Goal: Task Accomplishment & Management: Manage account settings

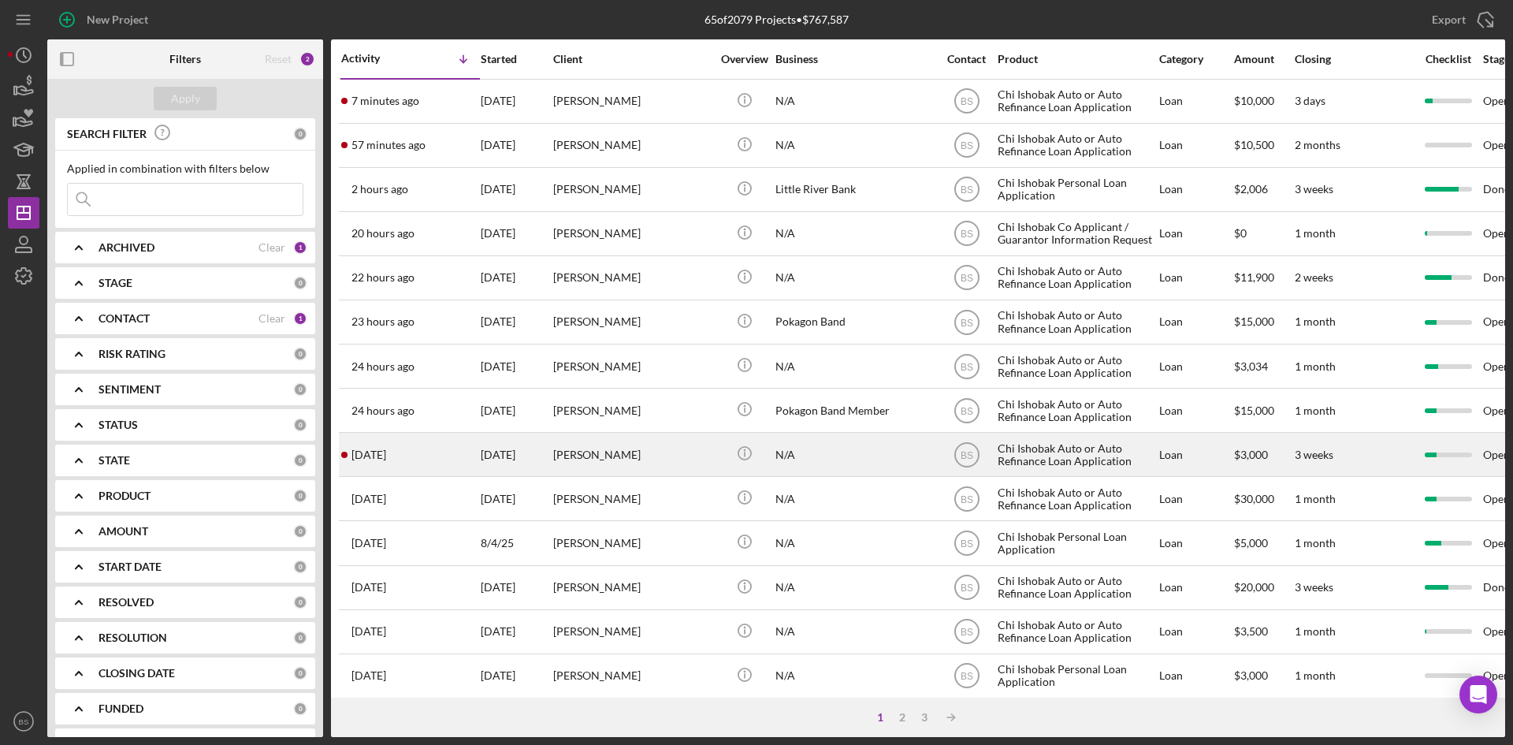
click at [646, 436] on div "[PERSON_NAME]" at bounding box center [632, 454] width 158 height 42
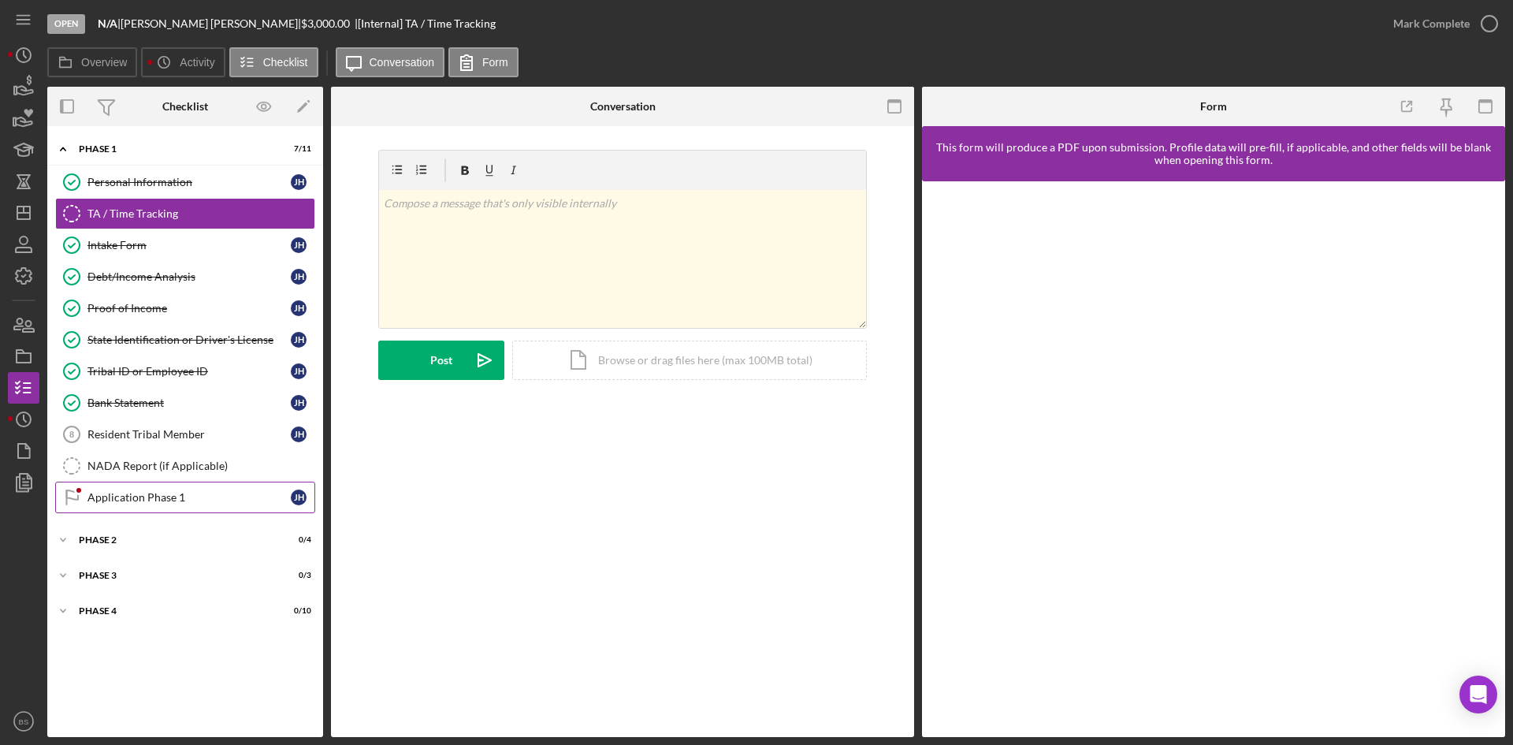
click at [198, 484] on link "Application Phase 1 Application Phase 1 J H" at bounding box center [185, 497] width 260 height 32
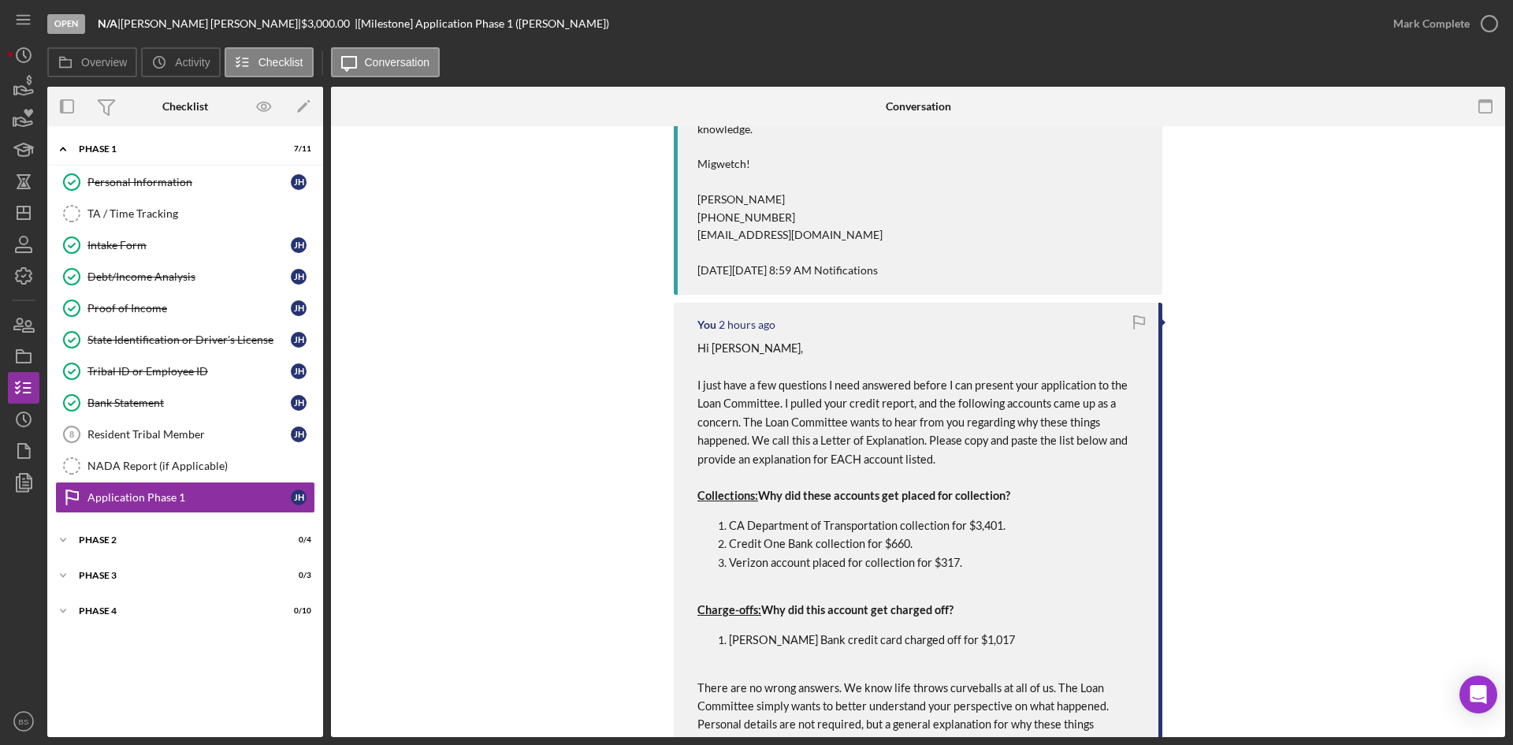
scroll to position [473, 0]
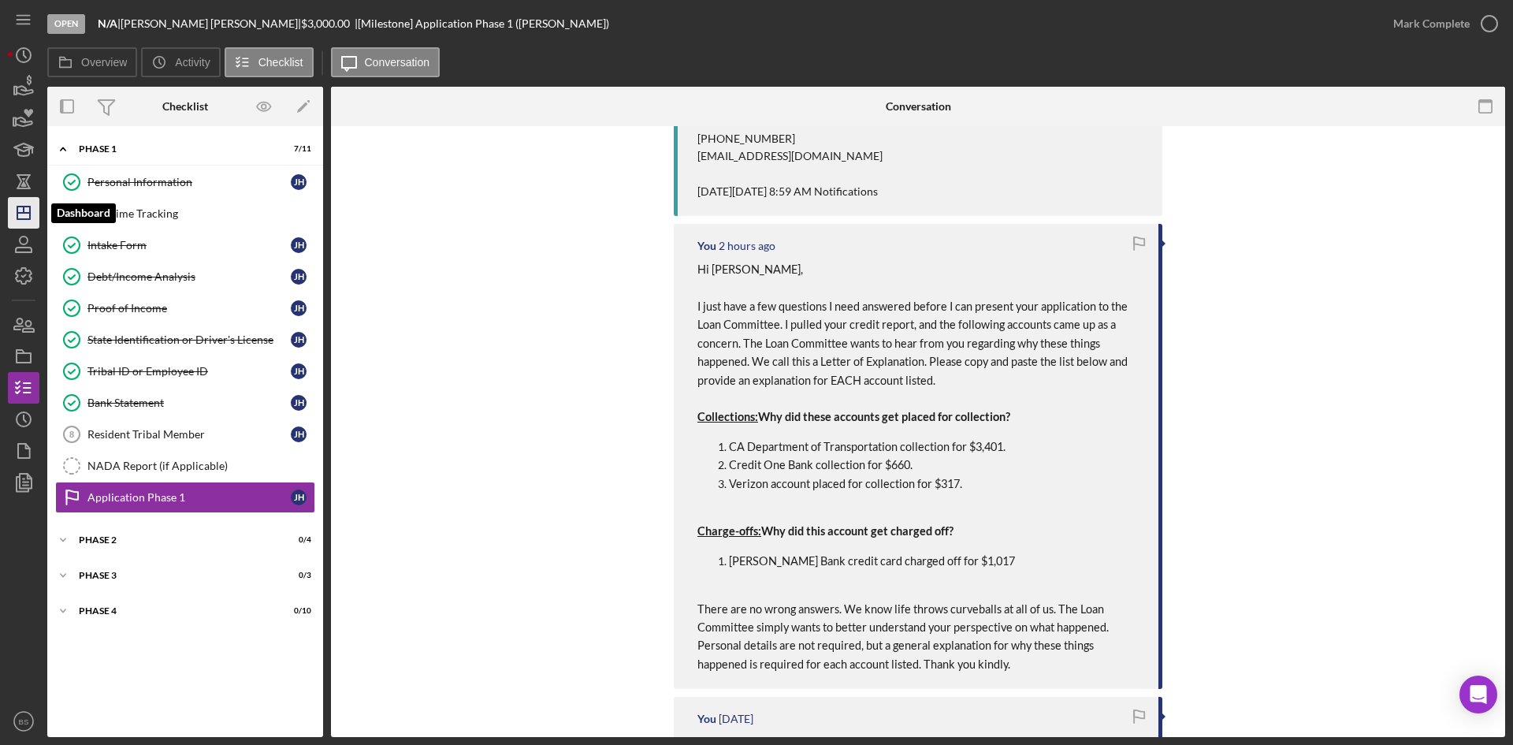
click at [28, 219] on polygon "button" at bounding box center [23, 212] width 13 height 13
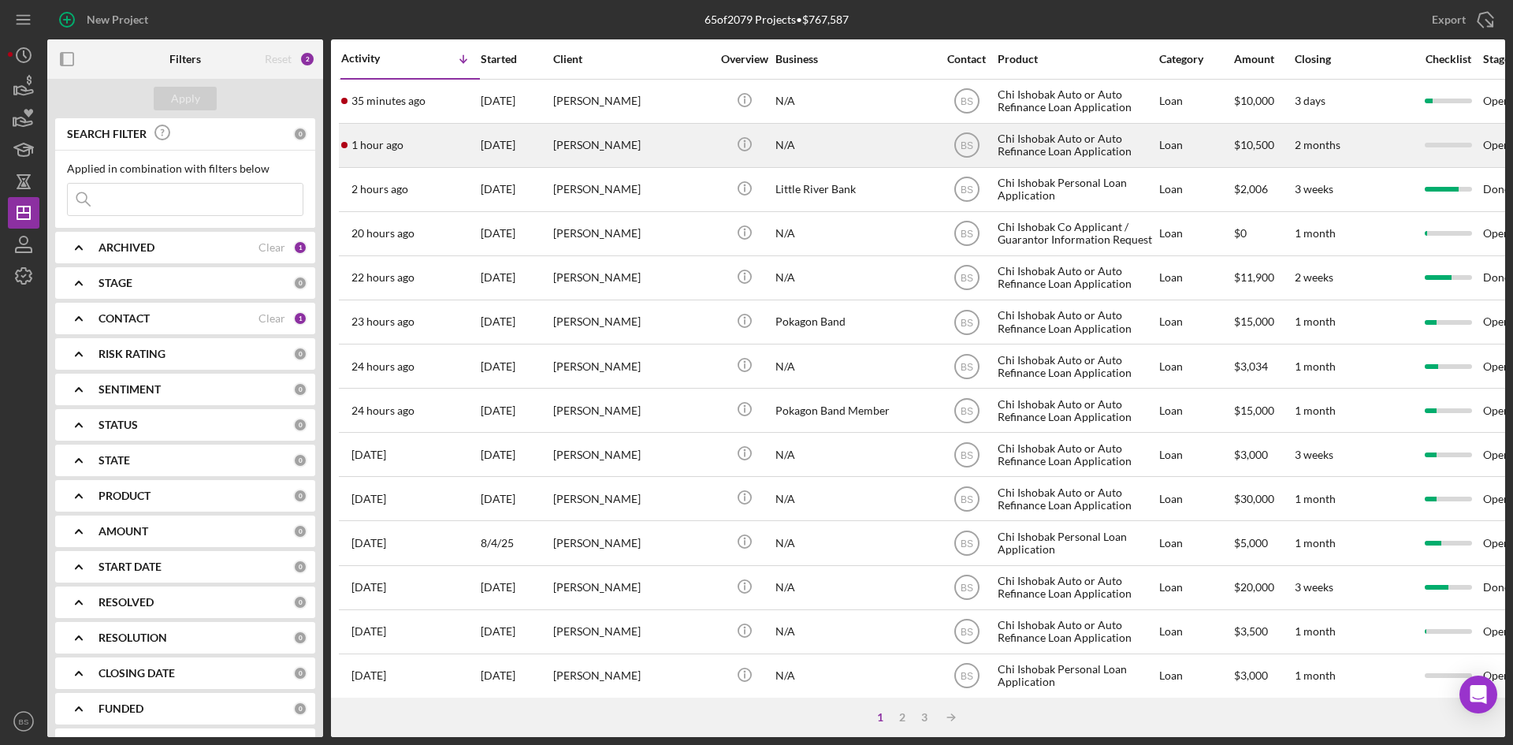
click at [717, 139] on div "Icon/Info" at bounding box center [744, 145] width 59 height 42
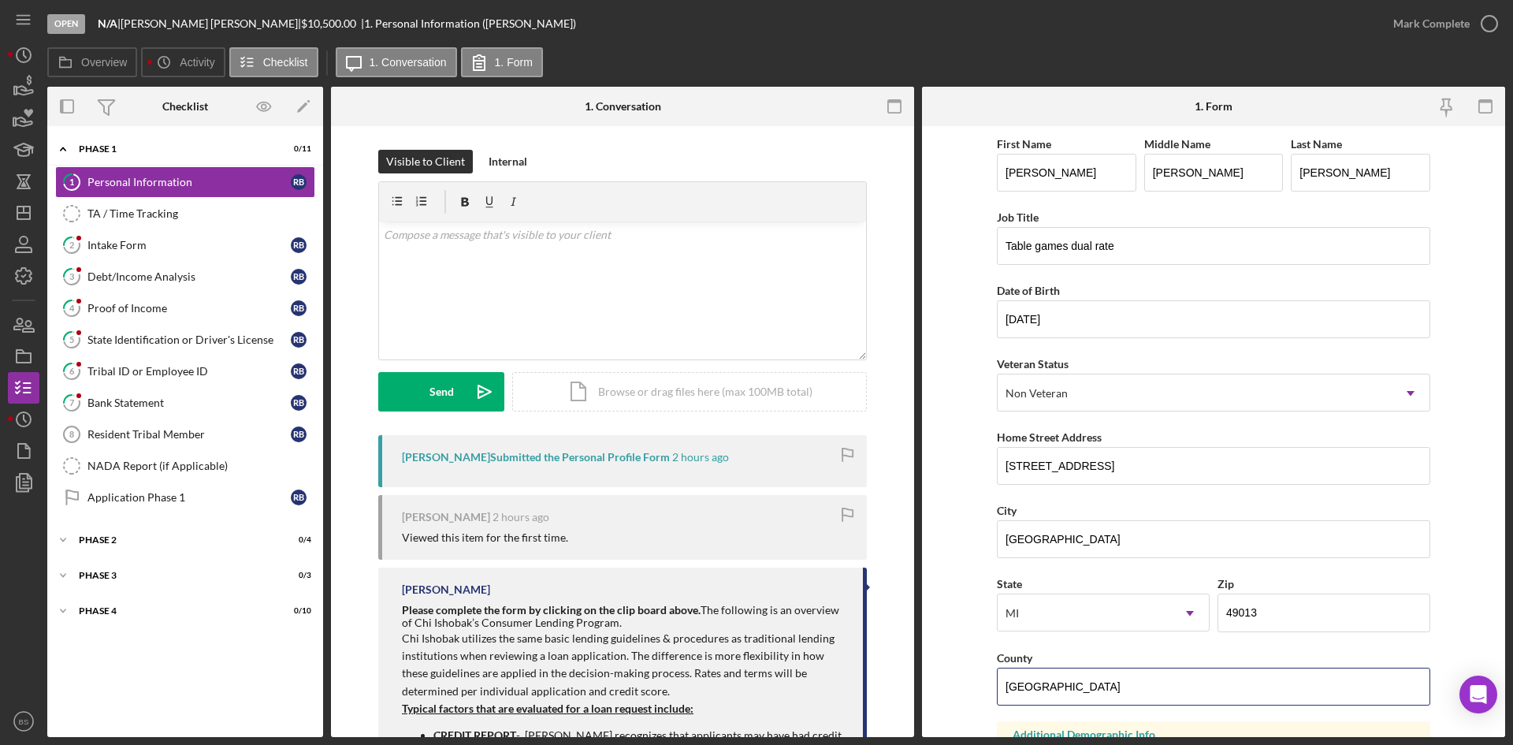
drag, startPoint x: 1139, startPoint y: 676, endPoint x: 926, endPoint y: 673, distance: 213.6
click at [927, 674] on form "First Name Ralph Middle Name Edward Last Name Bailey Job Title Table games dual…" at bounding box center [1213, 431] width 583 height 611
type input "Van Buren"
drag, startPoint x: 1064, startPoint y: 540, endPoint x: 1013, endPoint y: 541, distance: 51.2
click at [1013, 541] on input "BANGOR" at bounding box center [1213, 539] width 433 height 38
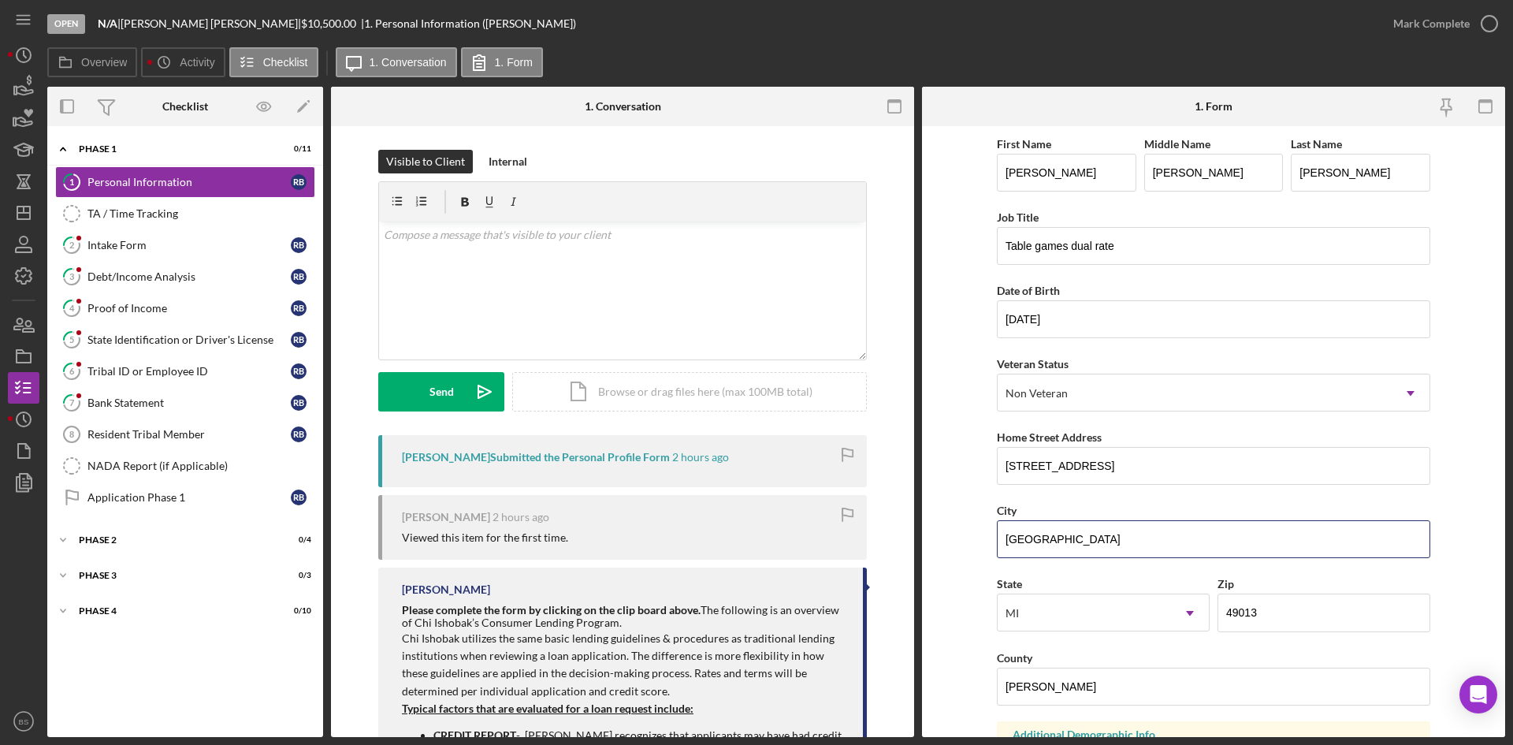
type input "Bangor"
click at [1033, 467] on input "200 s center st" at bounding box center [1213, 466] width 433 height 38
click at [1042, 463] on input "200 S center st" at bounding box center [1213, 466] width 433 height 38
click at [1077, 463] on input "200 S Center st" at bounding box center [1213, 466] width 433 height 38
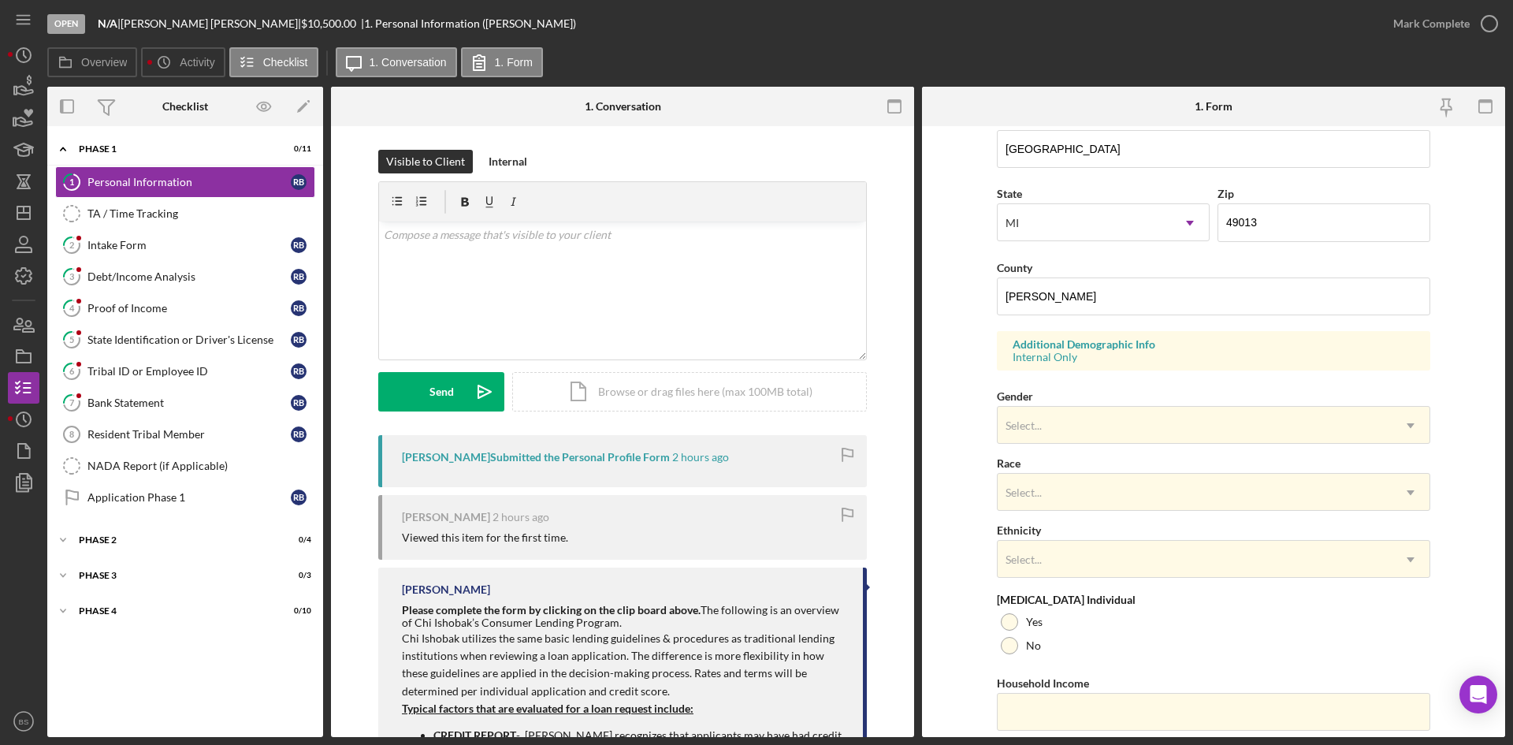
scroll to position [441, 0]
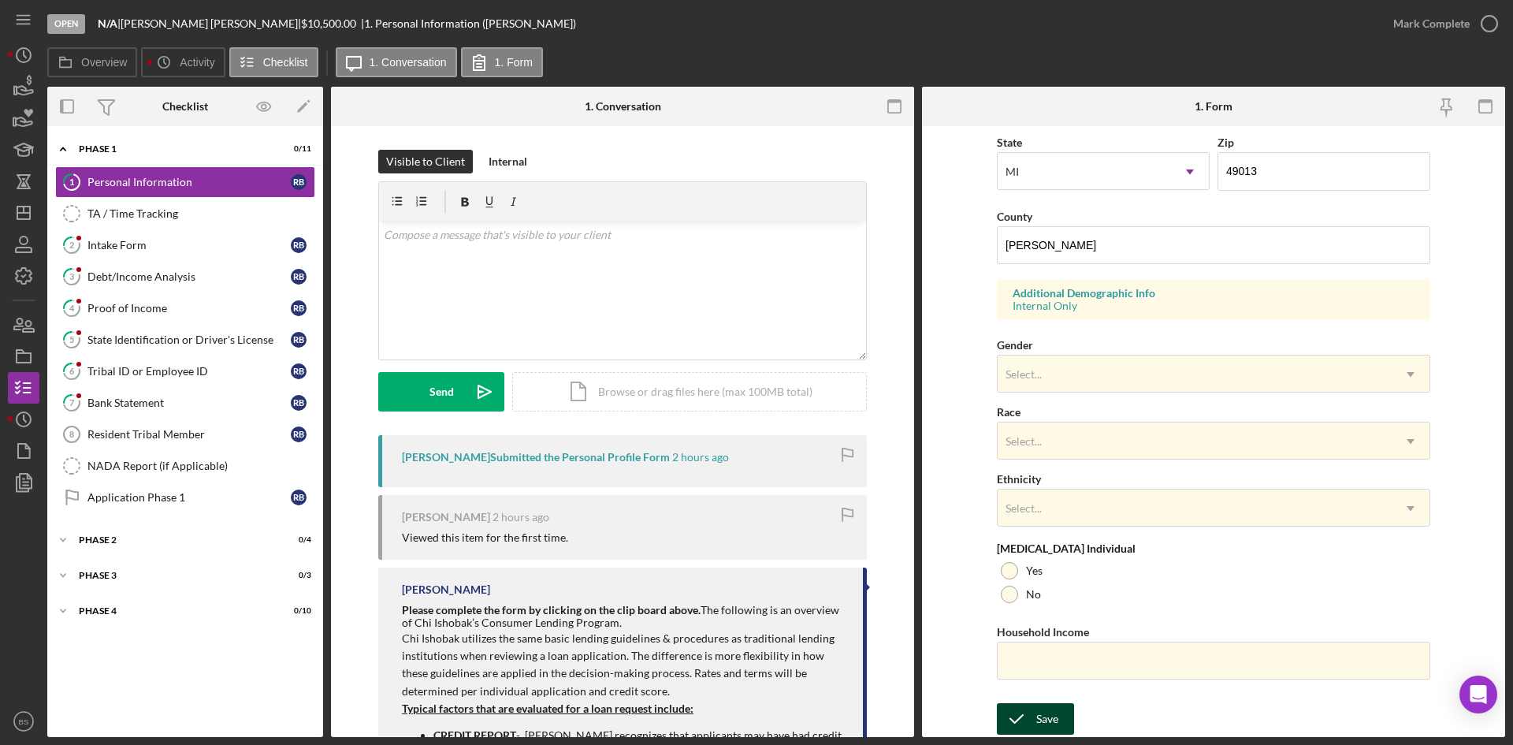
type input "200 S Center St"
click at [1046, 705] on div "Save" at bounding box center [1047, 719] width 22 height 32
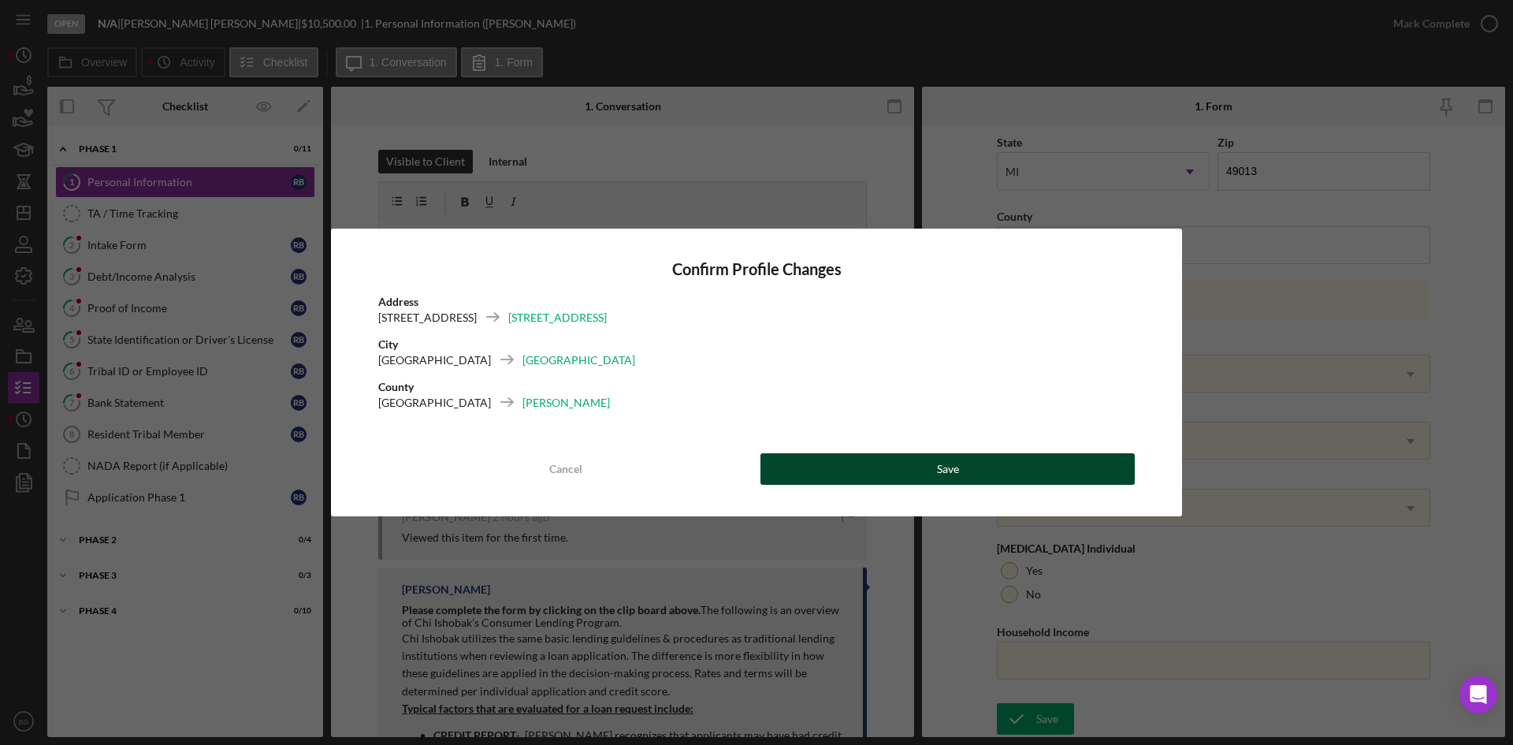
click at [968, 461] on button "Save" at bounding box center [947, 469] width 374 height 32
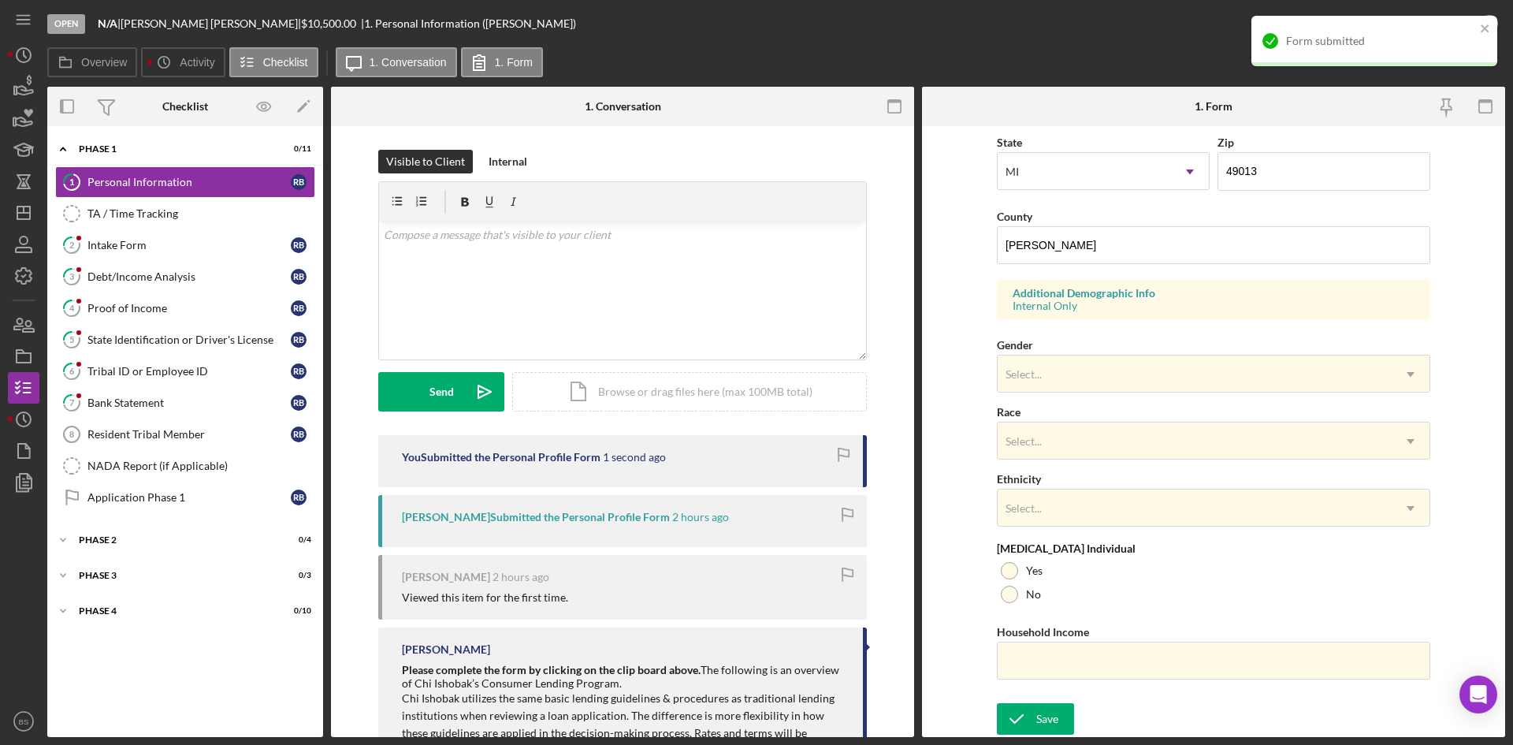
click at [1427, 30] on div "Form submitted" at bounding box center [1369, 40] width 222 height 25
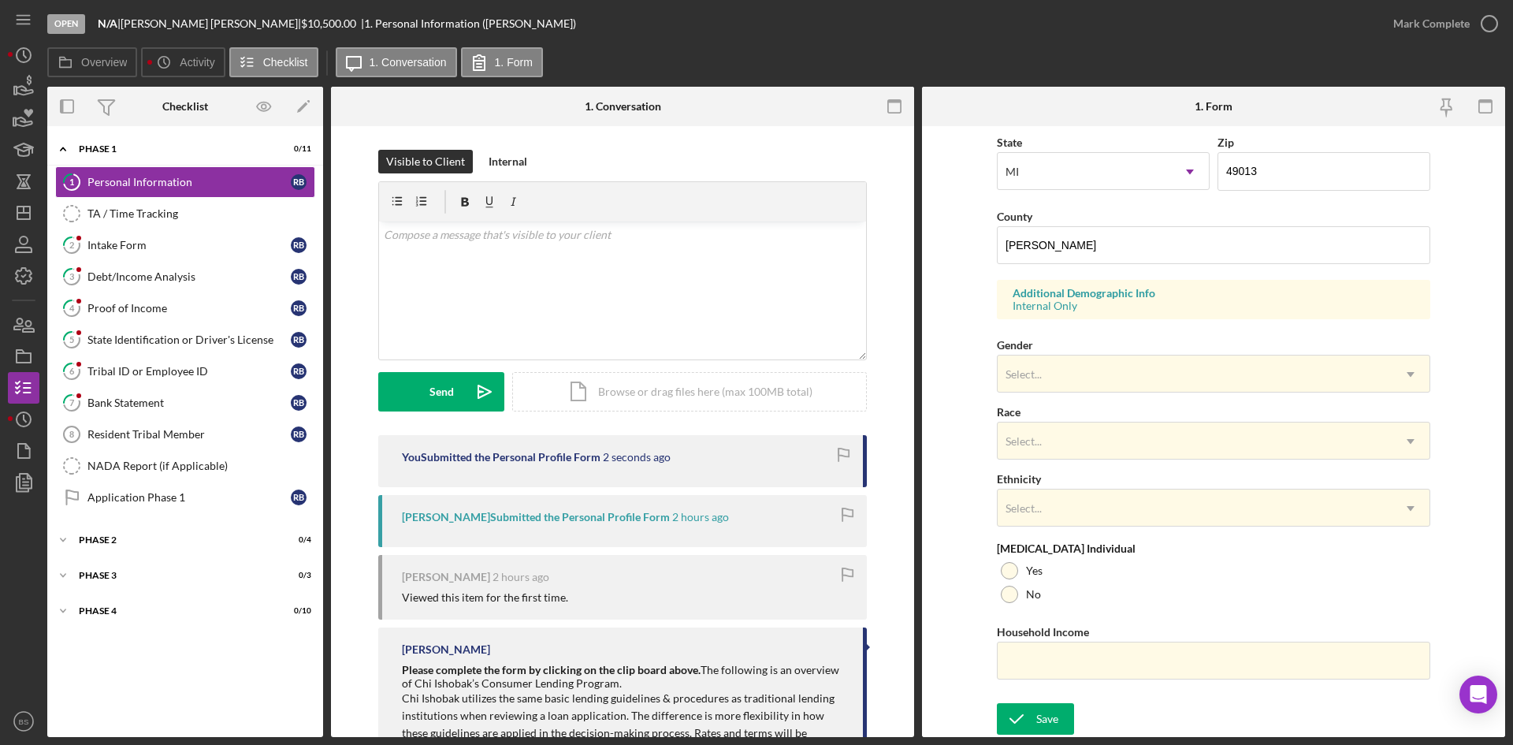
click at [1427, 24] on div "Form submitted" at bounding box center [1374, 47] width 252 height 69
click at [1426, 24] on div "Mark Complete" at bounding box center [1431, 24] width 76 height 32
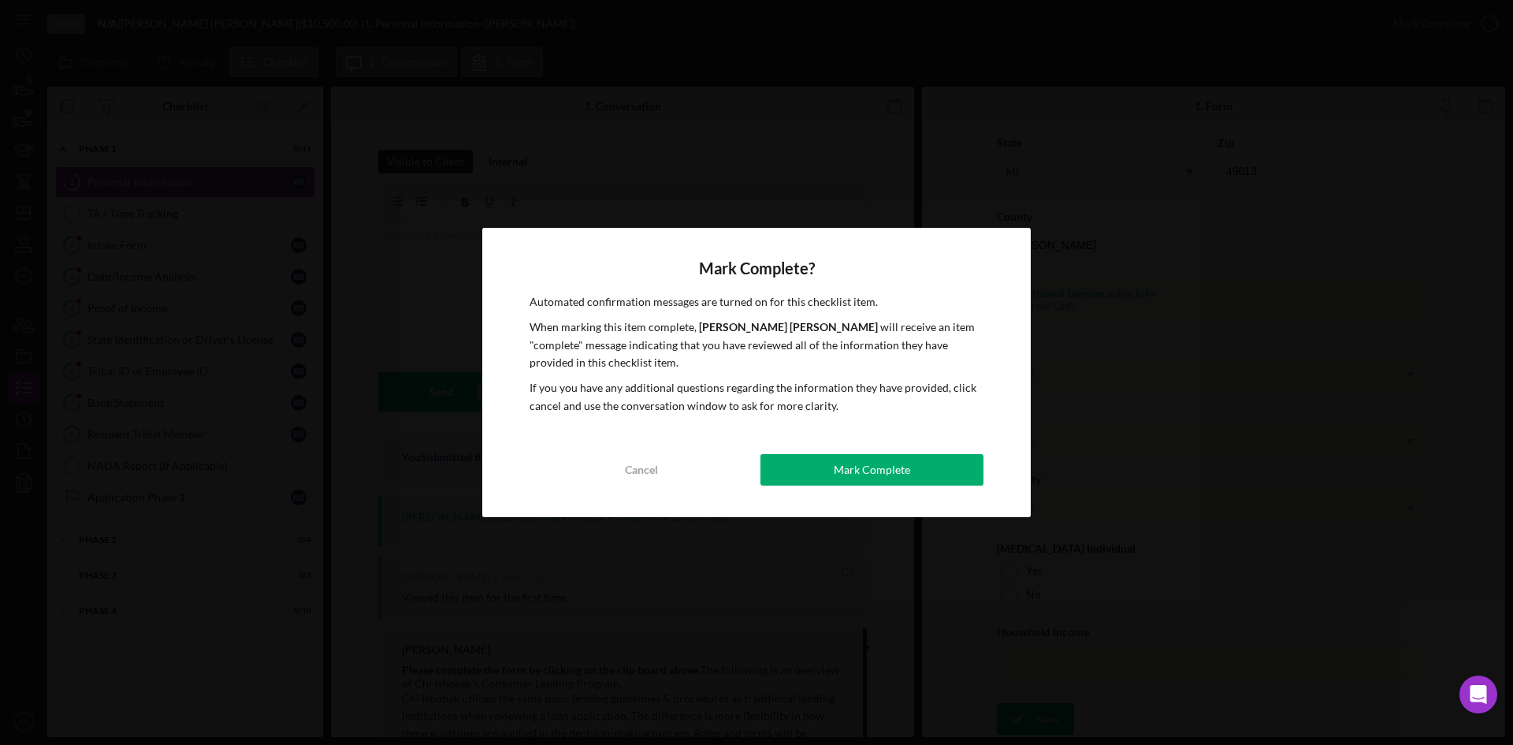
click at [880, 463] on div "Mark Complete" at bounding box center [872, 470] width 76 height 32
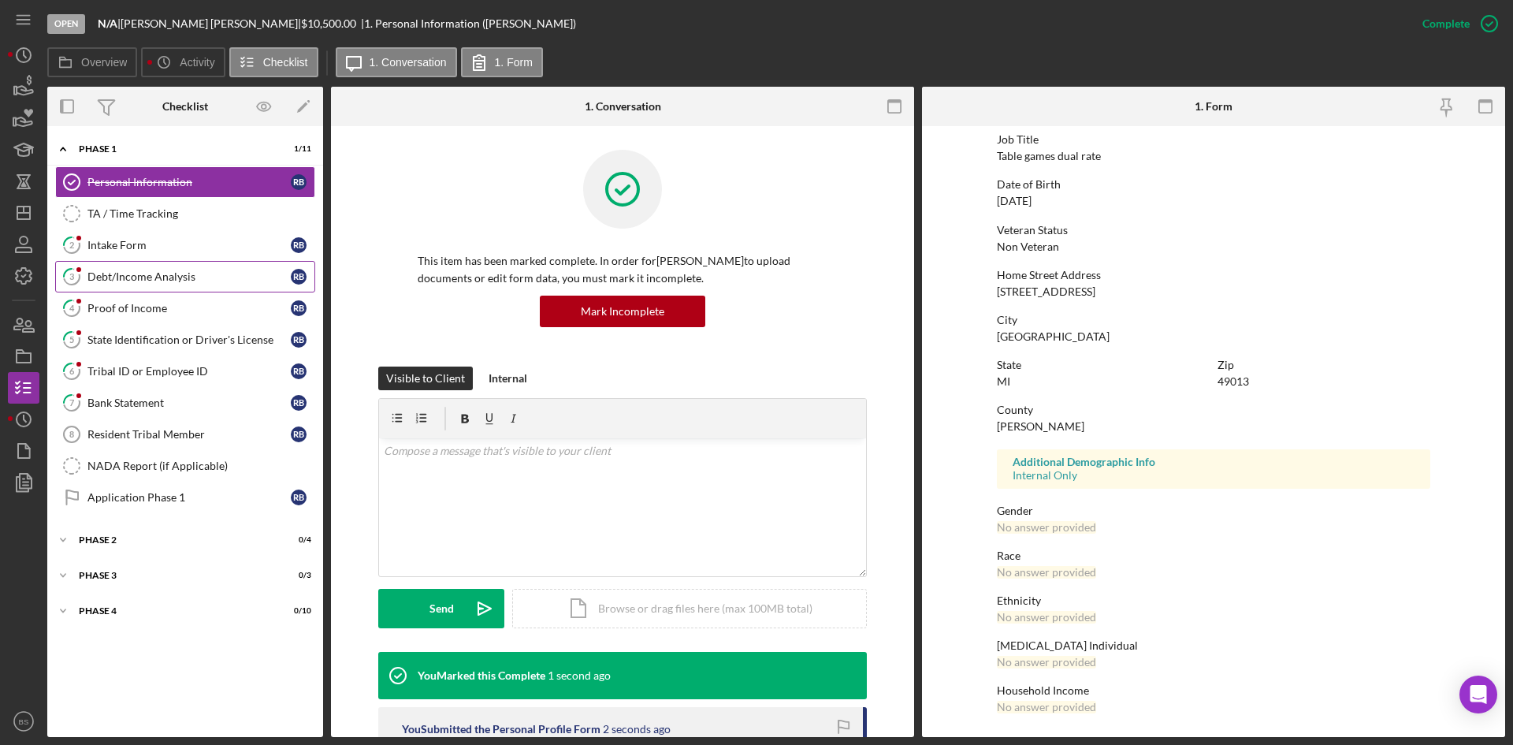
scroll to position [124, 0]
click at [206, 264] on link "3 Debt/Income Analysis R B" at bounding box center [185, 277] width 260 height 32
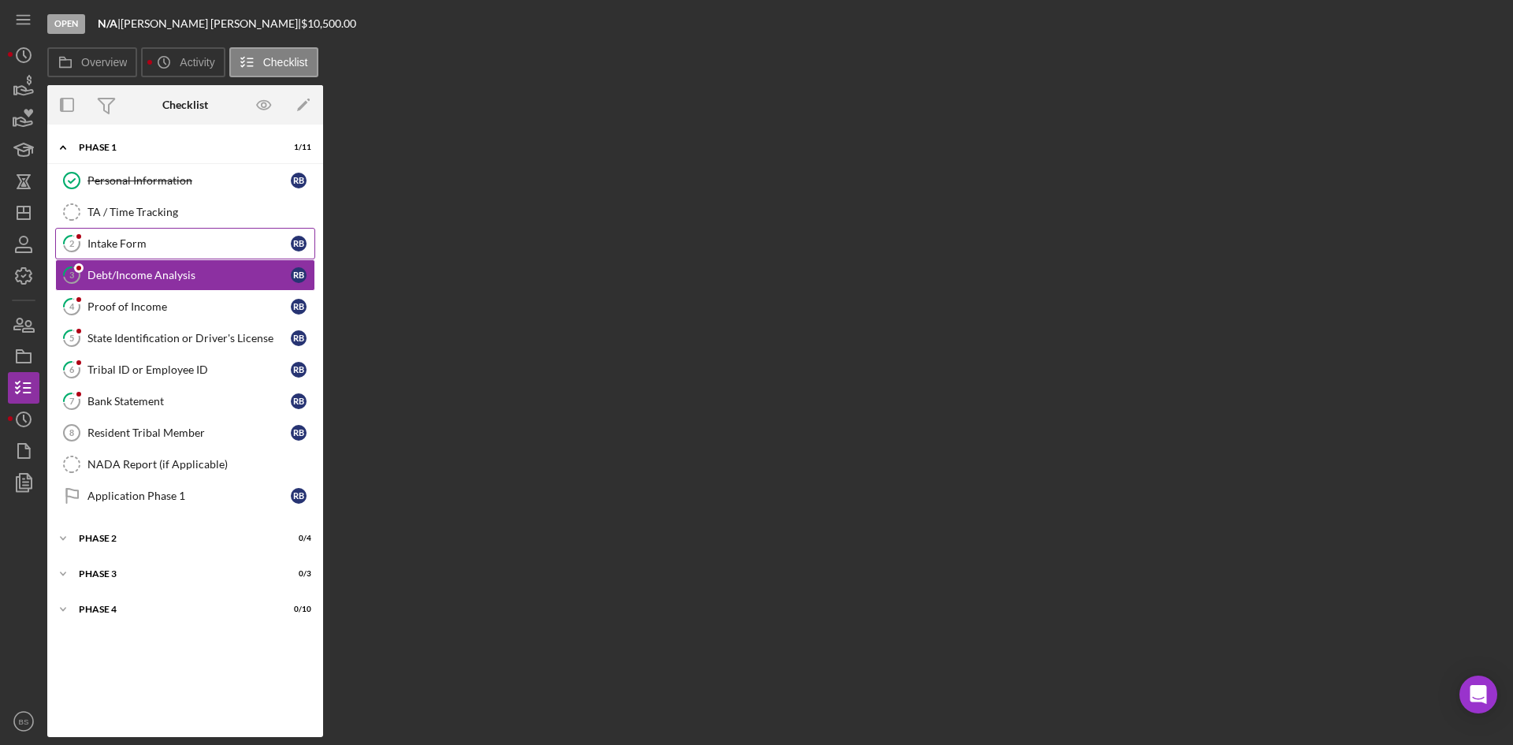
click at [204, 239] on div "Intake Form" at bounding box center [188, 243] width 203 height 13
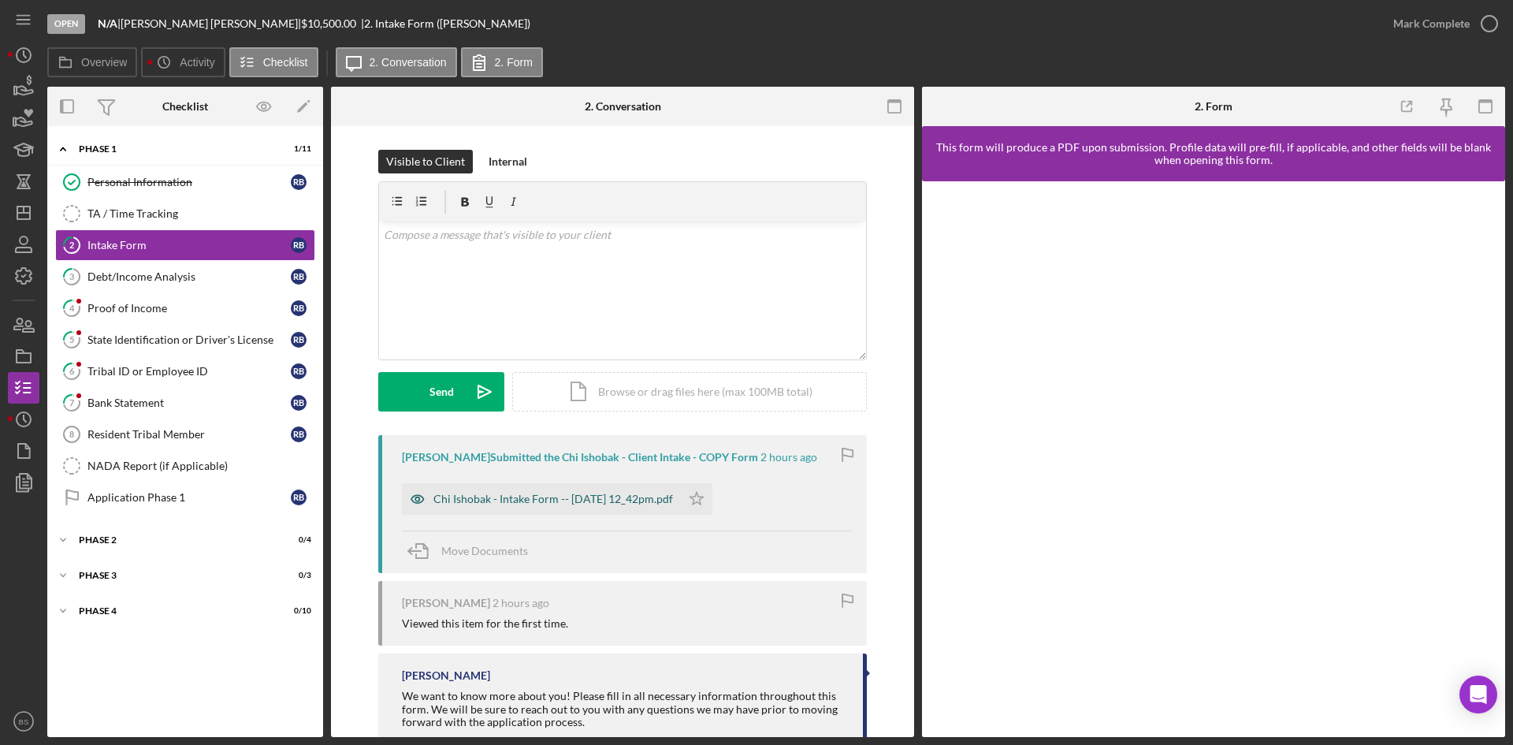
click at [574, 499] on div "Chi Ishobak - Intake Form -- 2025-08-19 12_42pm.pdf" at bounding box center [553, 498] width 240 height 13
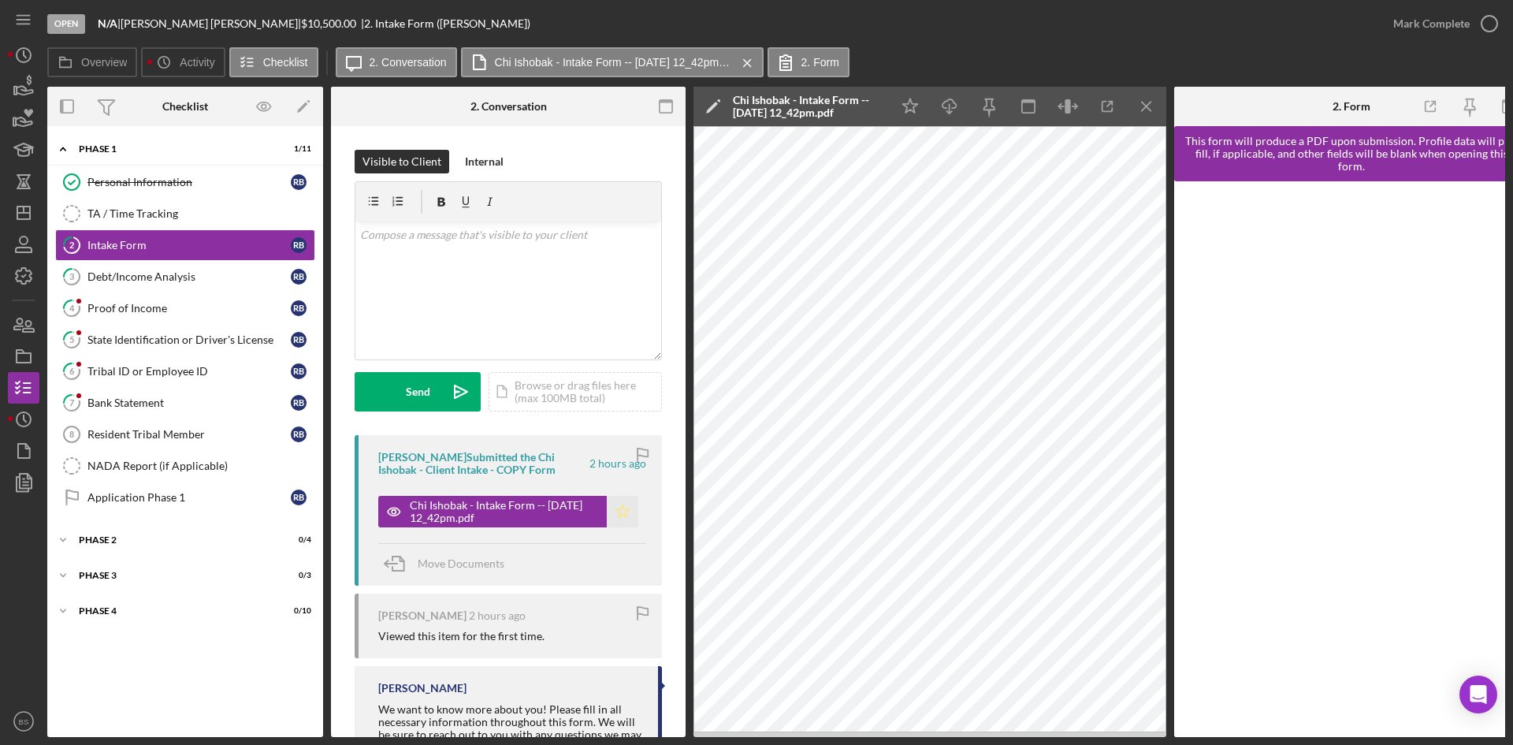
click at [626, 512] on icon "Icon/Star" at bounding box center [623, 512] width 32 height 32
click at [1414, 30] on div "Mark Complete" at bounding box center [1431, 24] width 76 height 32
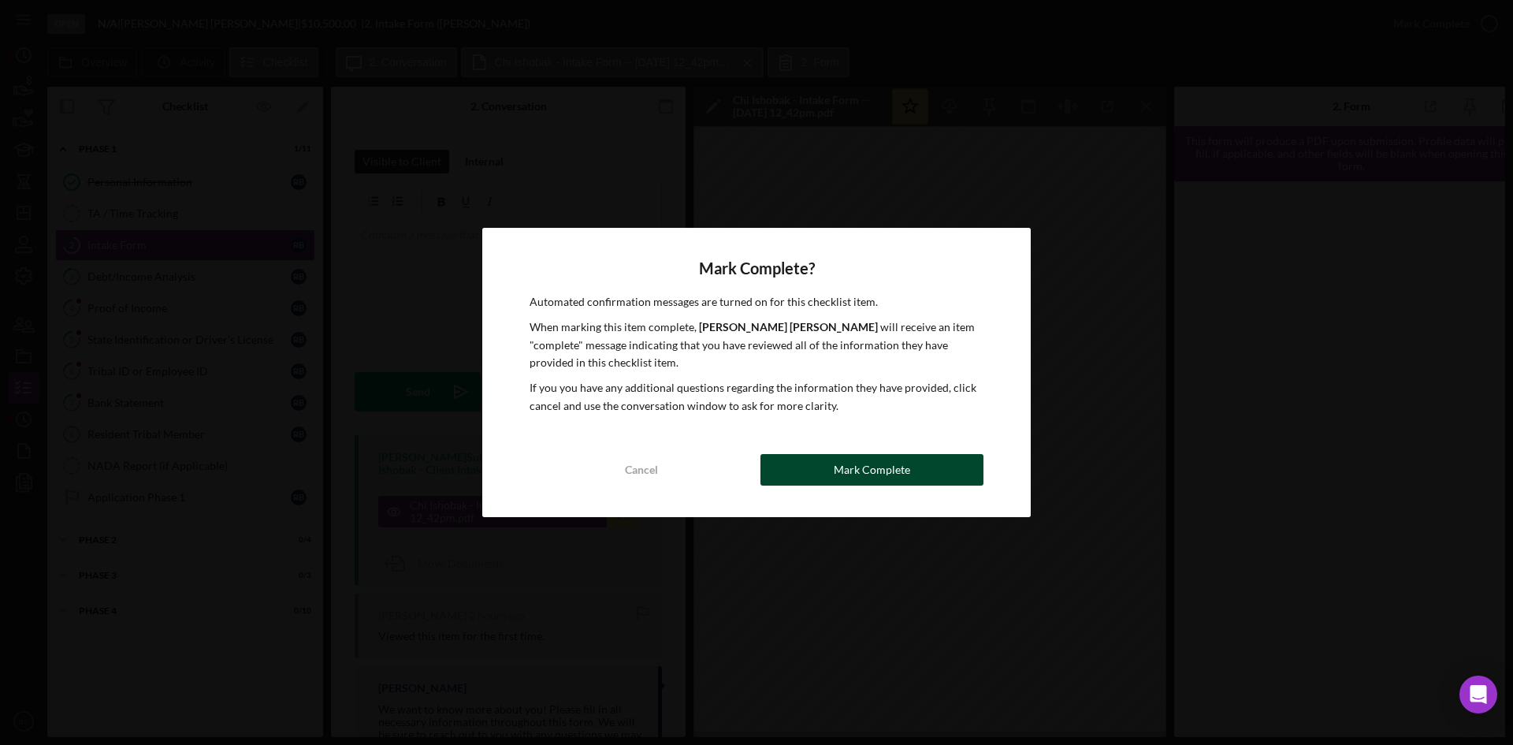
click at [905, 483] on div "Mark Complete" at bounding box center [872, 470] width 76 height 32
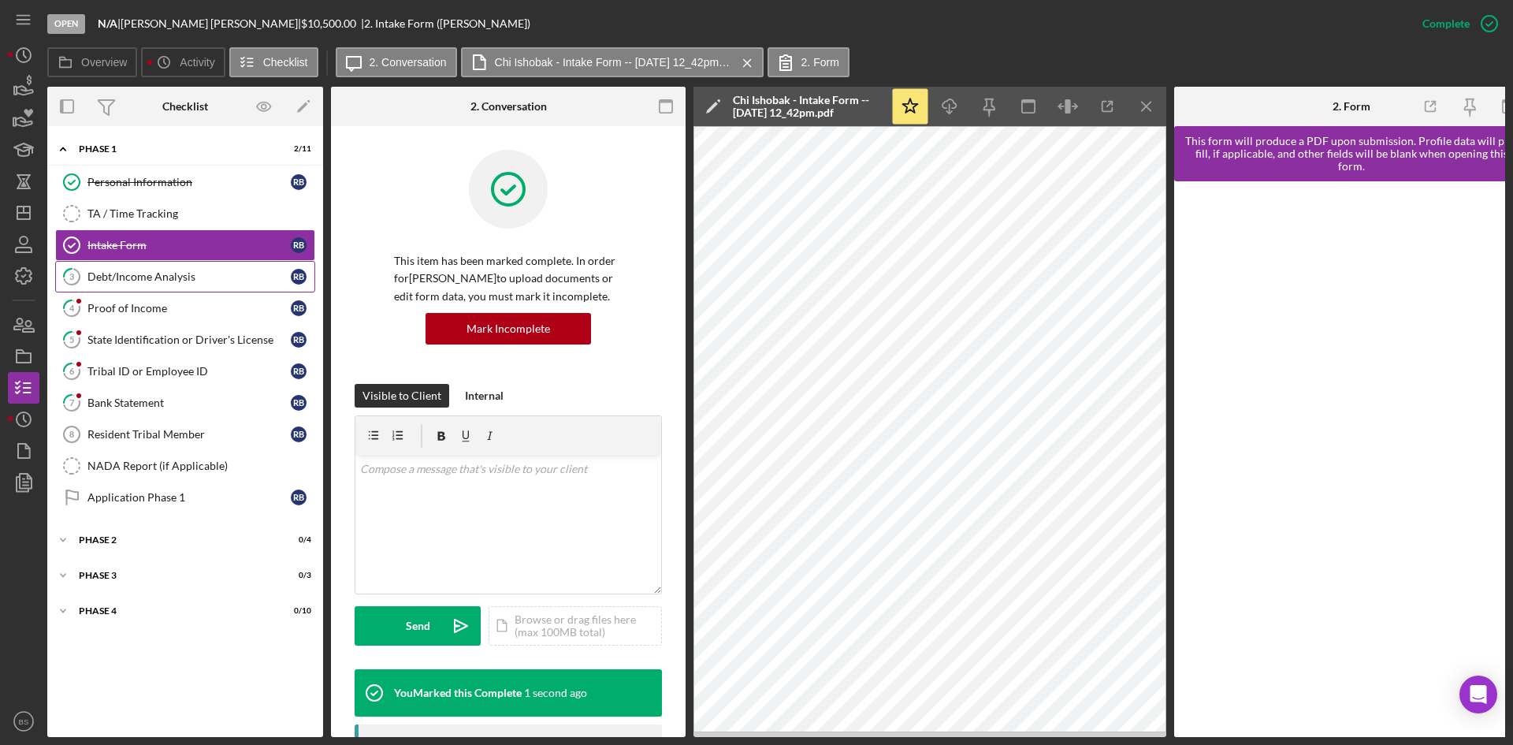
click at [139, 280] on div "Debt/Income Analysis" at bounding box center [188, 276] width 203 height 13
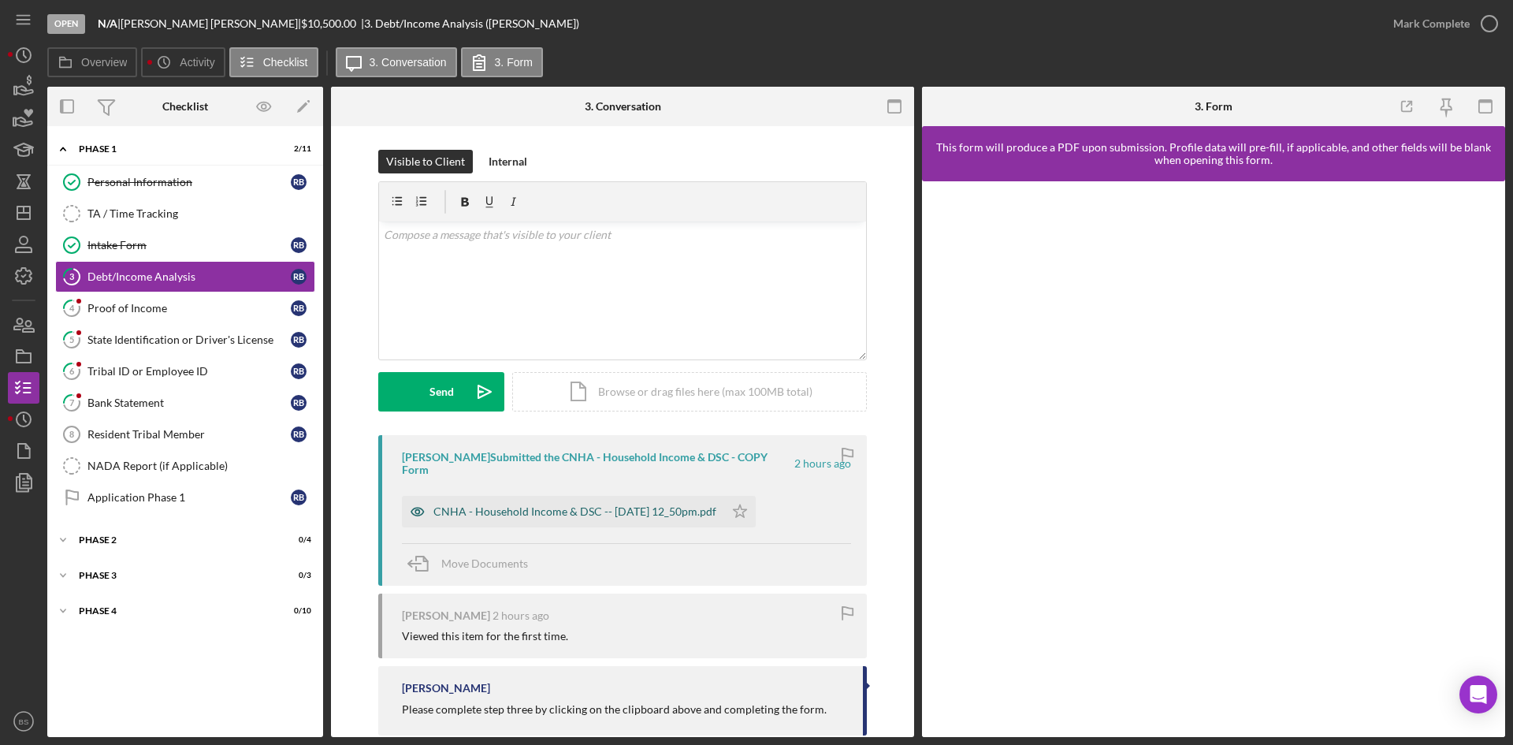
click at [574, 505] on div "CNHA - Household Income & DSC -- 2025-08-19 12_50pm.pdf" at bounding box center [574, 511] width 283 height 13
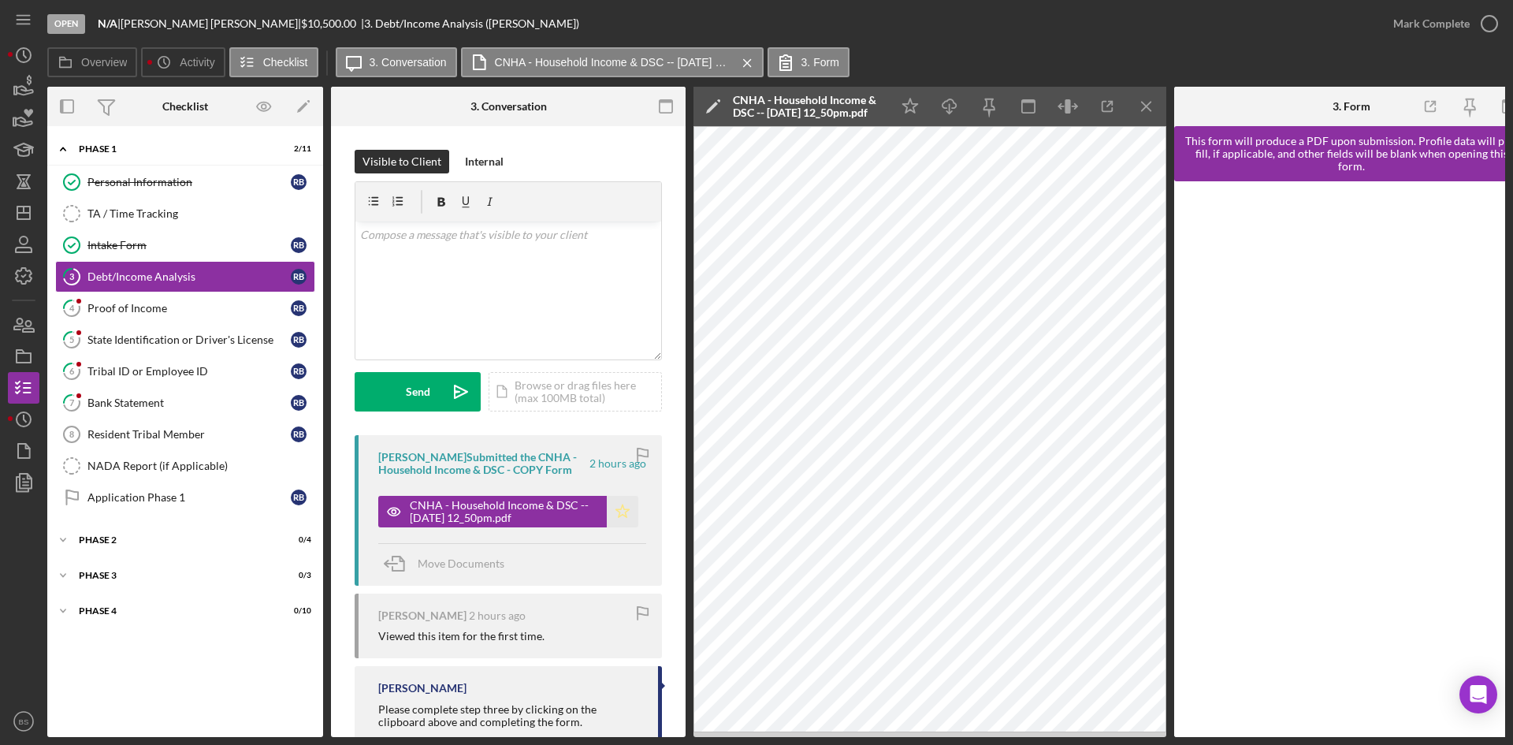
click at [608, 506] on icon "Icon/Star" at bounding box center [623, 512] width 32 height 32
click at [1449, 22] on div "Mark Complete" at bounding box center [1431, 24] width 76 height 32
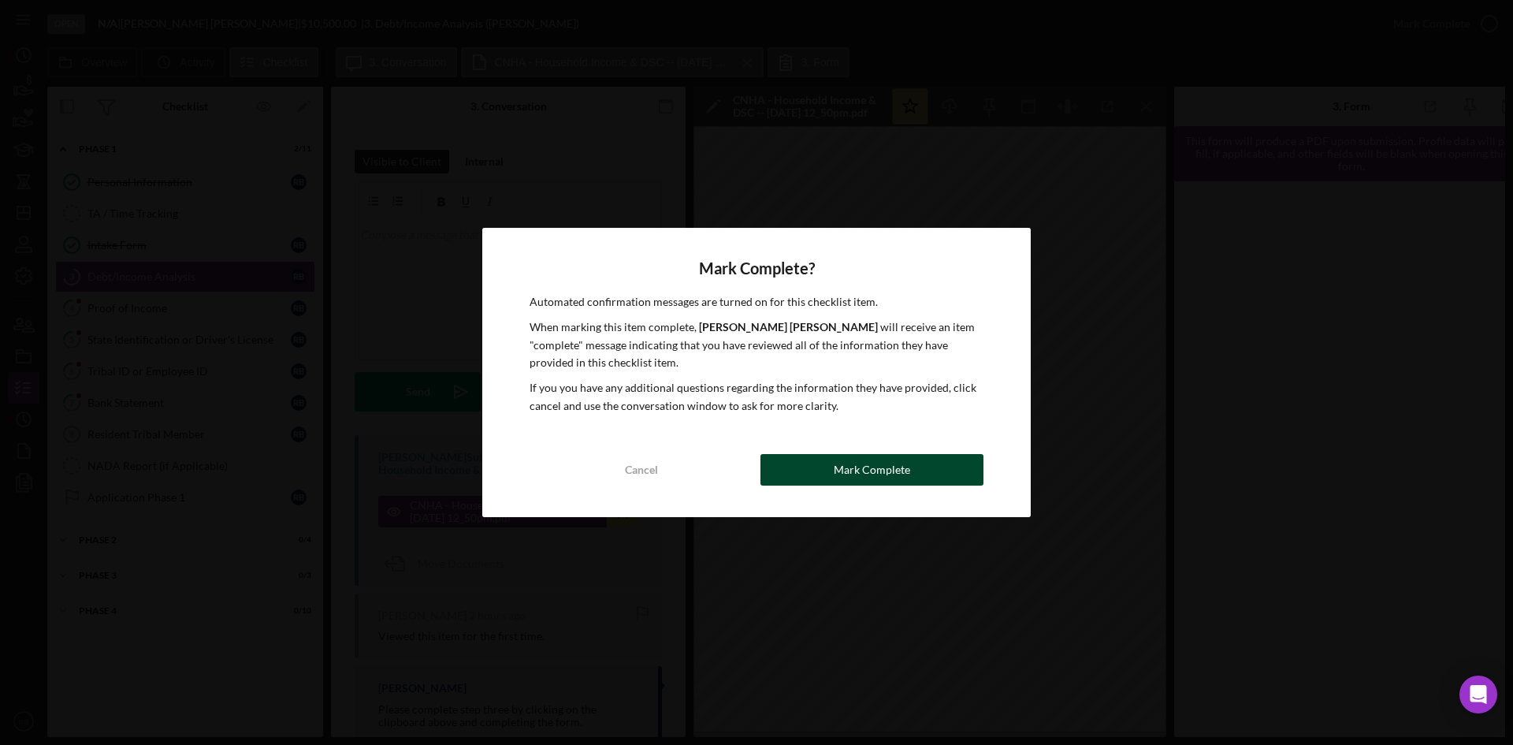
click at [839, 475] on div "Mark Complete" at bounding box center [872, 470] width 76 height 32
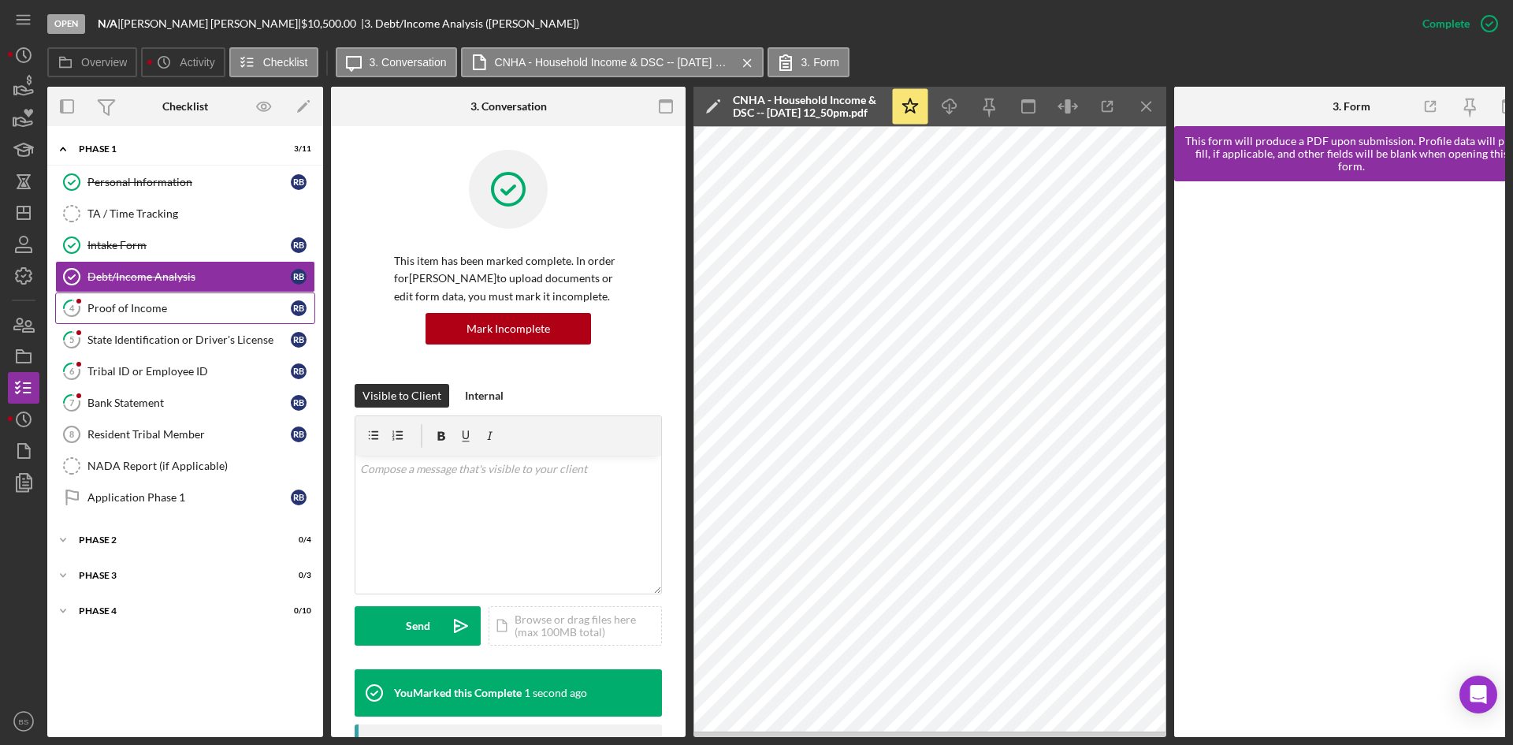
click at [205, 306] on div "Proof of Income" at bounding box center [188, 308] width 203 height 13
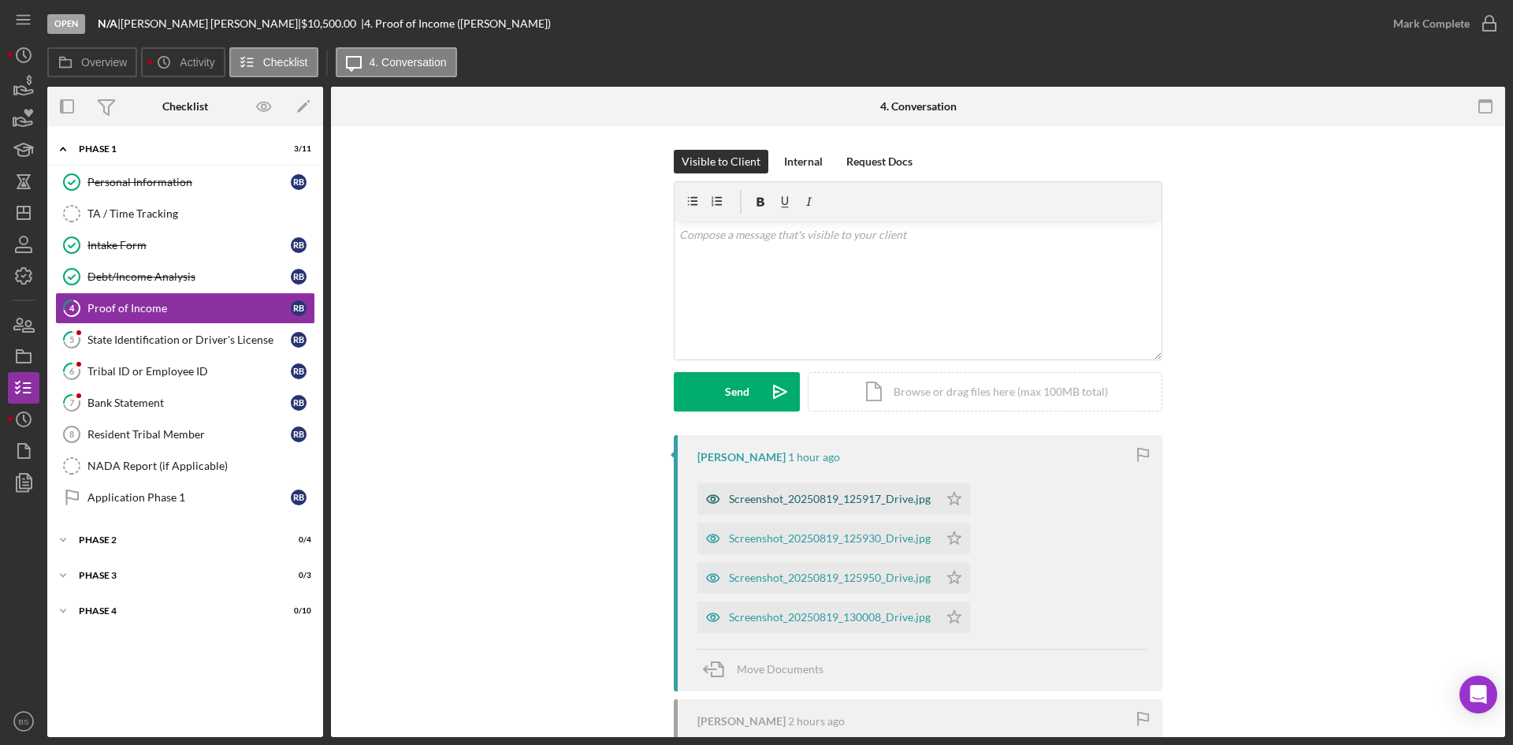
click at [748, 493] on div "Screenshot_20250819_125917_Drive.jpg" at bounding box center [830, 498] width 202 height 13
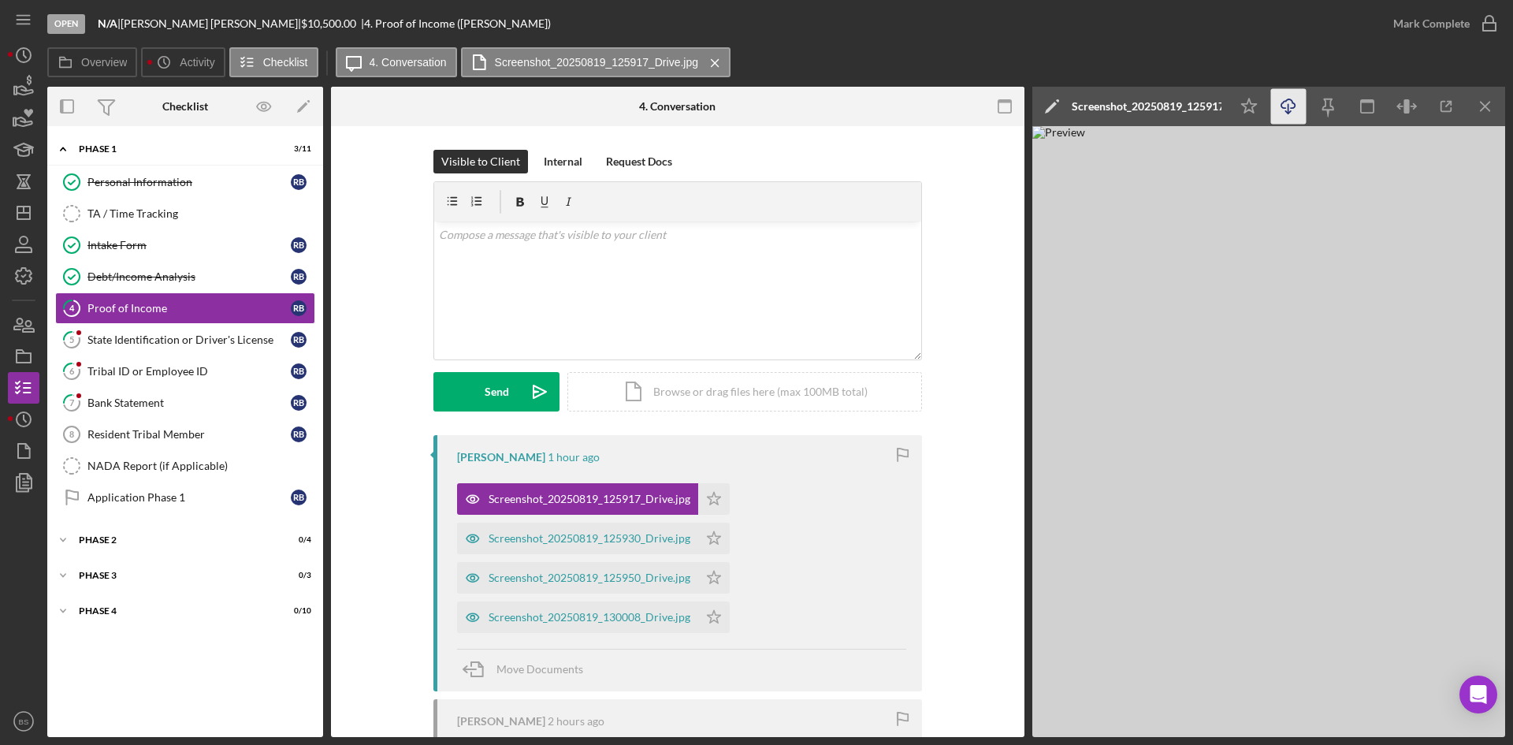
click at [1280, 109] on icon "Icon/Download" at bounding box center [1288, 106] width 35 height 35
click at [1164, 108] on div "Screenshot_20250819_125917_Drive.jpg" at bounding box center [1147, 106] width 150 height 13
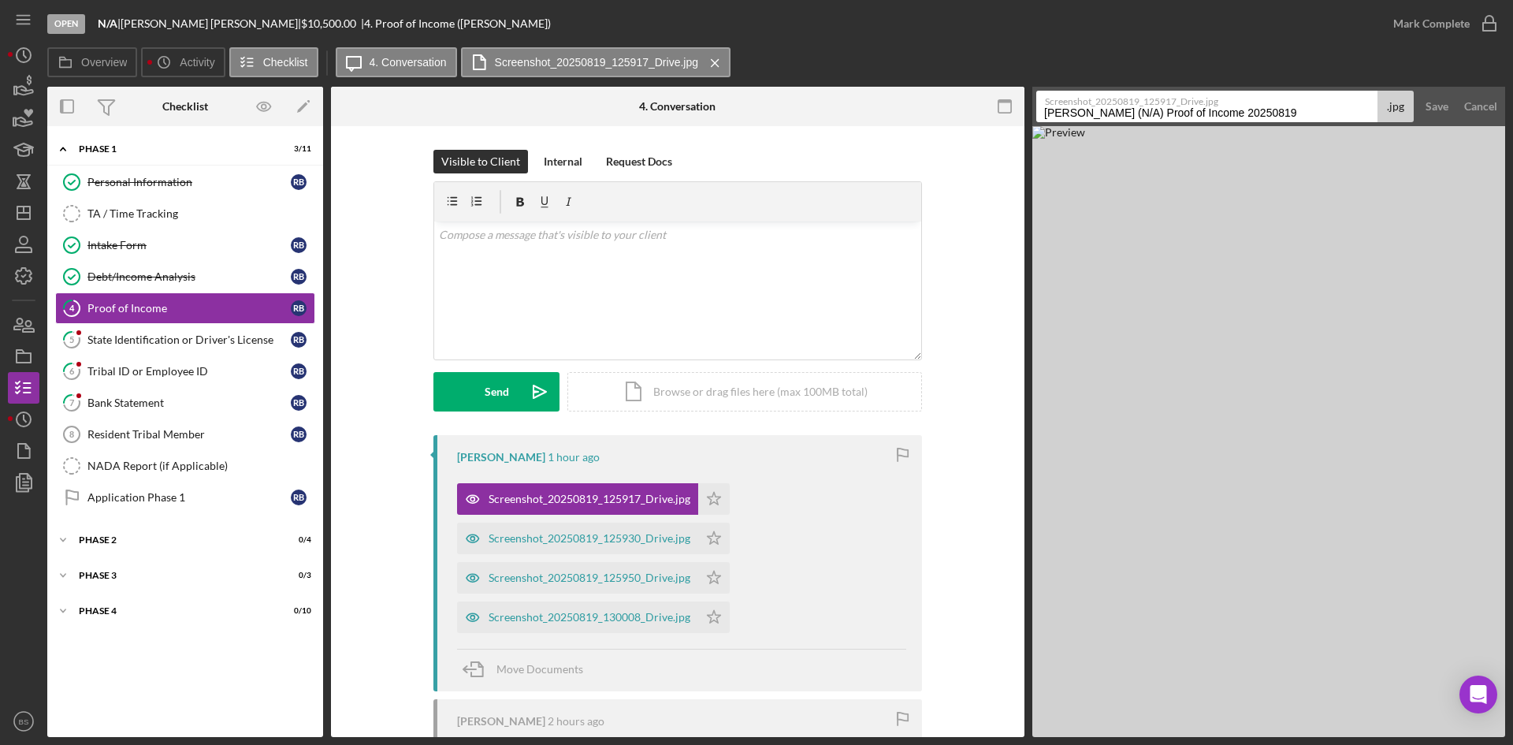
click at [1164, 109] on input "Bailey, Ralph (N/A) Proof of Income 20250819" at bounding box center [1206, 107] width 341 height 32
type input "08/06"
click at [1428, 100] on div "Save" at bounding box center [1436, 107] width 23 height 32
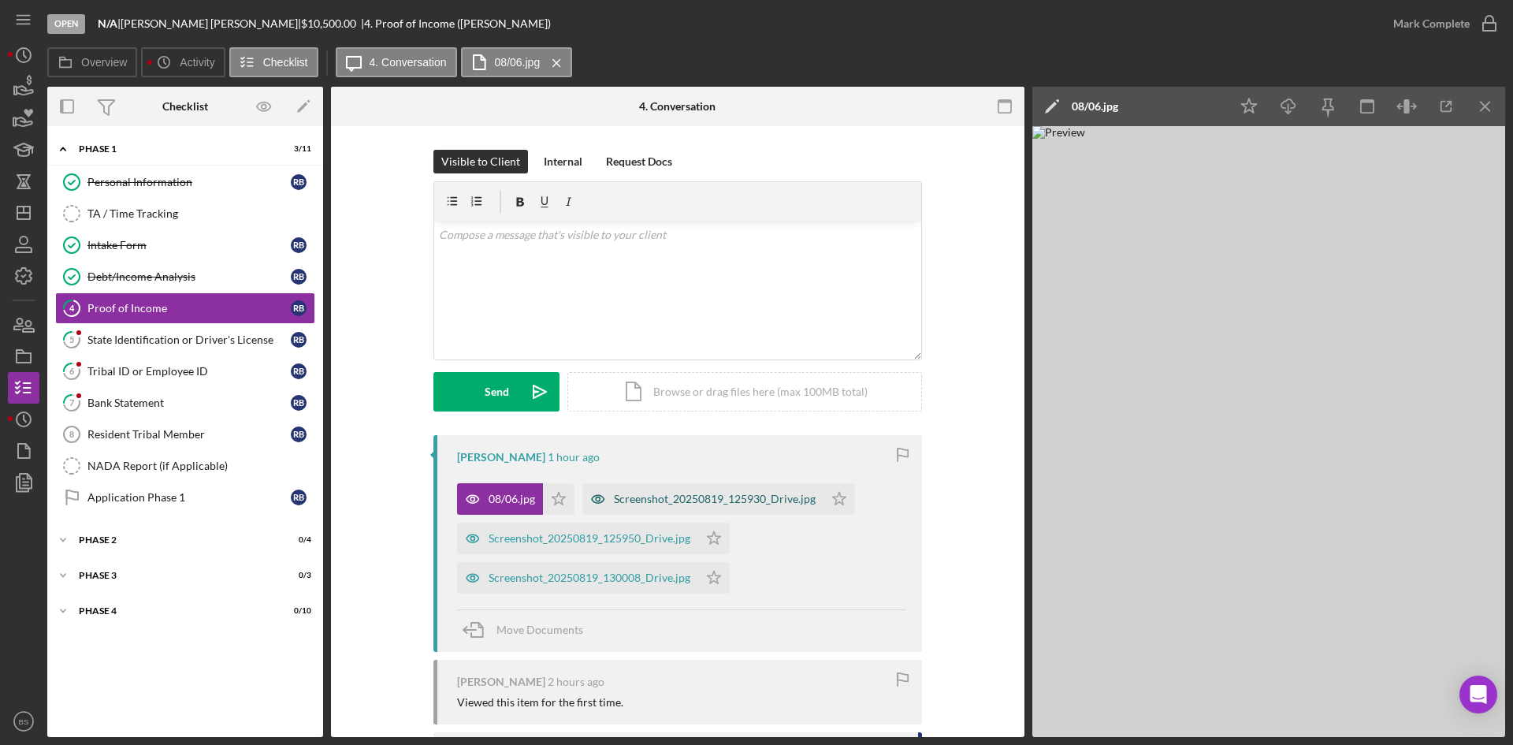
click at [479, 497] on icon "button" at bounding box center [472, 499] width 13 height 8
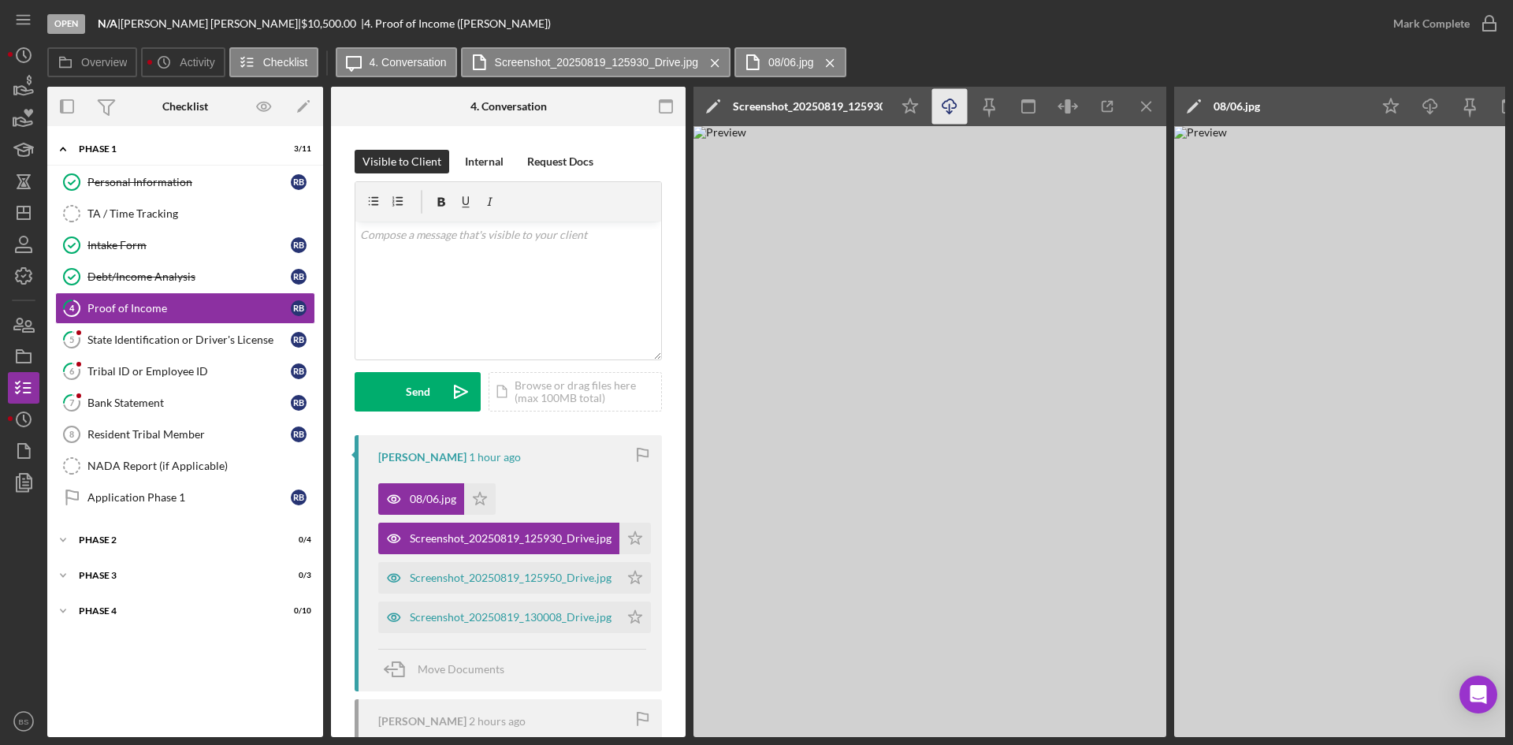
click at [941, 111] on icon "Icon/Download" at bounding box center [949, 106] width 35 height 35
click at [498, 567] on div "Screenshot_20250819_125950_Drive.jpg" at bounding box center [498, 578] width 241 height 32
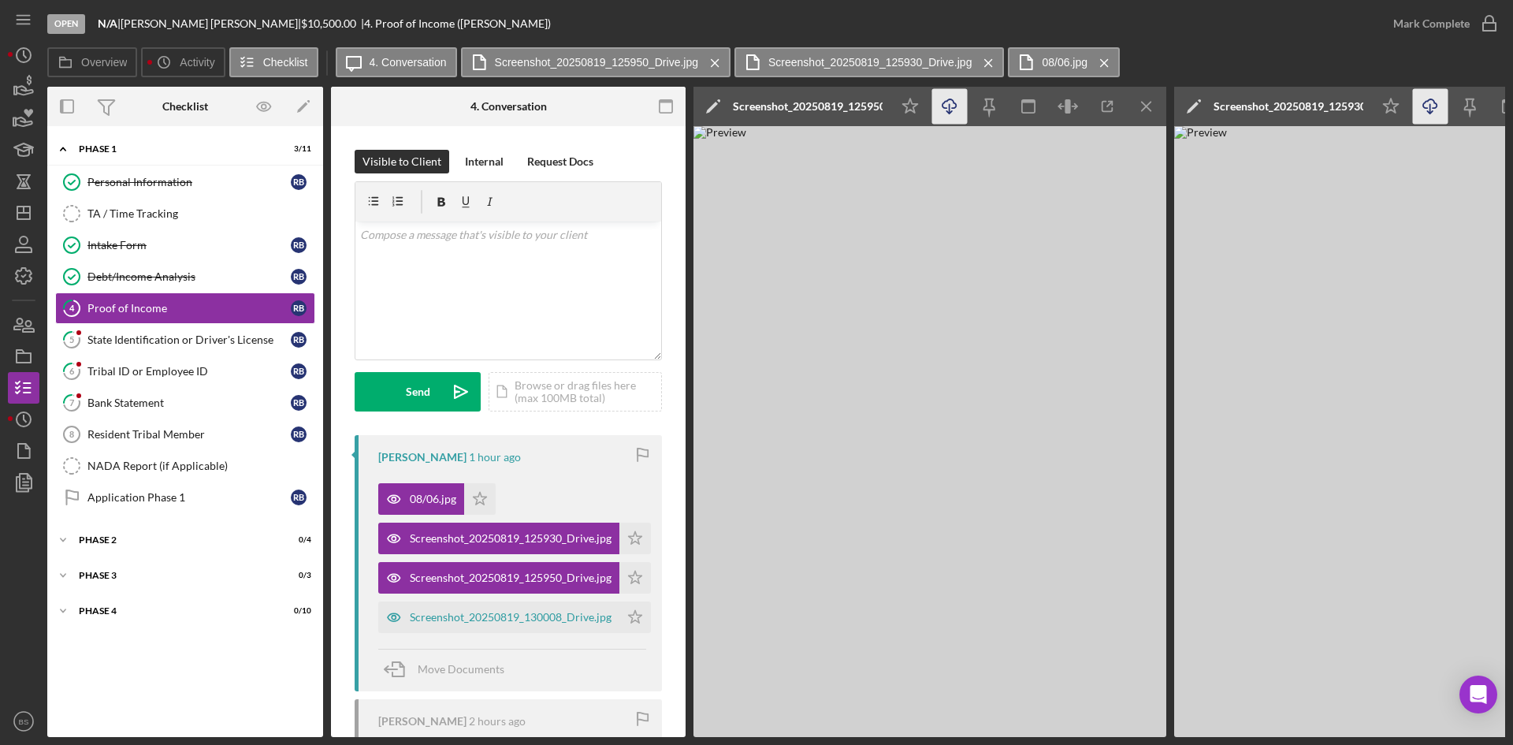
click at [938, 105] on icon "Icon/Download" at bounding box center [949, 106] width 35 height 35
click at [782, 106] on div "Screenshot_20250819_125950_Drive.jpg" at bounding box center [808, 106] width 150 height 13
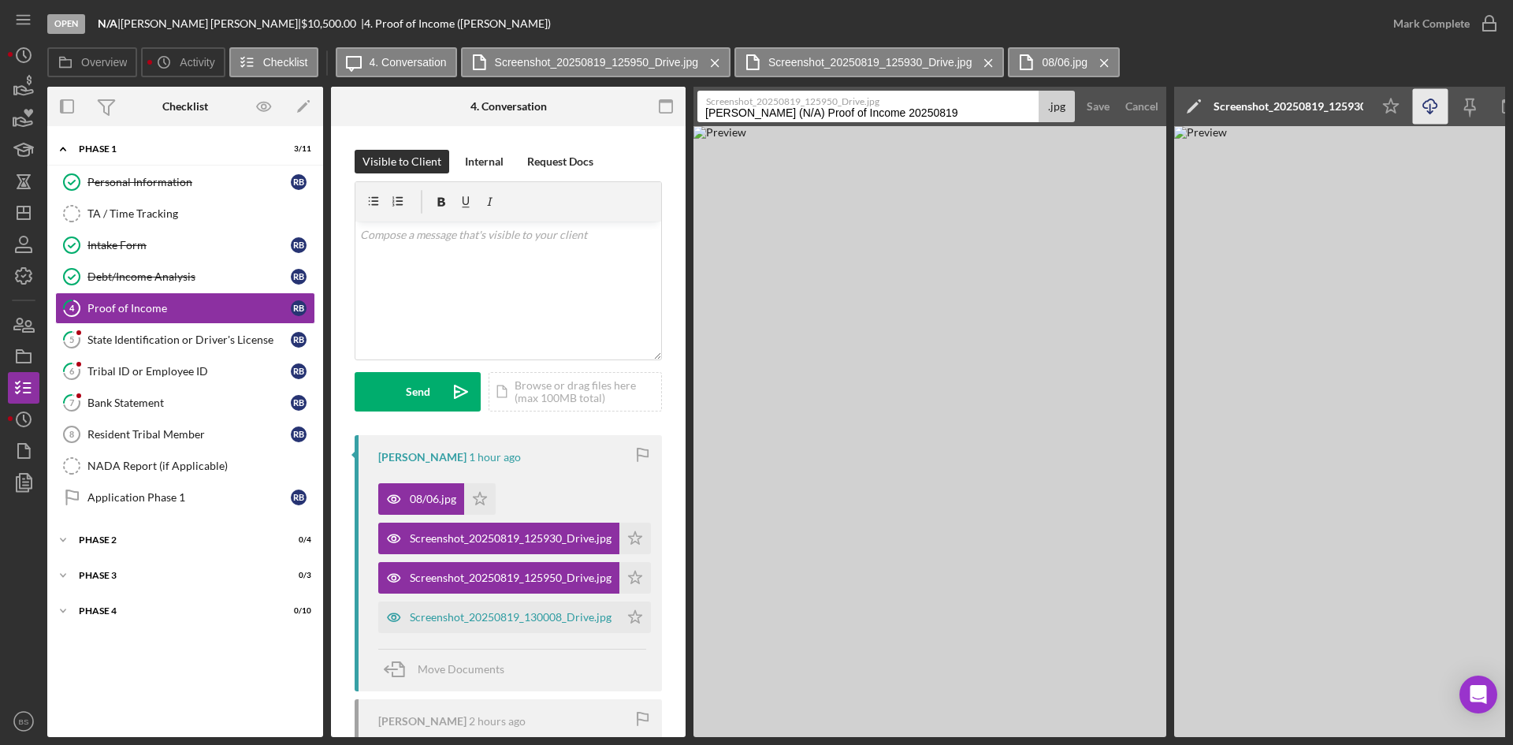
click at [785, 117] on input "Bailey, Ralph (N/A) Proof of Income 20250819" at bounding box center [867, 107] width 341 height 32
type input "07/28"
click at [1099, 116] on div "Save" at bounding box center [1098, 107] width 23 height 32
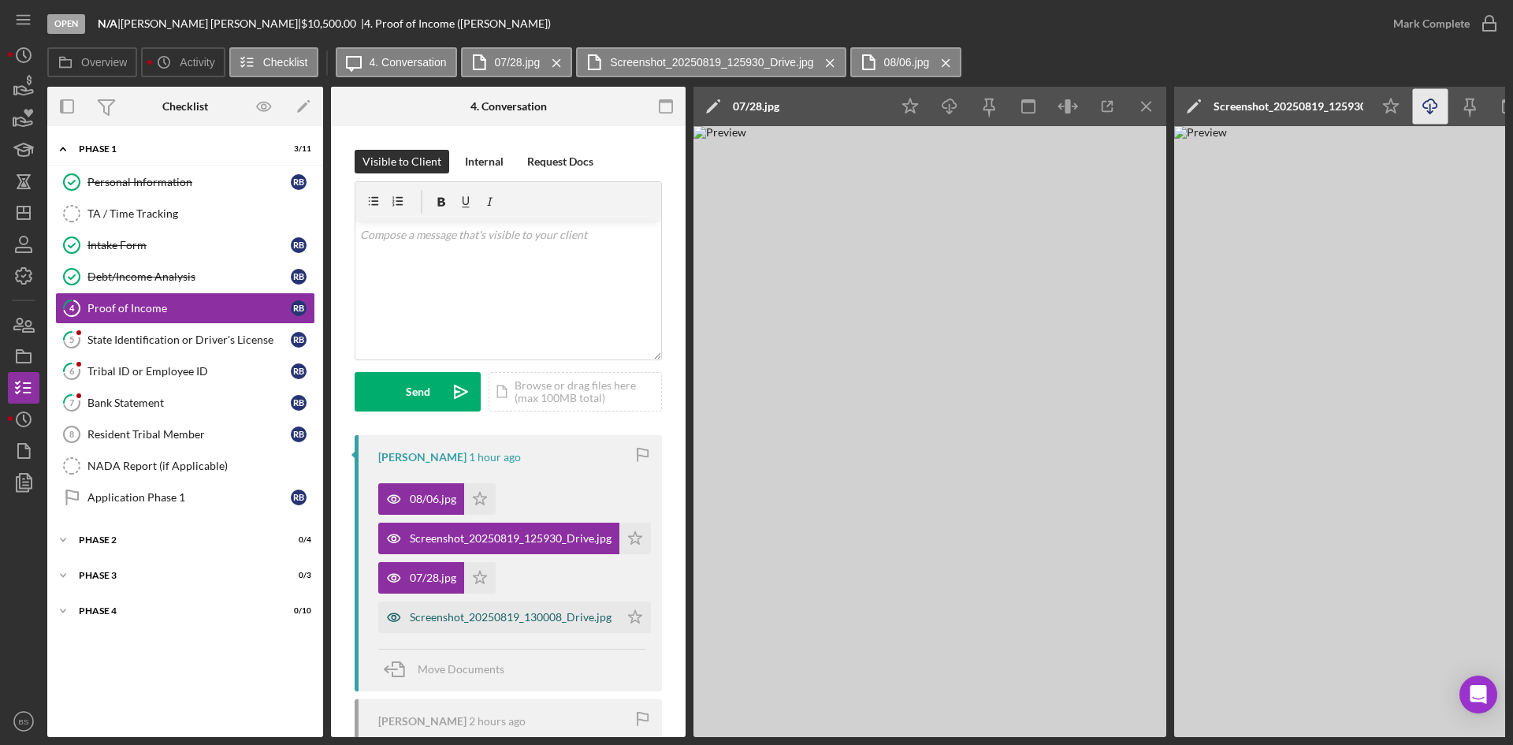
click at [530, 605] on div "Screenshot_20250819_130008_Drive.jpg" at bounding box center [498, 617] width 241 height 32
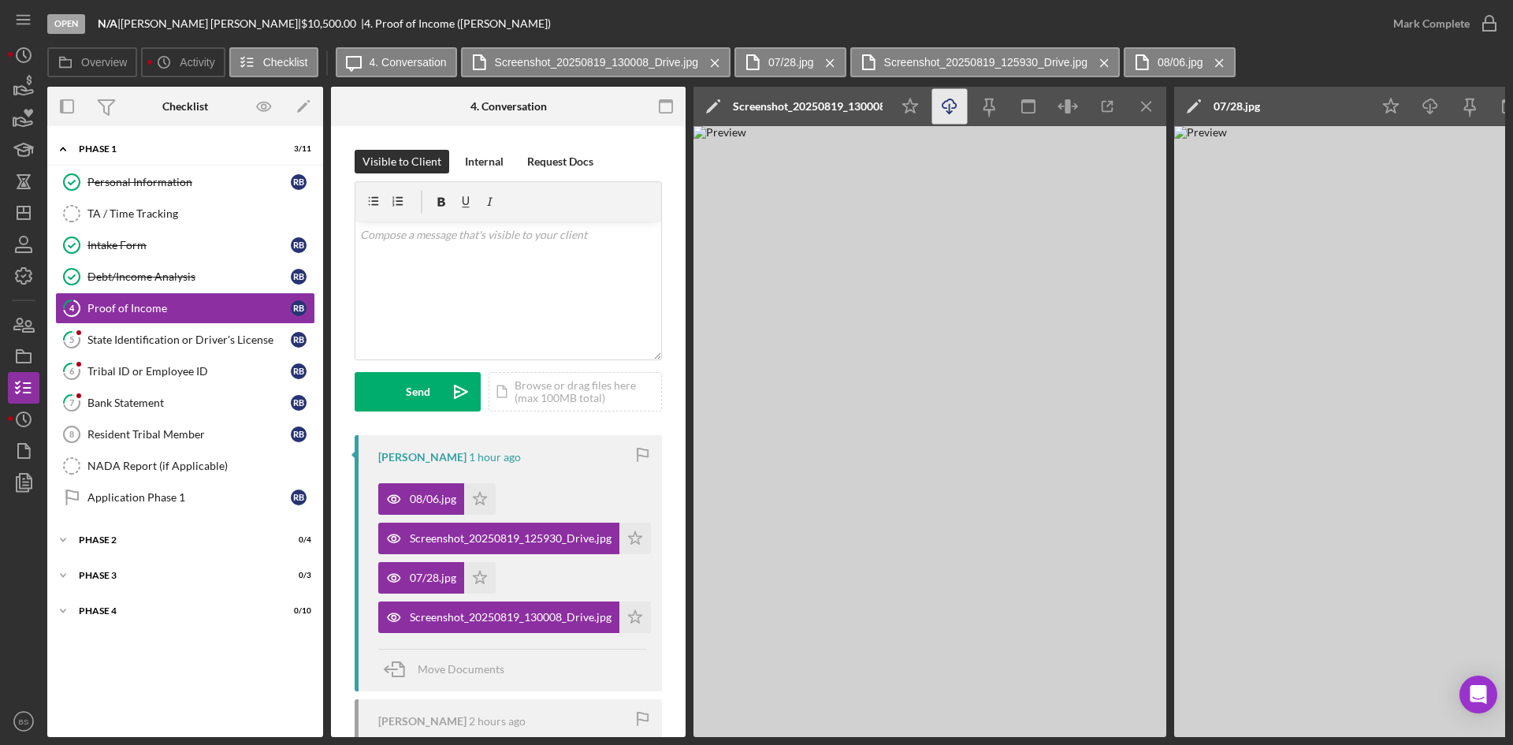
click at [965, 110] on icon "Icon/Download" at bounding box center [949, 106] width 35 height 35
click at [802, 95] on div "Screenshot_20250819_130008_Drive.jpg" at bounding box center [808, 106] width 150 height 39
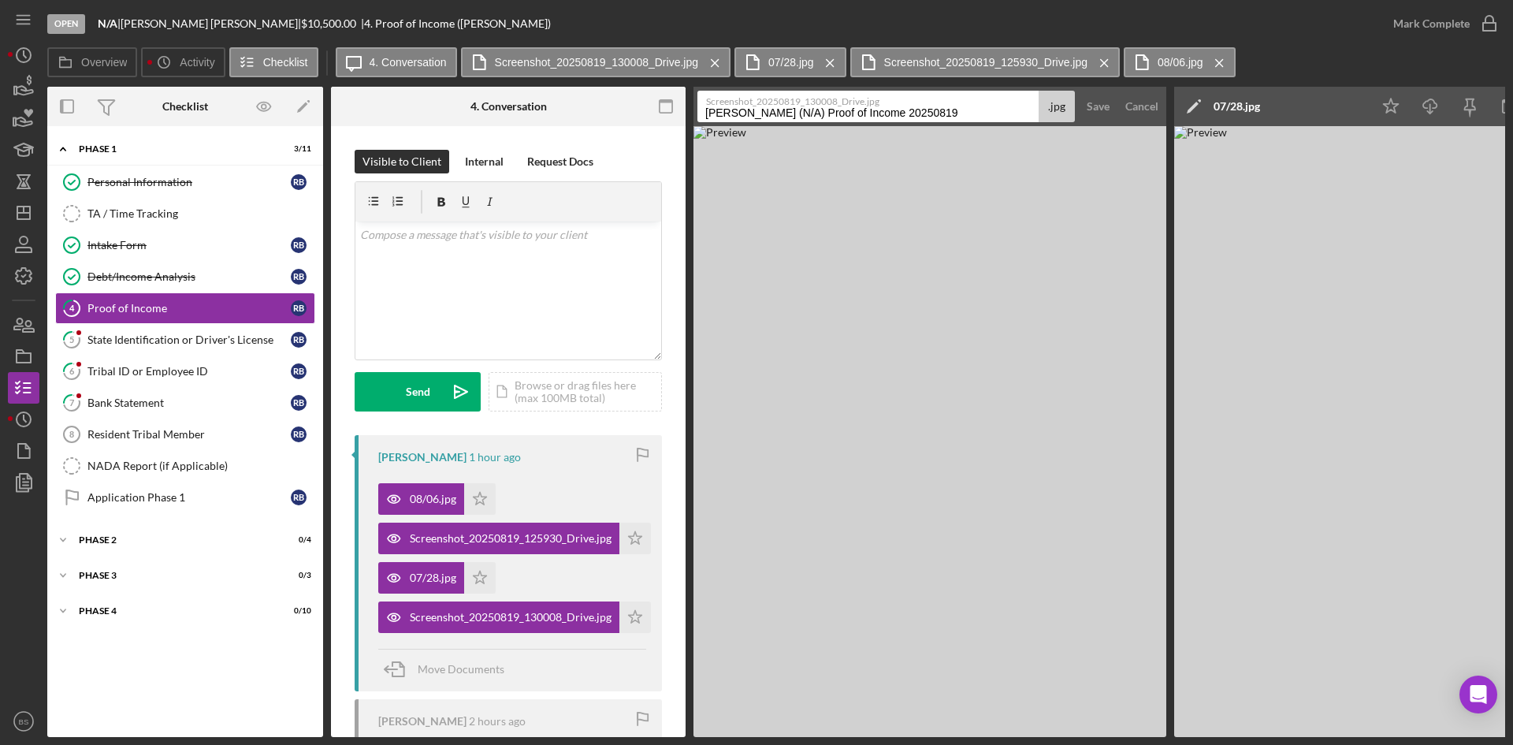
click at [801, 105] on label "Screenshot_20250819_130008_Drive.jpg" at bounding box center [871, 99] width 330 height 16
click at [801, 105] on input "Bailey, Ralph (N/A) Proof of Income 20250819" at bounding box center [867, 107] width 341 height 32
click at [801, 105] on label "Screenshot_20250819_130008_Drive.jpg" at bounding box center [871, 99] width 330 height 16
click at [801, 105] on input "Bailey, Ralph (N/A) Proof of Income 20250819" at bounding box center [867, 107] width 341 height 32
click at [801, 112] on input "Bailey, Ralph (N/A) Proof of Income 20250819" at bounding box center [867, 107] width 341 height 32
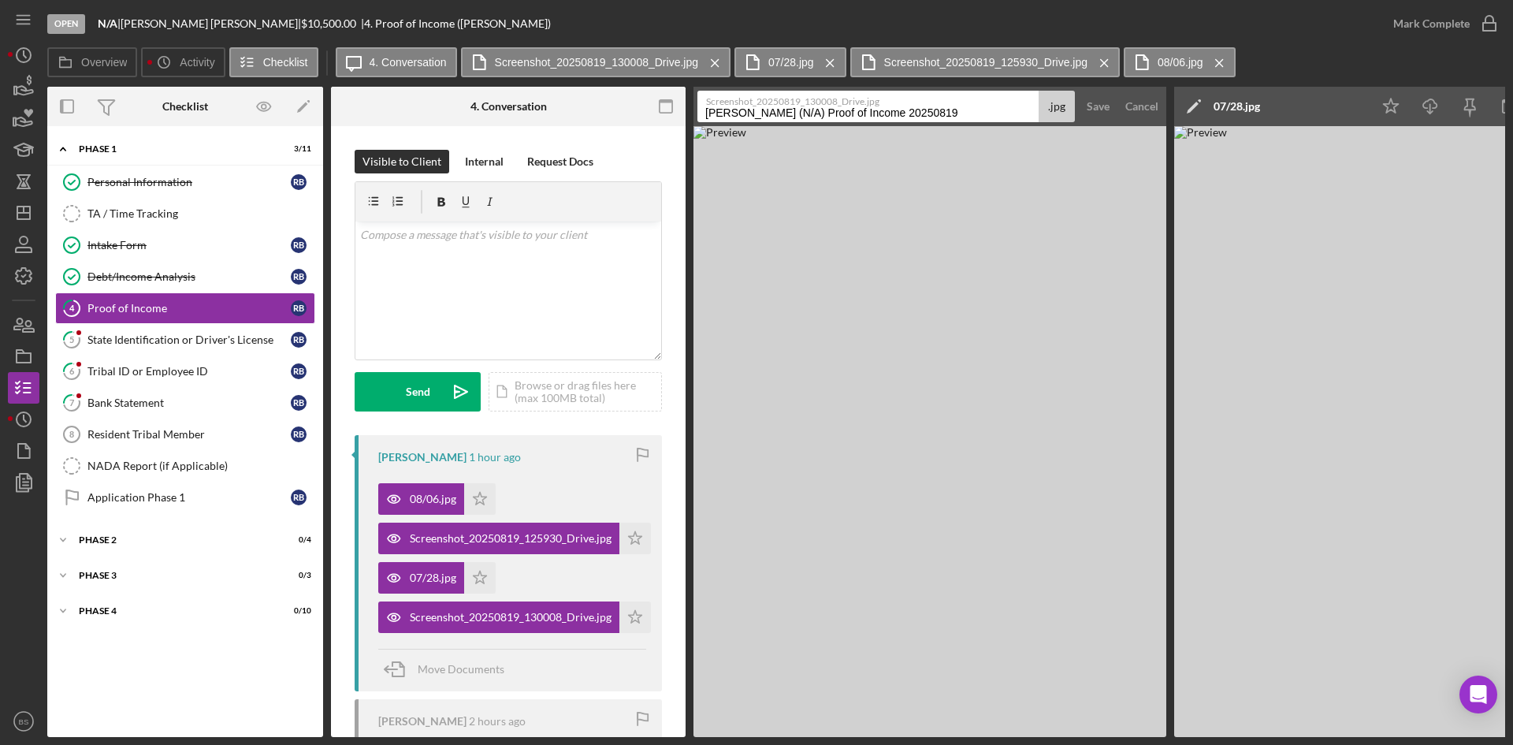
click at [801, 112] on input "Bailey, Ralph (N/A) Proof of Income 20250819" at bounding box center [867, 107] width 341 height 32
type input "07/14"
click at [1102, 102] on div "Save" at bounding box center [1098, 107] width 23 height 32
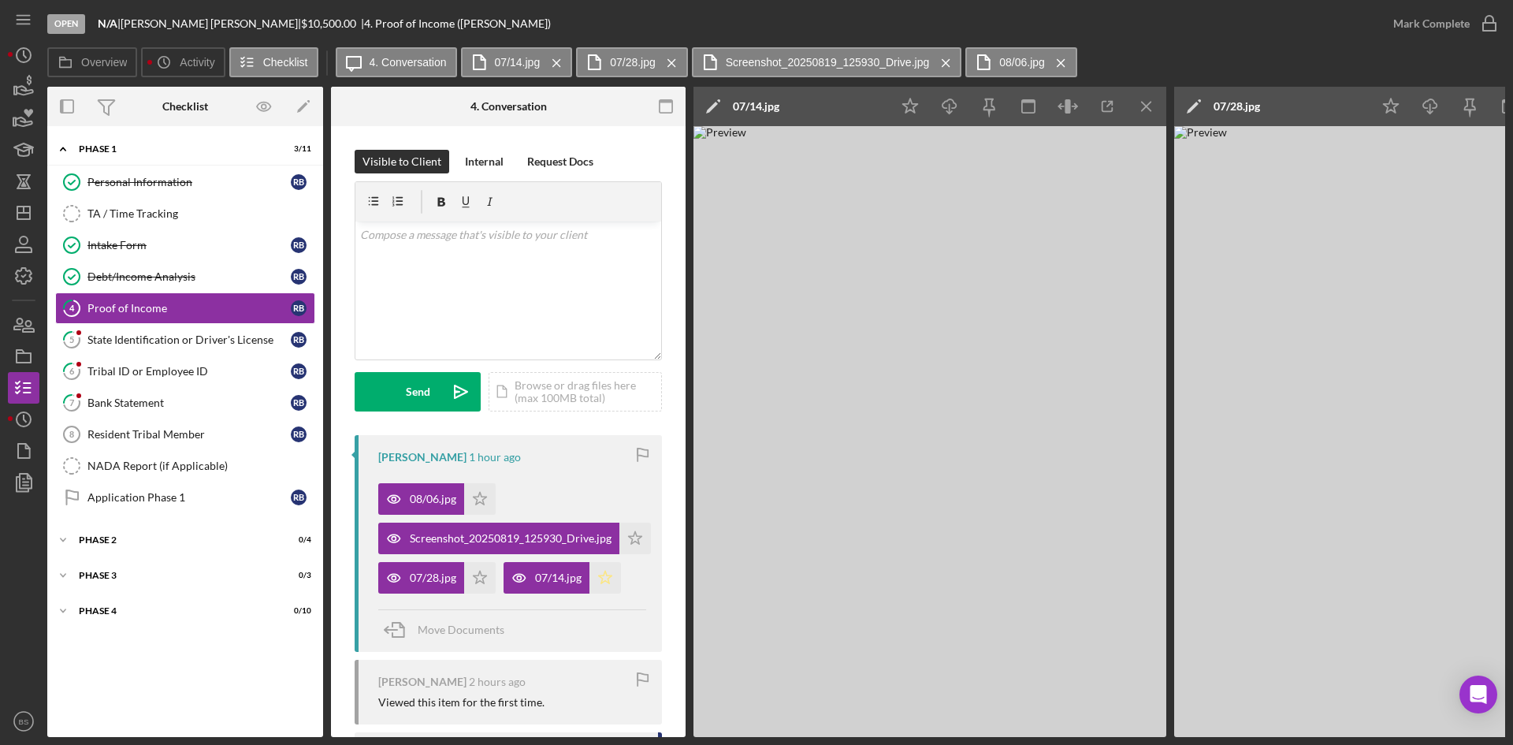
click at [603, 574] on icon "Icon/Star" at bounding box center [605, 578] width 32 height 32
click at [1476, 28] on icon "button" at bounding box center [1489, 23] width 39 height 39
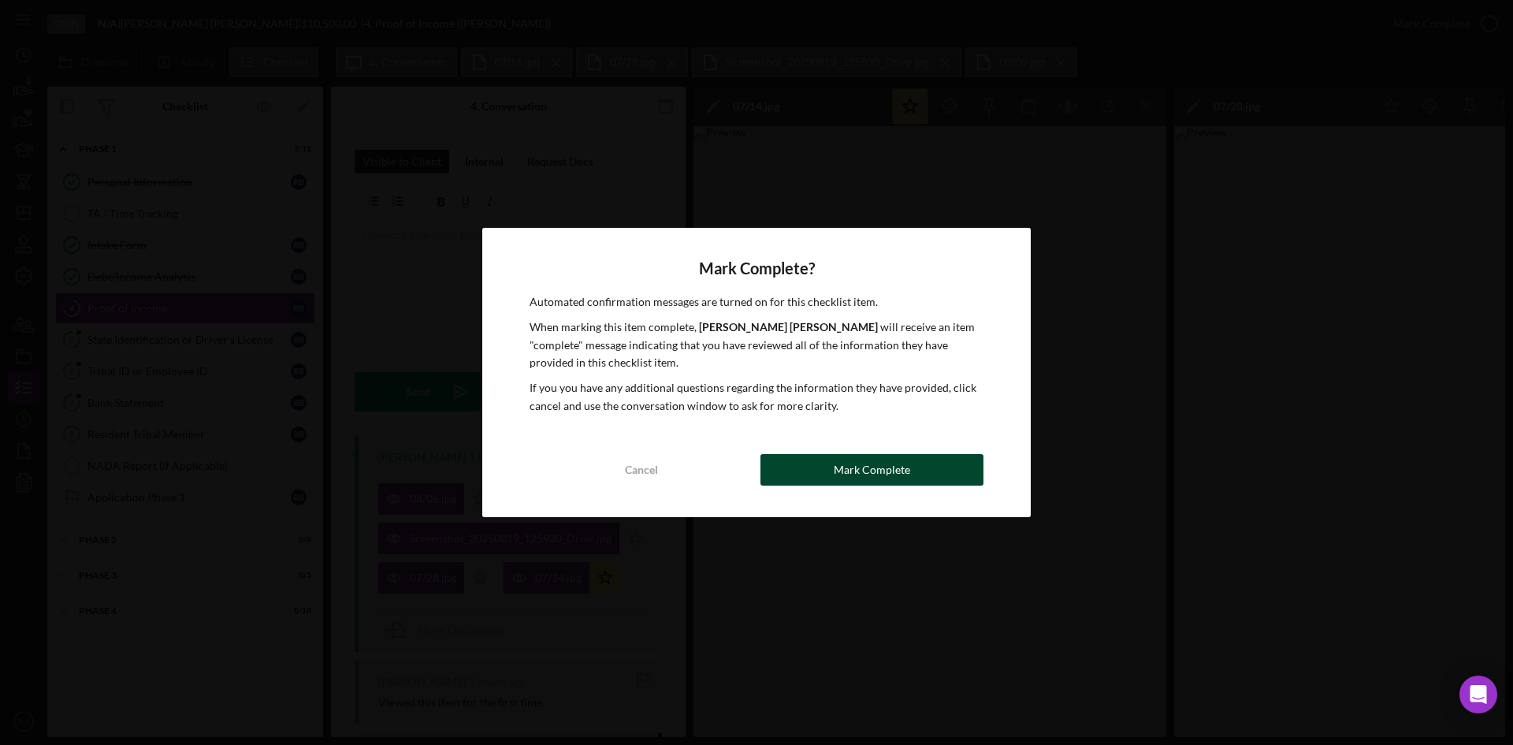
click at [907, 463] on div "Mark Complete" at bounding box center [872, 470] width 76 height 32
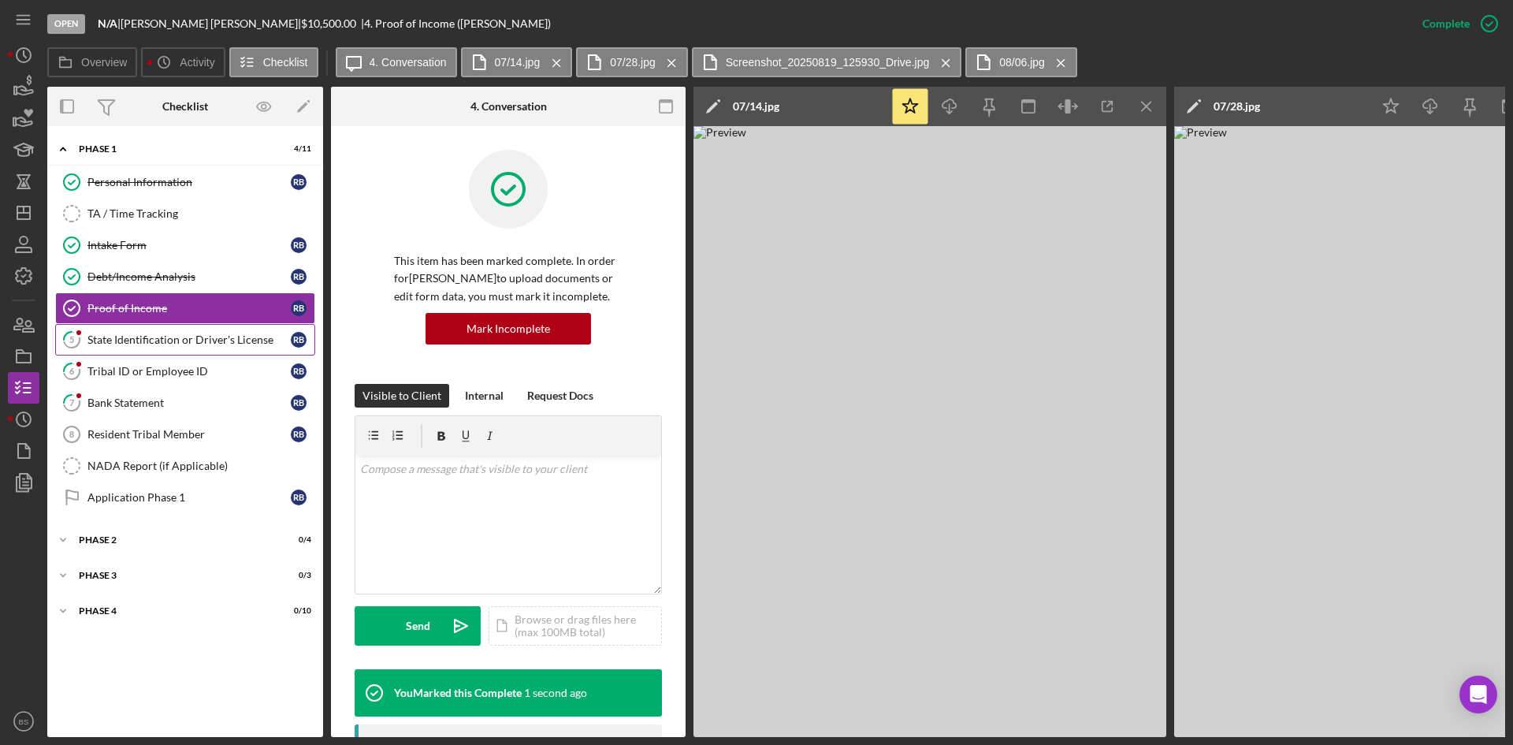
drag, startPoint x: 211, startPoint y: 341, endPoint x: 227, endPoint y: 340, distance: 15.8
click at [211, 341] on div "State Identification or Driver's License" at bounding box center [188, 339] width 203 height 13
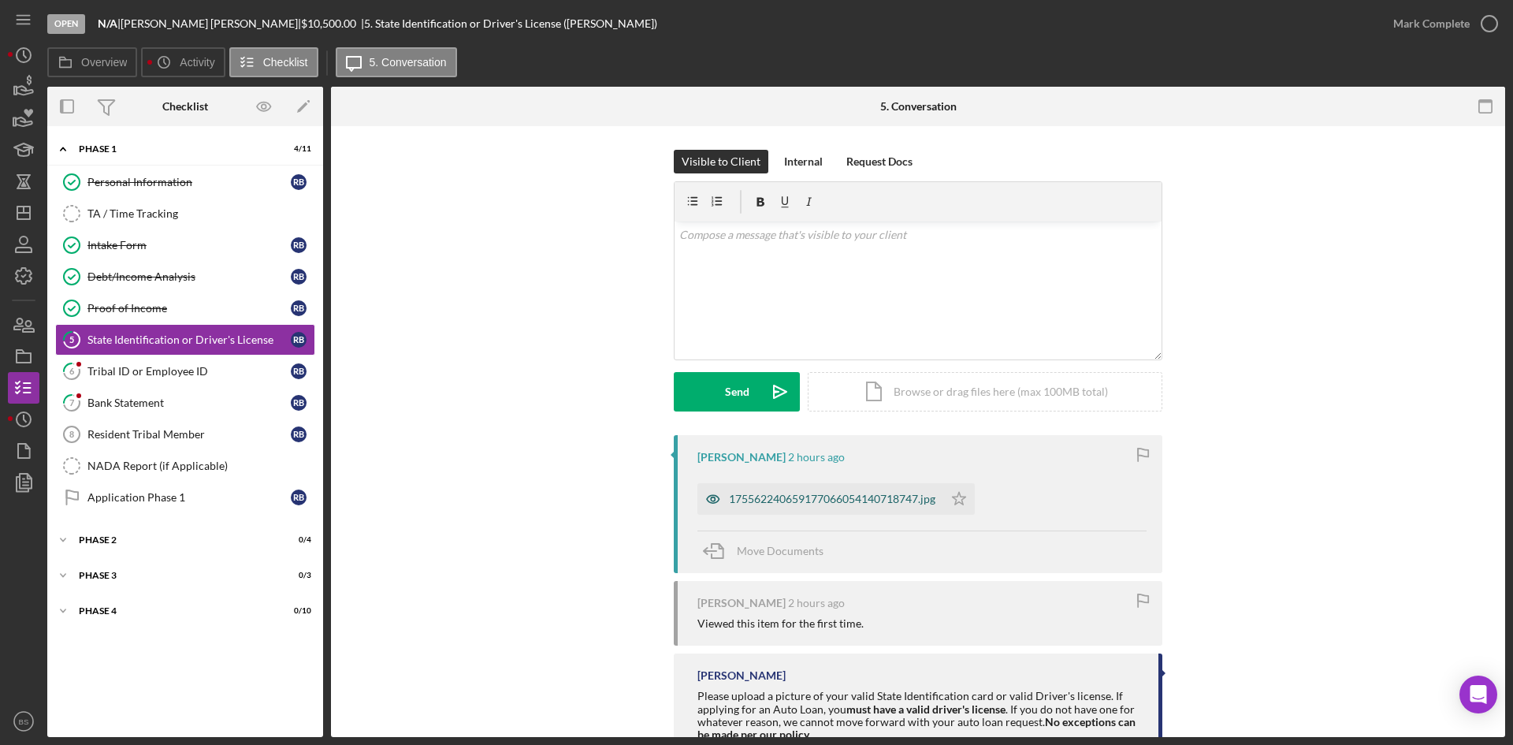
click at [746, 485] on div "175562240659177066054140718747.jpg" at bounding box center [820, 499] width 246 height 32
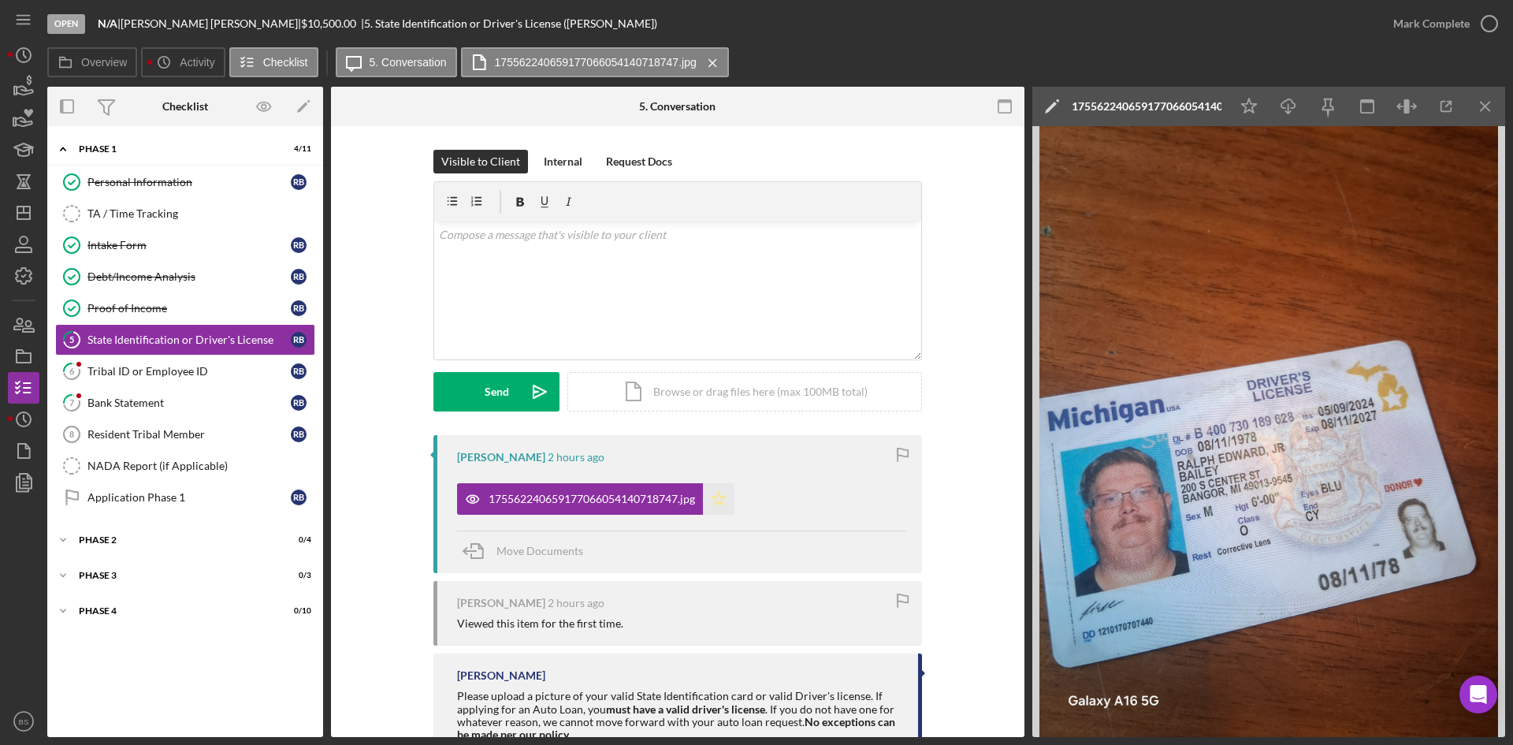
click at [723, 494] on icon "Icon/Star" at bounding box center [719, 499] width 32 height 32
click at [1412, 29] on div "Mark Complete" at bounding box center [1431, 24] width 76 height 32
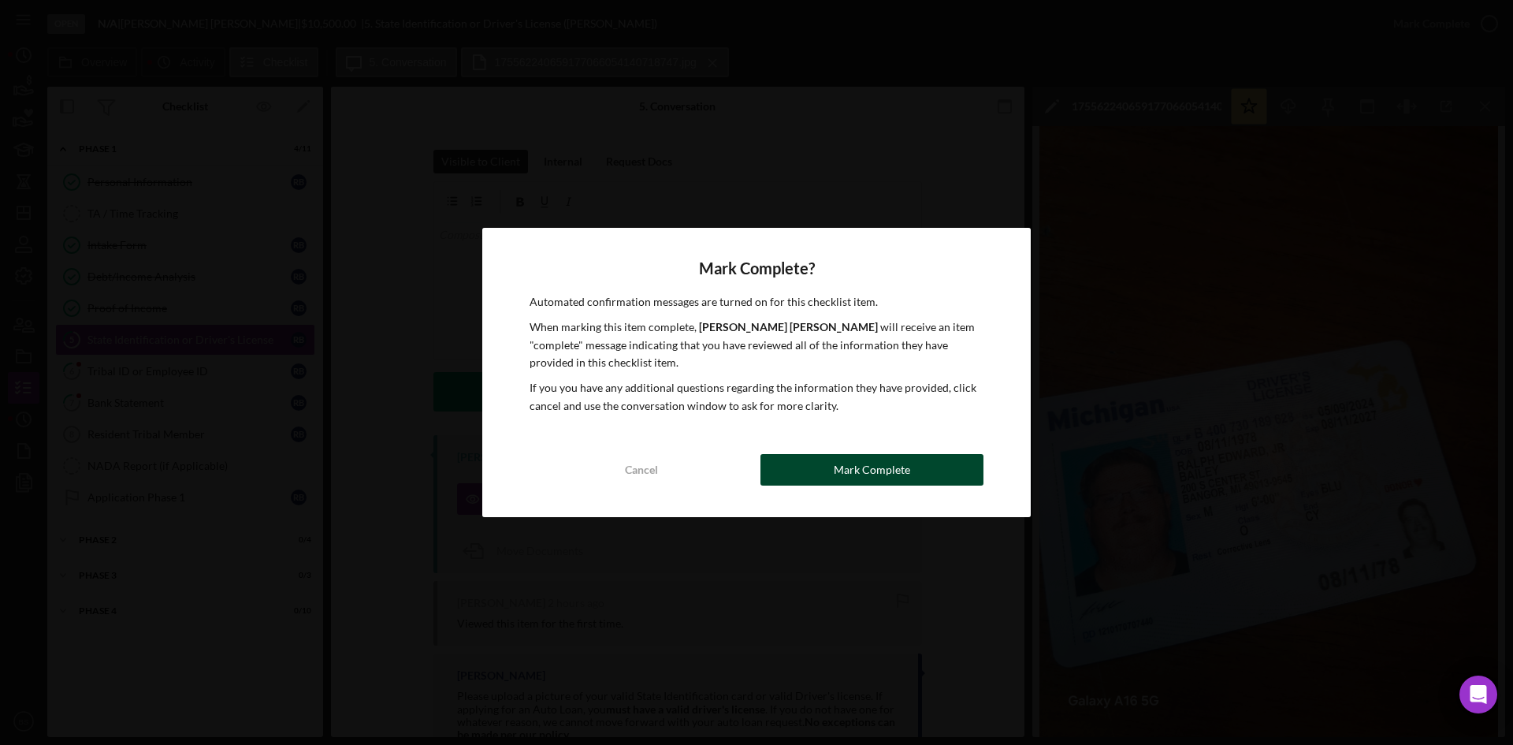
click at [916, 484] on button "Mark Complete" at bounding box center [871, 470] width 223 height 32
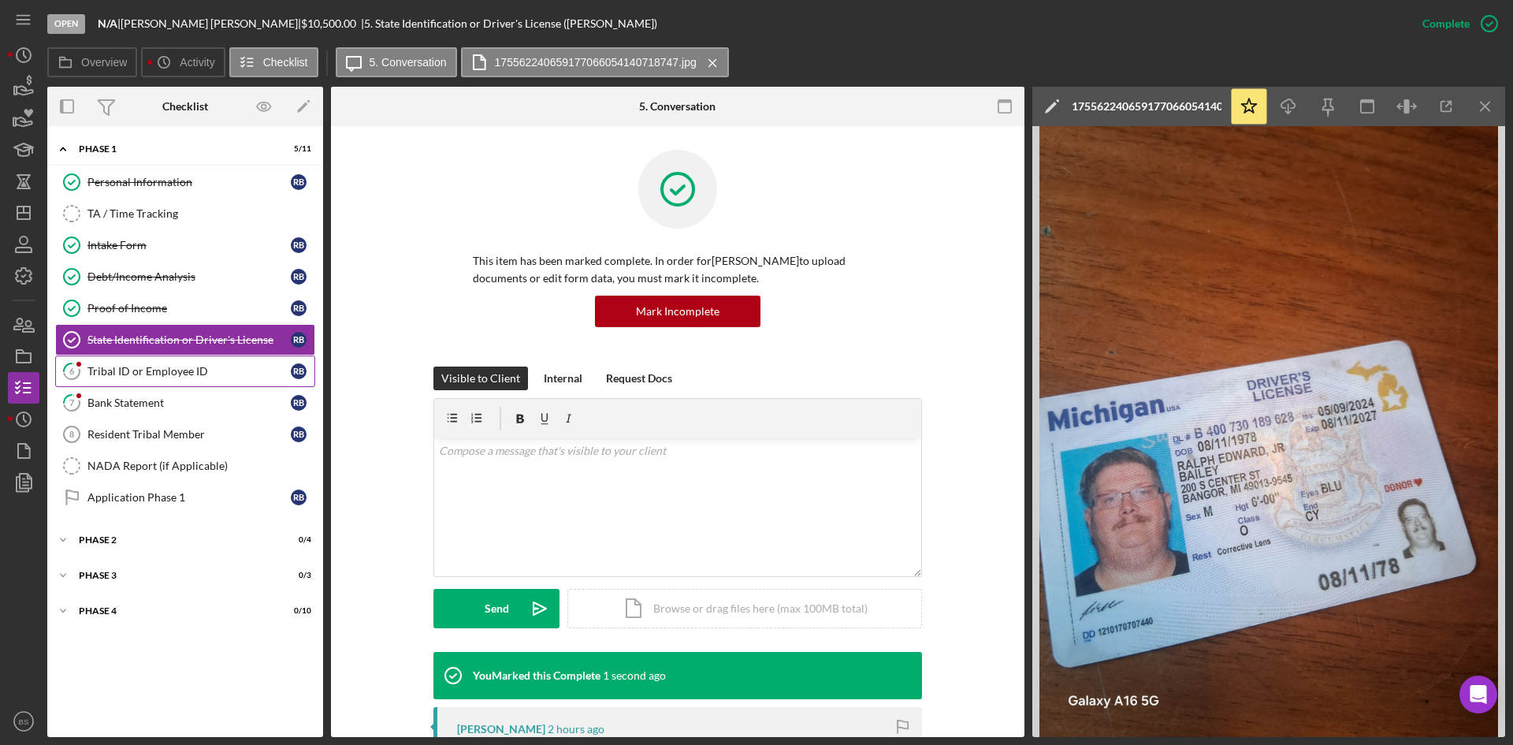
click at [210, 381] on link "6 Tribal ID or Employee ID R B" at bounding box center [185, 371] width 260 height 32
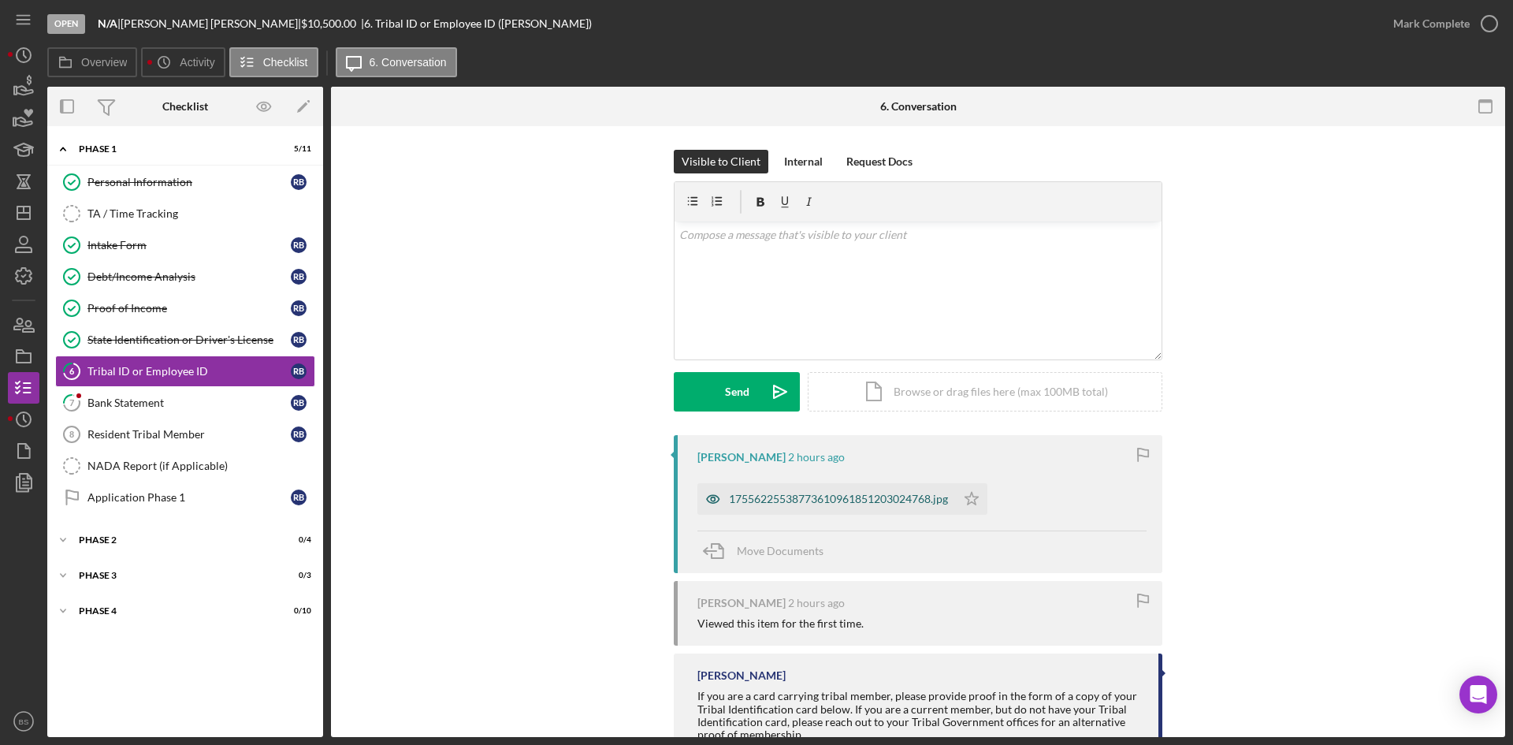
click at [747, 505] on div "17556225538773610961851203024768.jpg" at bounding box center [838, 498] width 219 height 13
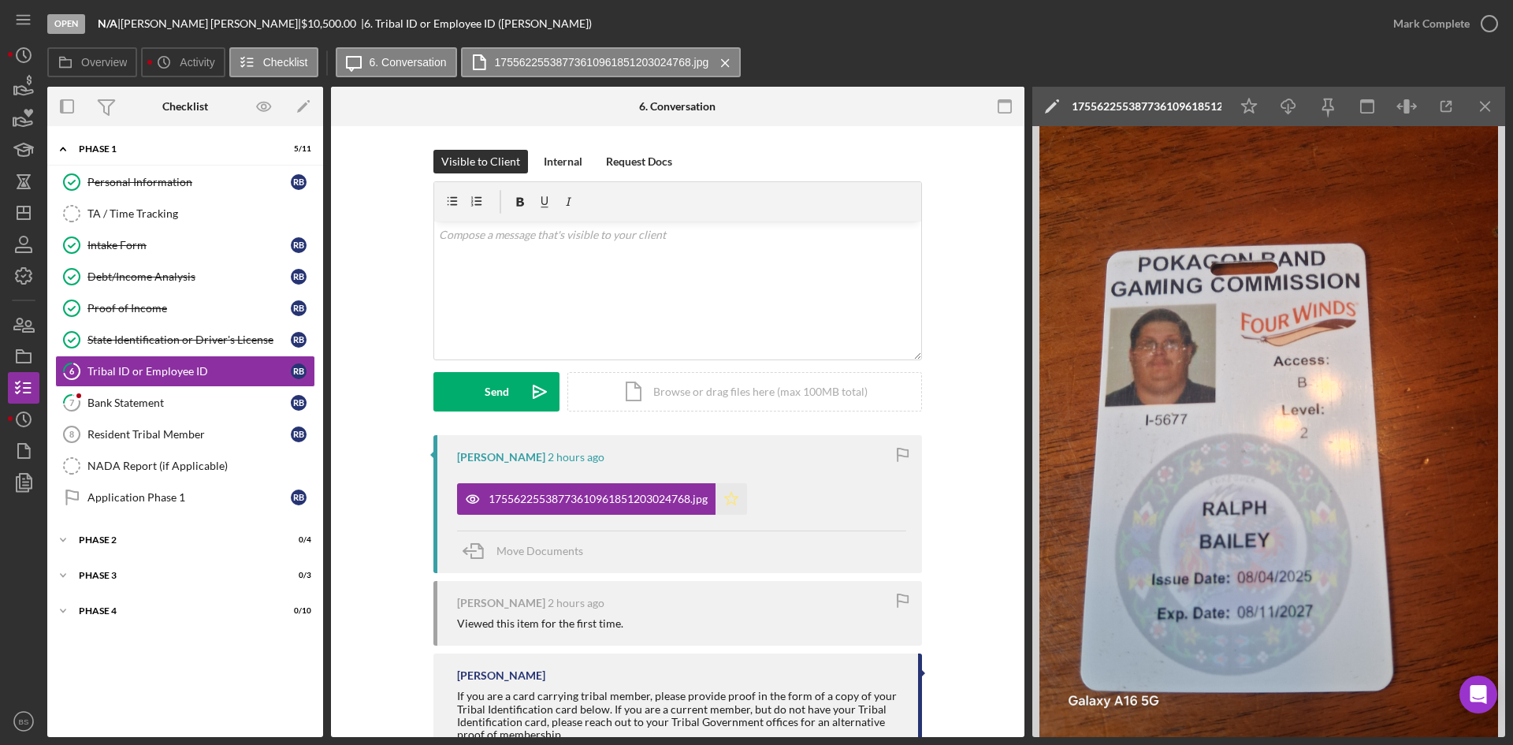
click at [727, 501] on icon "Icon/Star" at bounding box center [731, 499] width 32 height 32
click at [1426, 25] on div "Mark Complete" at bounding box center [1431, 24] width 76 height 32
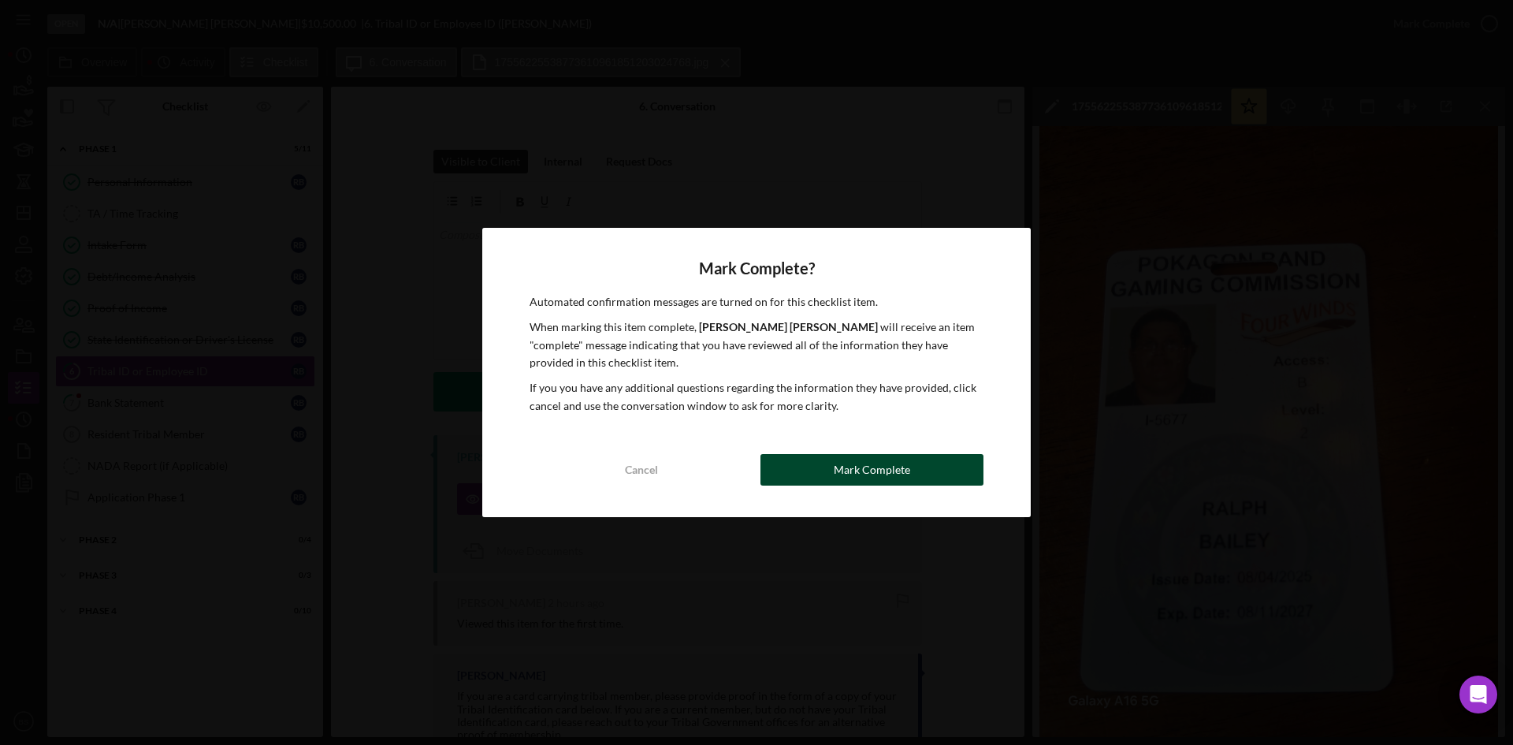
click at [920, 461] on button "Mark Complete" at bounding box center [871, 470] width 223 height 32
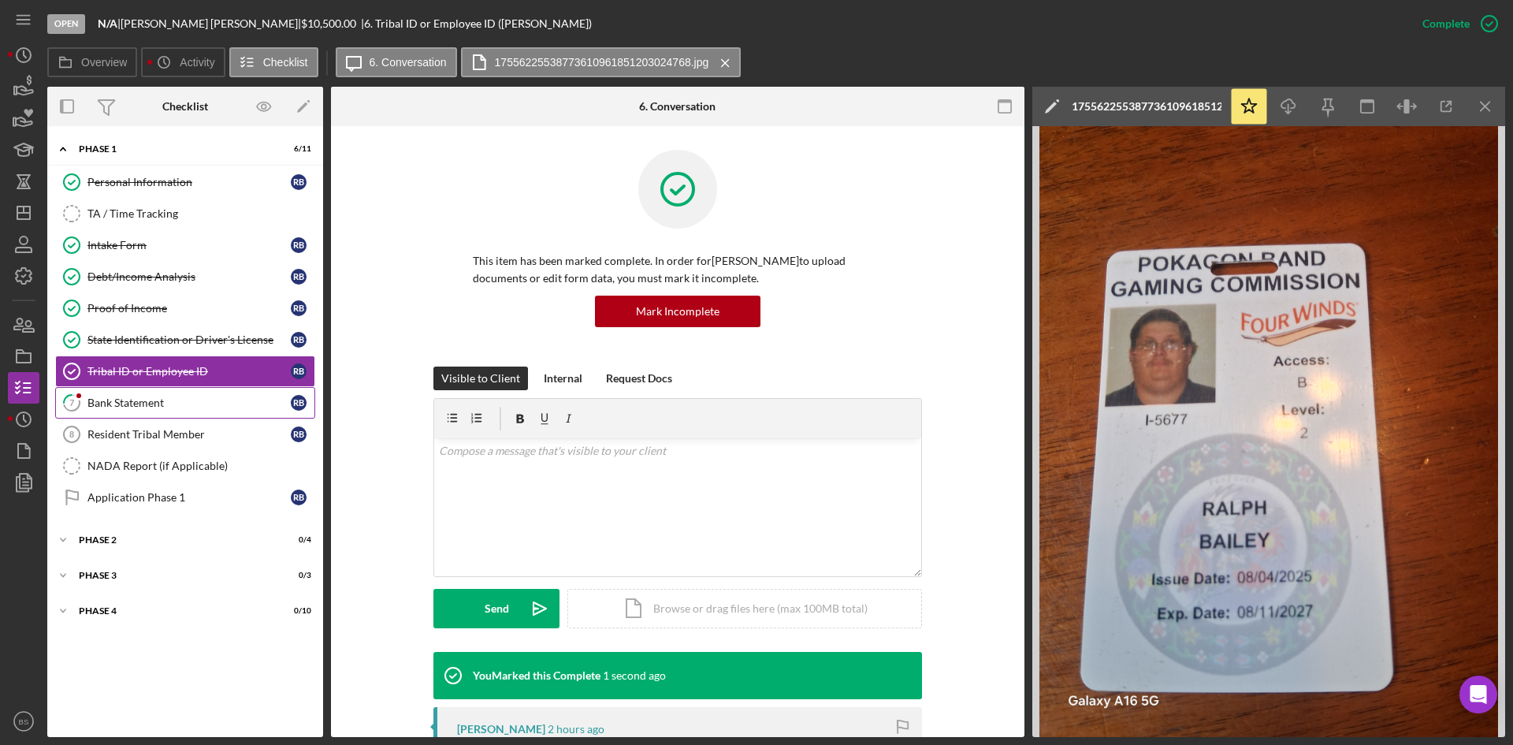
click at [154, 392] on link "7 Bank Statement R B" at bounding box center [185, 403] width 260 height 32
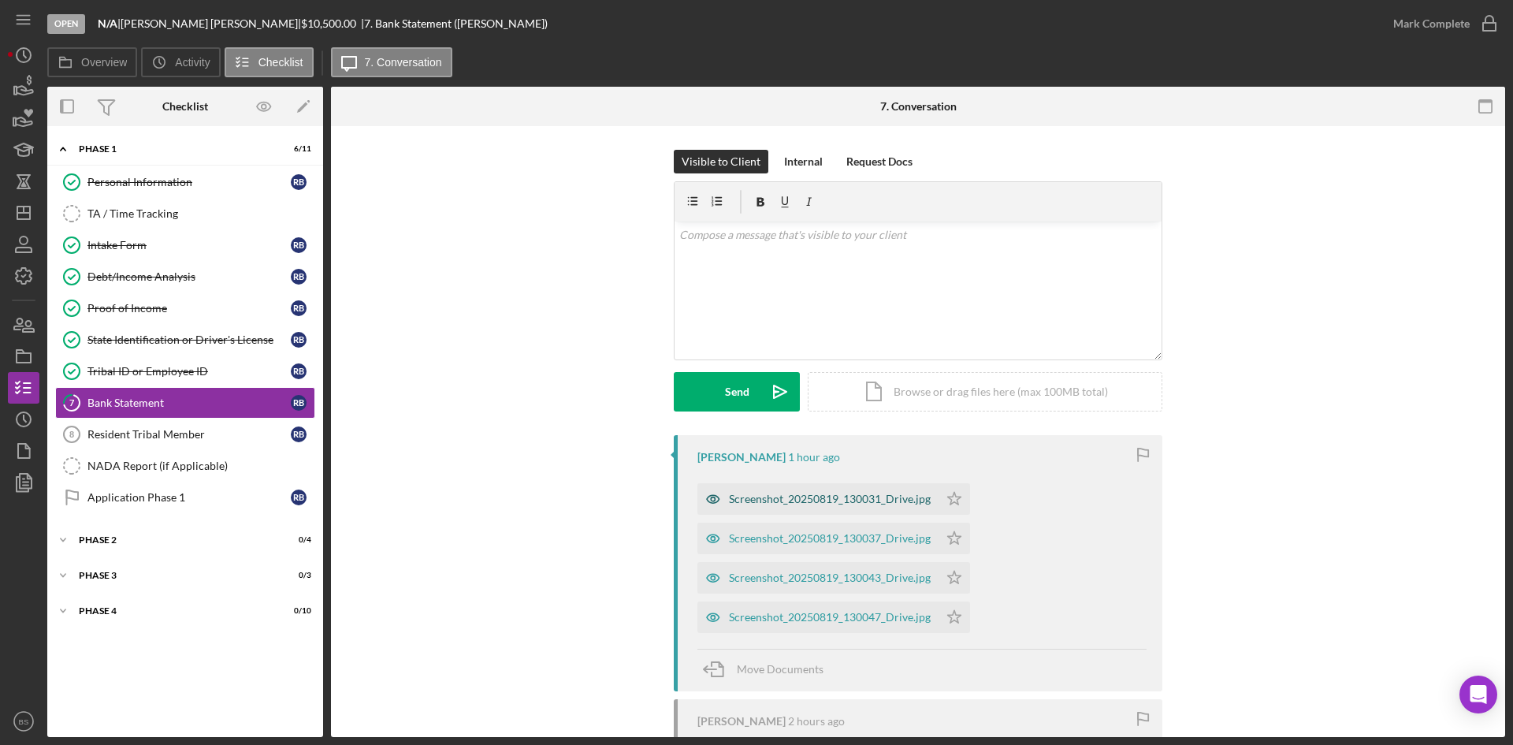
click at [795, 497] on div "Screenshot_20250819_130031_Drive.jpg" at bounding box center [830, 498] width 202 height 13
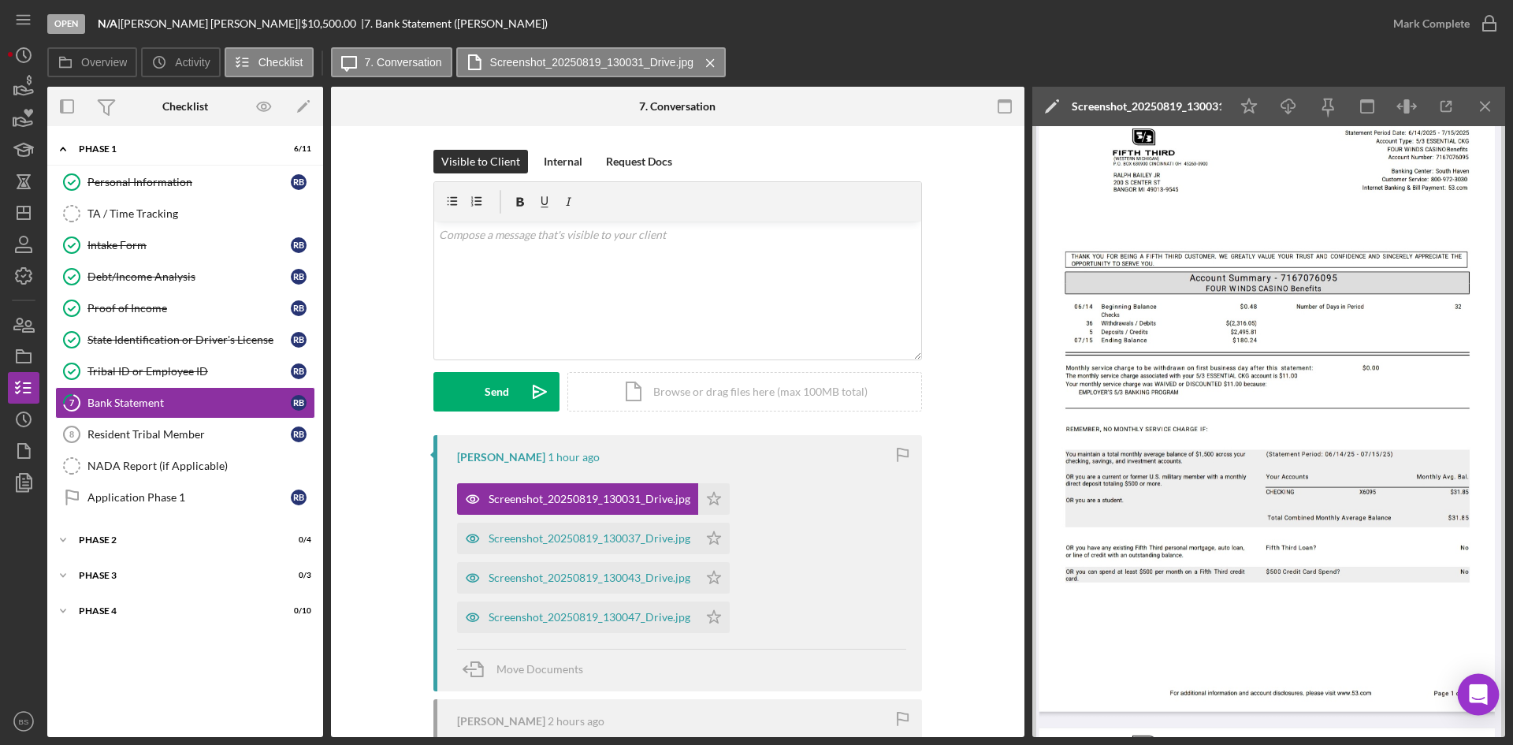
click at [1480, 698] on icon "Open Intercom Messenger" at bounding box center [1478, 694] width 20 height 20
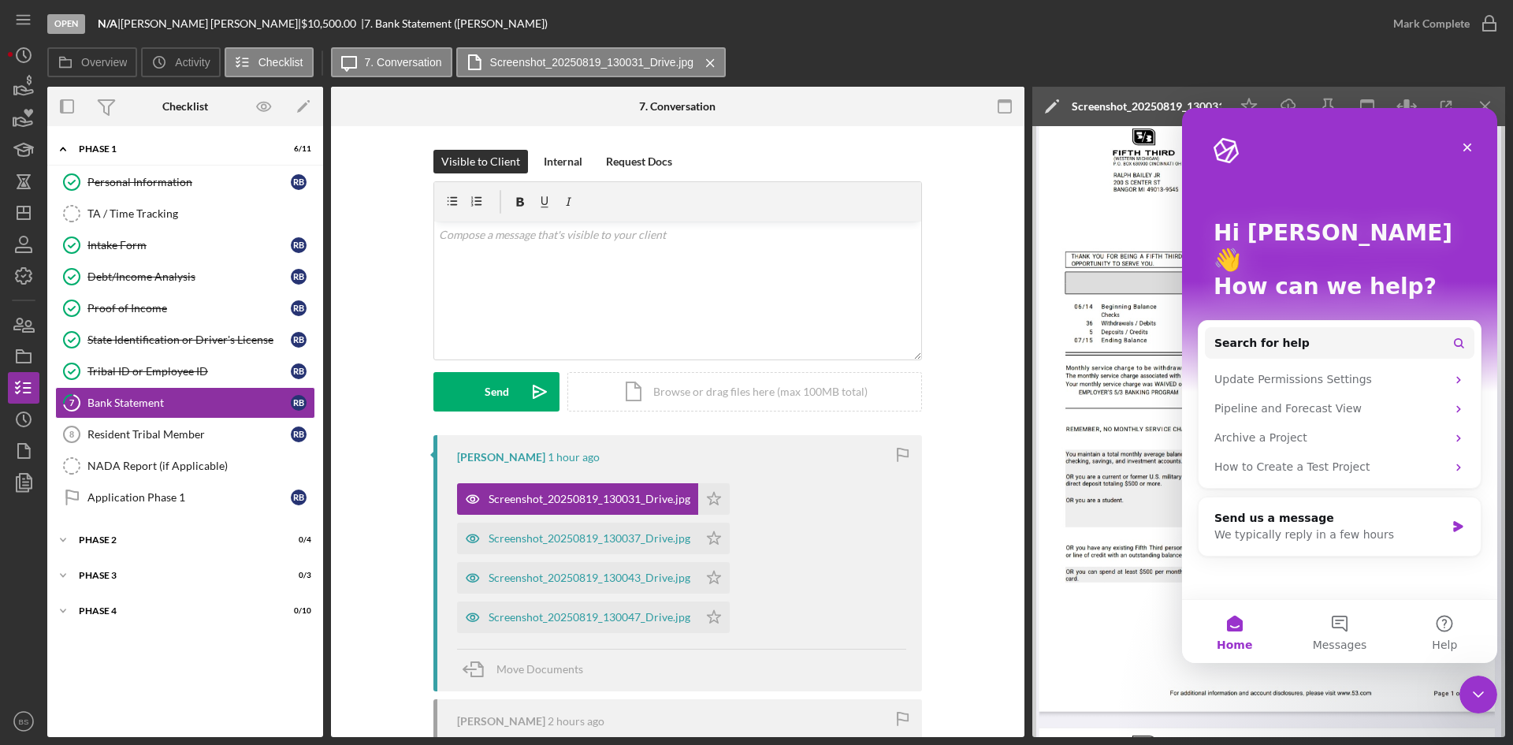
click at [1479, 697] on icon "Close Intercom Messenger" at bounding box center [1478, 694] width 19 height 19
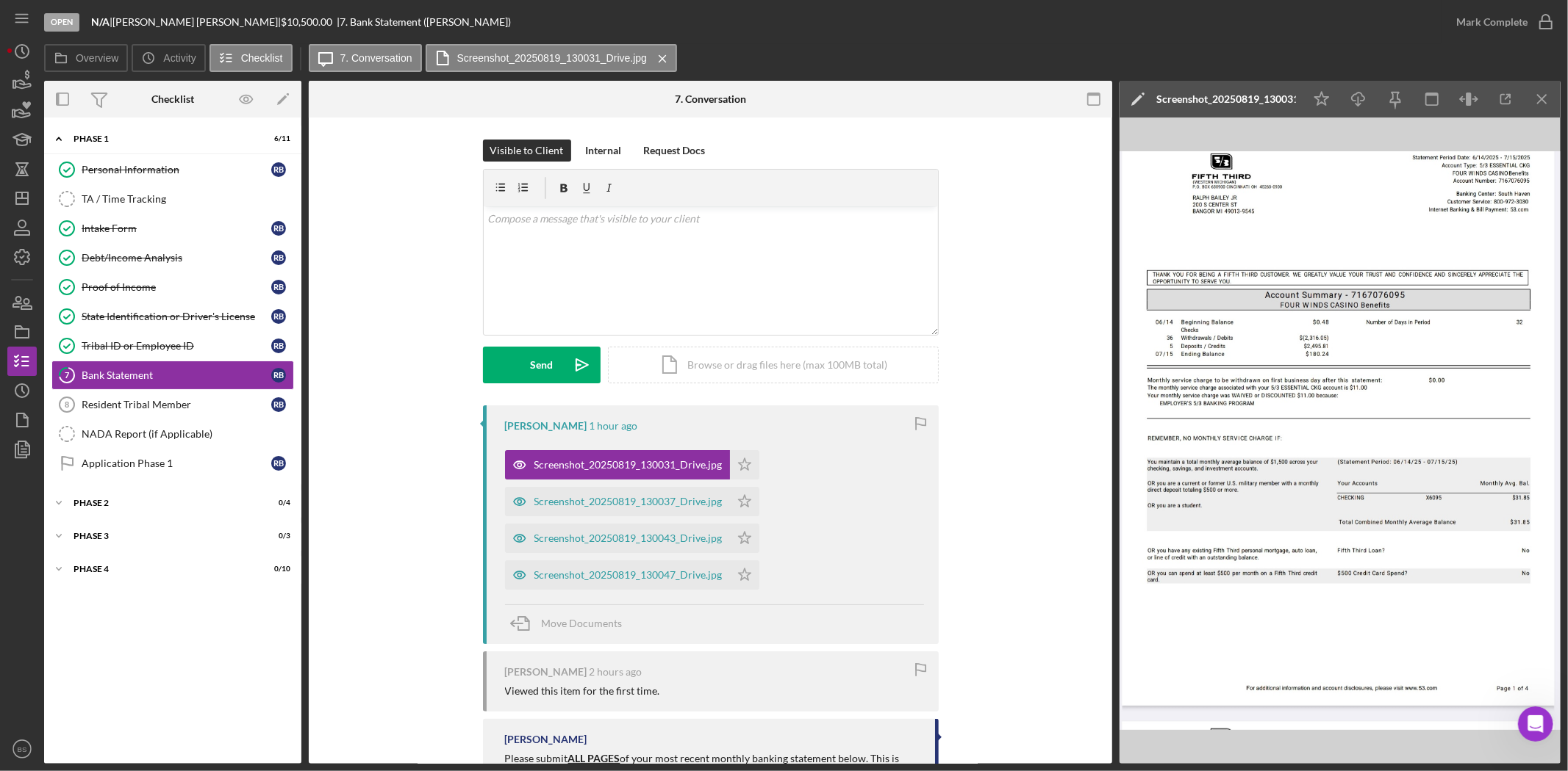
click at [1228, 96] on div "Screenshot_20250819_130031_Drive.jpg" at bounding box center [1226, 99] width 140 height 12
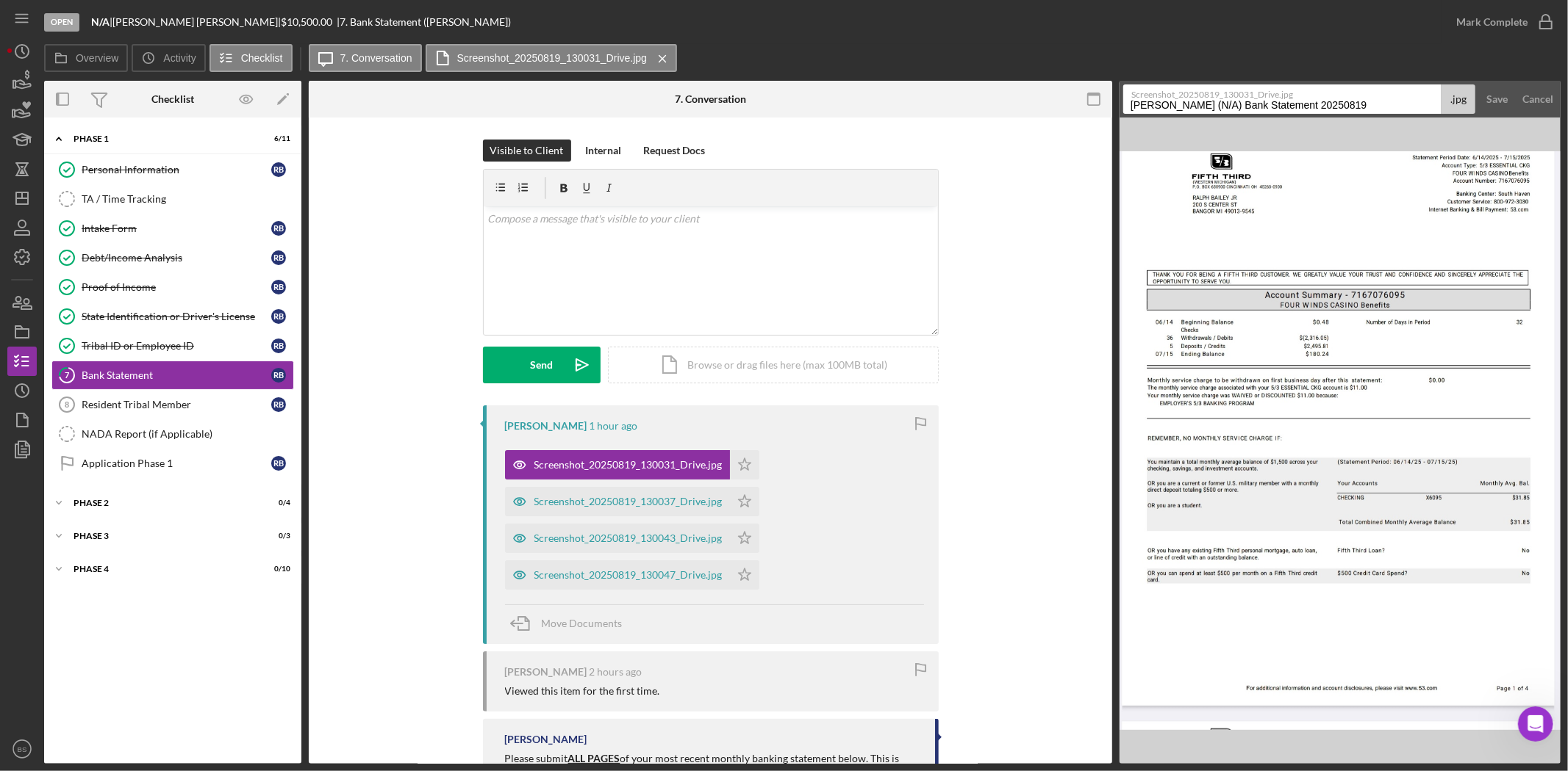
click at [1228, 103] on input "Bailey, Ralph (N/A) Bank Statement 20250819" at bounding box center [1282, 100] width 318 height 30
type input "1"
click at [1410, 99] on div "Save" at bounding box center [1496, 100] width 21 height 30
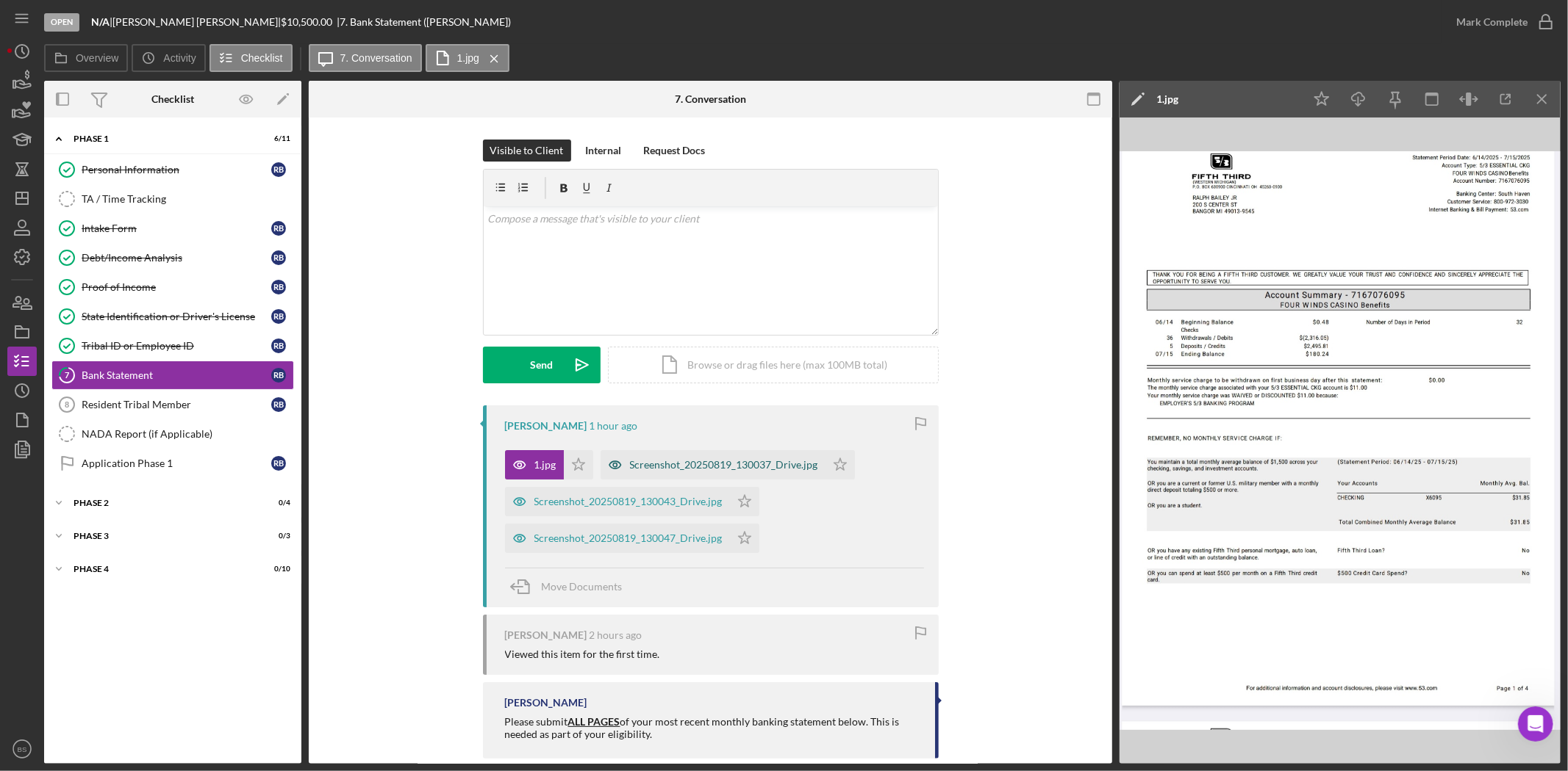
click at [694, 473] on div "Screenshot_20250819_130037_Drive.jpg" at bounding box center [713, 465] width 225 height 30
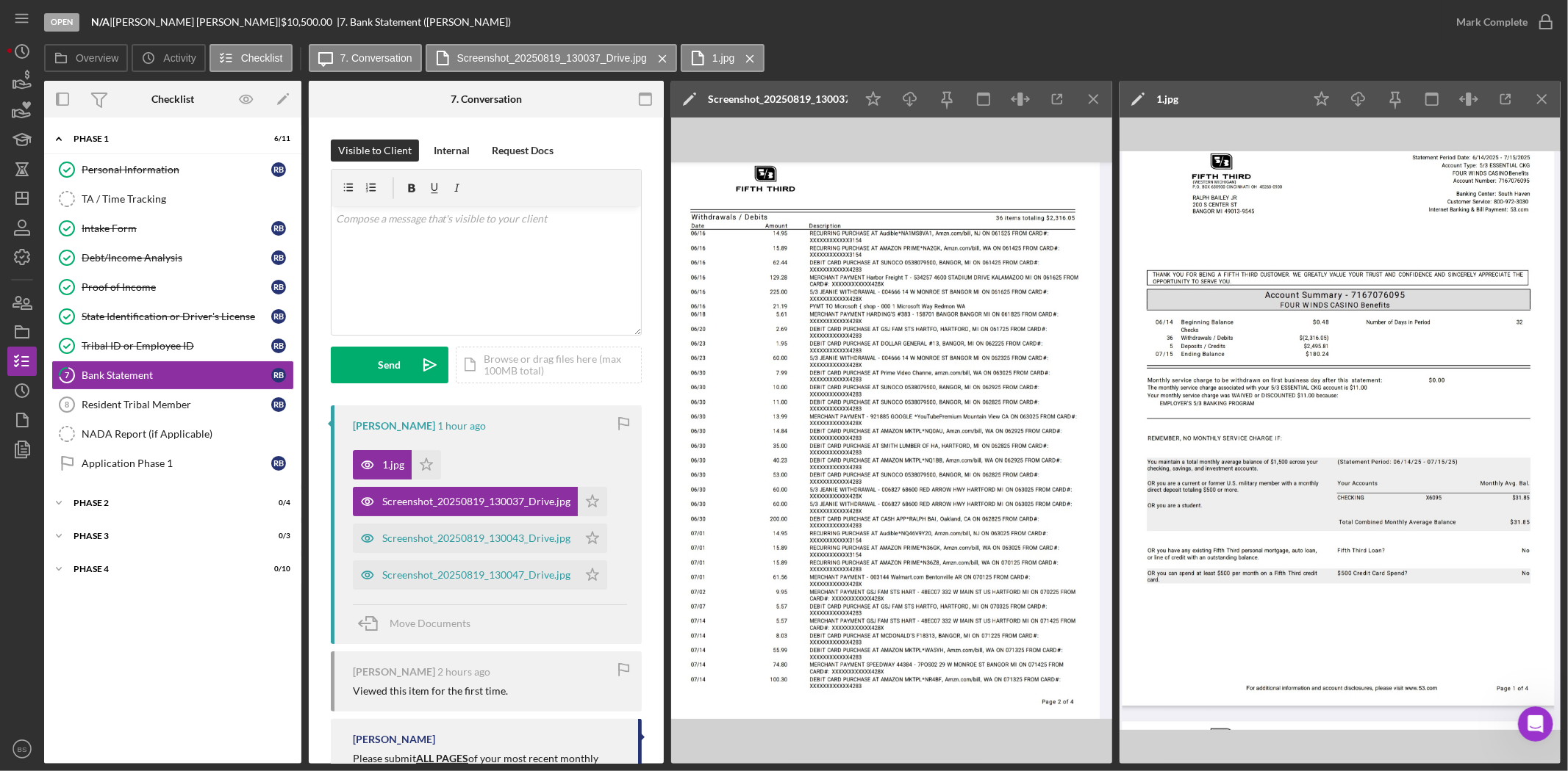
click at [740, 103] on div "Screenshot_20250819_130037_Drive.jpg" at bounding box center [778, 99] width 140 height 12
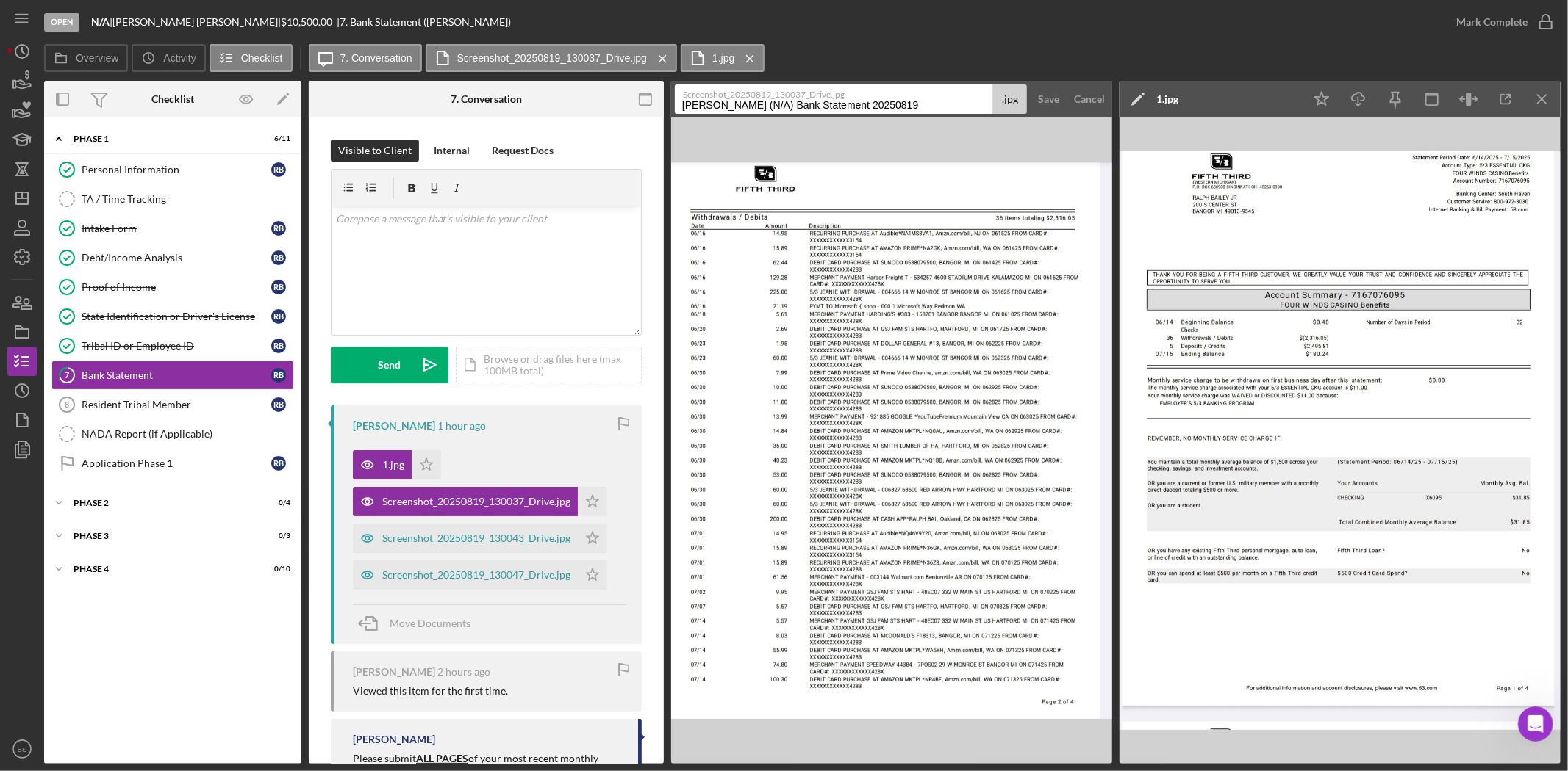
click at [748, 103] on input "Bailey, Ralph (N/A) Bank Statement 20250819" at bounding box center [833, 100] width 318 height 30
click at [748, 102] on input "Bailey, Ralph (N/A) Bank Statement 20250819" at bounding box center [833, 100] width 318 height 30
type input "2"
click at [513, 228] on div "v Color teal Color pink Remove color Add row above Add row below Add column bef…" at bounding box center [486, 270] width 310 height 129
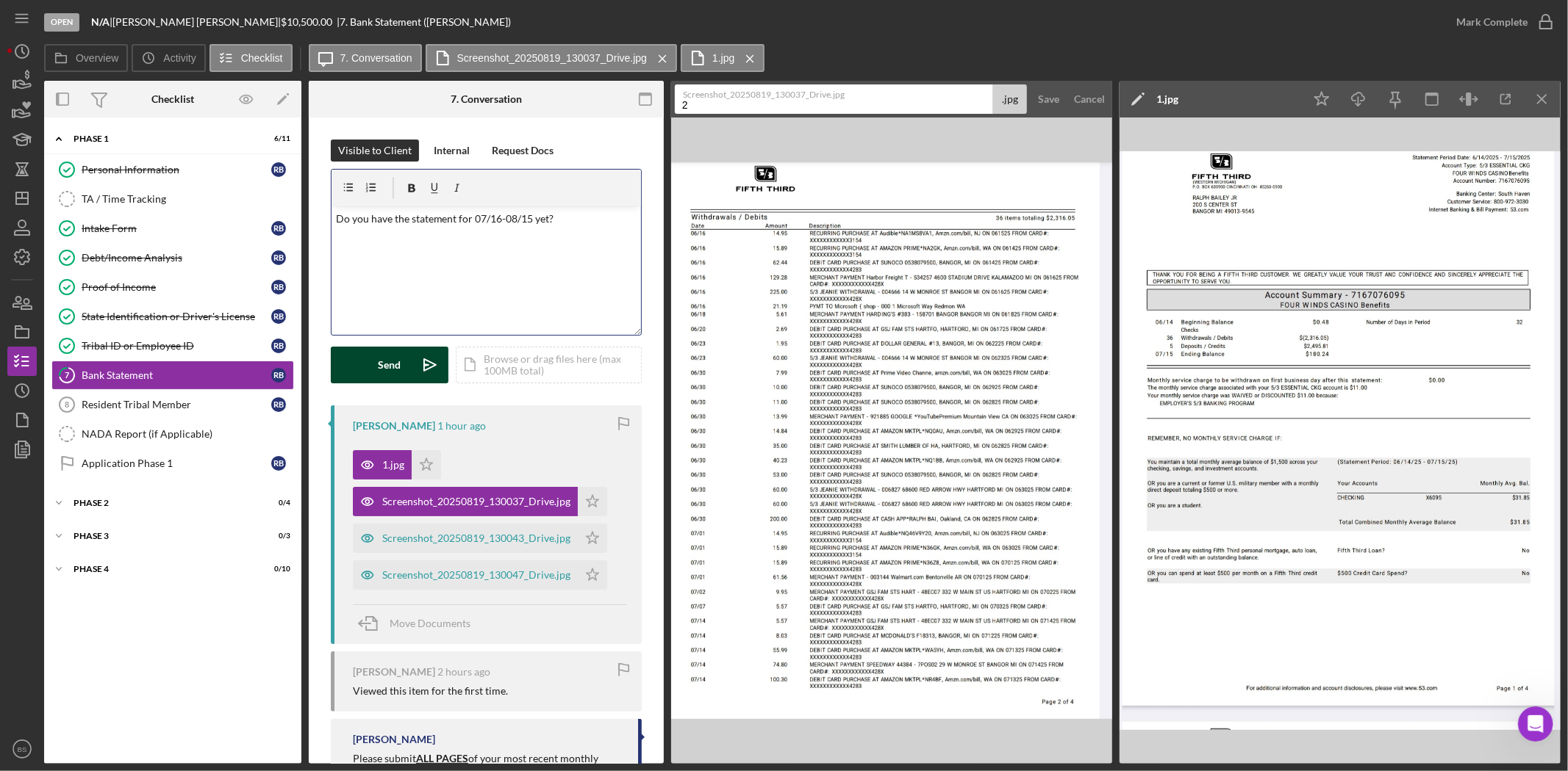
click at [404, 359] on button "Send Icon/icon-invite-send" at bounding box center [390, 365] width 118 height 36
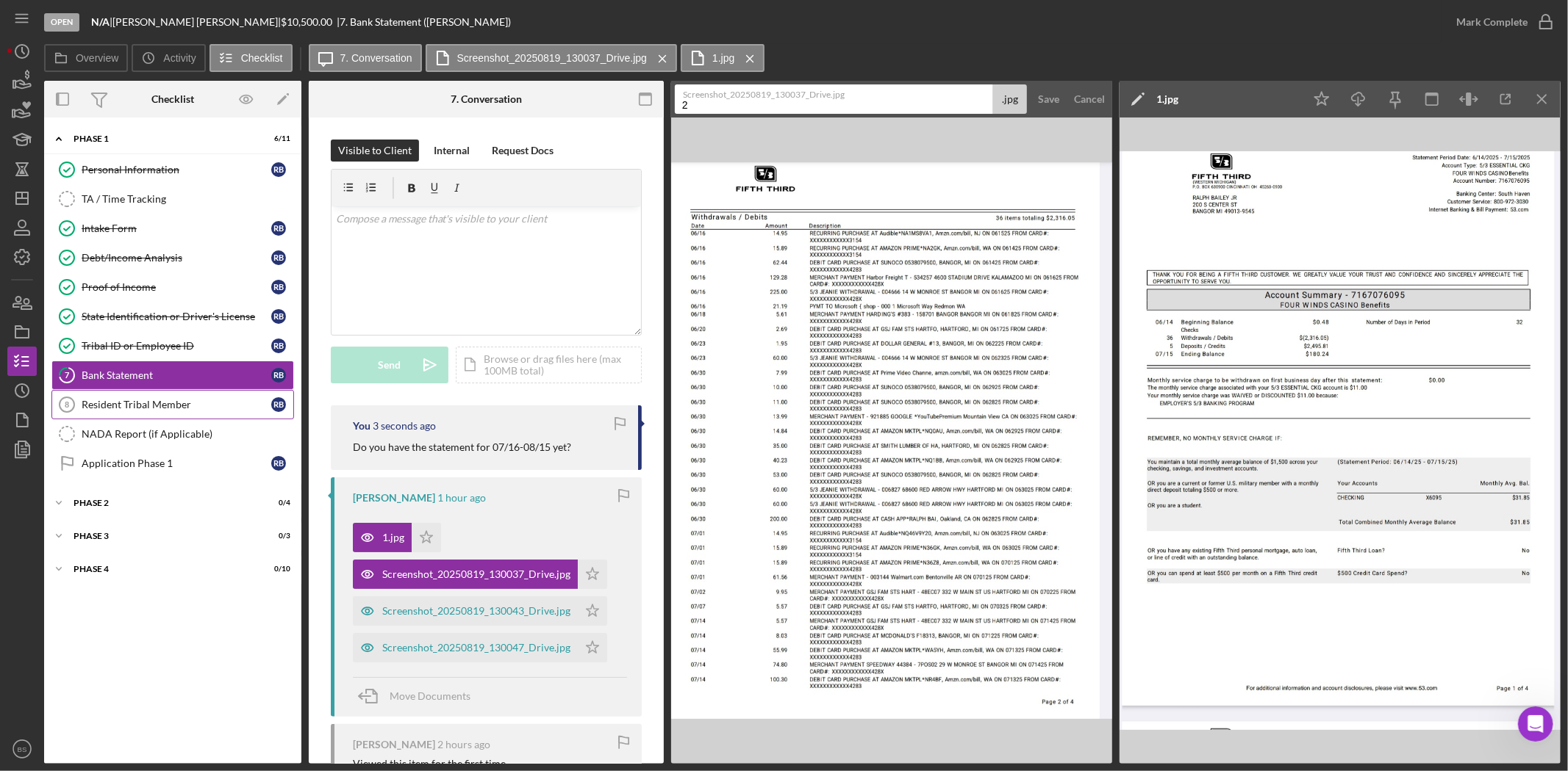
click at [258, 404] on div "Resident Tribal Member" at bounding box center [175, 405] width 189 height 12
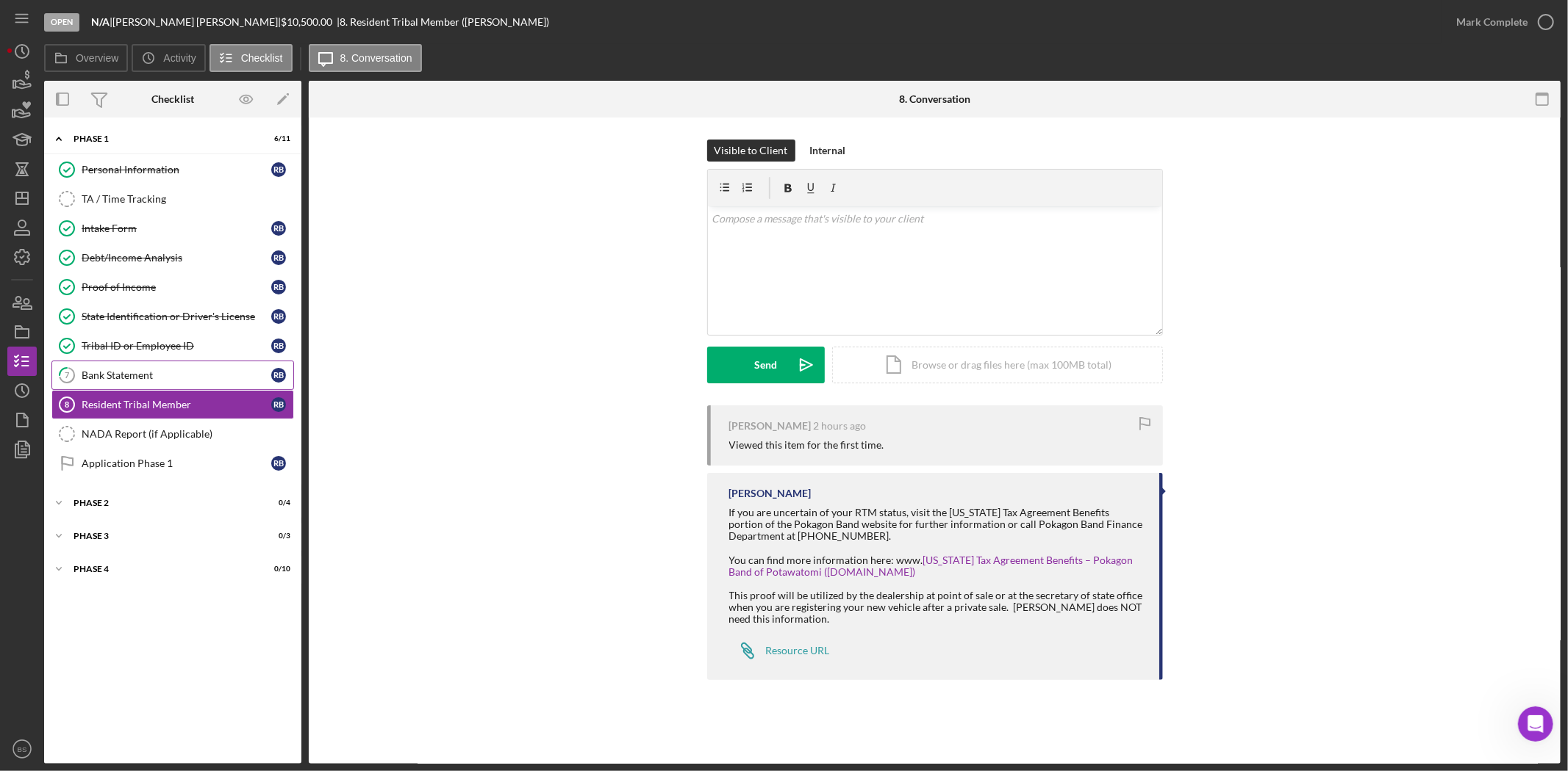
click at [230, 370] on div "Bank Statement" at bounding box center [175, 375] width 189 height 12
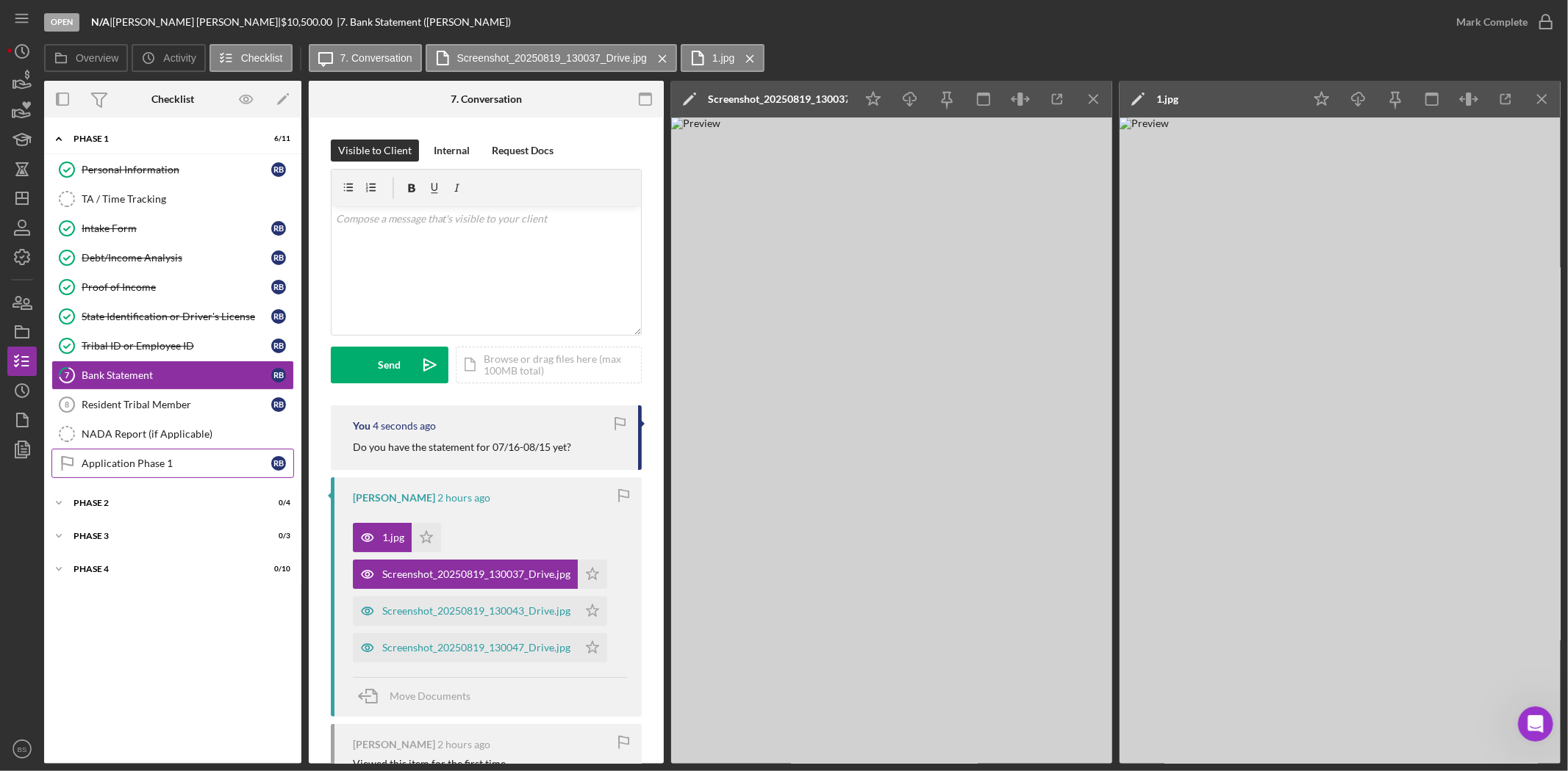
click at [216, 456] on link "Application Phase 1 Application Phase 1 R B" at bounding box center [173, 463] width 243 height 30
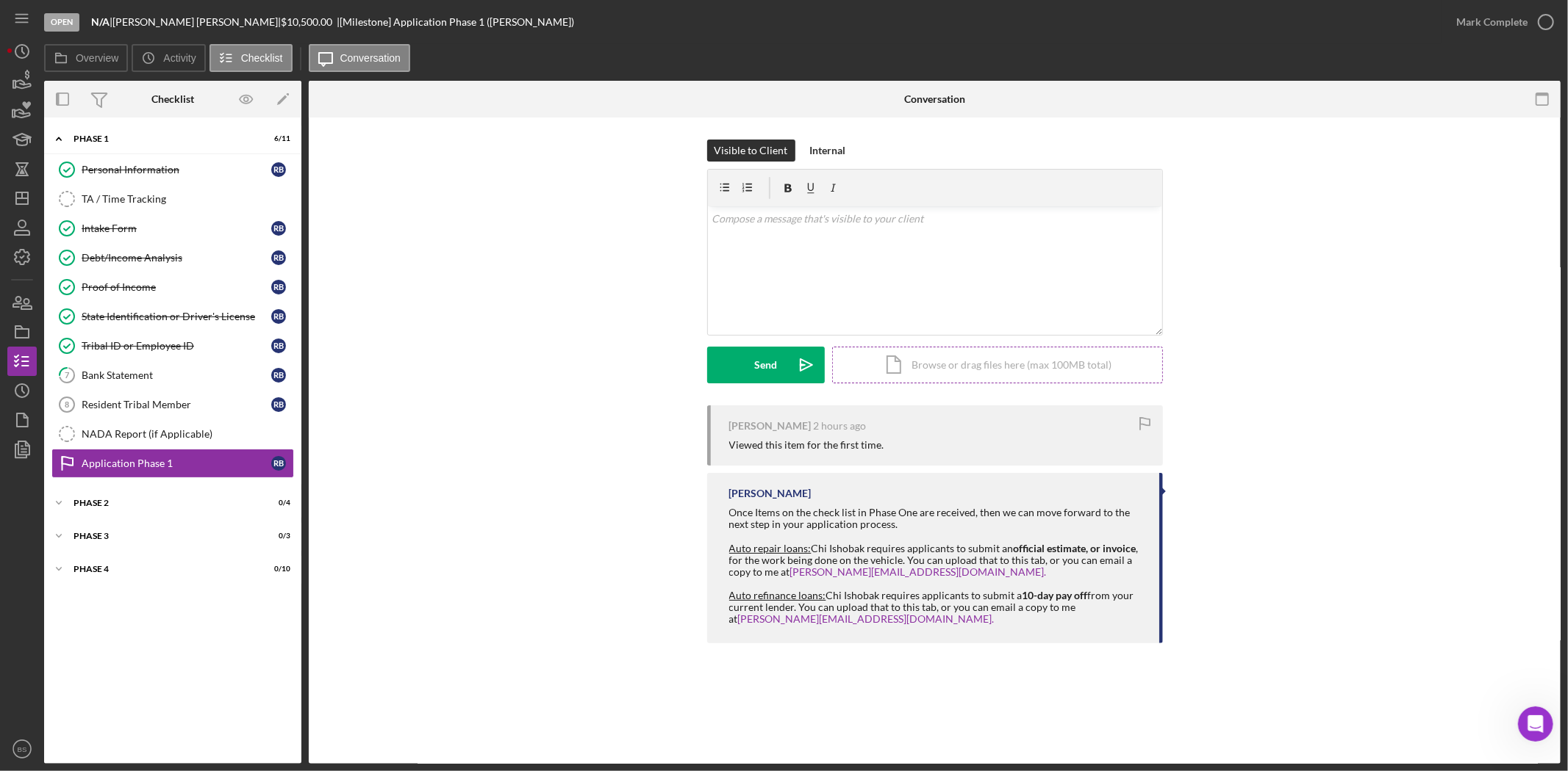
click at [890, 355] on div "Icon/Document Browse or drag files here (max 100MB total) Tap to choose files o…" at bounding box center [997, 365] width 331 height 36
click at [747, 266] on div "v Color teal Color pink Remove color Add row above Add row below Add column bef…" at bounding box center [935, 242] width 454 height 73
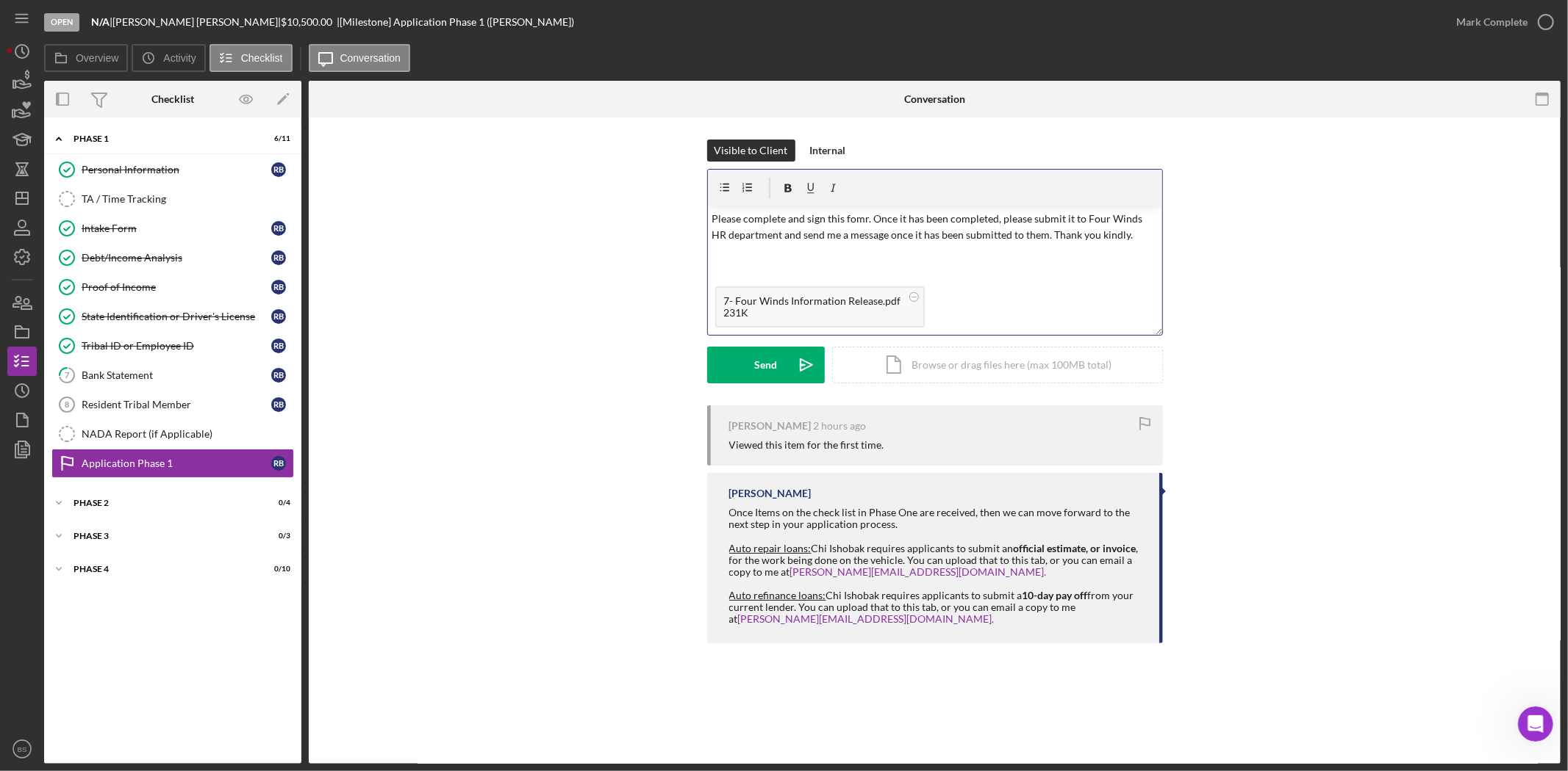
click at [854, 216] on p "Please complete and sign this fomr. Once it has been completed, please submit i…" at bounding box center [935, 227] width 446 height 33
click at [1097, 219] on p "Please complete and sign this form. Once it has been completed, please submit i…" at bounding box center [935, 227] width 446 height 33
click at [759, 372] on div "Send" at bounding box center [765, 365] width 22 height 36
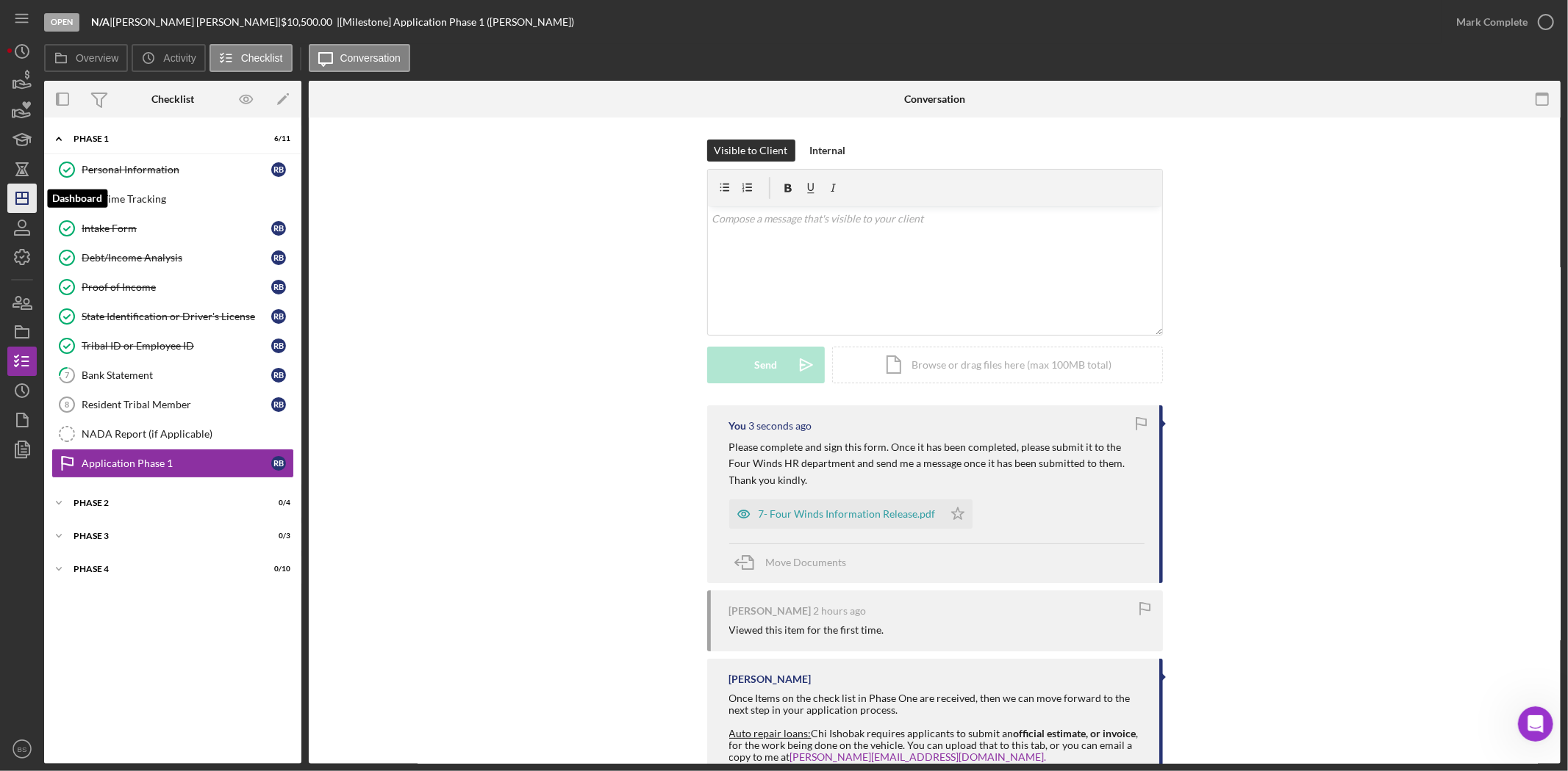
click at [26, 202] on icon "Icon/Dashboard" at bounding box center [21, 198] width 36 height 36
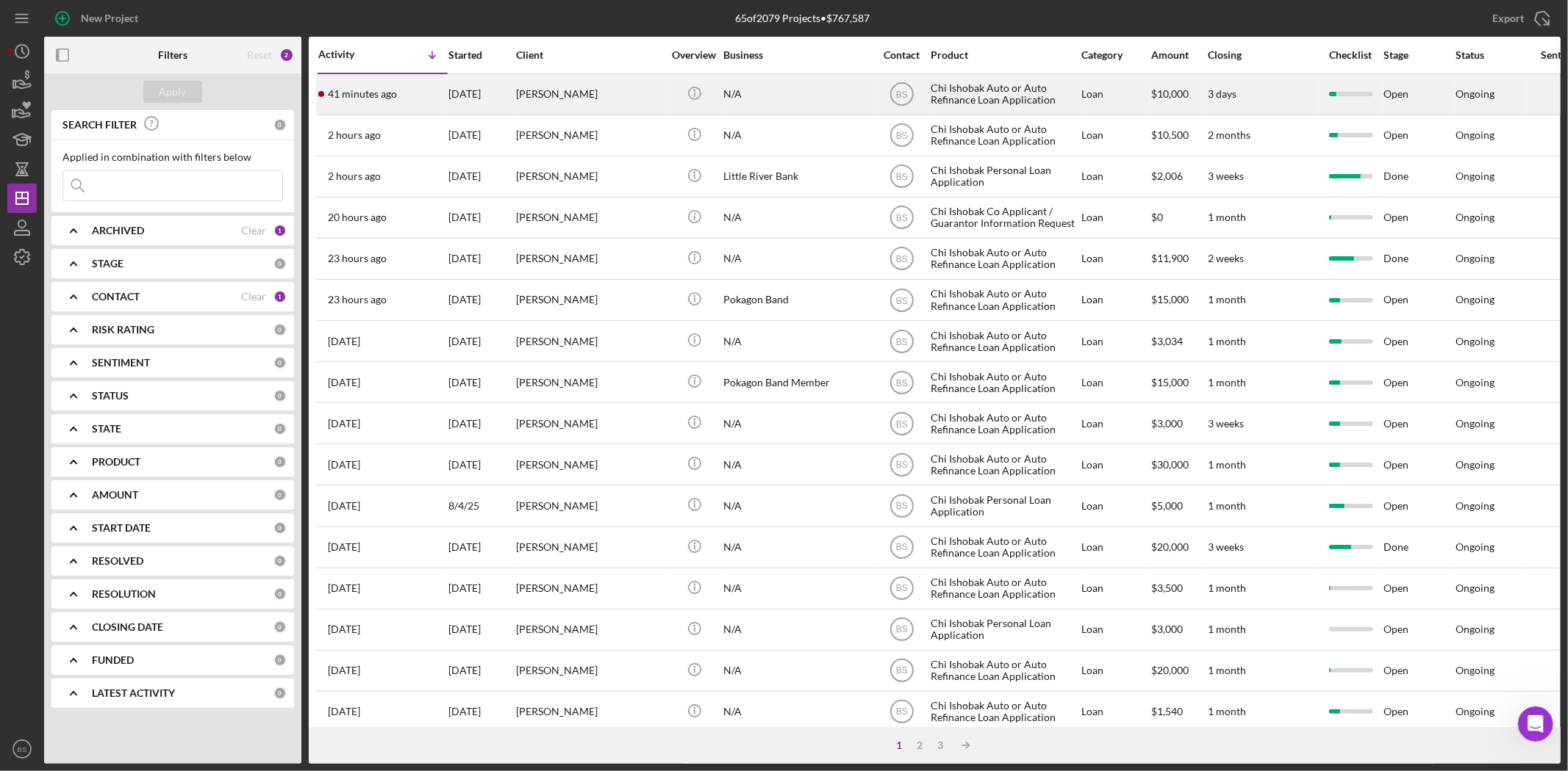
click at [574, 102] on div "[PERSON_NAME]" at bounding box center [590, 94] width 147 height 39
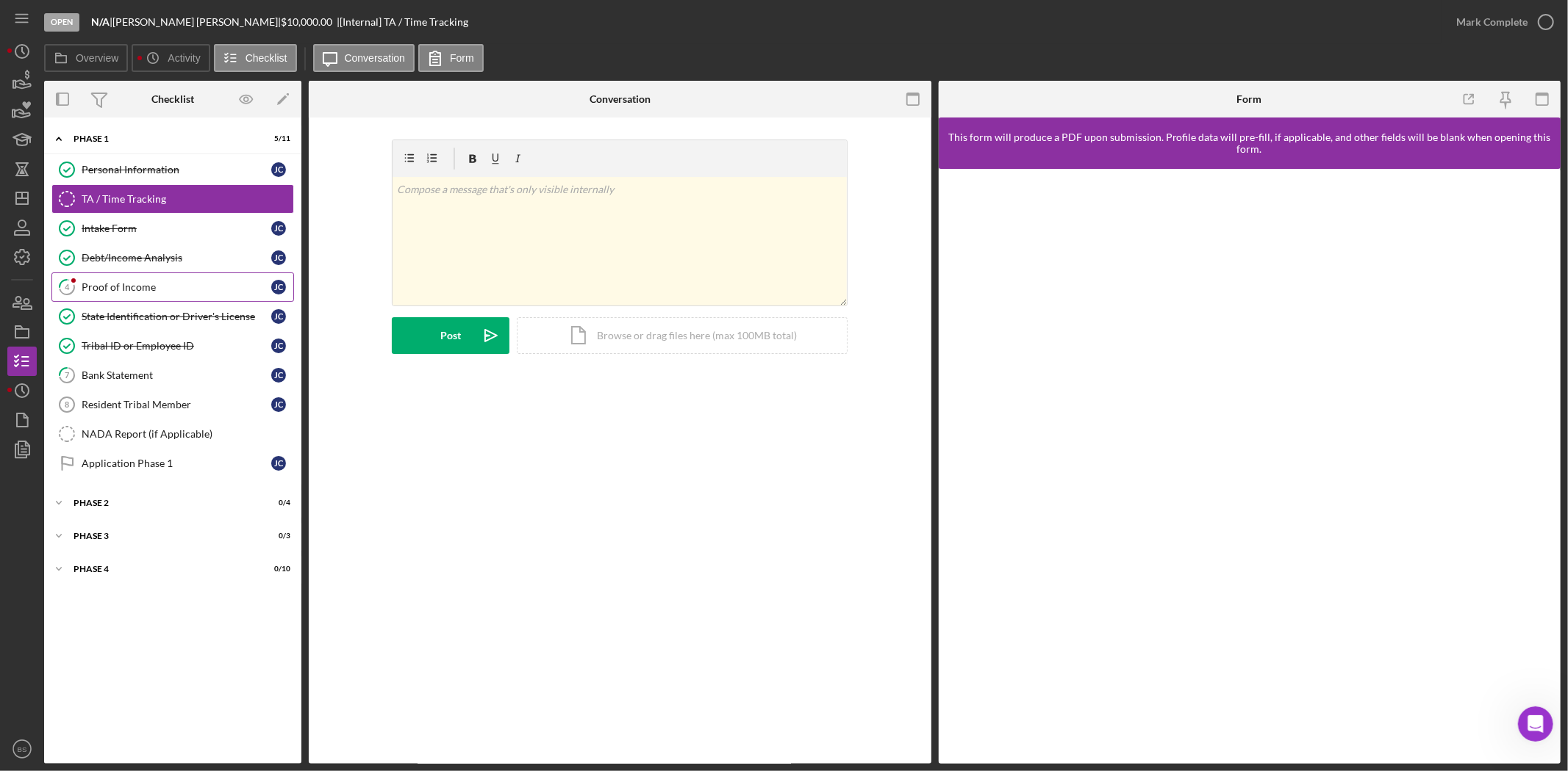
click at [144, 294] on link "4 Proof of Income J C" at bounding box center [173, 287] width 243 height 30
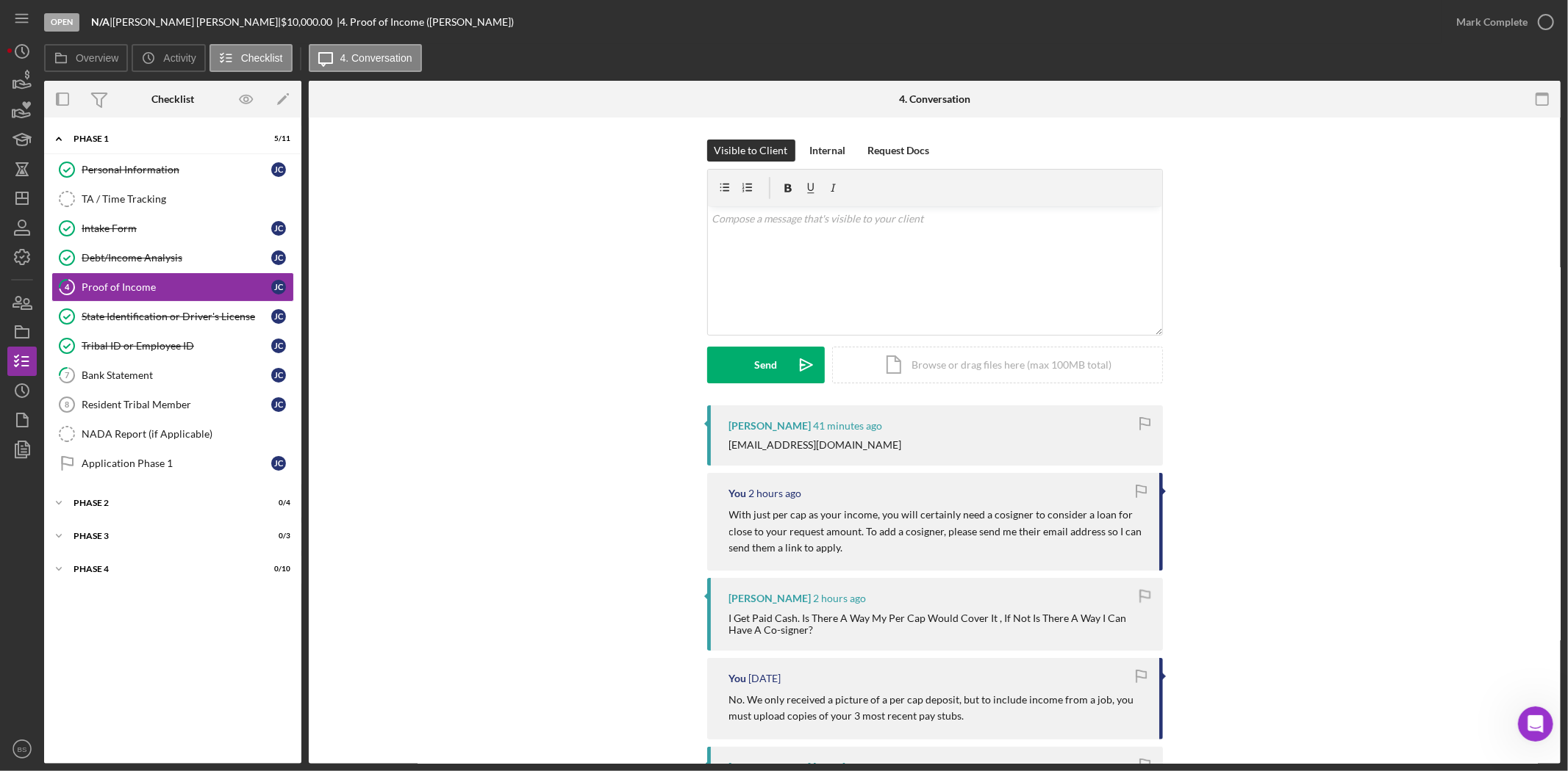
click at [769, 446] on div "Kandy_m6@yahoo.com" at bounding box center [815, 445] width 173 height 12
drag, startPoint x: 836, startPoint y: 443, endPoint x: 727, endPoint y: 452, distance: 109.4
click at [727, 452] on div "Jeffery Collett 41 minutes ago Kandy_m6@yahoo.com" at bounding box center [935, 435] width 456 height 61
copy div "Kandy_m6@yahoo.com"
click at [128, 237] on link "Intake Form Intake Form J C" at bounding box center [173, 228] width 243 height 30
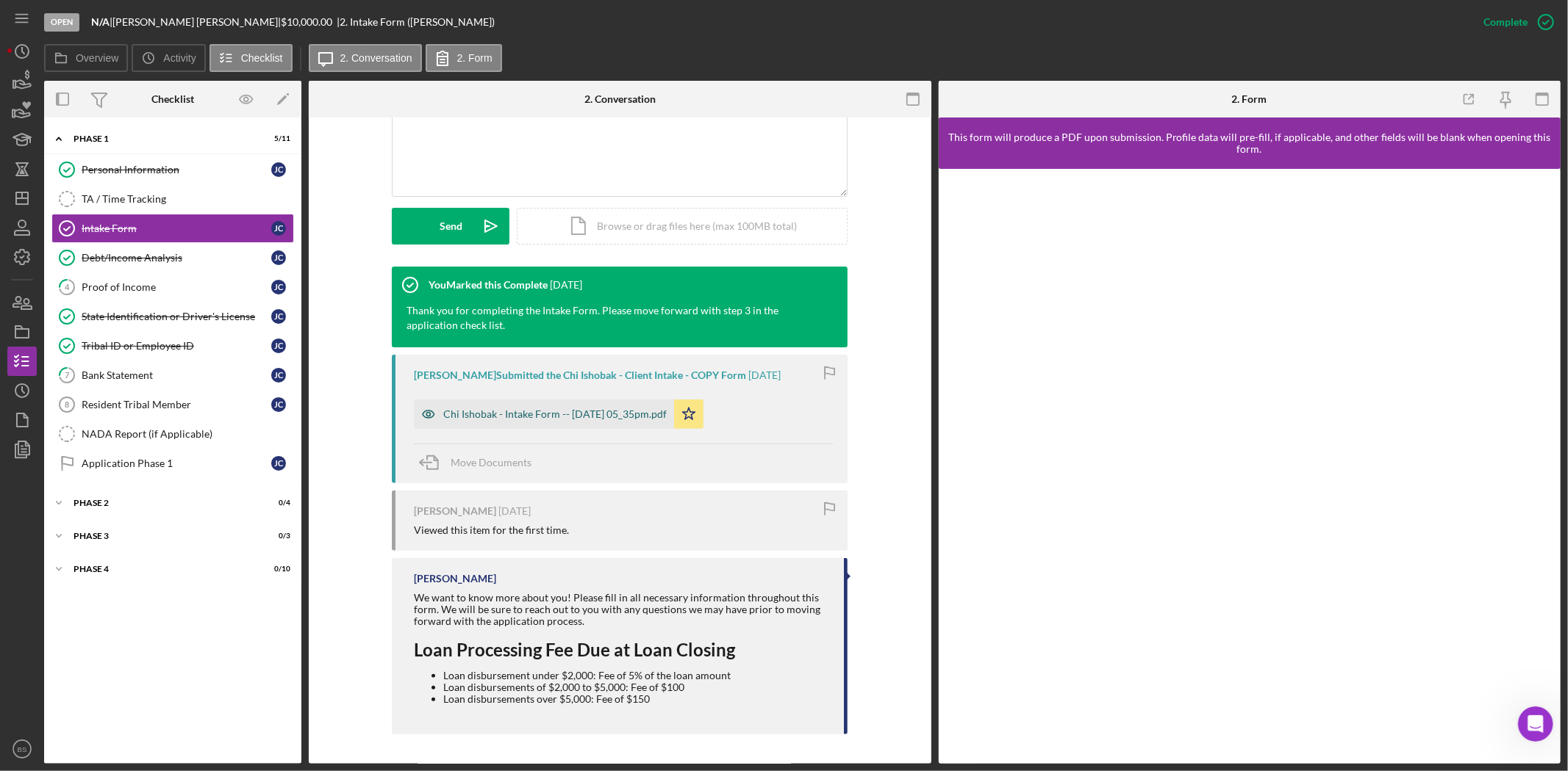
click at [618, 406] on div "Chi Ishobak - Intake Form -- 2025-07-08 05_35pm.pdf" at bounding box center [544, 415] width 260 height 30
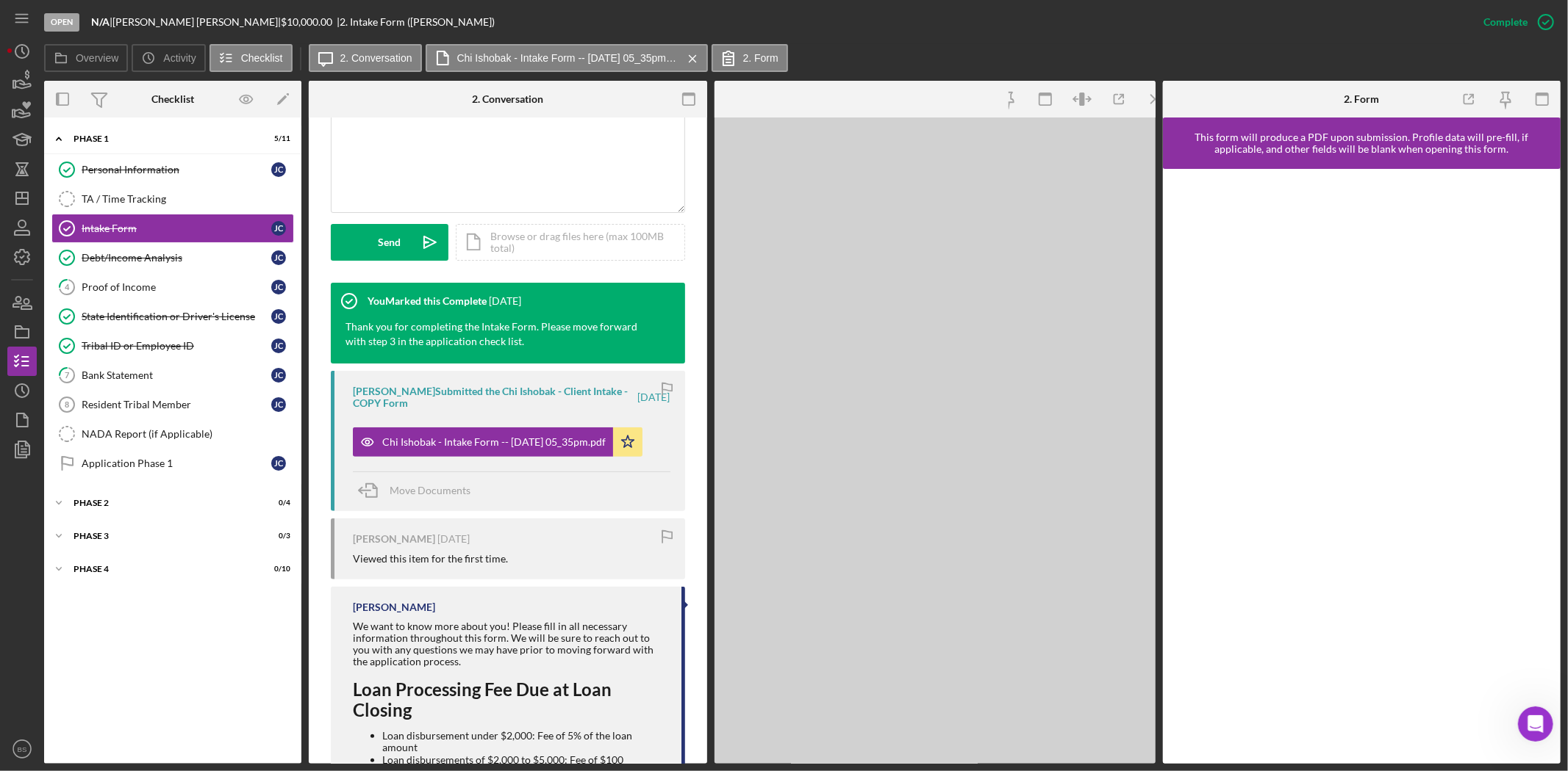
scroll to position [357, 0]
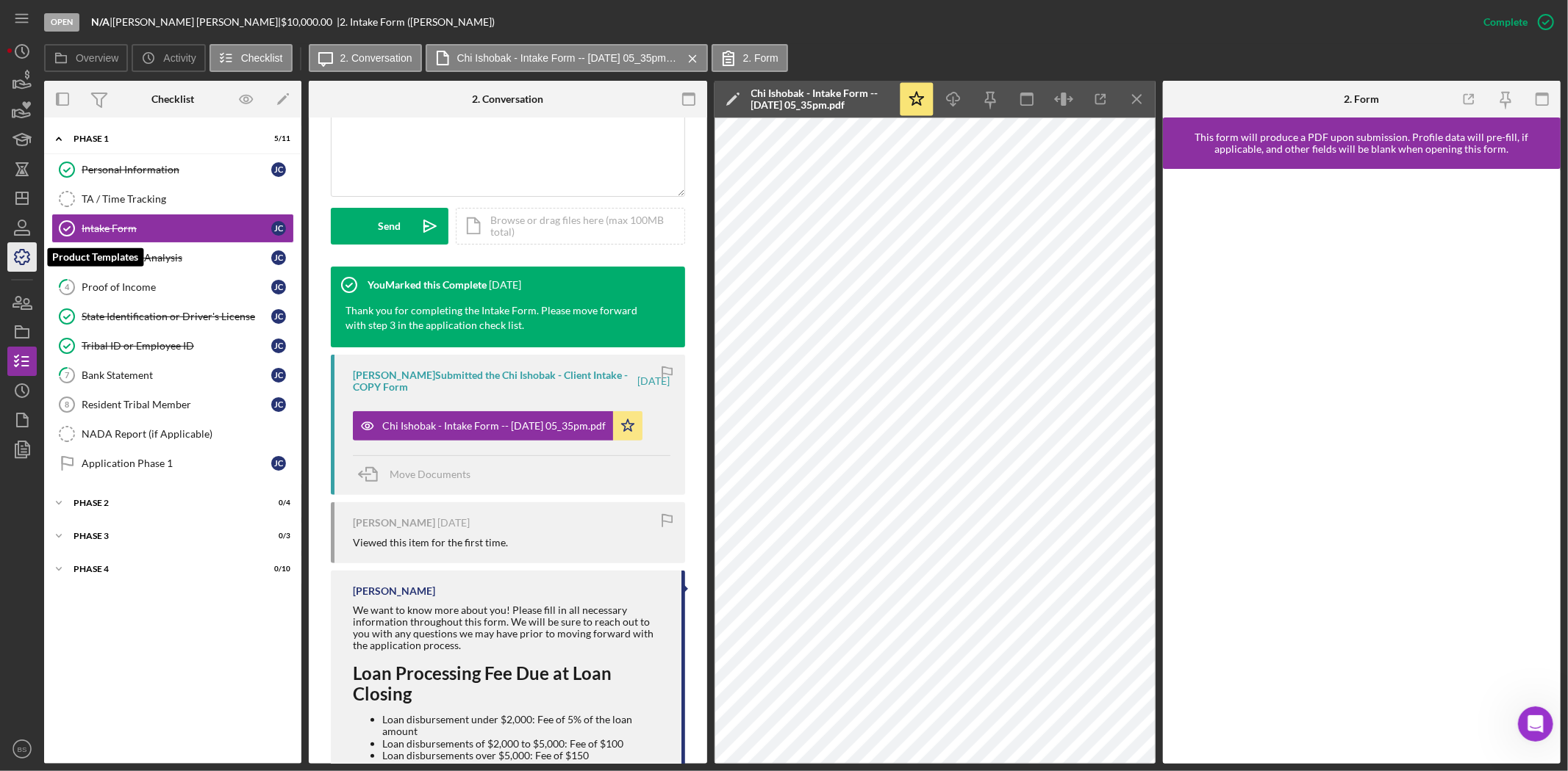
click at [23, 255] on icon "button" at bounding box center [21, 256] width 36 height 36
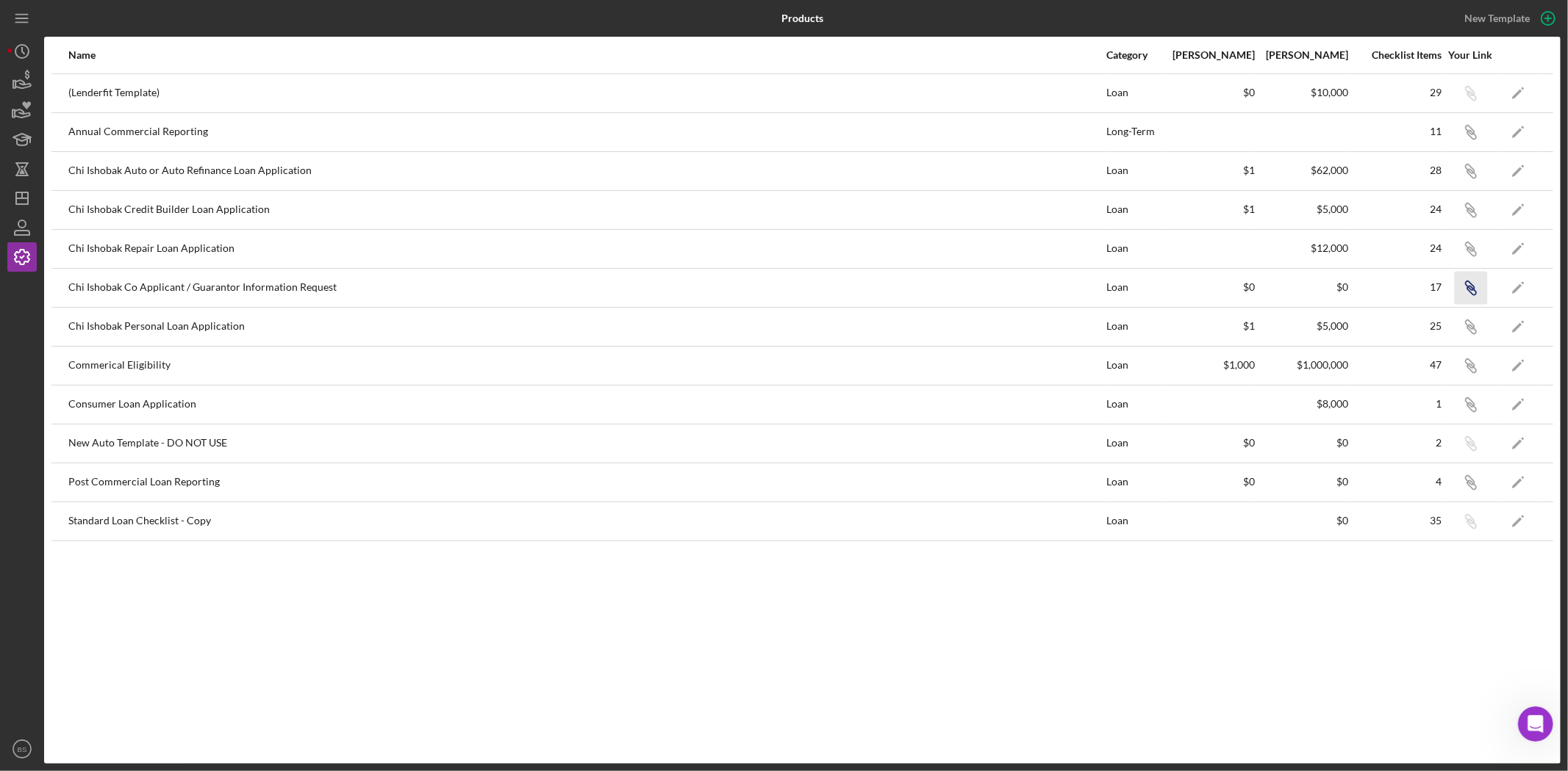
click at [1410, 100] on icon "button" at bounding box center [1471, 95] width 8 height 8
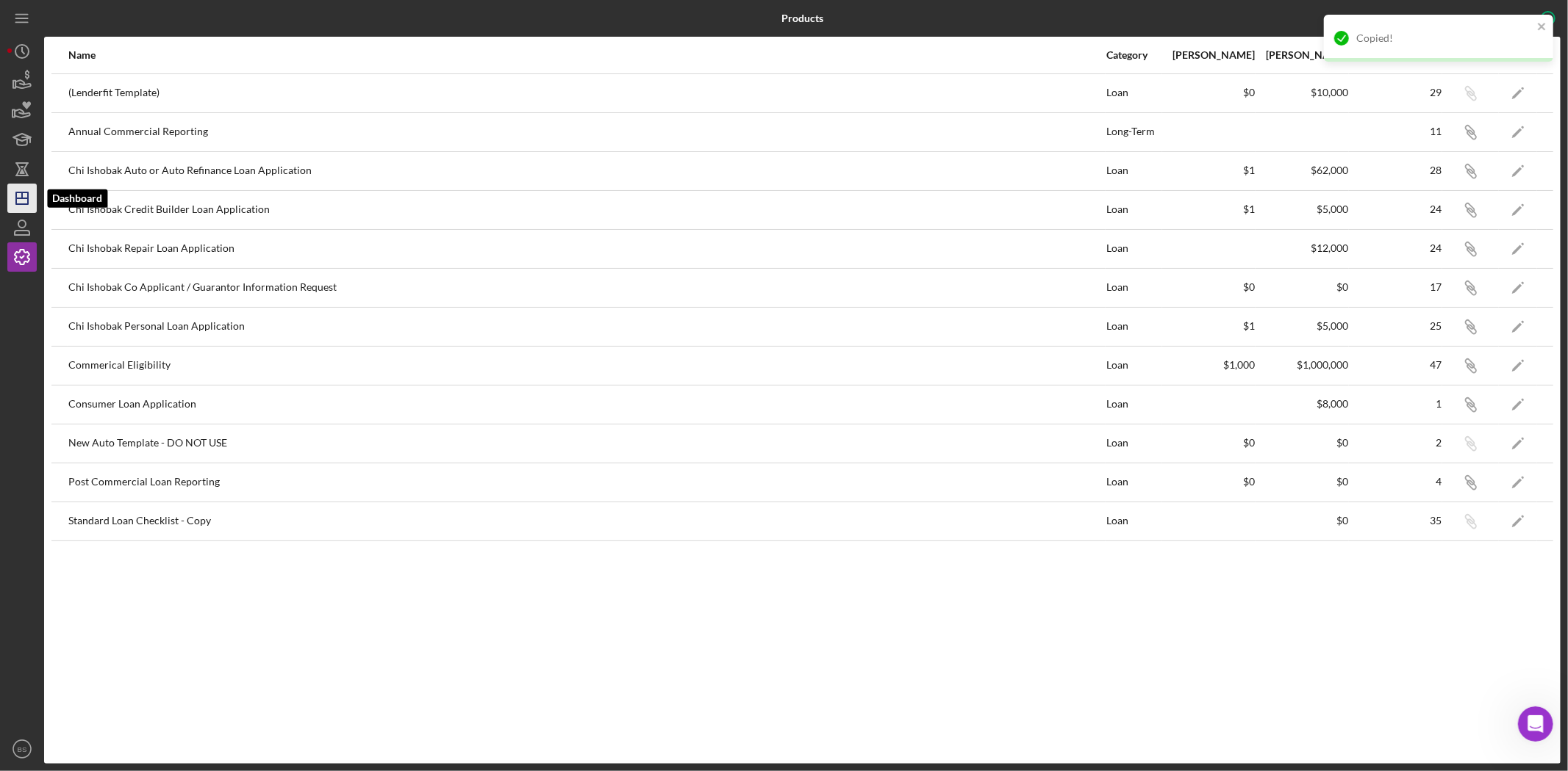
click at [12, 197] on icon "Icon/Dashboard" at bounding box center [21, 198] width 36 height 36
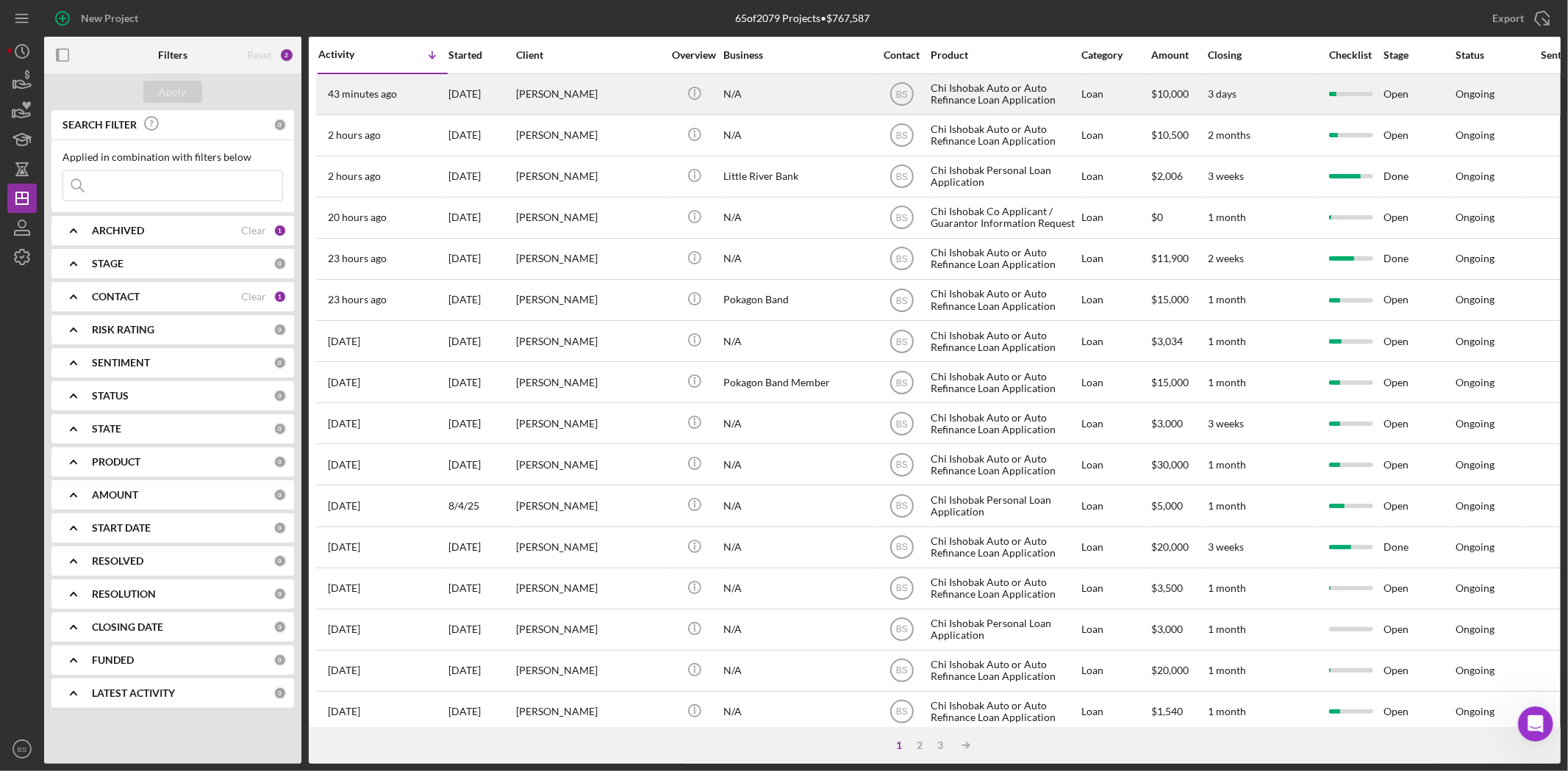
click at [555, 99] on div "[PERSON_NAME]" at bounding box center [590, 94] width 147 height 39
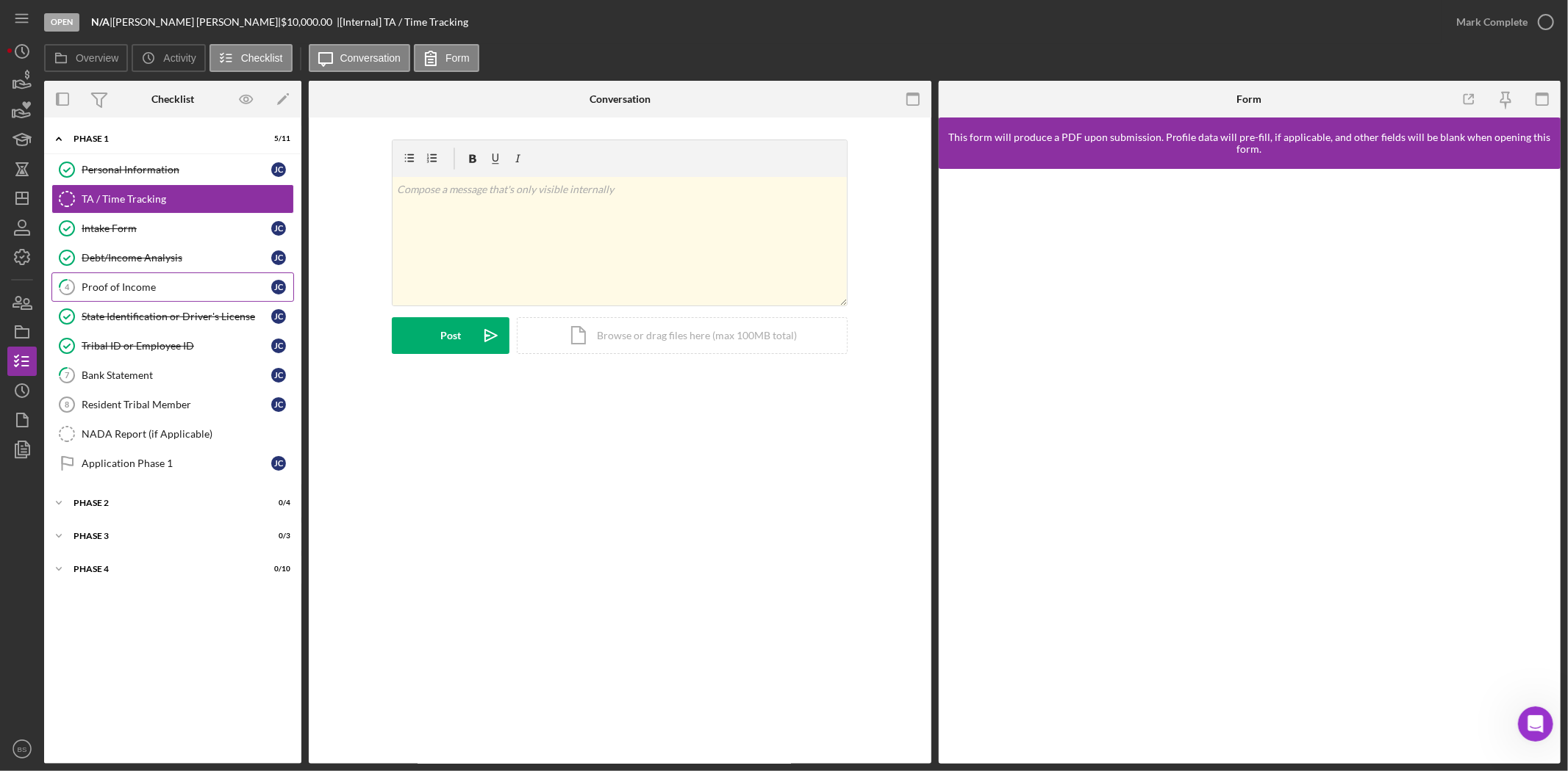
click at [171, 293] on div "Proof of Income" at bounding box center [175, 287] width 189 height 12
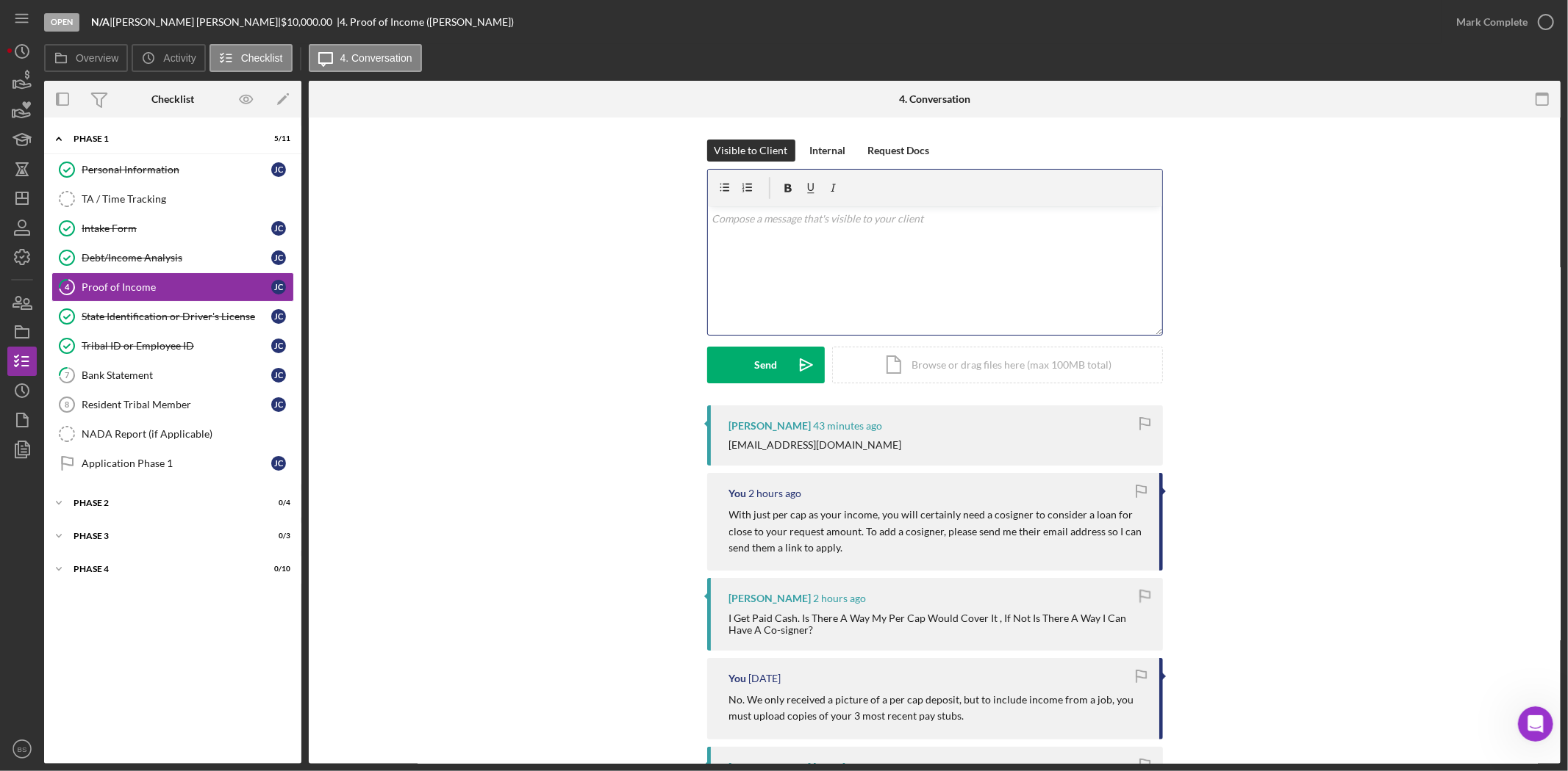
click at [1002, 307] on div "v Color teal Color pink Remove color Add row above Add row below Add column bef…" at bounding box center [935, 270] width 454 height 129
click at [715, 215] on p "Cosigner application has been sent to the email provided." at bounding box center [935, 218] width 446 height 16
click at [754, 360] on div "Send" at bounding box center [765, 365] width 22 height 36
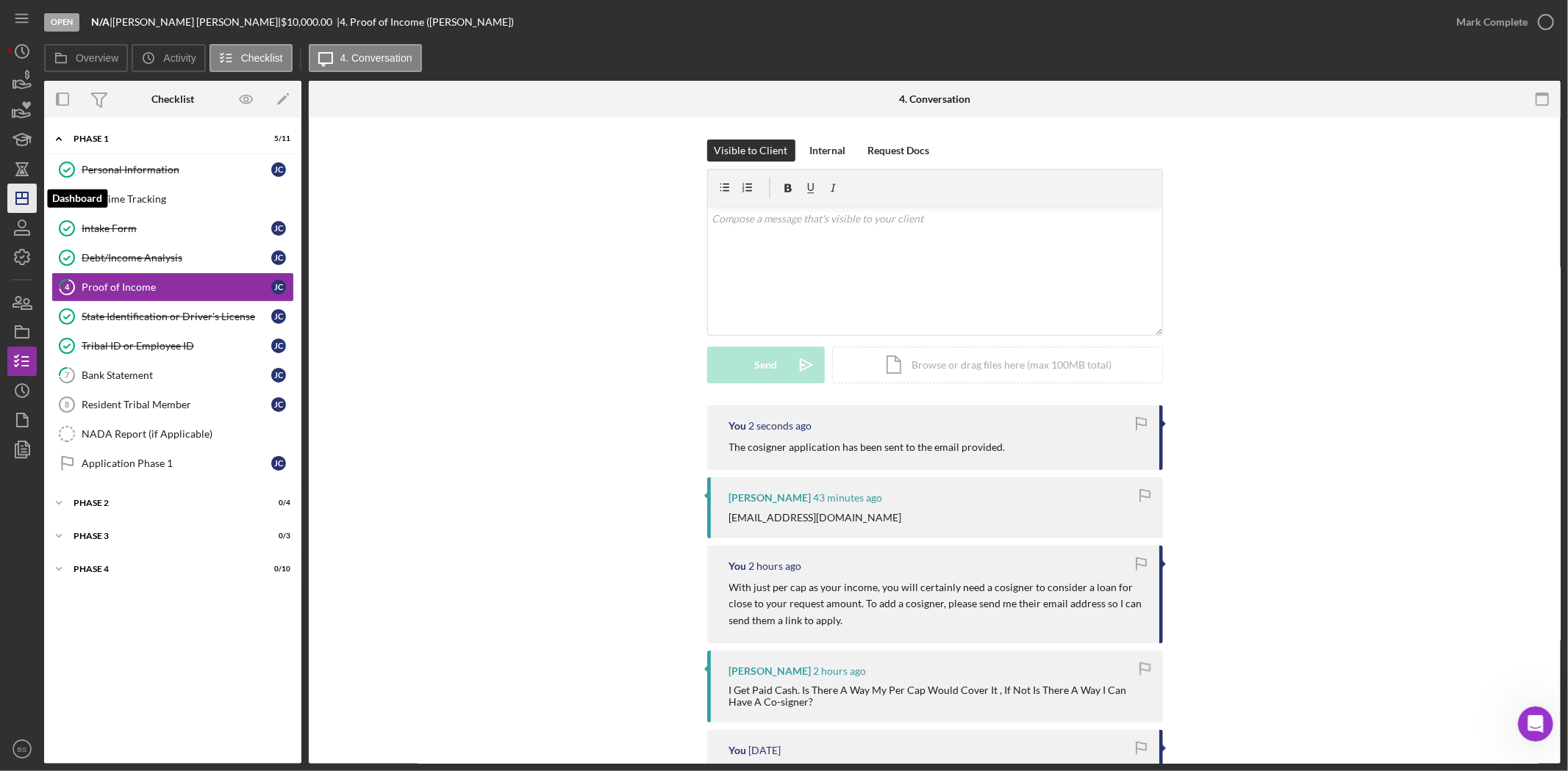
click at [16, 201] on polygon "button" at bounding box center [21, 198] width 12 height 12
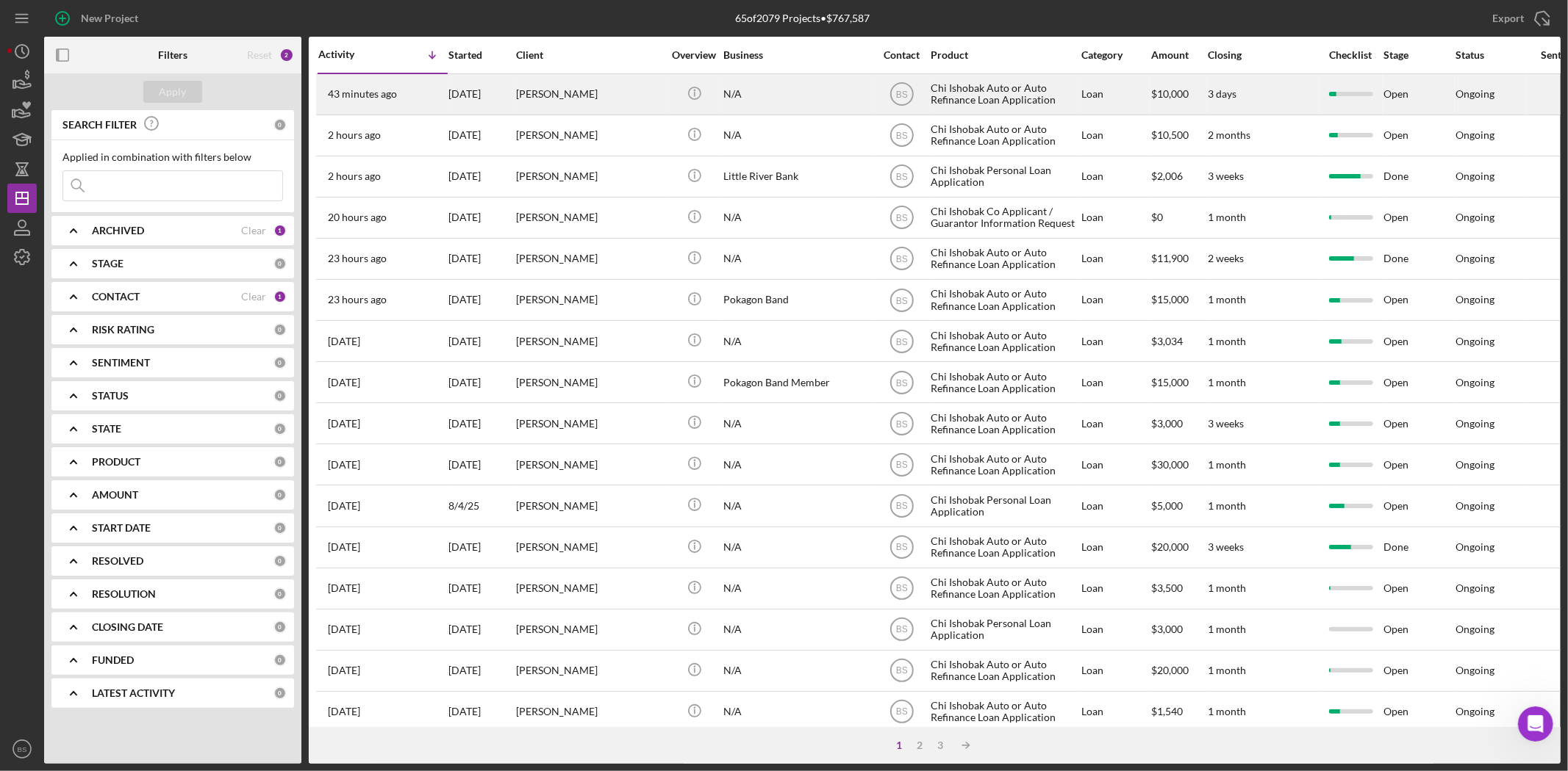
click at [526, 103] on div "[PERSON_NAME]" at bounding box center [590, 94] width 147 height 39
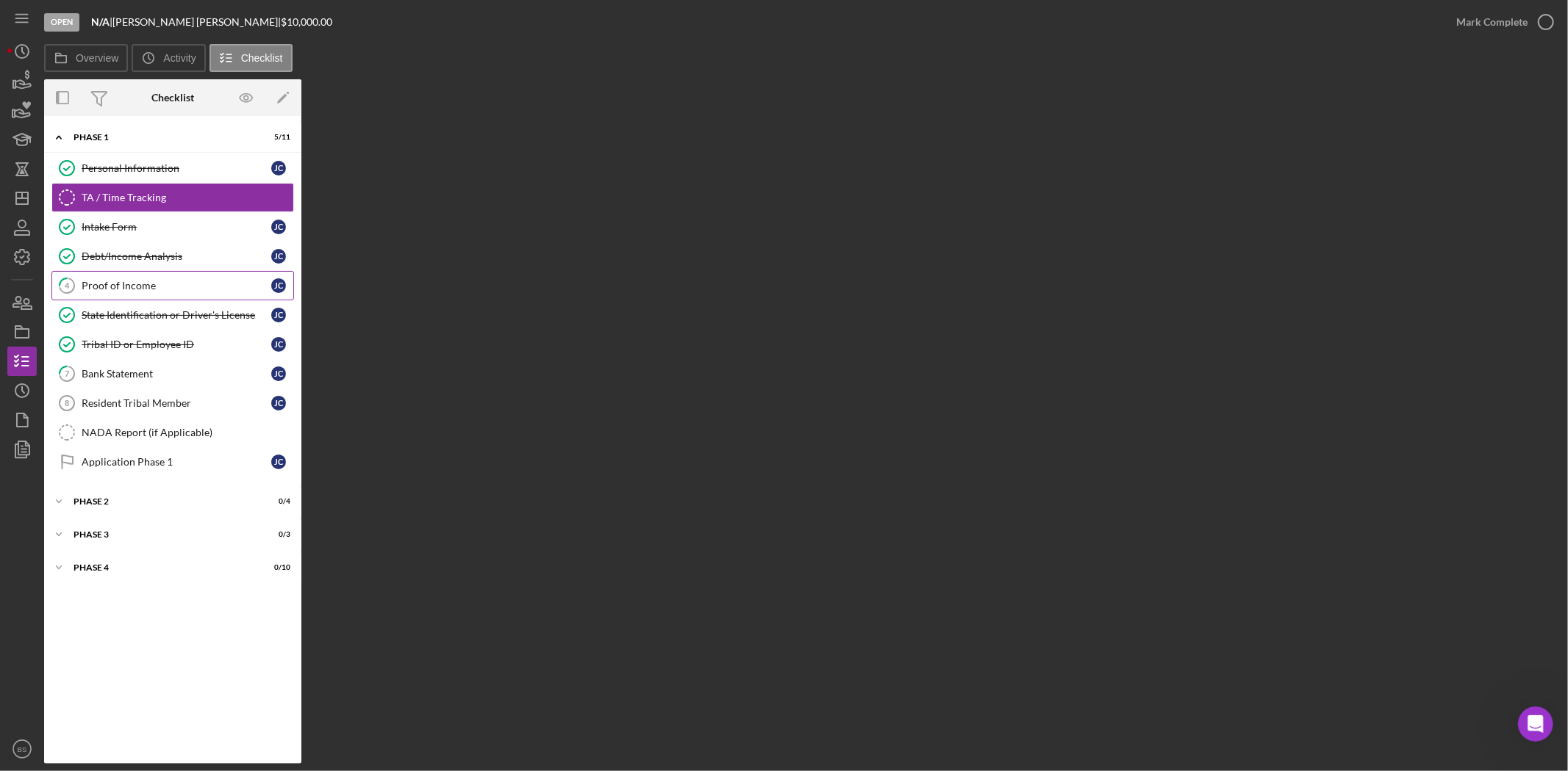
click at [172, 296] on link "4 Proof of Income J C" at bounding box center [173, 286] width 243 height 30
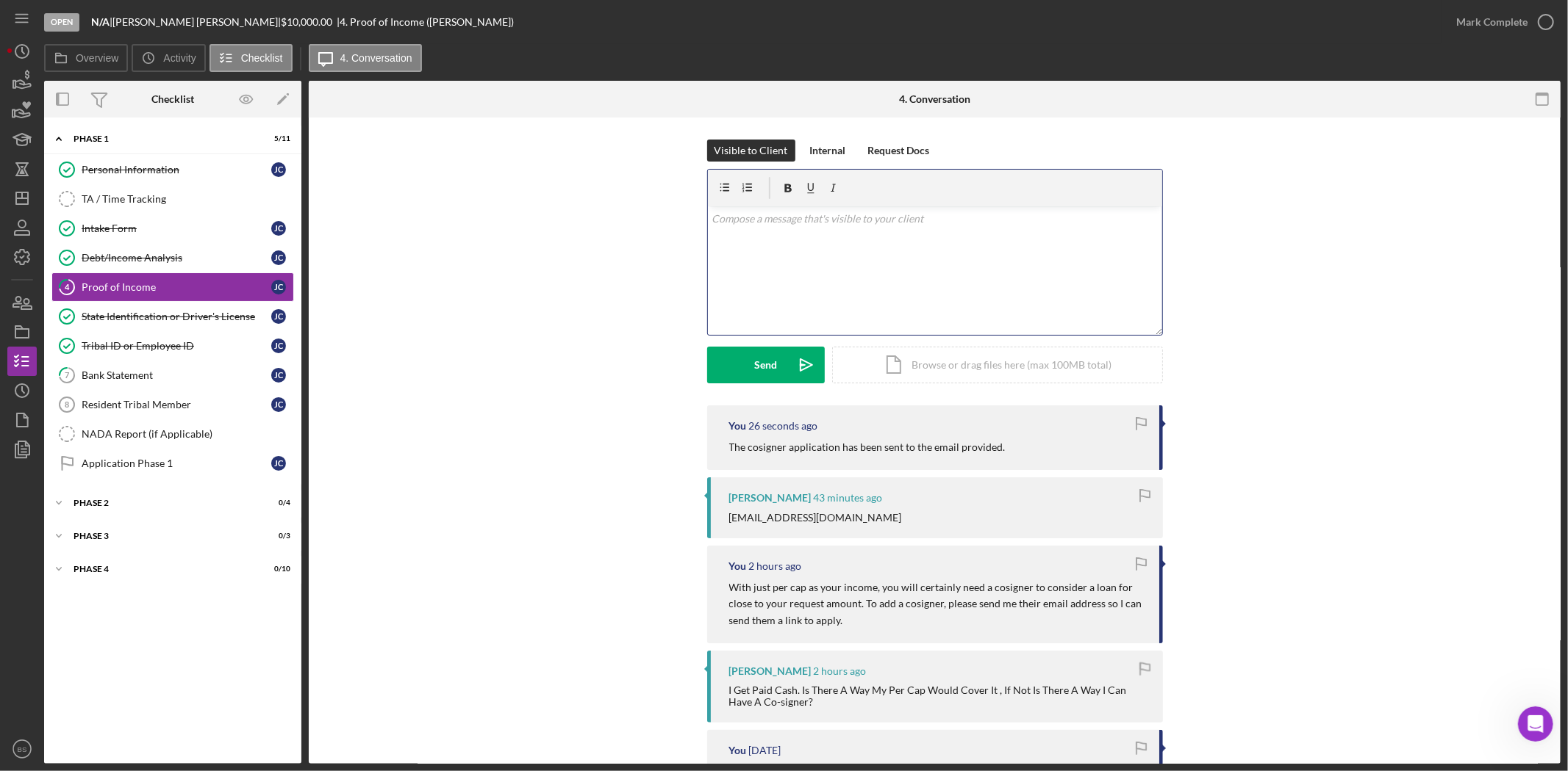
click at [761, 282] on div "v Color teal Color pink Remove color Add row above Add row below Add column bef…" at bounding box center [935, 270] width 454 height 129
click at [847, 220] on p "The email address provided cam back as undeliverable. COuld you have your cosig…" at bounding box center [935, 227] width 446 height 33
click at [980, 217] on p "The email address provided came back as undeliverable. COuld you have your cosi…" at bounding box center [935, 227] width 446 height 33
click at [857, 235] on p "The email address provided came back as undeliverable. Could you have your cosi…" at bounding box center [935, 227] width 446 height 33
click at [950, 238] on p "The email address provided came back as undeliverable. Could you have your cosi…" at bounding box center [935, 227] width 446 height 33
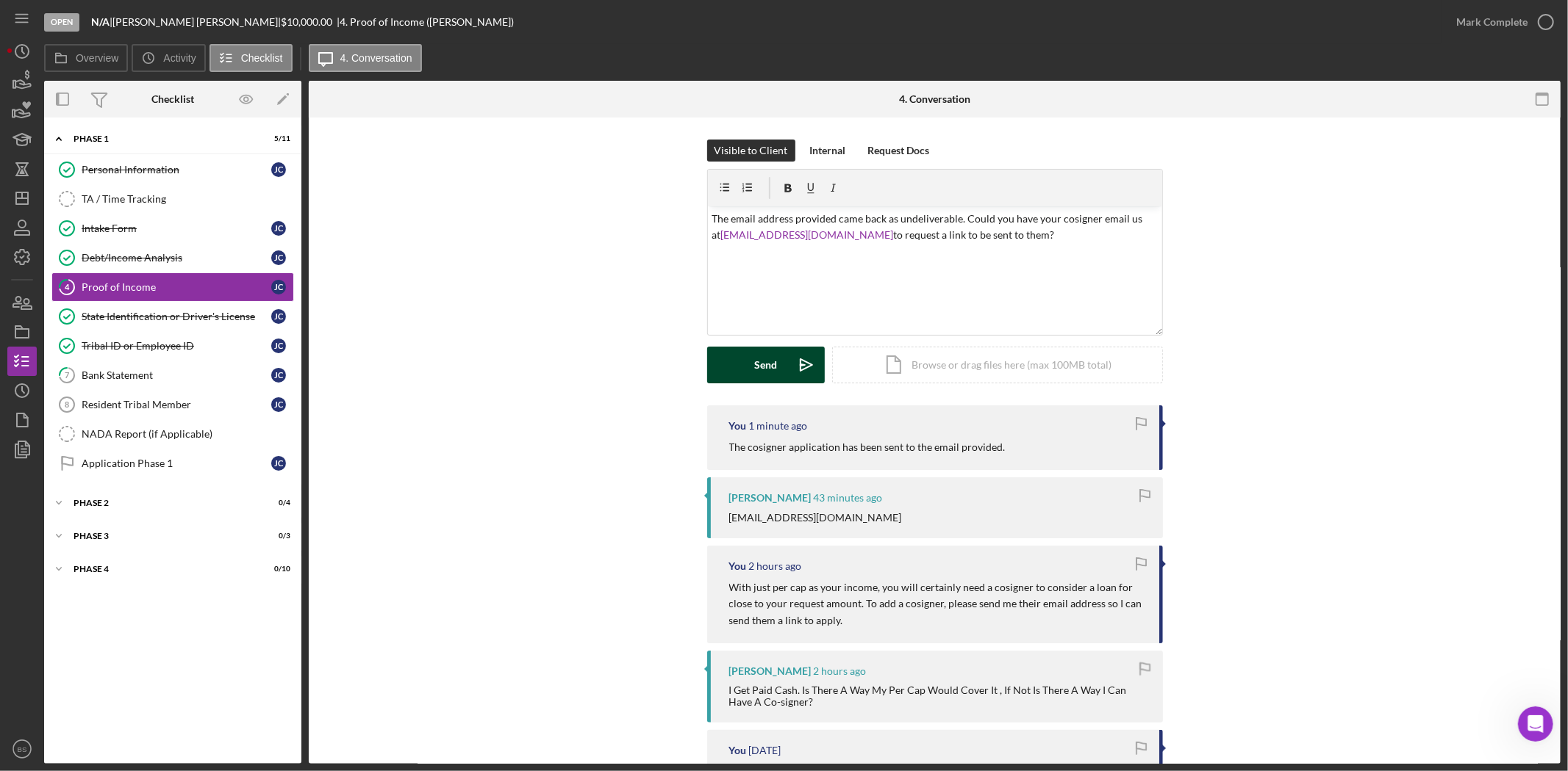
click at [775, 365] on button "Send Icon/icon-invite-send" at bounding box center [766, 365] width 118 height 36
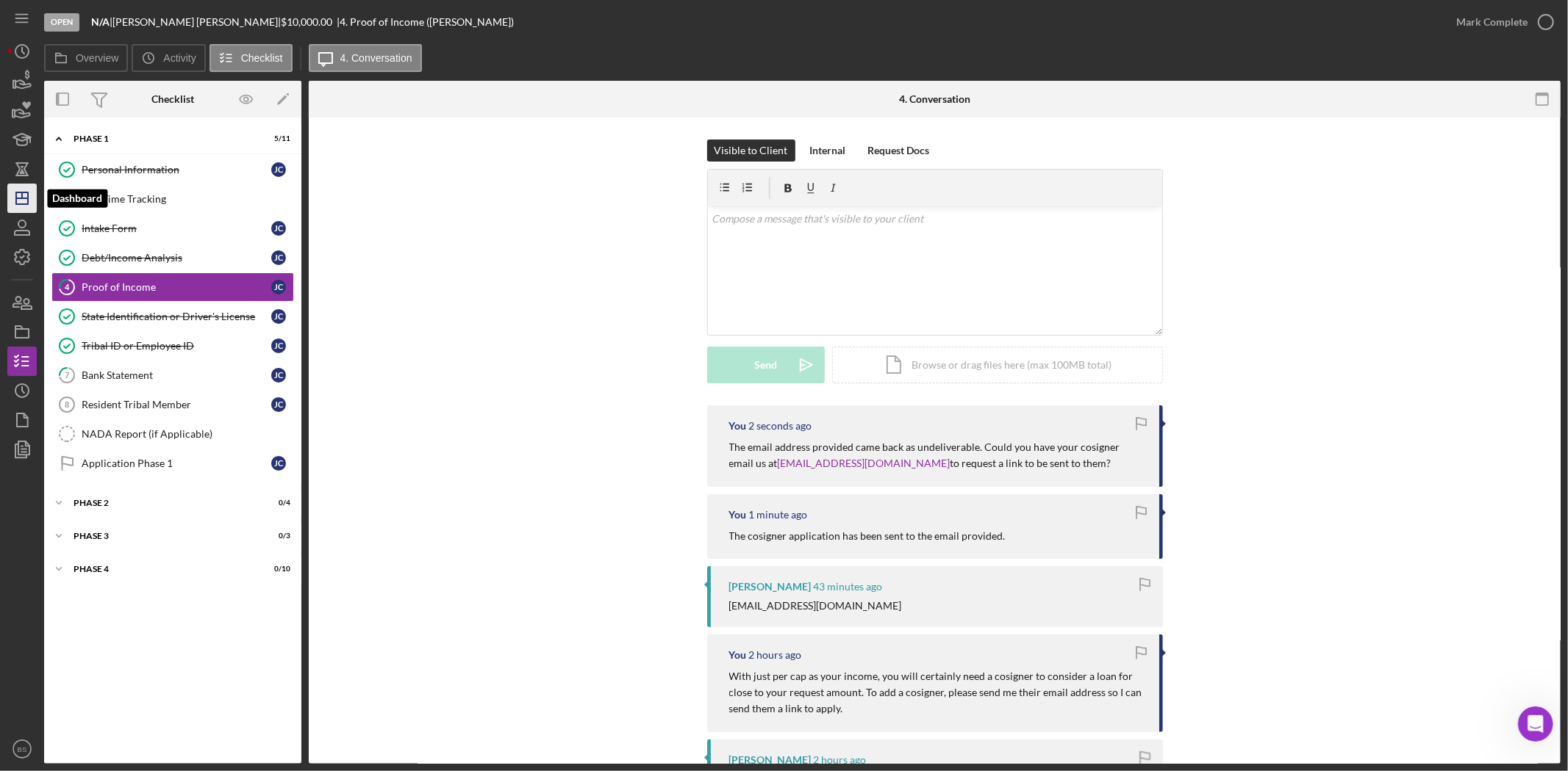
click at [33, 201] on icon "Icon/Dashboard" at bounding box center [21, 198] width 36 height 36
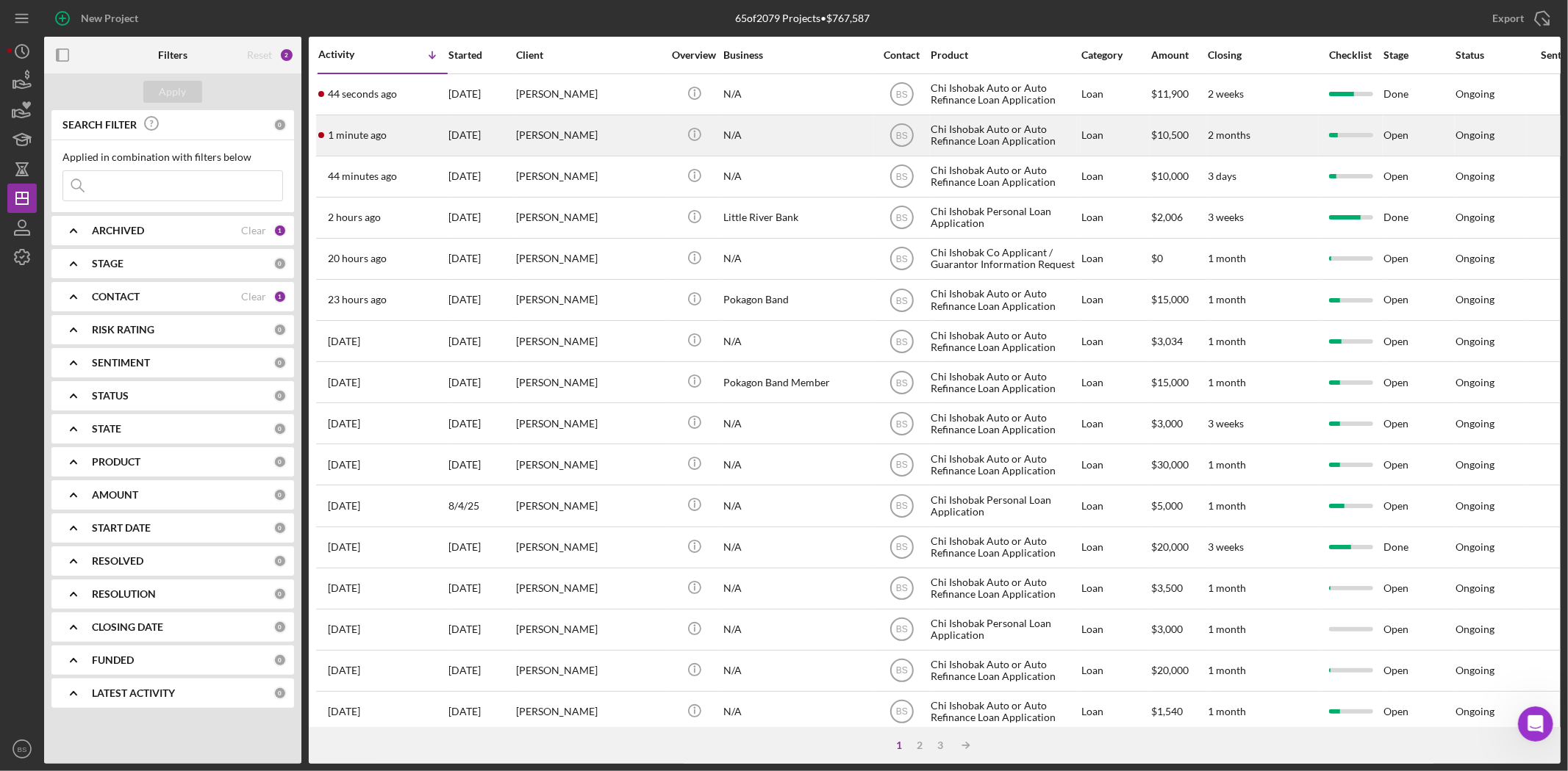
click at [591, 136] on div "[PERSON_NAME]" at bounding box center [590, 135] width 147 height 39
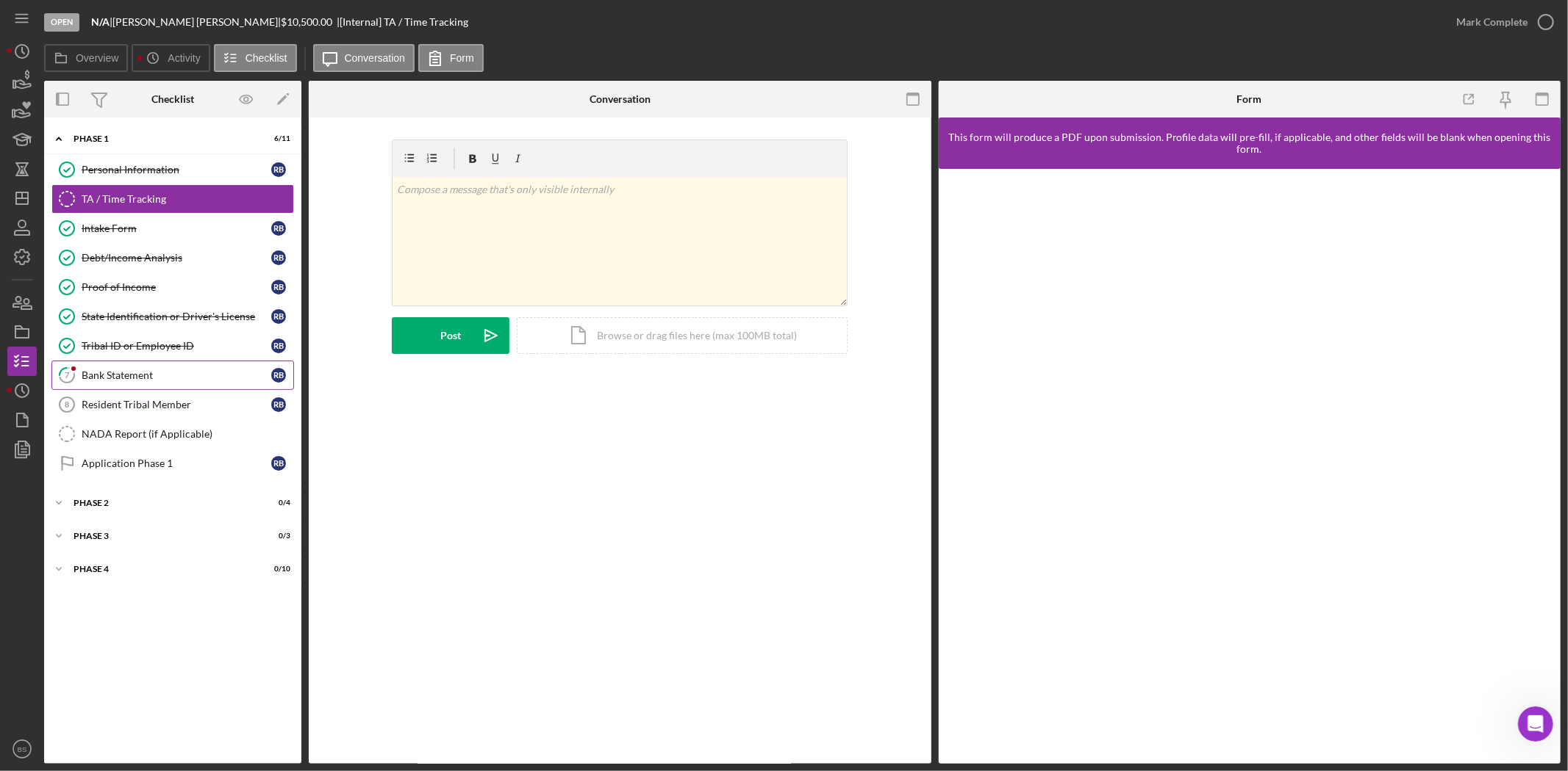
click at [225, 379] on div "Bank Statement" at bounding box center [175, 375] width 189 height 12
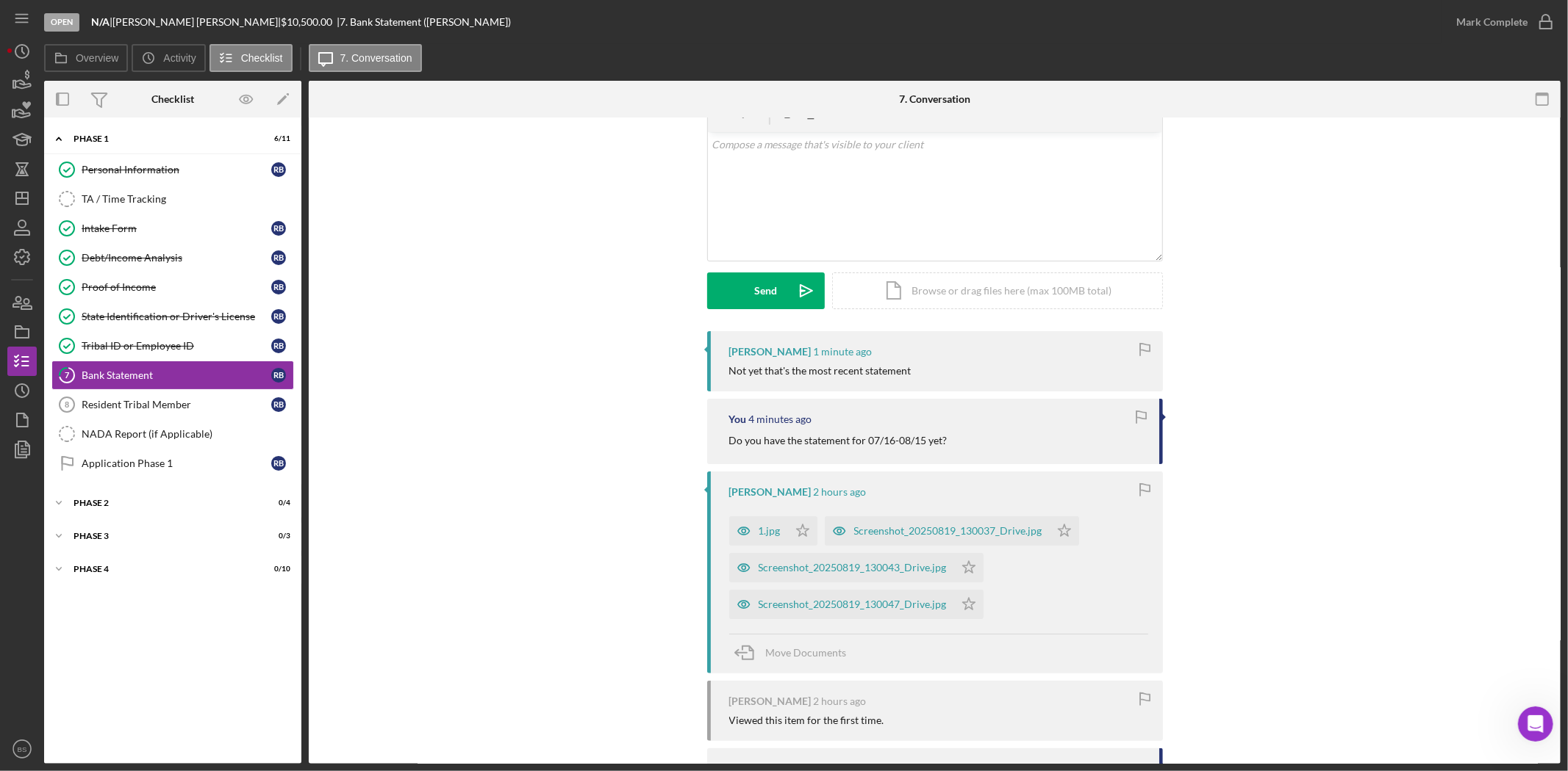
scroll to position [163, 0]
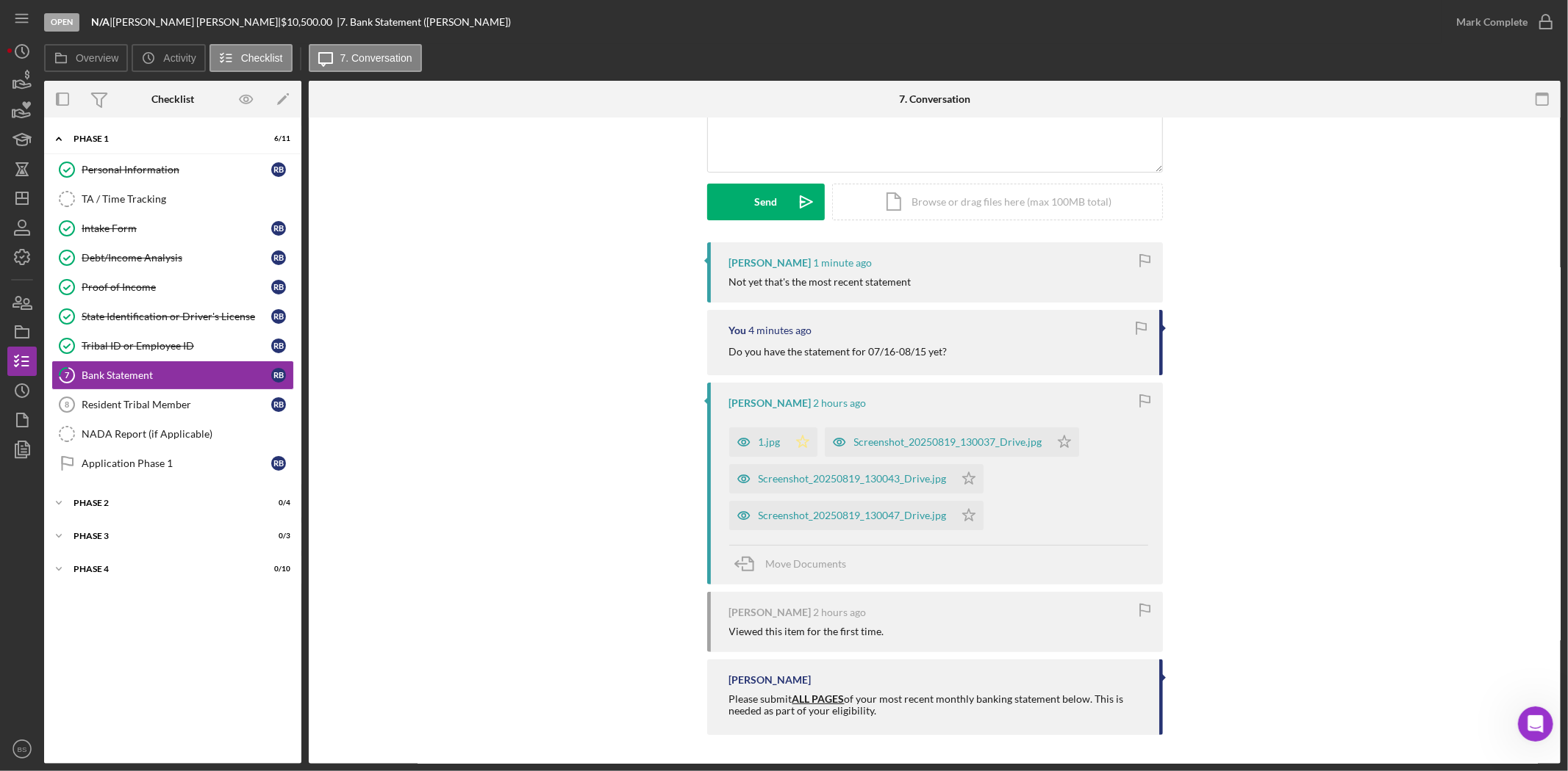
click at [790, 434] on icon "Icon/Star" at bounding box center [803, 443] width 30 height 30
click at [872, 432] on div "Screenshot_20250819_130037_Drive.jpg" at bounding box center [937, 443] width 225 height 30
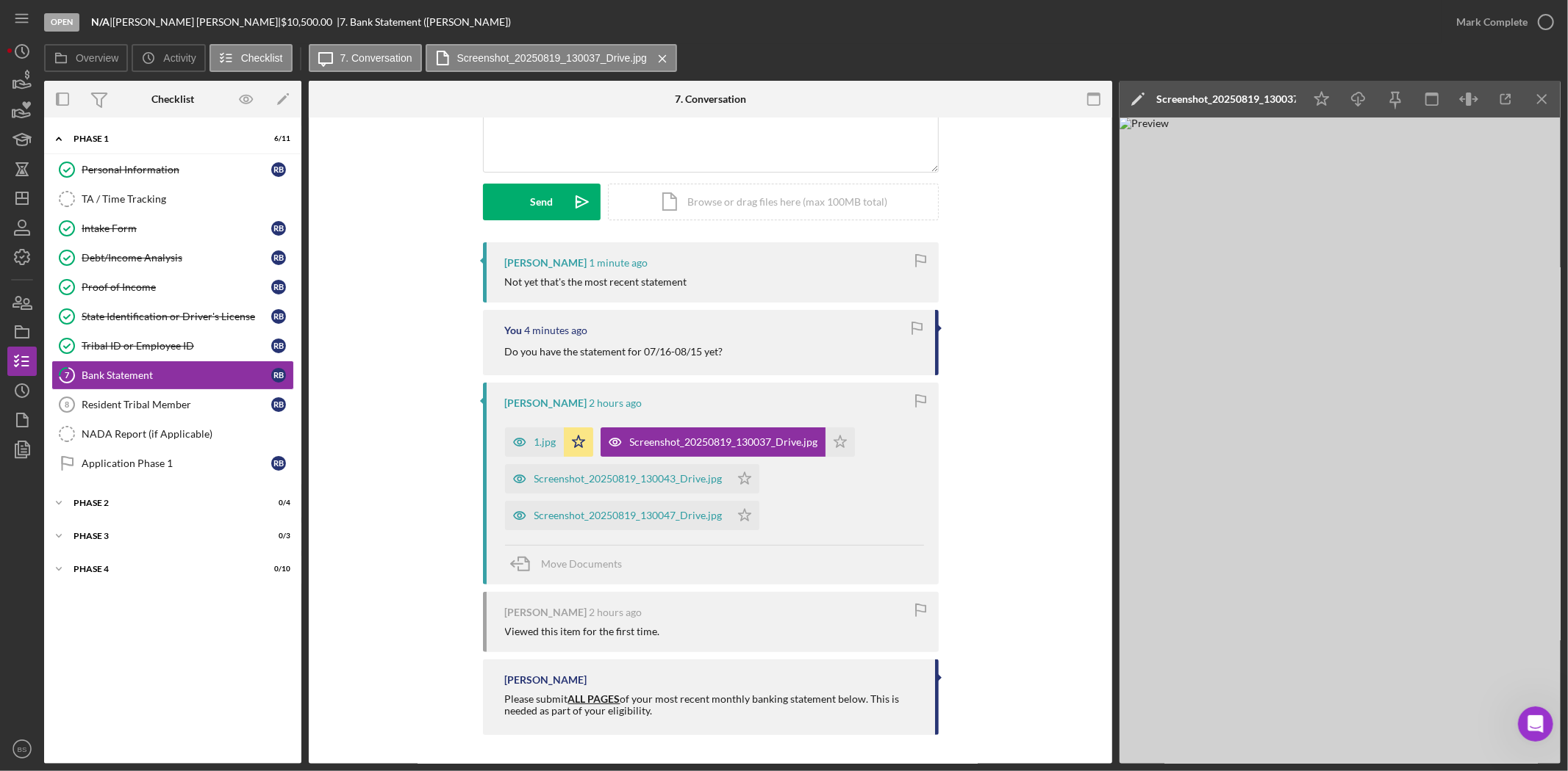
click at [1410, 6] on div "Mark Complete" at bounding box center [1501, 21] width 119 height 44
click at [1410, 8] on div "Mark Complete" at bounding box center [1492, 22] width 71 height 30
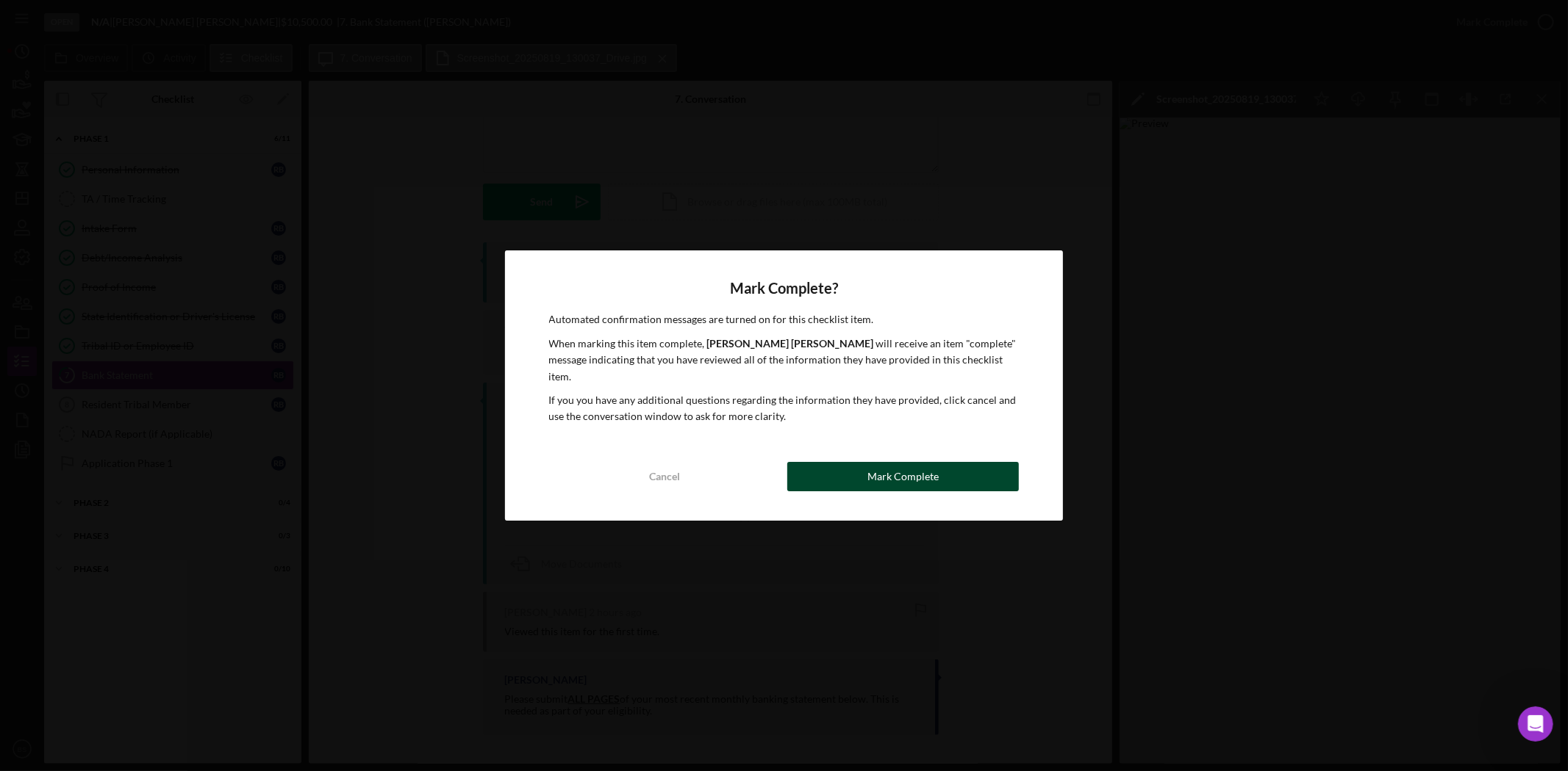
click at [1003, 462] on button "Mark Complete" at bounding box center [903, 477] width 231 height 30
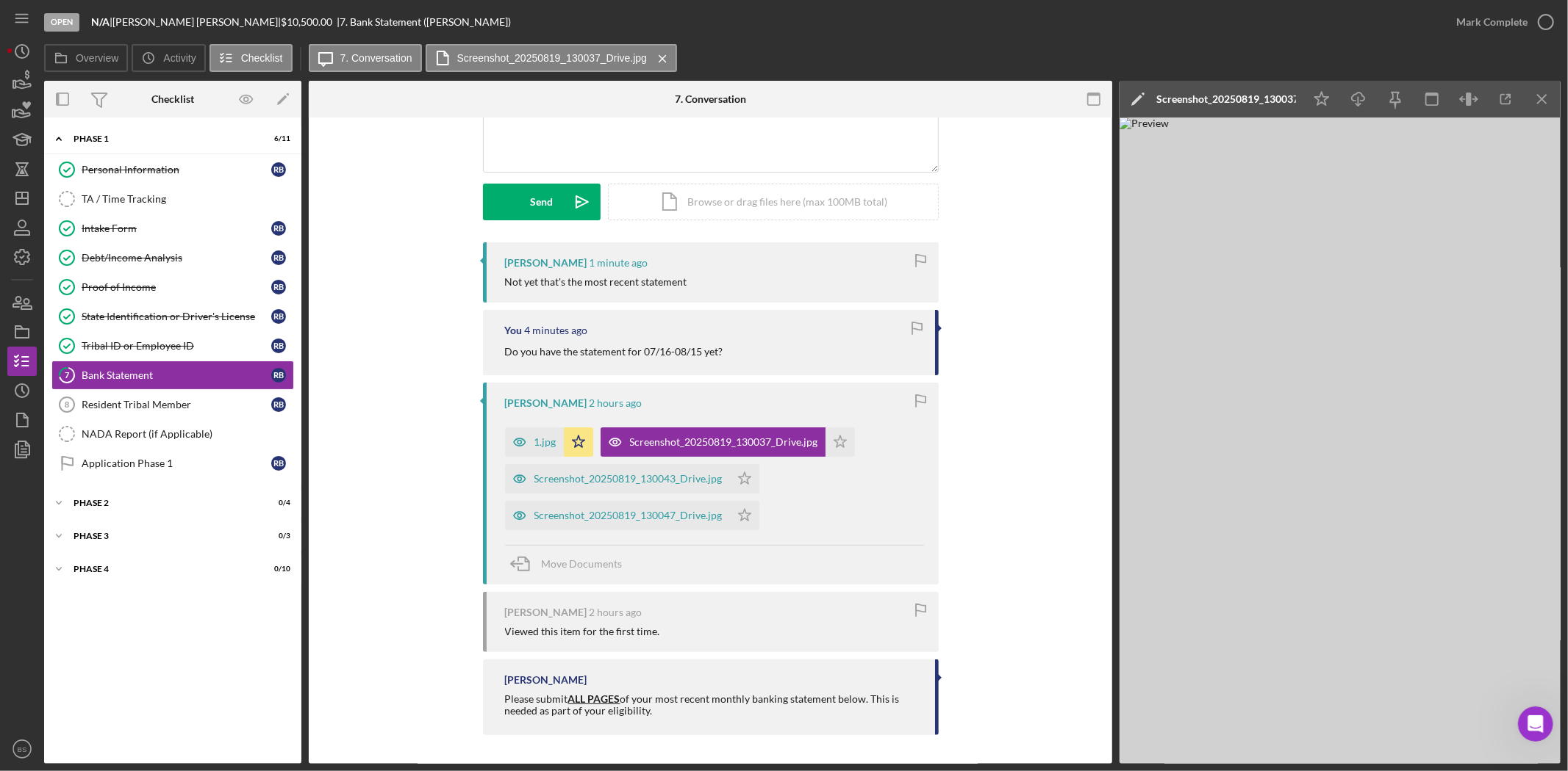
scroll to position [365, 0]
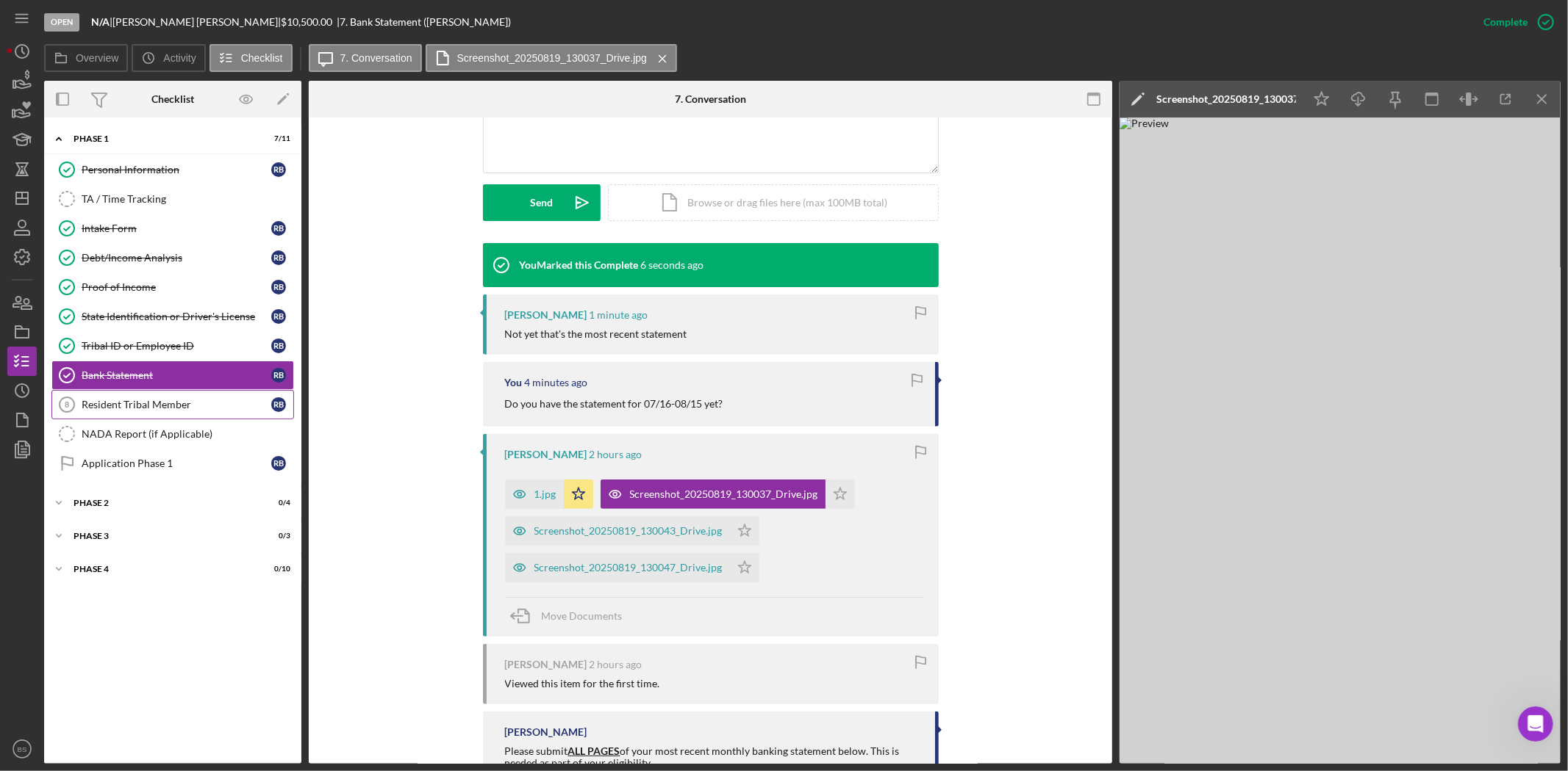
click at [108, 405] on div "Resident Tribal Member" at bounding box center [175, 405] width 189 height 12
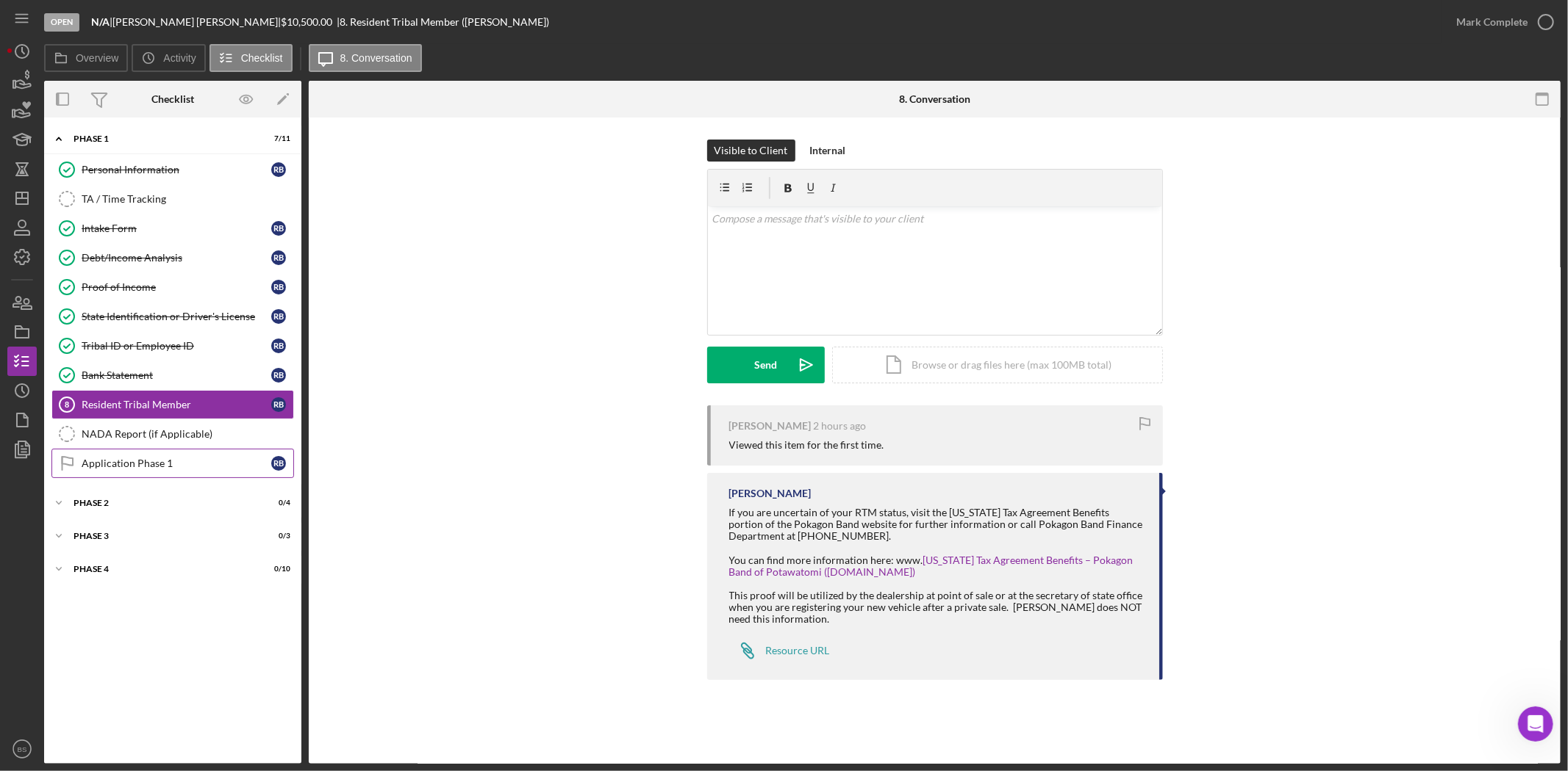
click at [113, 457] on link "Application Phase 1 Application Phase 1 R B" at bounding box center [173, 463] width 243 height 30
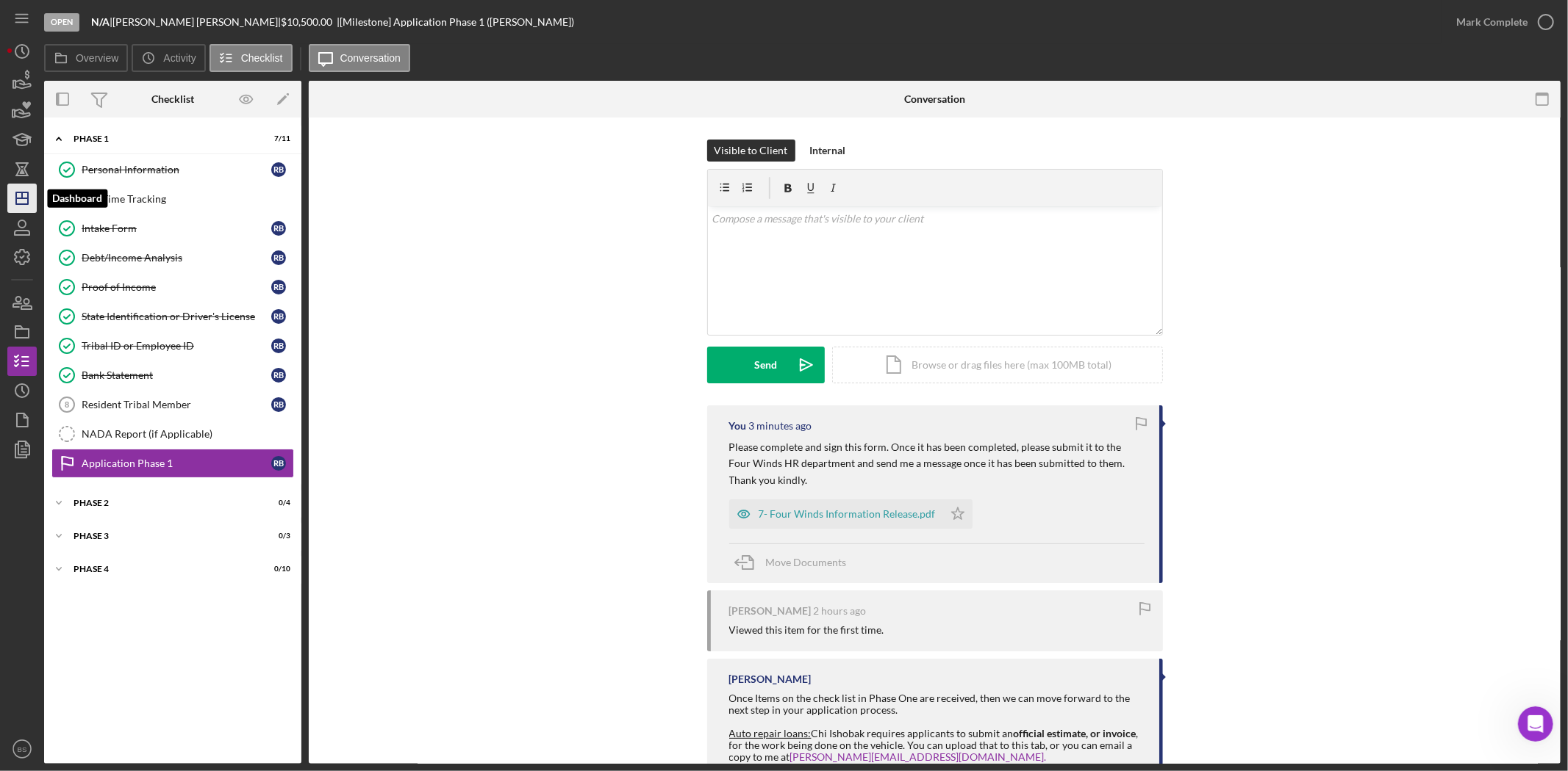
click at [30, 192] on icon "Icon/Dashboard" at bounding box center [21, 198] width 36 height 36
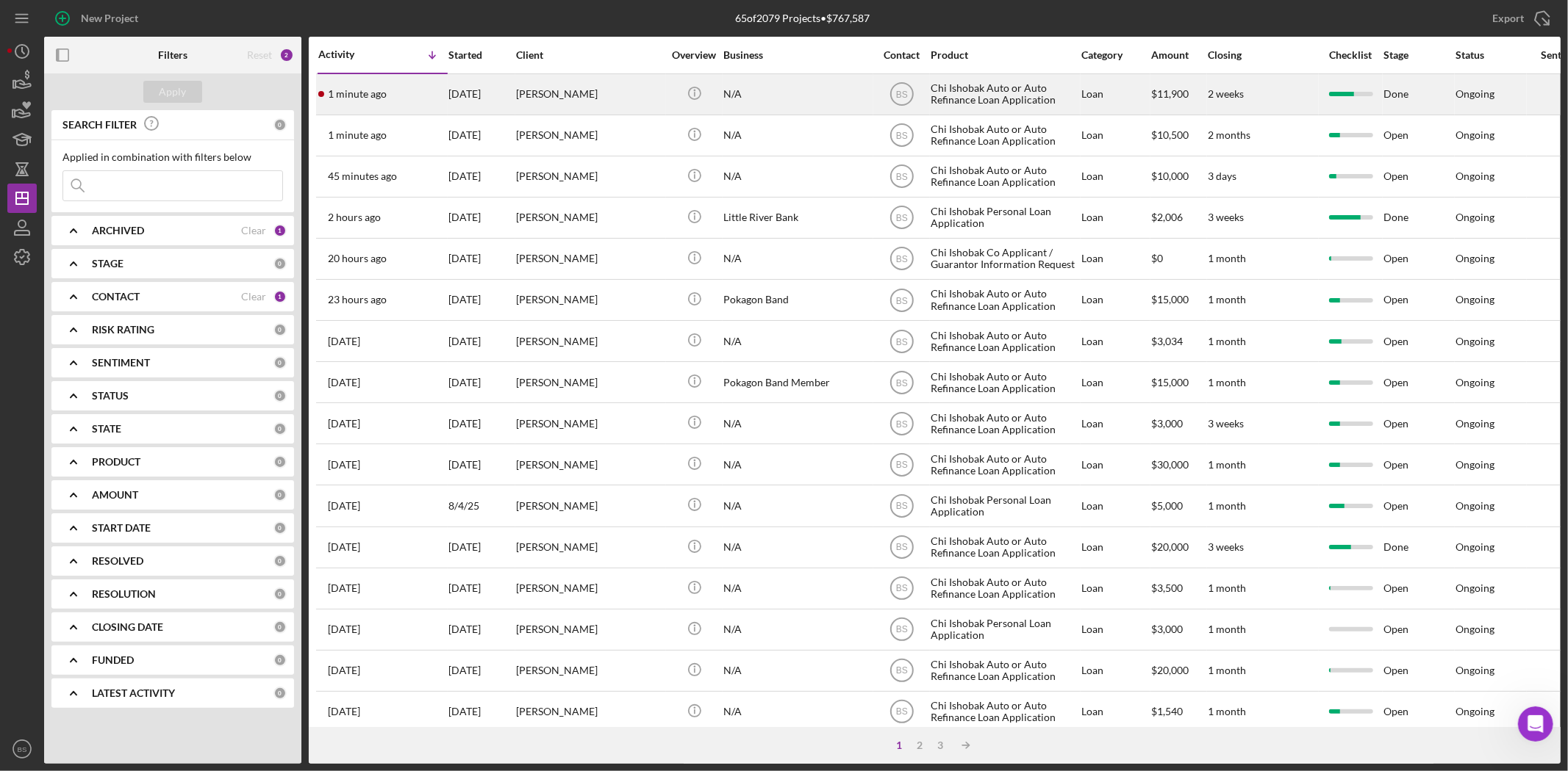
click at [368, 103] on div "1 minute ago Alexis Doorlag" at bounding box center [382, 94] width 129 height 39
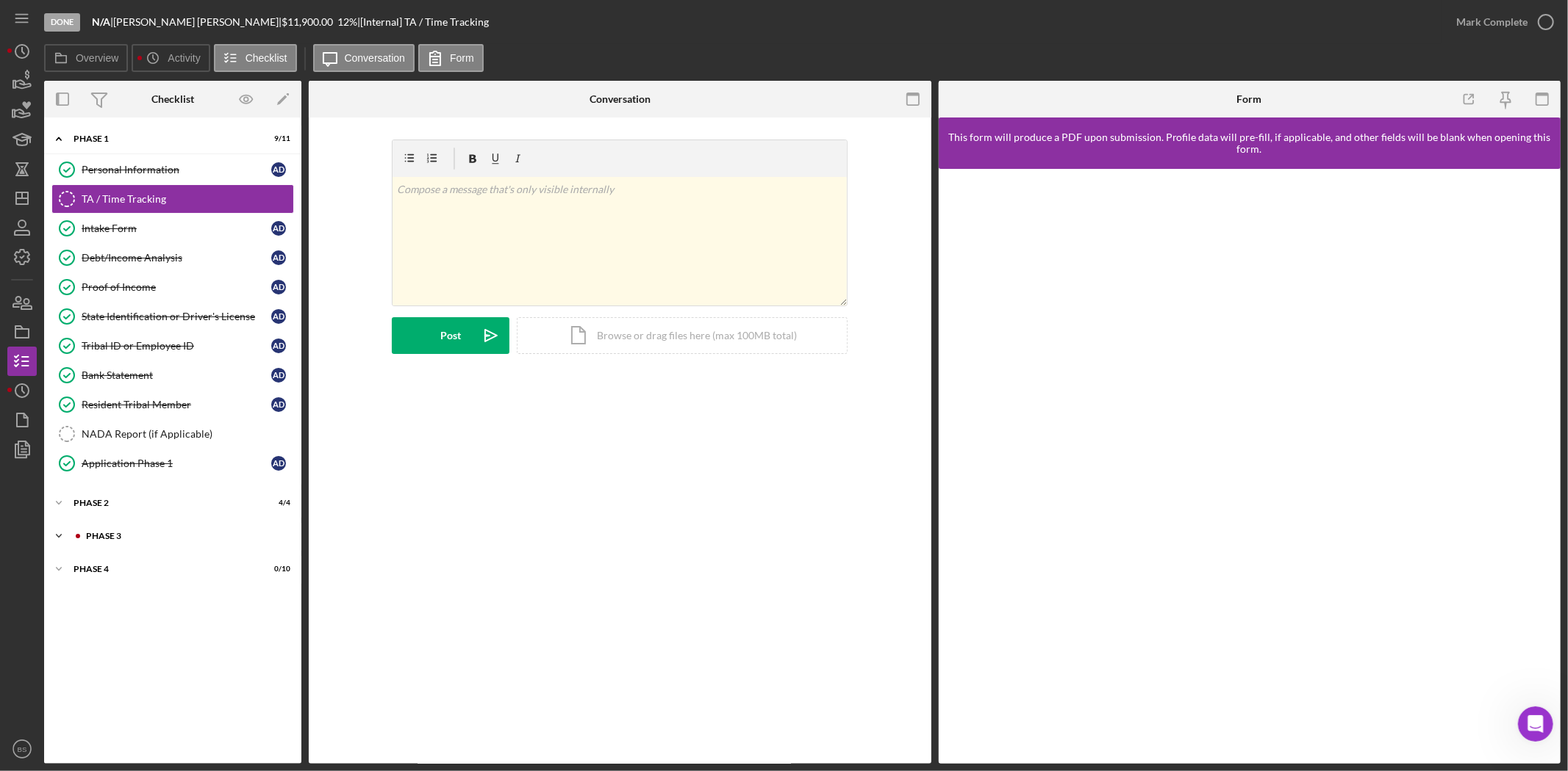
click at [113, 541] on div "Phase 3" at bounding box center [184, 535] width 197 height 8
click at [145, 632] on div "Decision" at bounding box center [175, 626] width 189 height 12
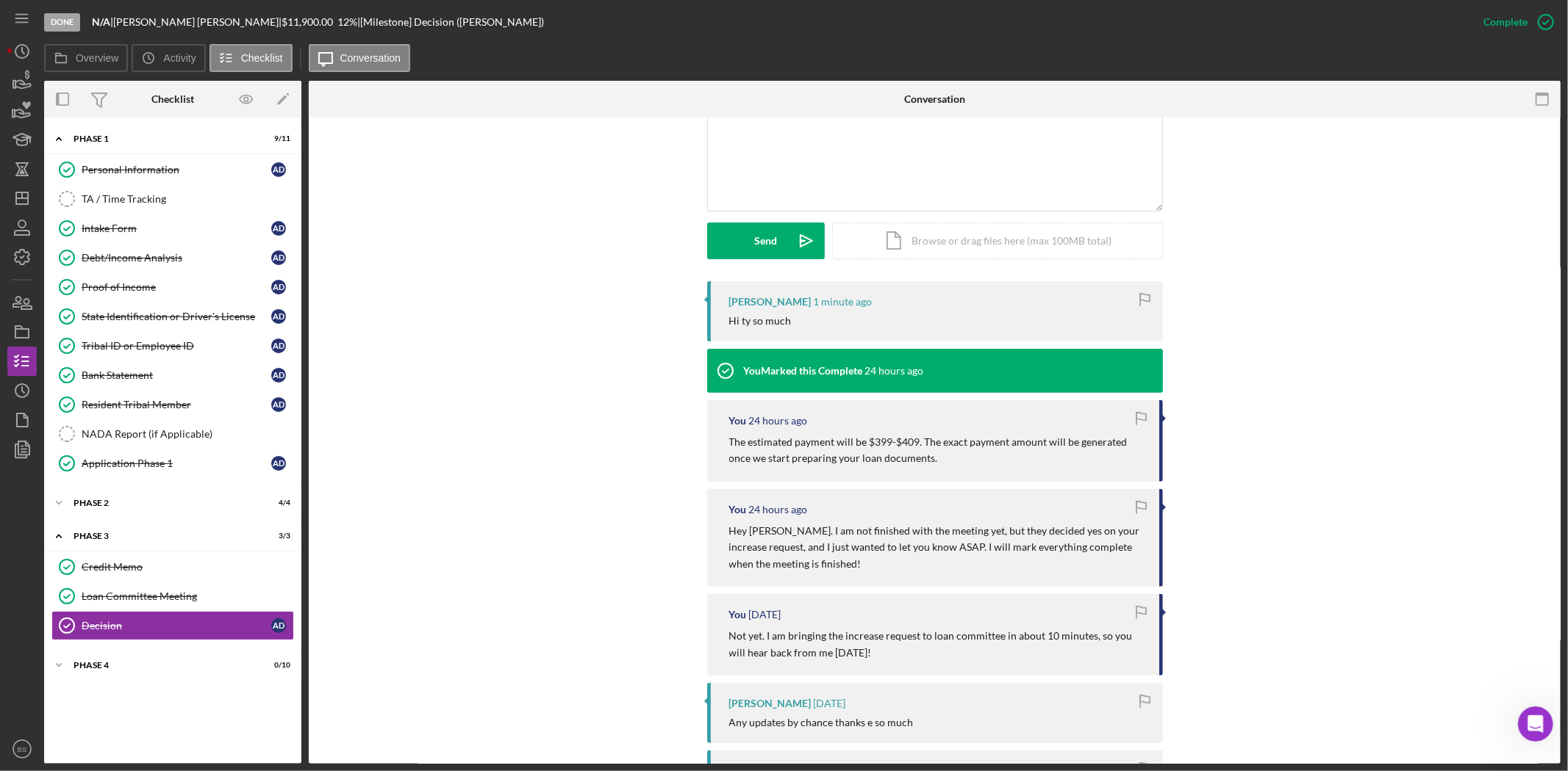
scroll to position [407, 0]
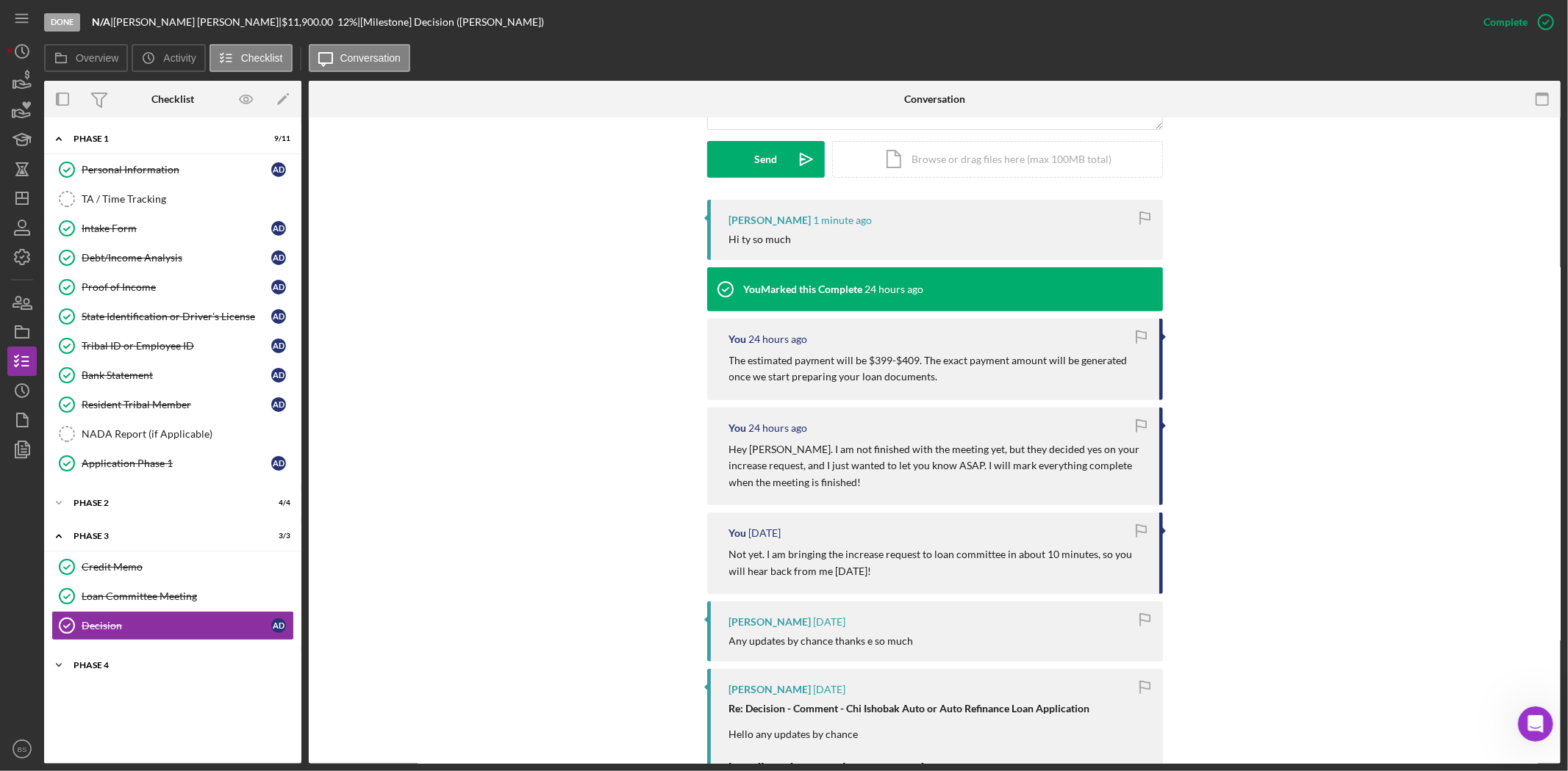
click at [89, 667] on div "Phase 4" at bounding box center [178, 665] width 210 height 8
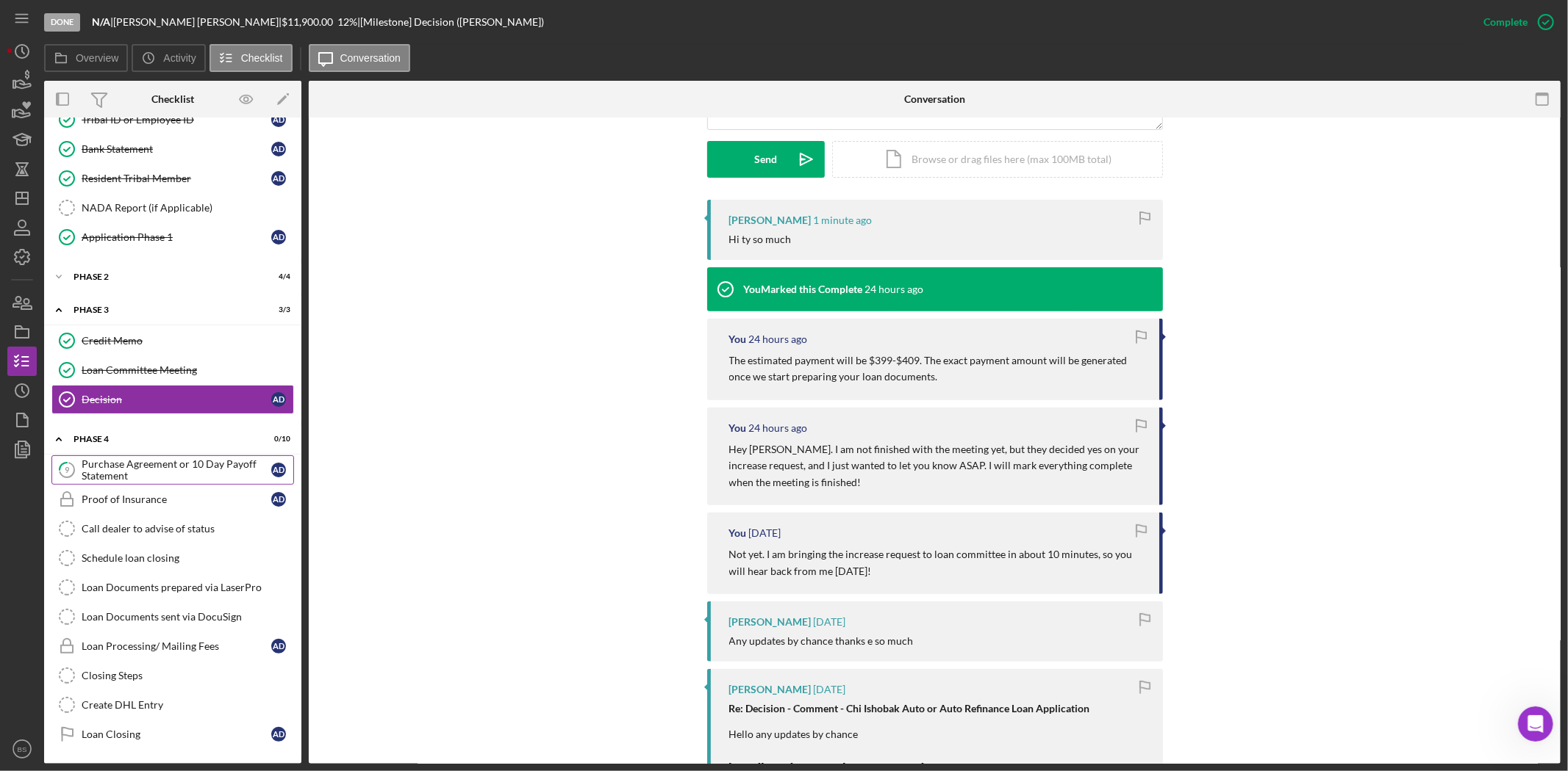
click at [119, 478] on div "Purchase Agreement or 10 Day Payoff Statement" at bounding box center [175, 470] width 189 height 23
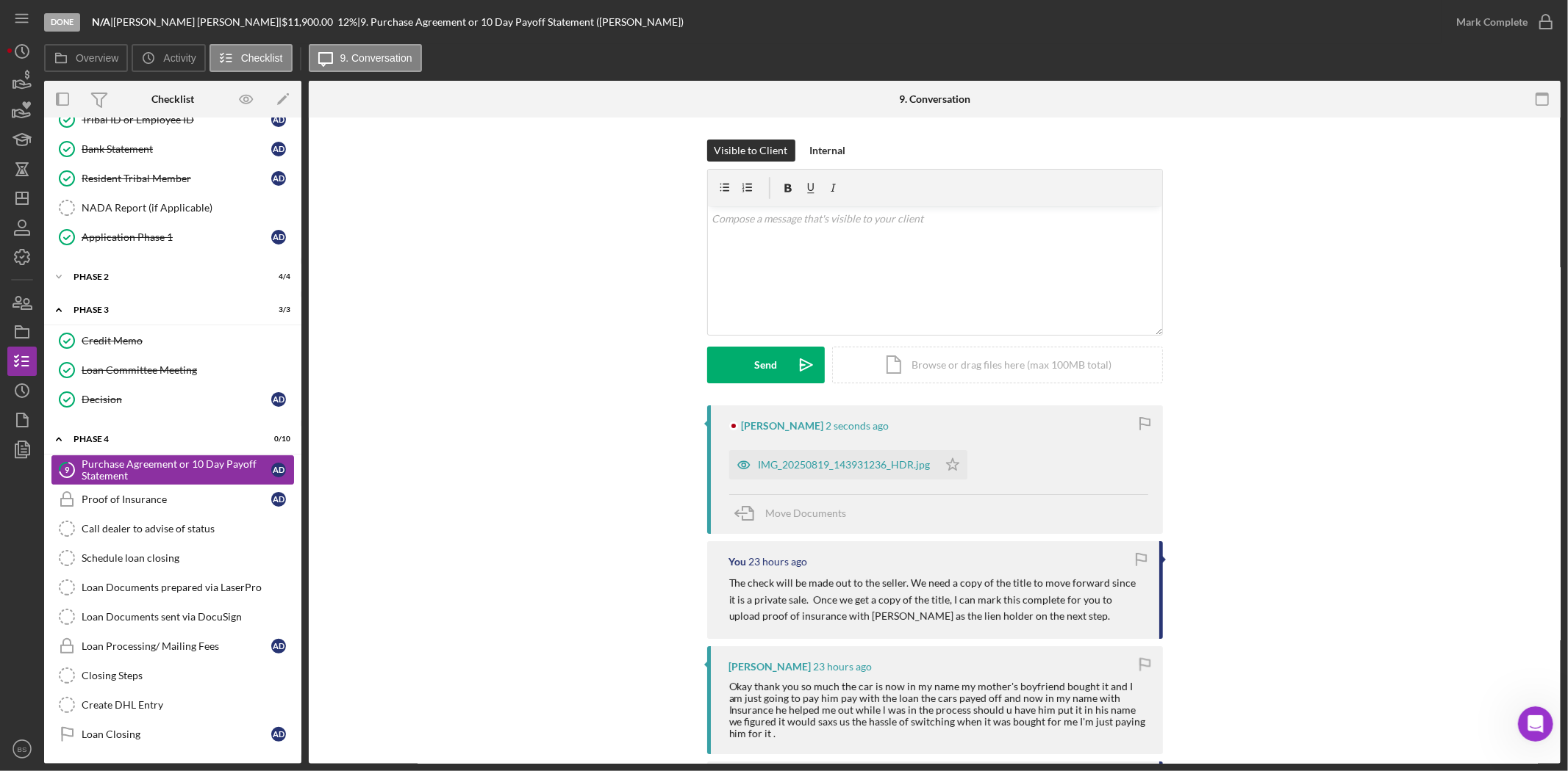
scroll to position [230, 0]
click at [812, 474] on div "IMG_20250819_143931236_HDR.jpg" at bounding box center [834, 465] width 209 height 30
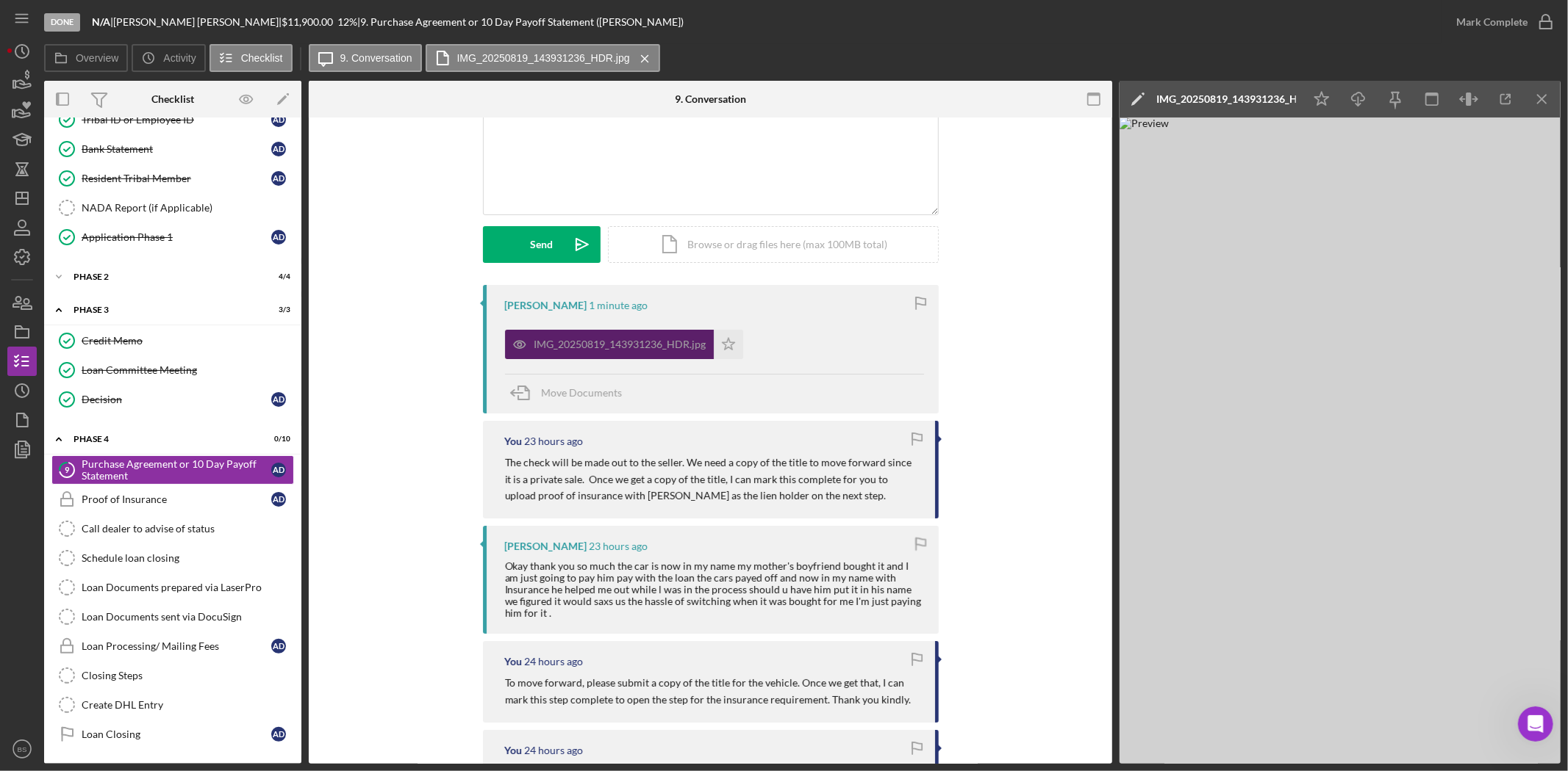
scroll to position [81, 0]
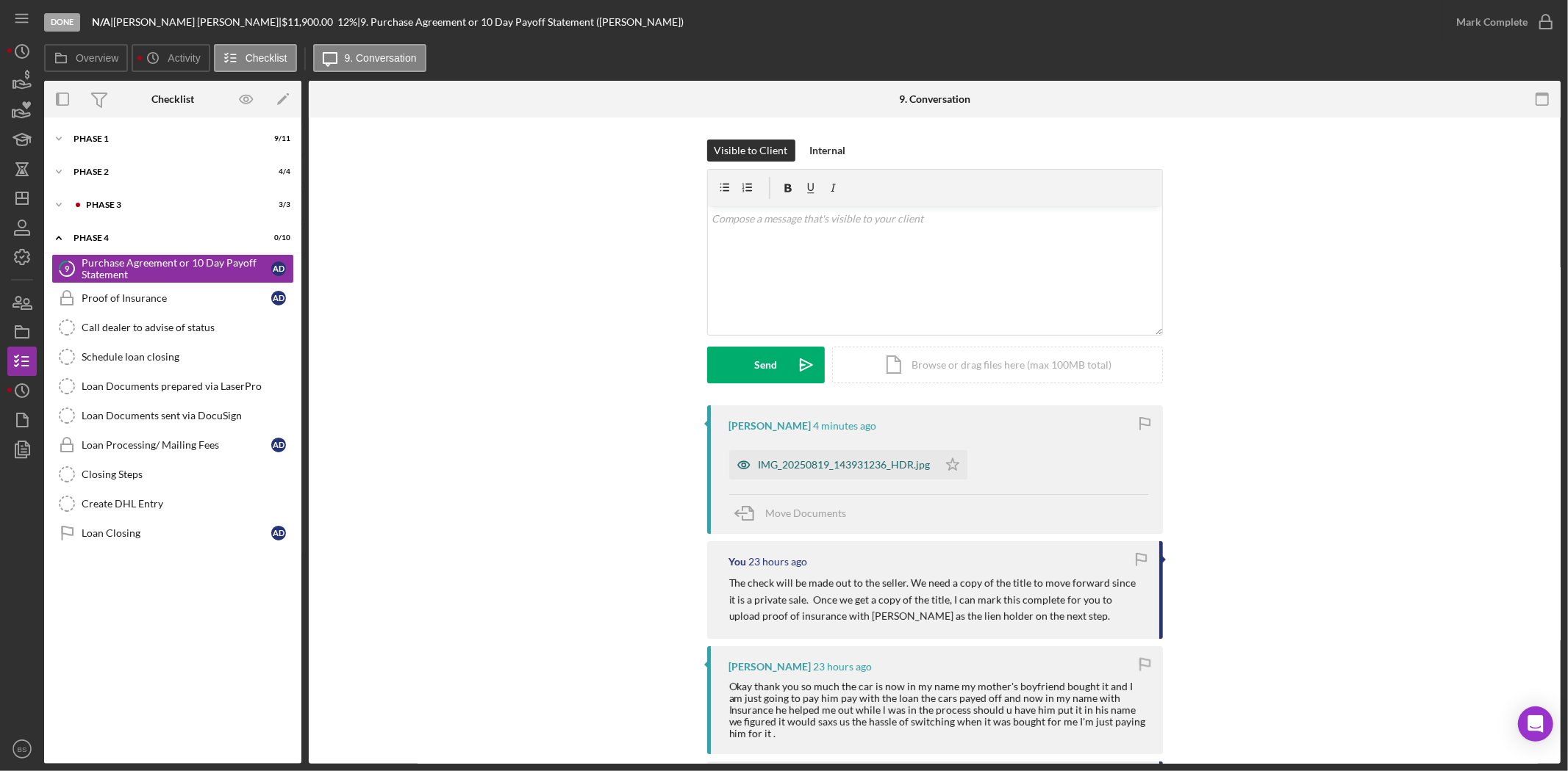
click at [824, 473] on div "IMG_20250819_143931236_HDR.jpg" at bounding box center [834, 465] width 209 height 30
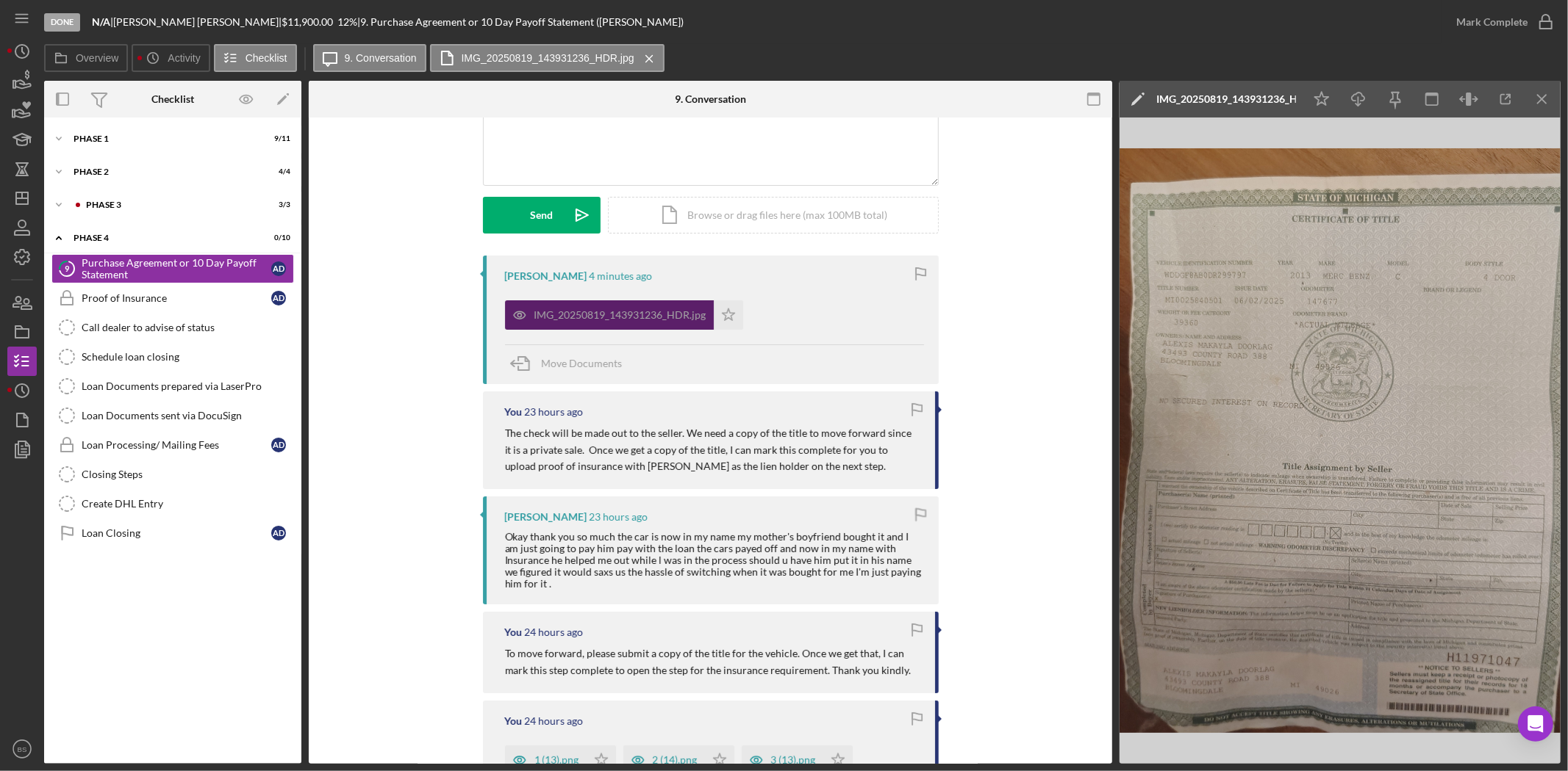
scroll to position [163, 0]
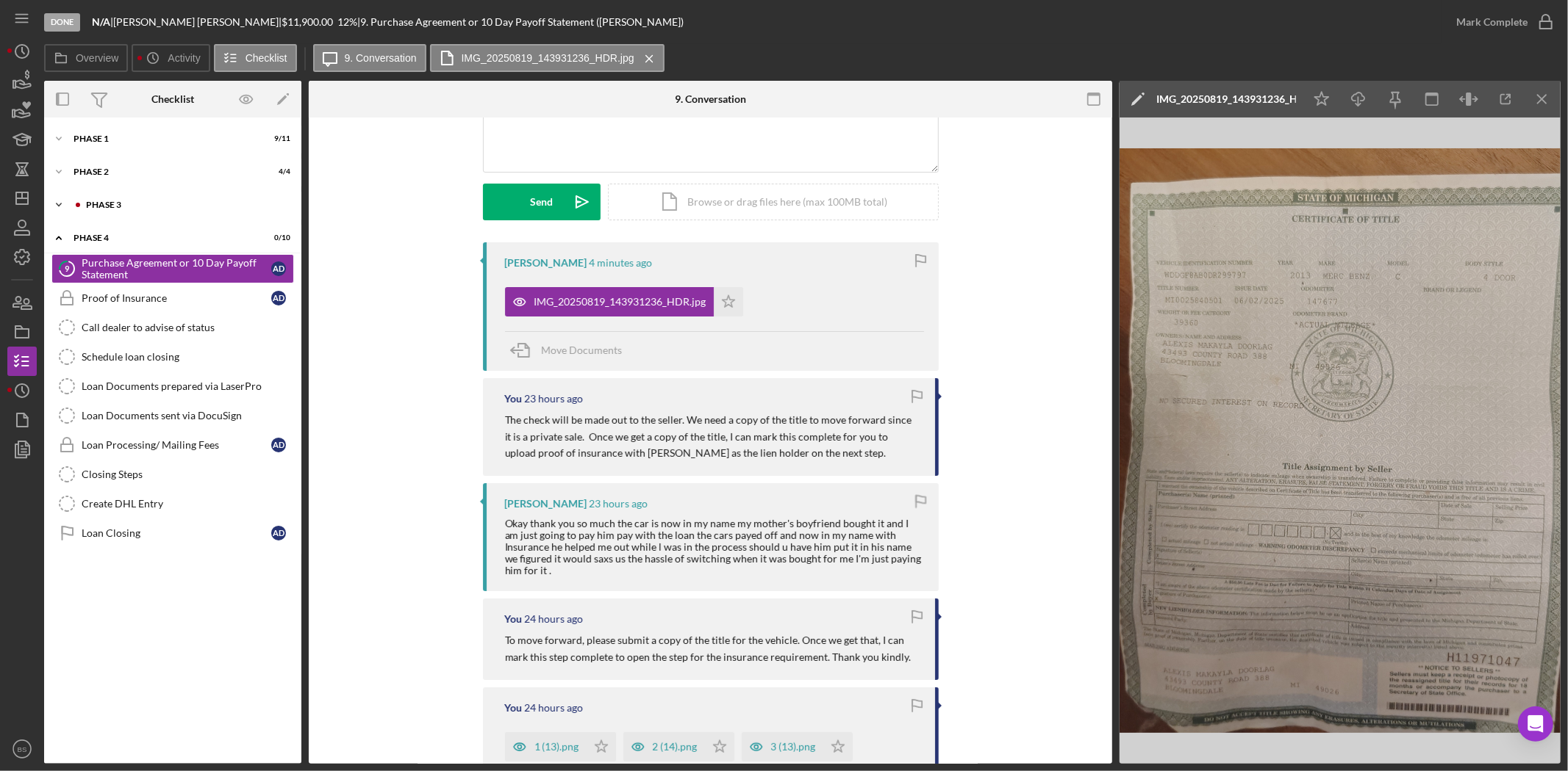
click at [195, 206] on div "Phase 3" at bounding box center [184, 204] width 197 height 8
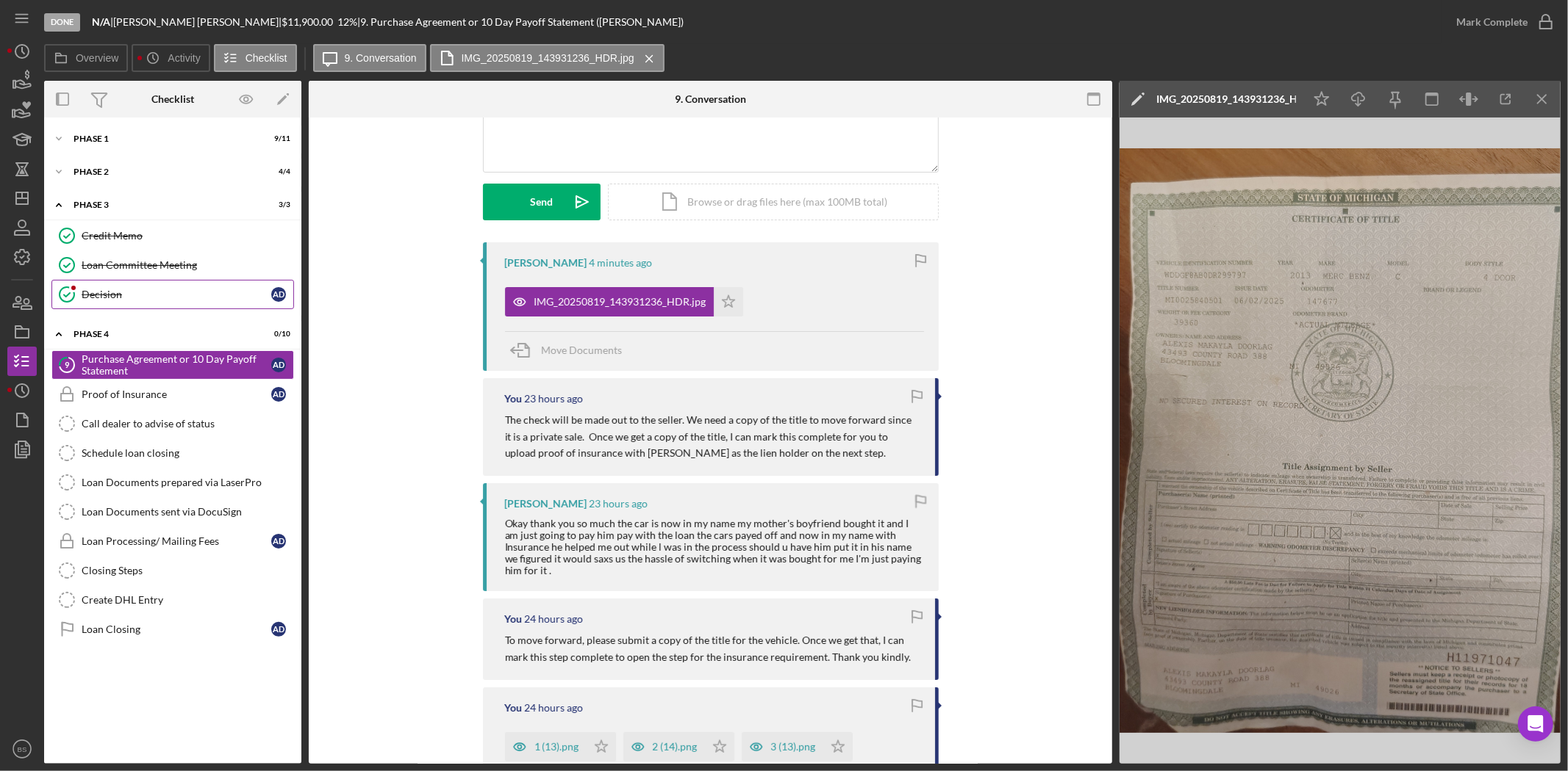
click at [182, 297] on div "Decision" at bounding box center [175, 295] width 189 height 12
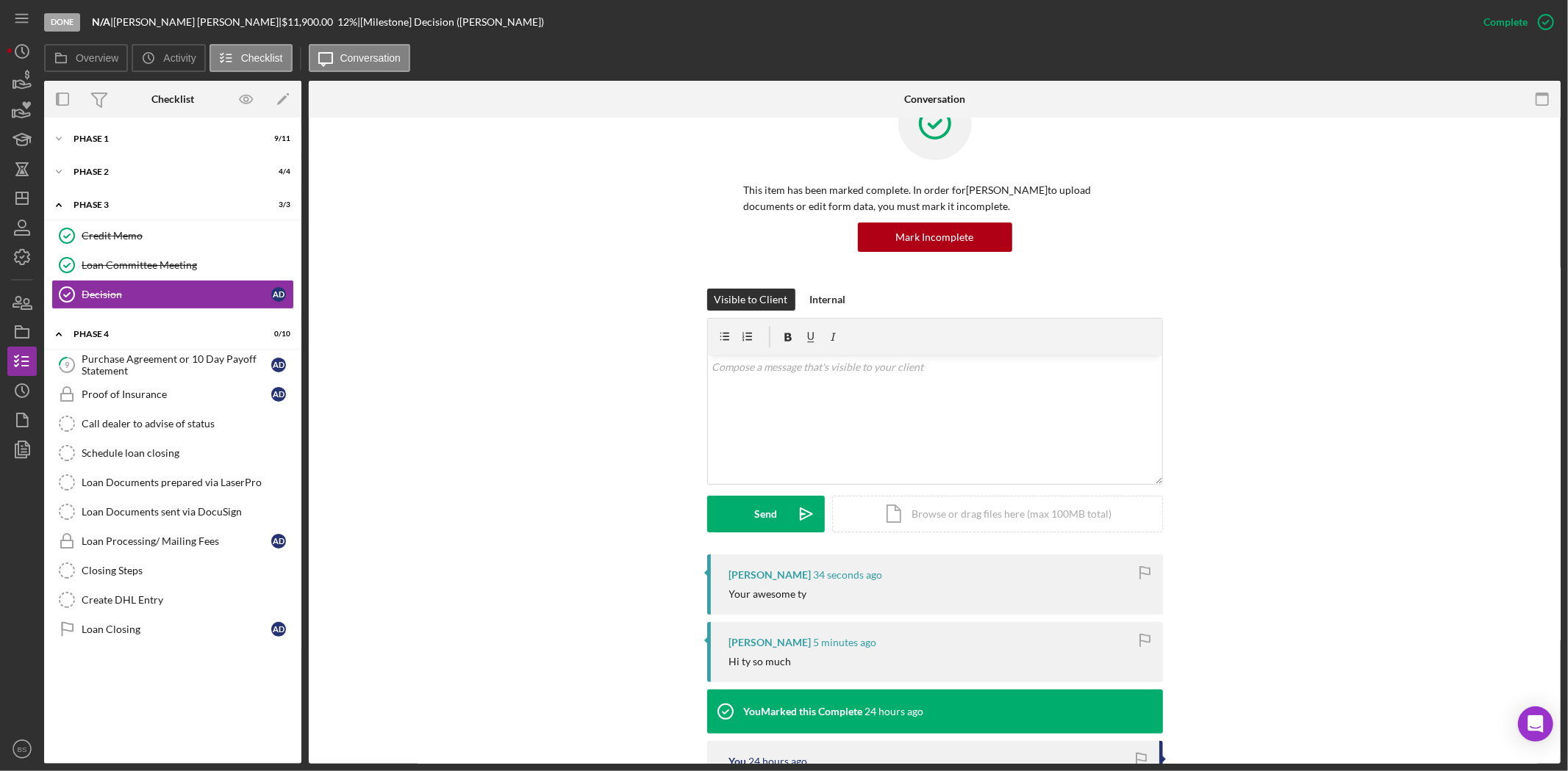
scroll to position [81, 0]
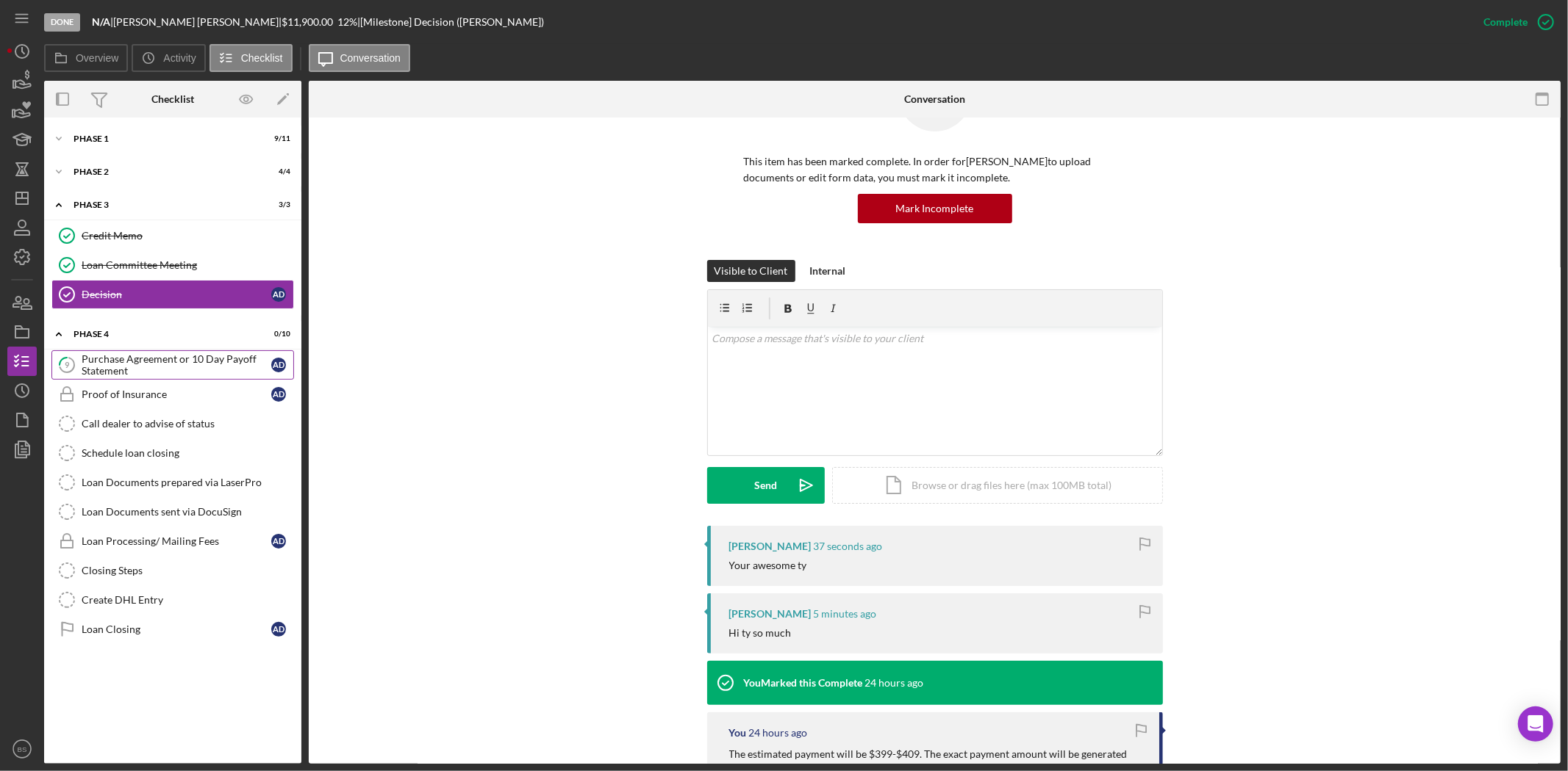
click at [214, 372] on div "Purchase Agreement or 10 Day Payoff Statement" at bounding box center [175, 365] width 189 height 23
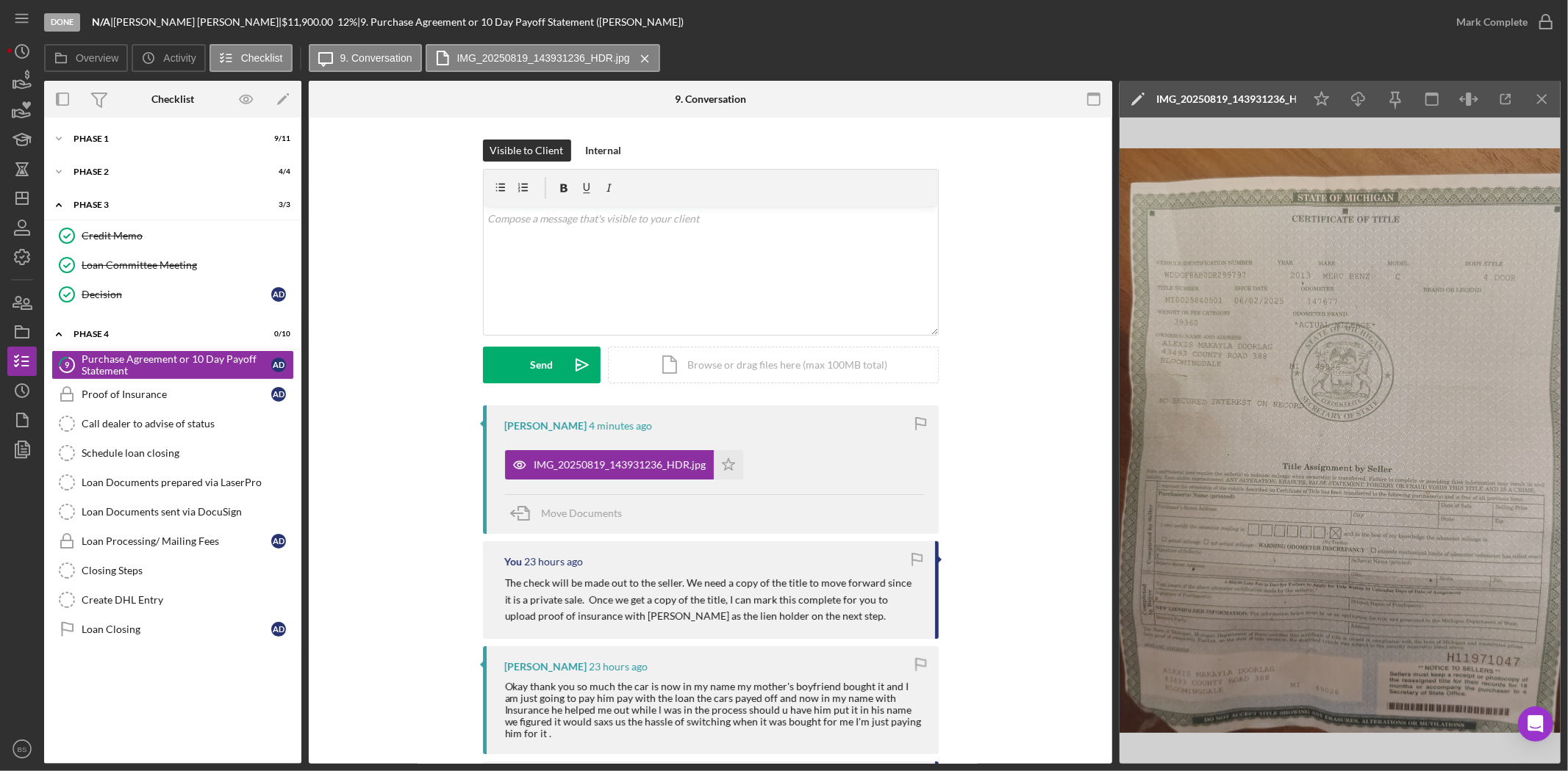
click at [398, 393] on div "Visible to Client Internal v Color teal Color pink Remove color Add row above A…" at bounding box center [711, 272] width 759 height 266
click at [589, 280] on div "v Color teal Color pink Remove color Add row above Add row below Add column bef…" at bounding box center [710, 270] width 454 height 129
click at [534, 296] on div "v Color teal Color pink Remove color Add row above Add row below Add column bef…" at bounding box center [710, 270] width 454 height 129
click at [553, 234] on div "v Color teal Color pink Remove color Add row above Add row below Add column bef…" at bounding box center [710, 270] width 454 height 129
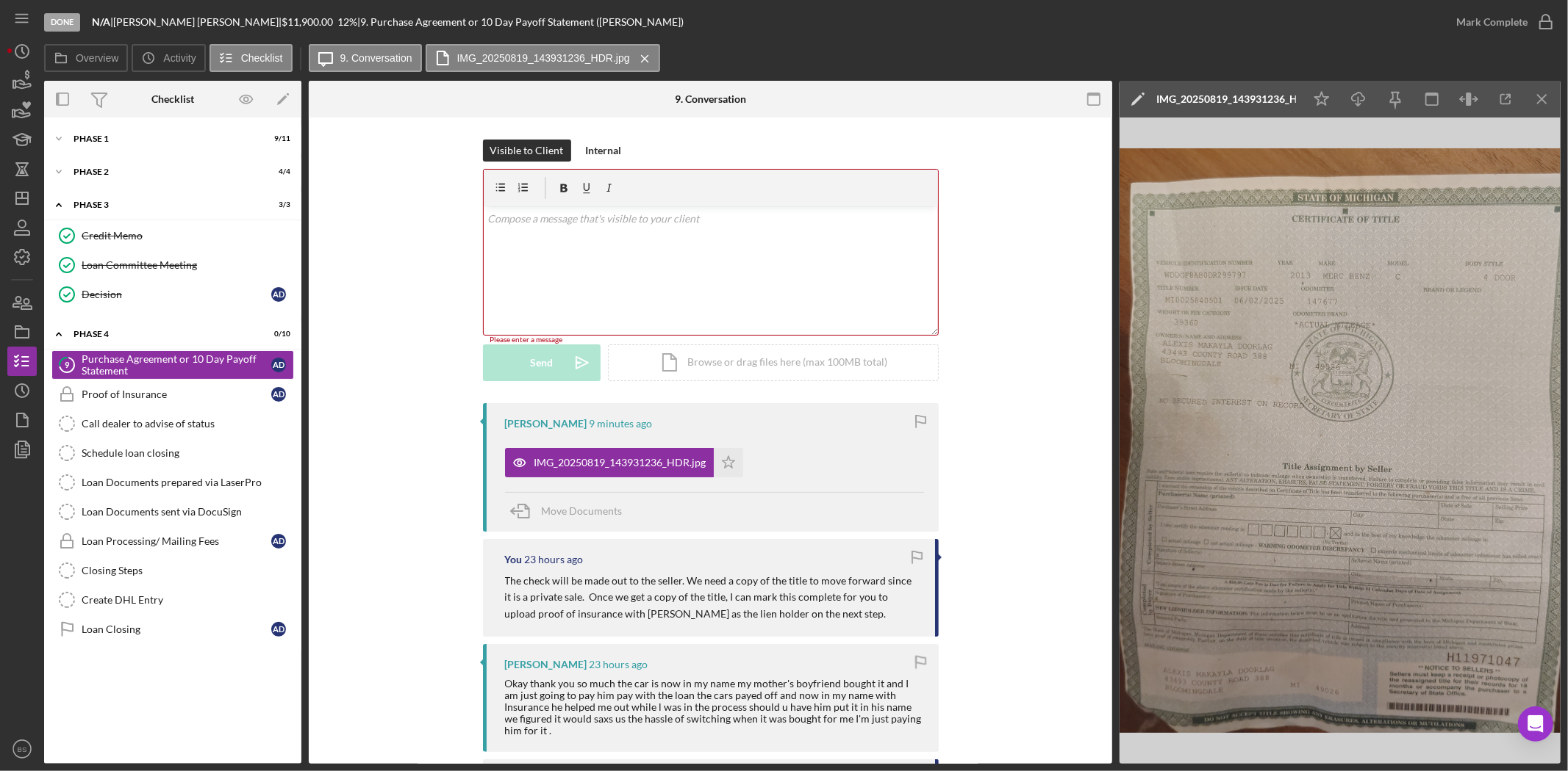
click at [539, 288] on div "v Color teal Color pink Remove color Add row above Add row below Add column bef…" at bounding box center [710, 270] width 454 height 129
click at [1367, 91] on icon "Icon/Download" at bounding box center [1358, 99] width 33 height 33
click at [826, 253] on div "v Color teal Color pink Remove color Add row above Add row below Add column bef…" at bounding box center [710, 270] width 454 height 129
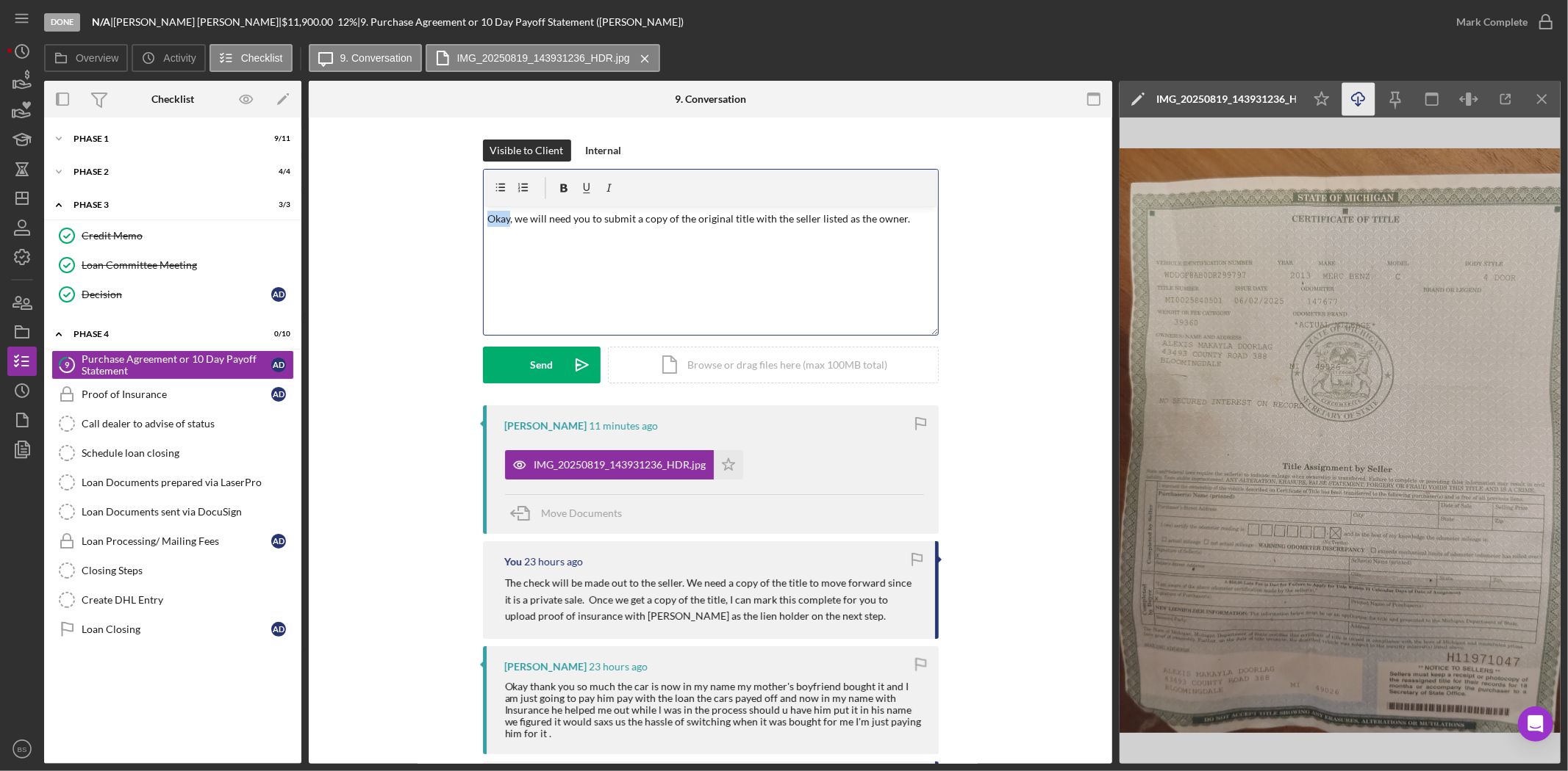
drag, startPoint x: 507, startPoint y: 216, endPoint x: 482, endPoint y: 216, distance: 25.0
click at [483, 216] on div "v Color teal Color pink Remove color Add row above Add row below Add column bef…" at bounding box center [710, 270] width 454 height 129
click at [648, 227] on p "Thank you, but we will need you to submit a copy of the original title with the…" at bounding box center [710, 227] width 446 height 33
click at [811, 223] on p "Thank you, but we will need you to submit a copy of the original title with the…" at bounding box center [710, 227] width 446 height 33
click at [787, 235] on p "Thank you, but we will need you to submit a copy of the original title with the…" at bounding box center [710, 227] width 446 height 33
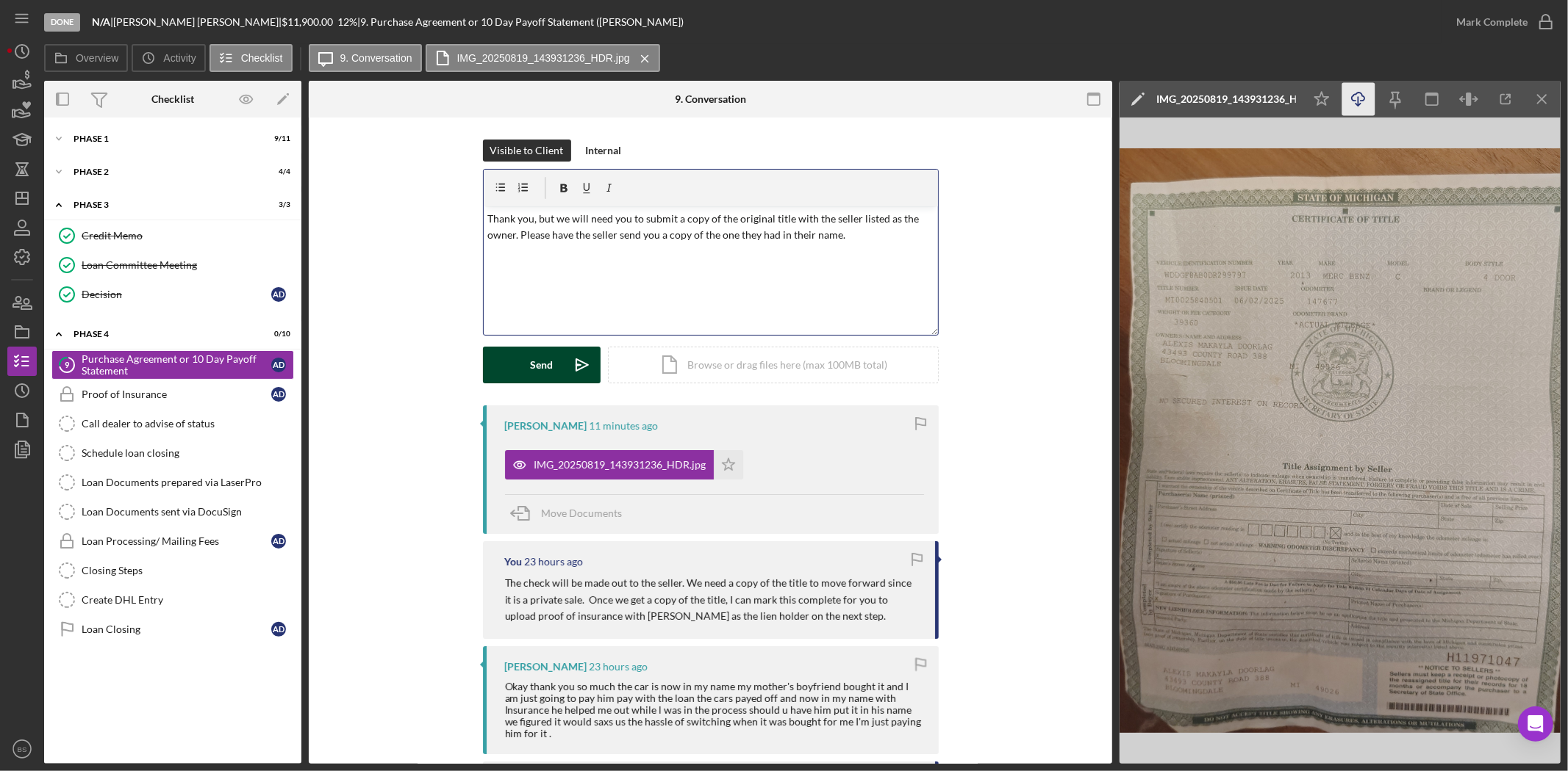
click at [546, 355] on div "Send" at bounding box center [541, 365] width 22 height 36
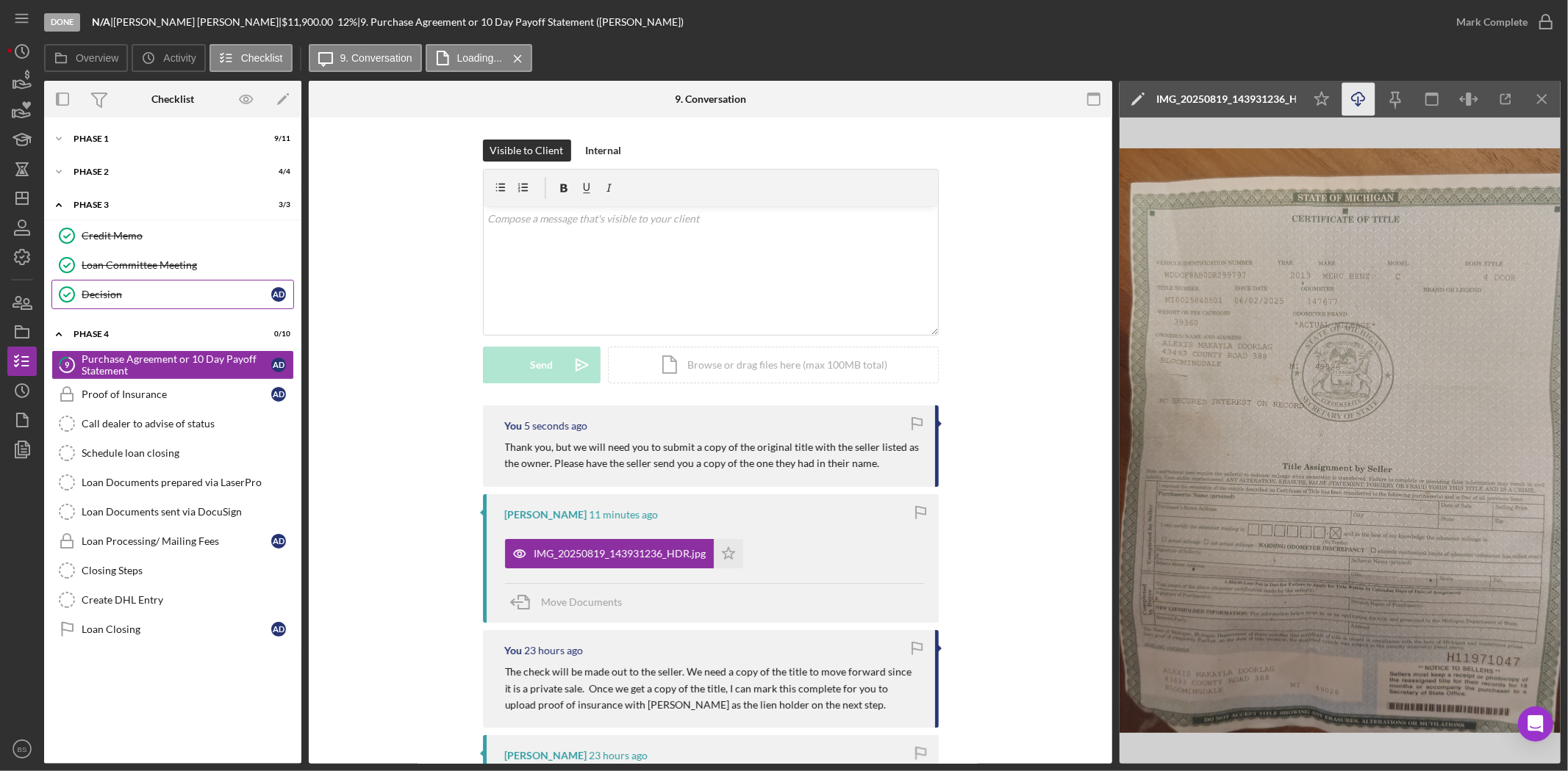
click at [202, 301] on link "Decision Decision A D" at bounding box center [173, 295] width 243 height 30
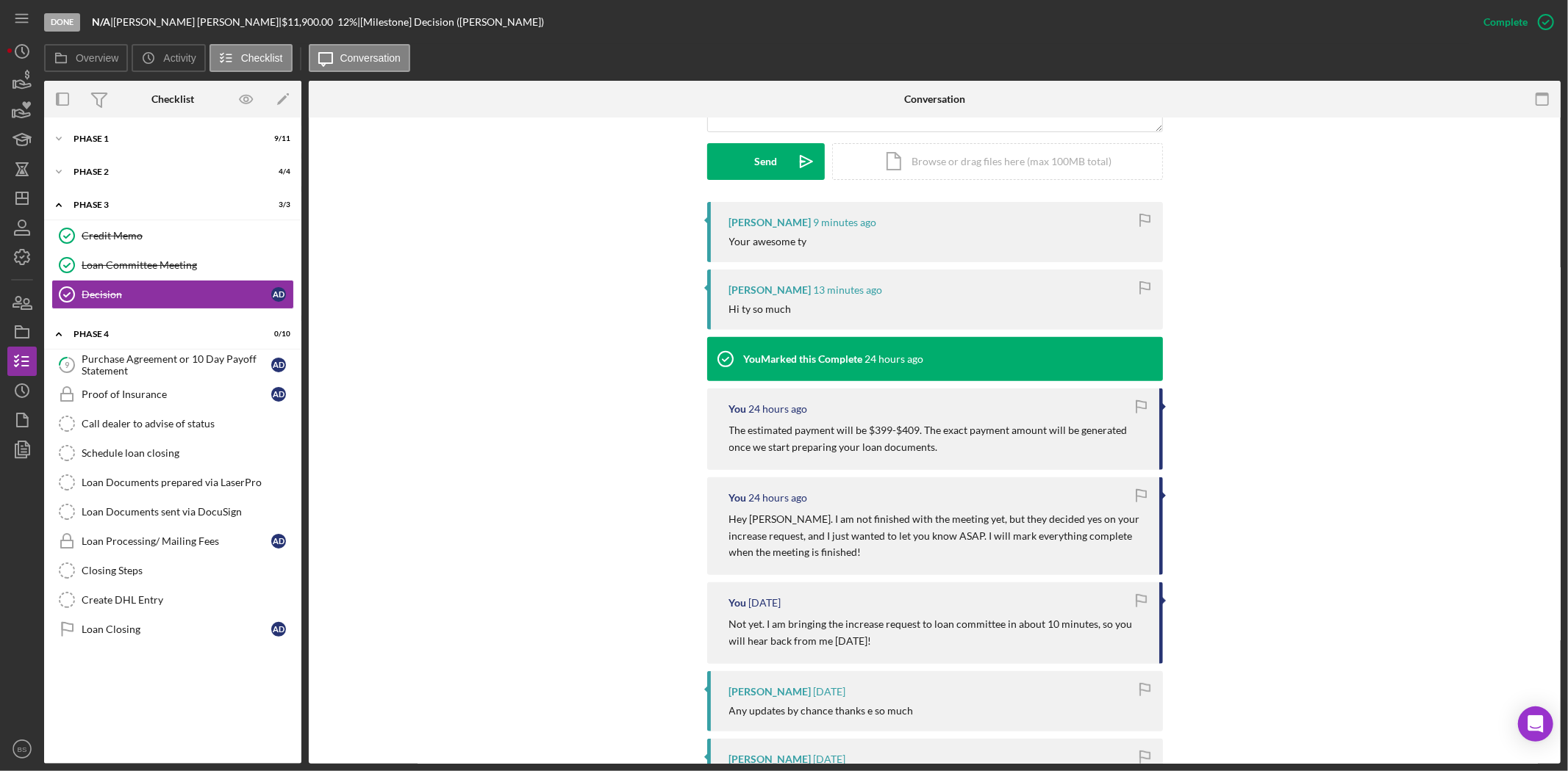
scroll to position [407, 0]
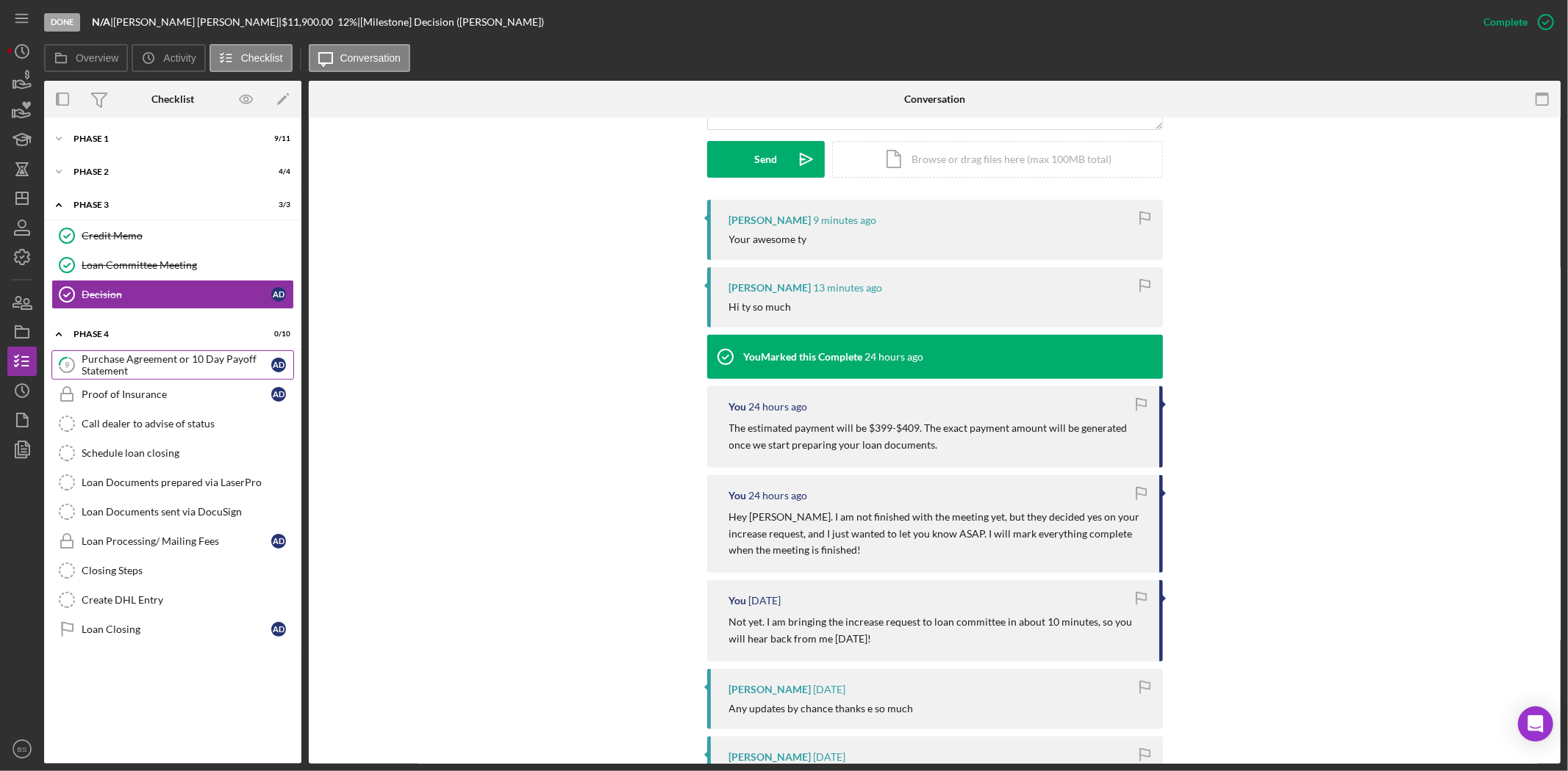
click at [193, 370] on div "Purchase Agreement or 10 Day Payoff Statement" at bounding box center [175, 365] width 189 height 23
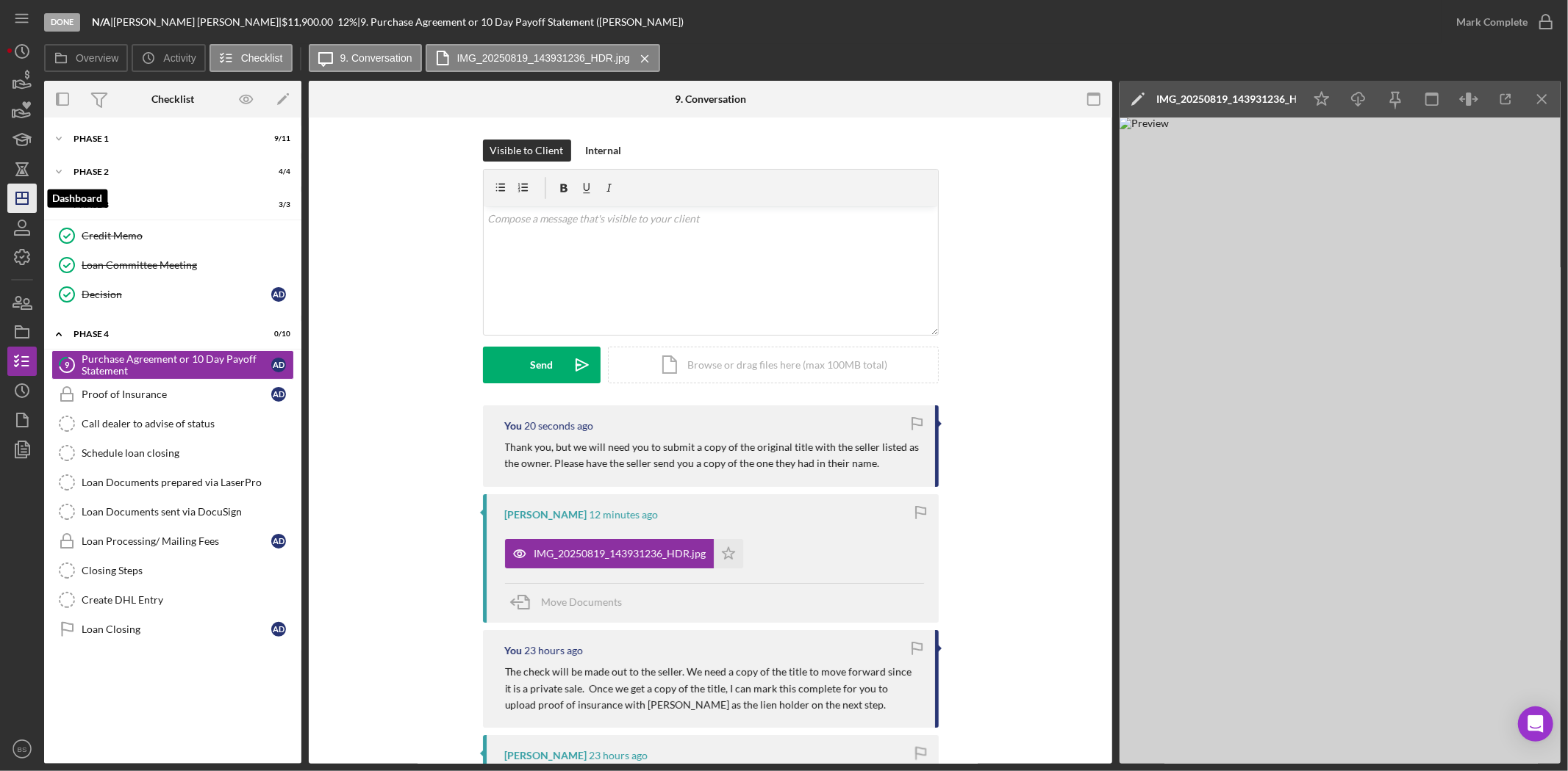
click at [13, 200] on icon "Icon/Dashboard" at bounding box center [21, 198] width 36 height 36
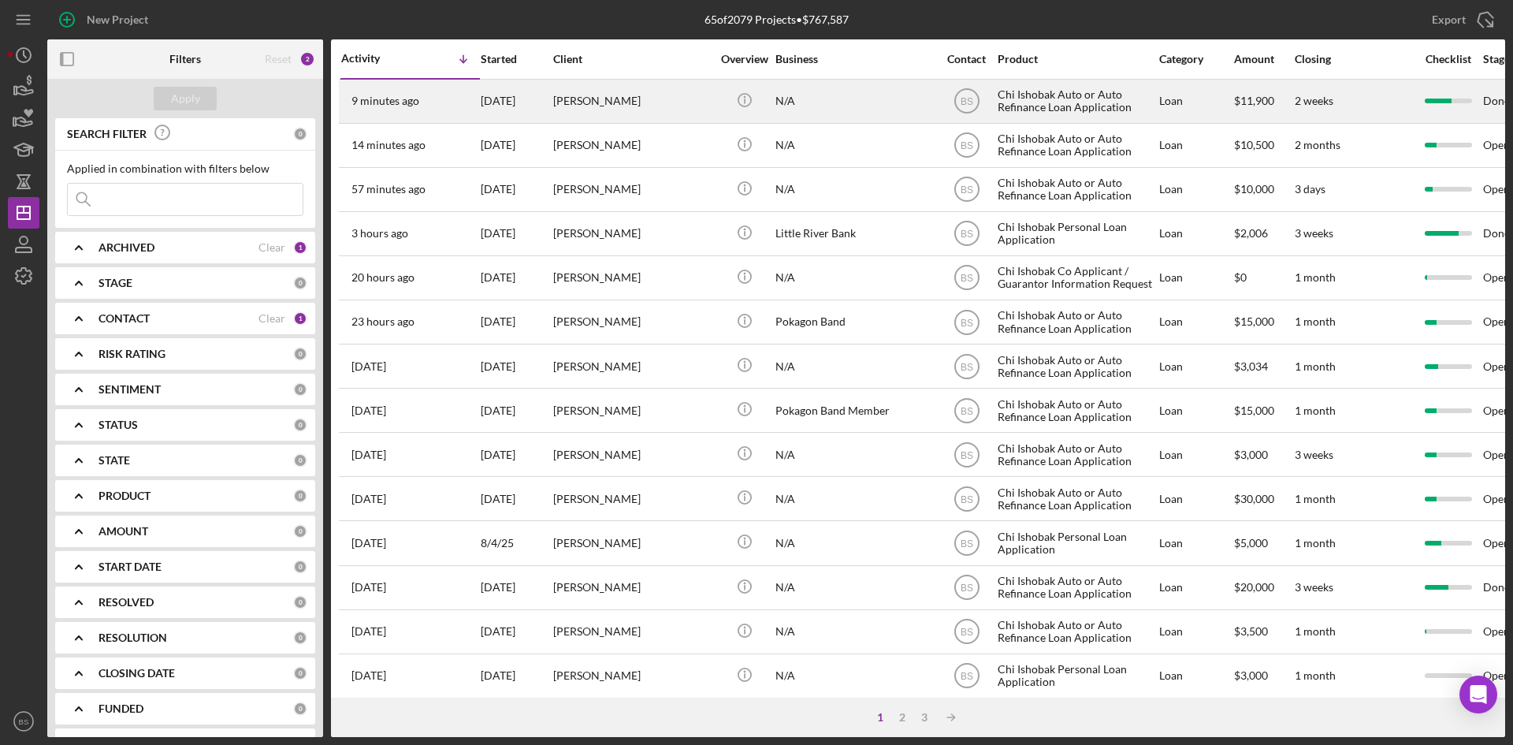
click at [473, 91] on div "9 minutes ago [PERSON_NAME]" at bounding box center [410, 101] width 138 height 42
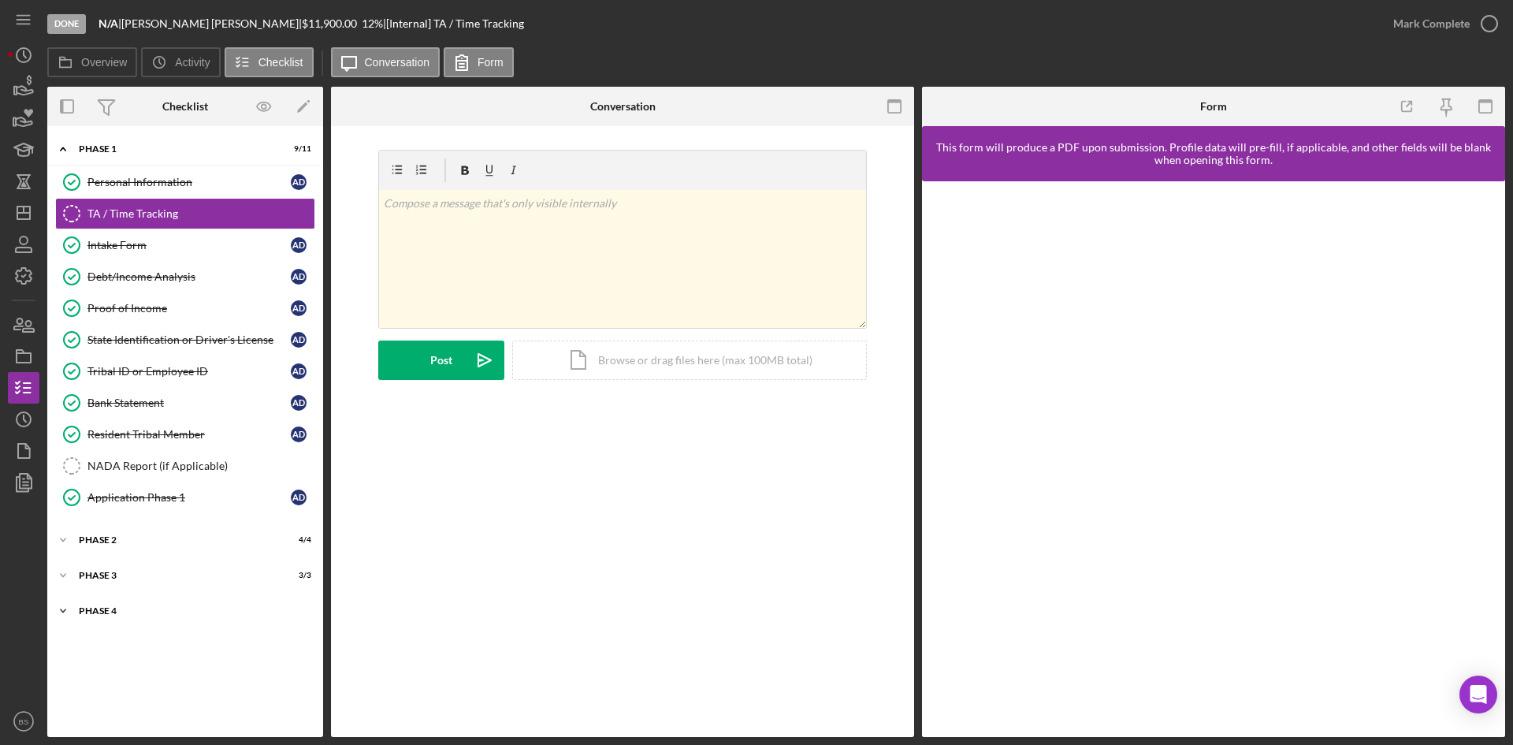
click at [225, 613] on div "Phase 4" at bounding box center [191, 610] width 225 height 9
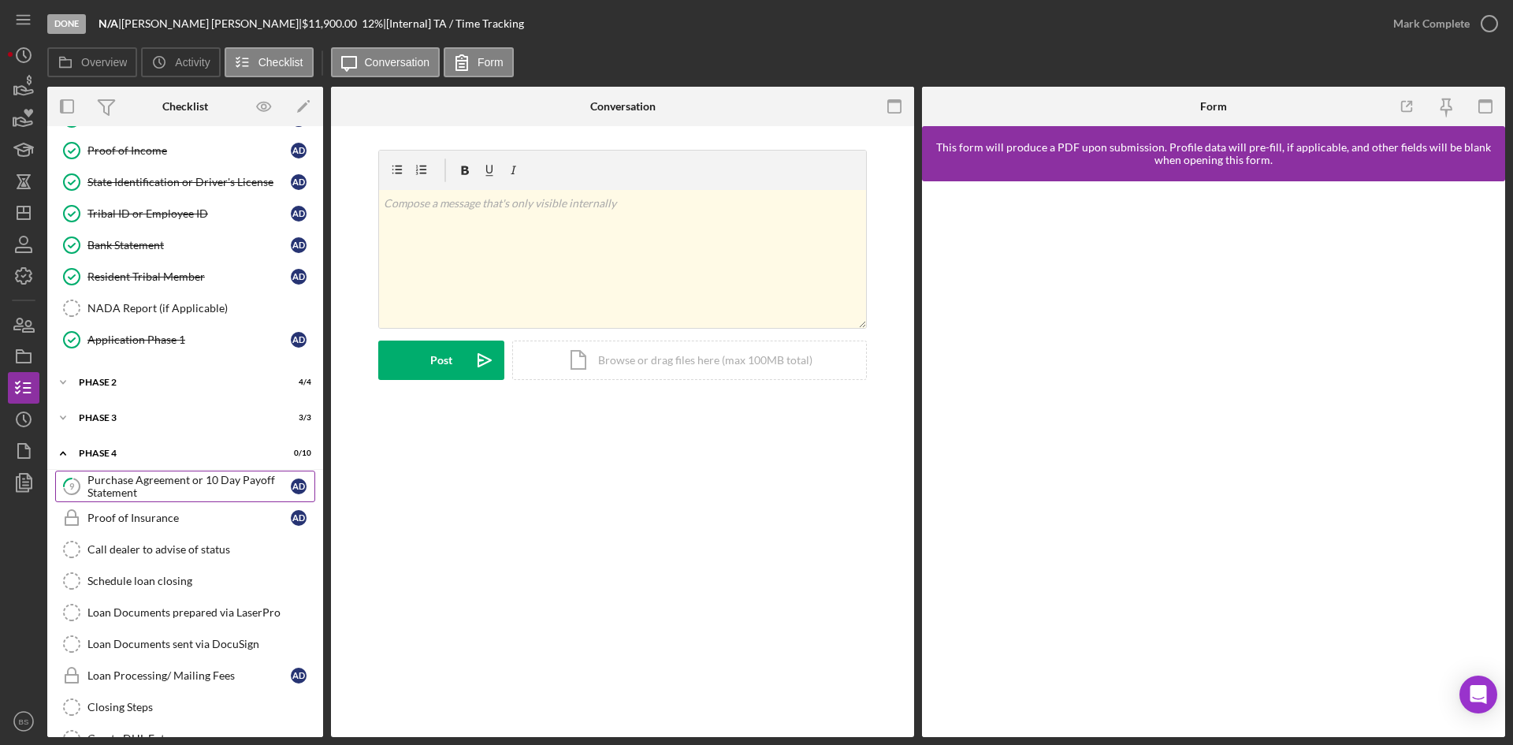
click at [238, 478] on div "Purchase Agreement or 10 Day Payoff Statement" at bounding box center [188, 486] width 203 height 25
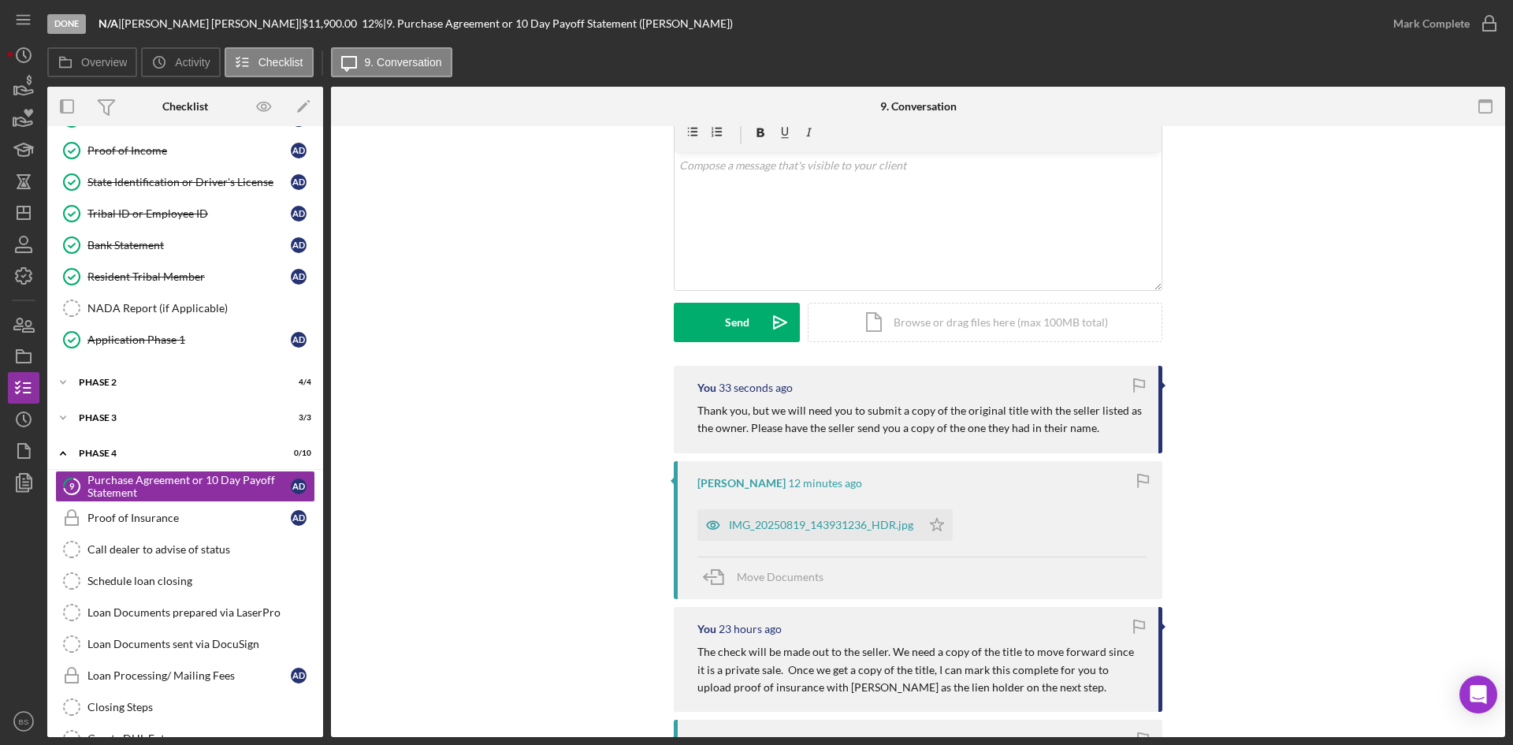
scroll to position [158, 0]
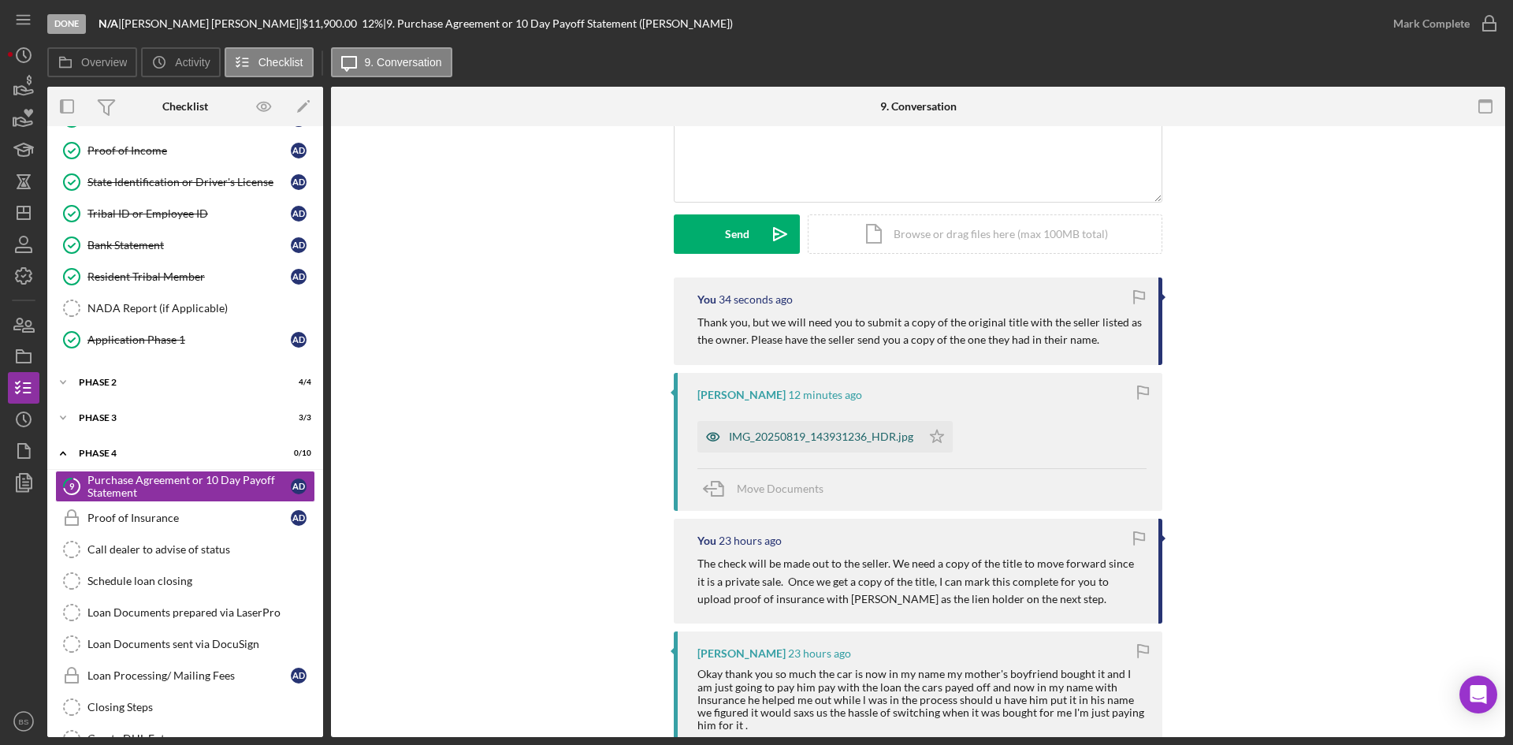
click at [719, 451] on icon "button" at bounding box center [713, 437] width 32 height 32
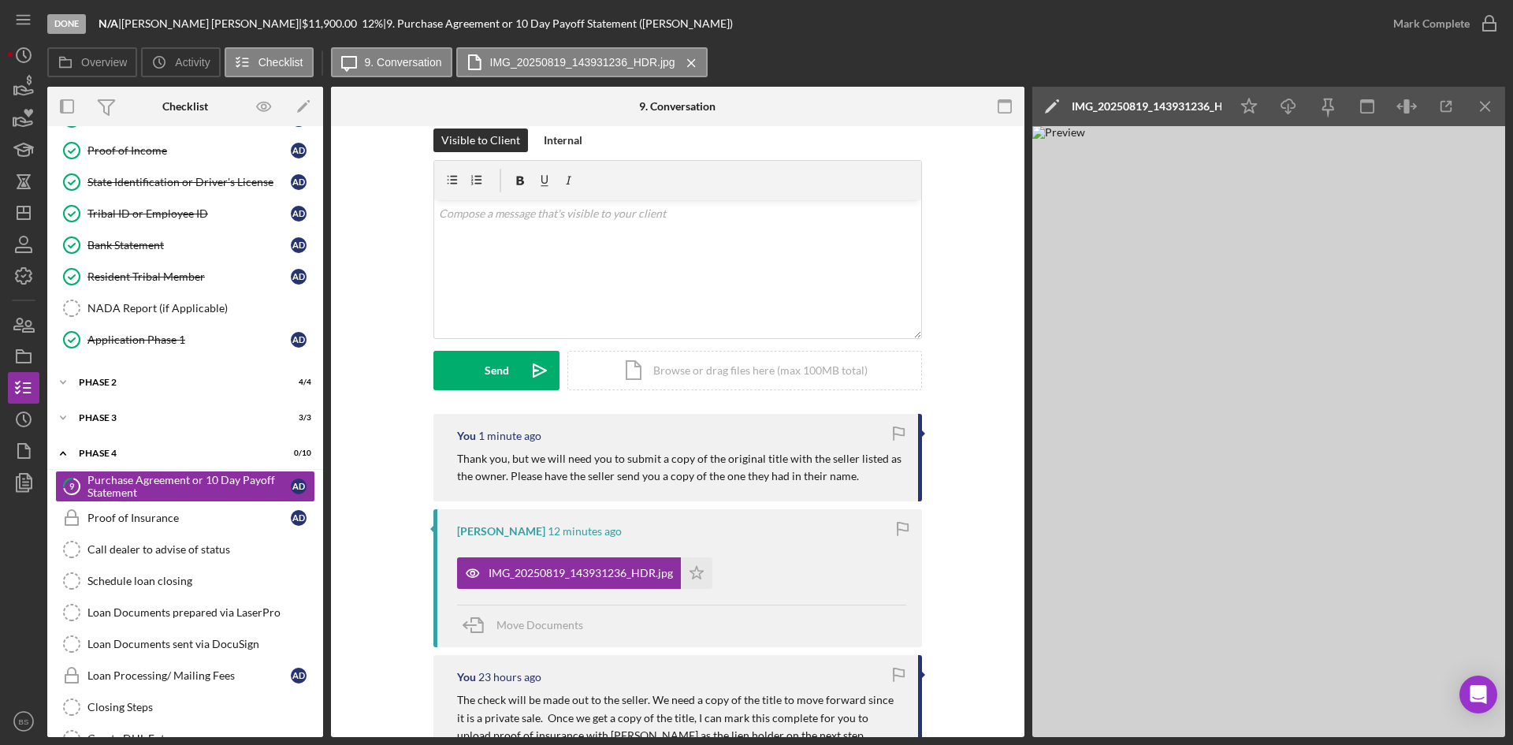
scroll to position [0, 0]
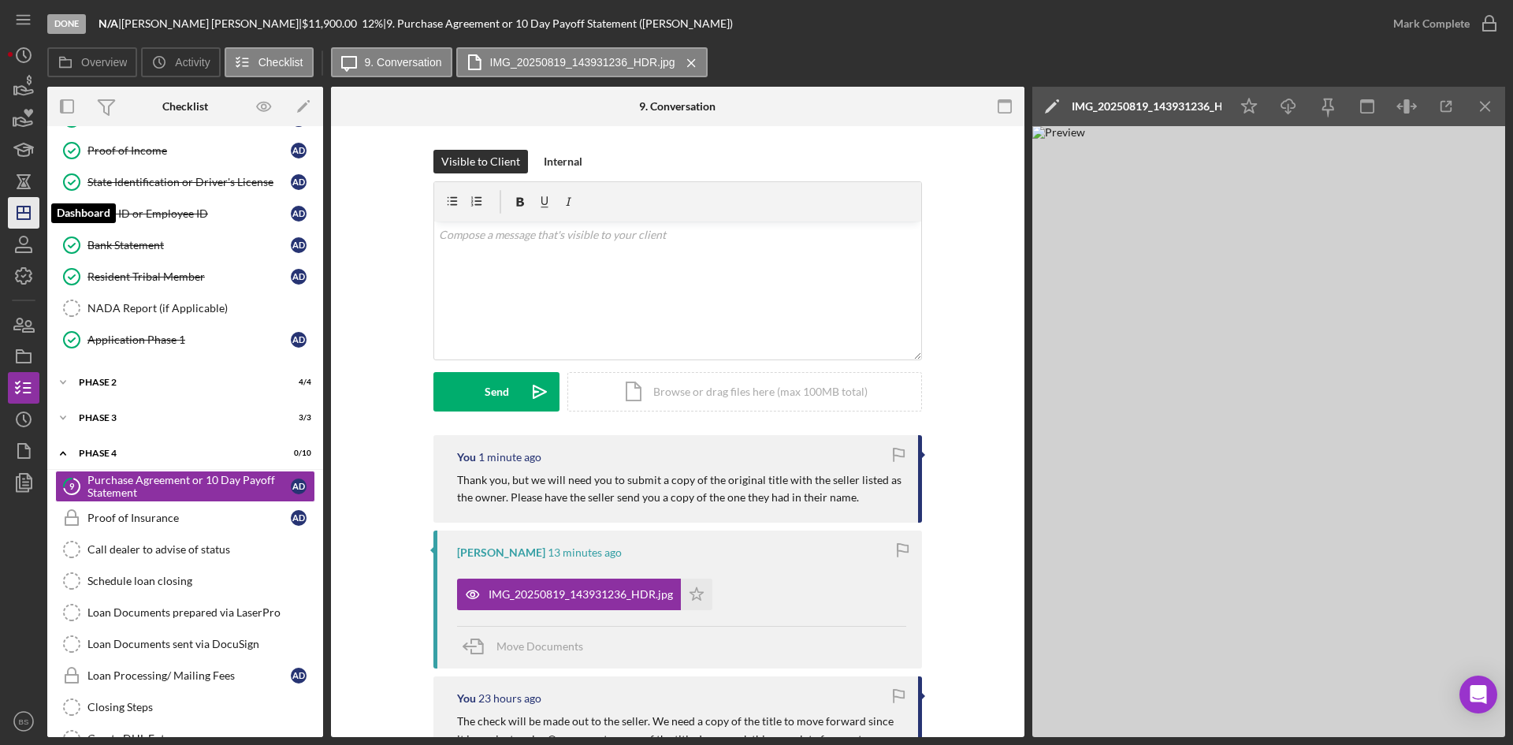
click at [17, 208] on polygon "button" at bounding box center [23, 212] width 13 height 13
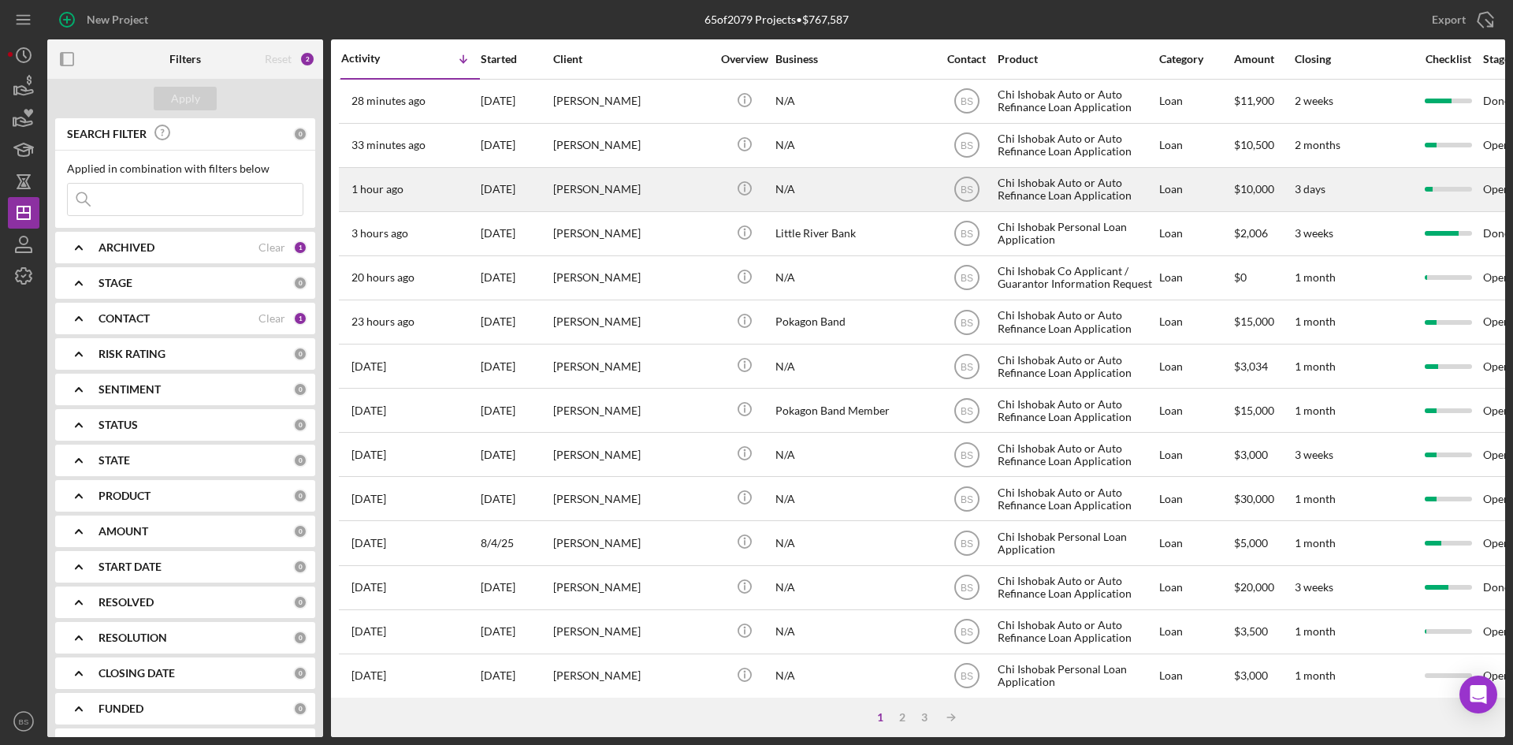
click at [679, 184] on div "[PERSON_NAME]" at bounding box center [632, 190] width 158 height 42
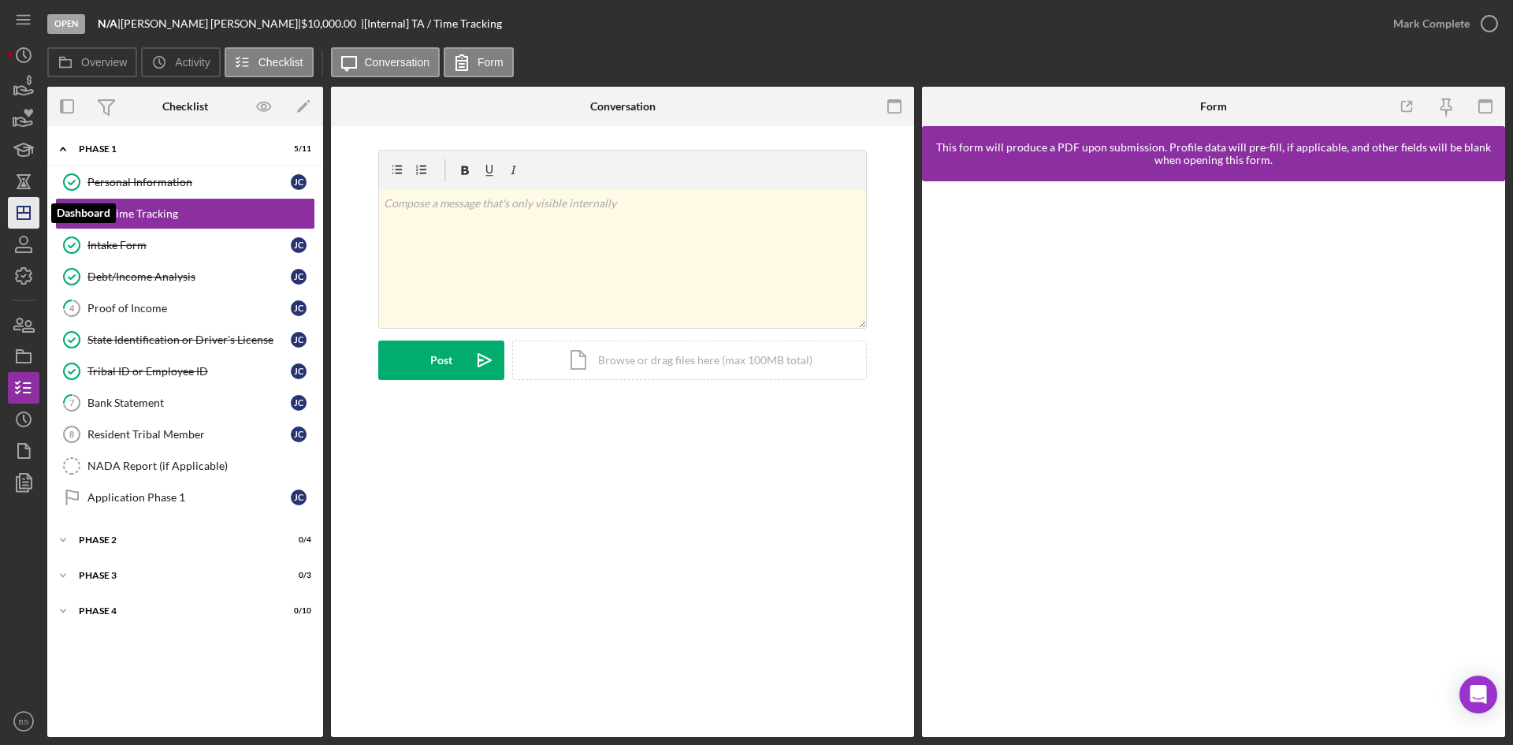
click at [20, 215] on icon "Icon/Dashboard" at bounding box center [23, 212] width 39 height 39
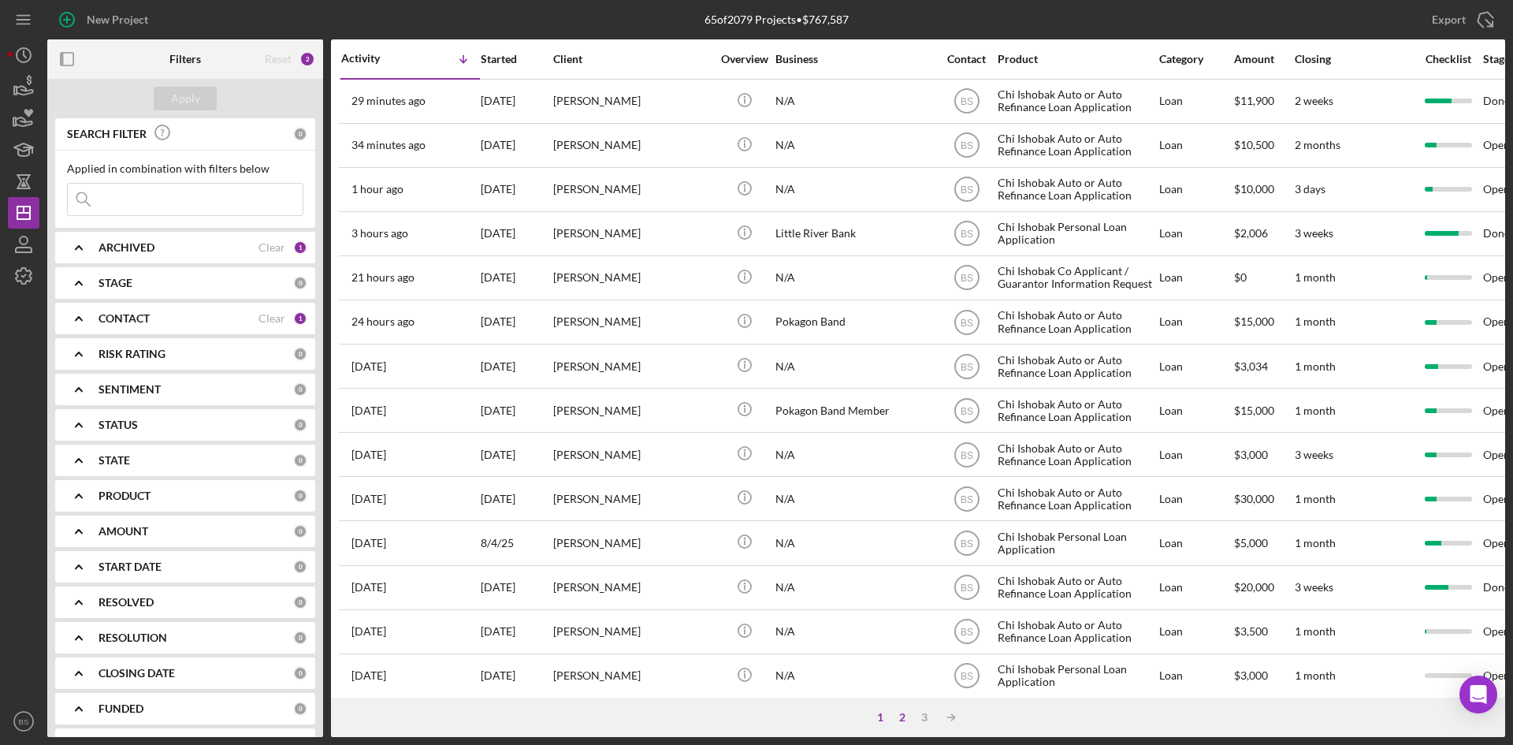
click at [905, 717] on div "2" at bounding box center [902, 717] width 22 height 13
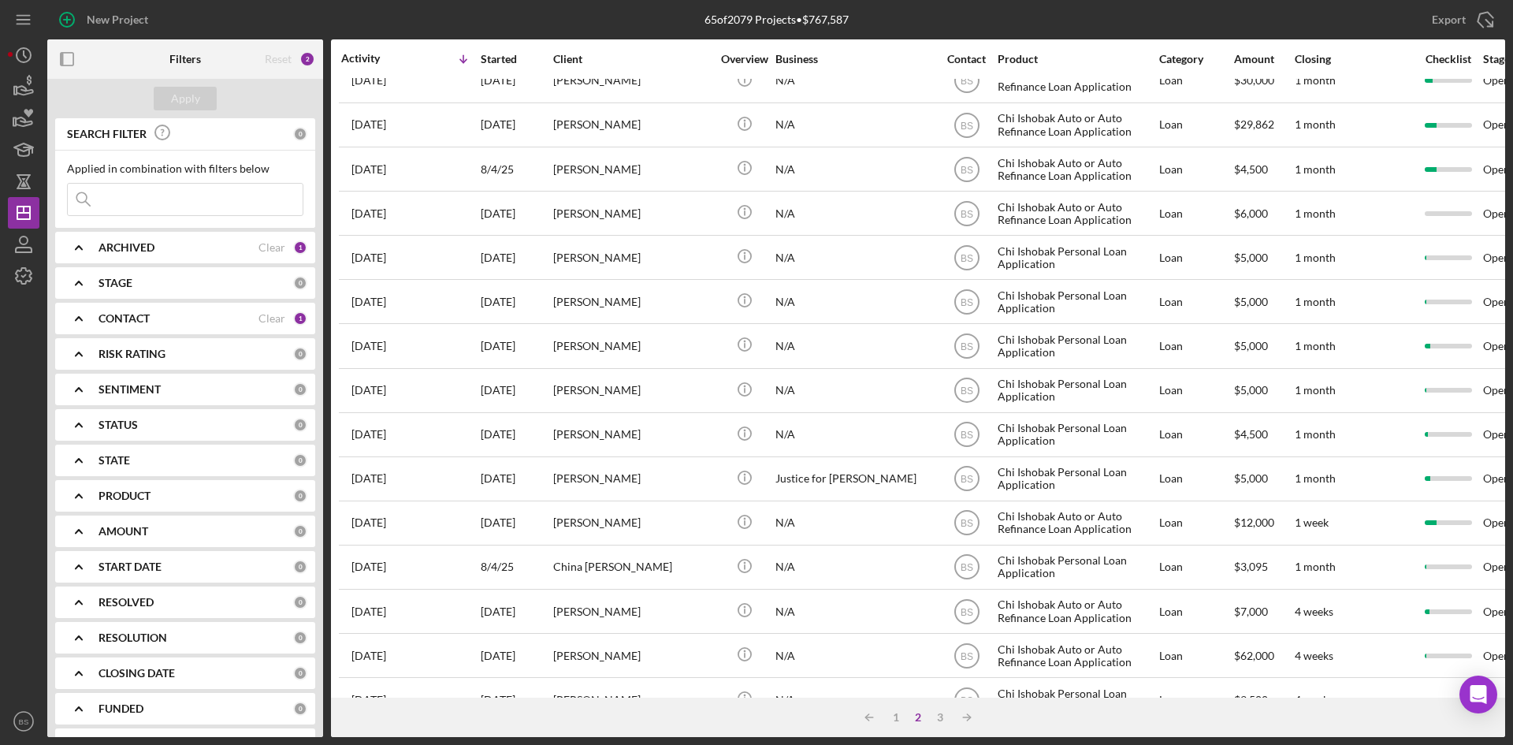
scroll to position [191, 0]
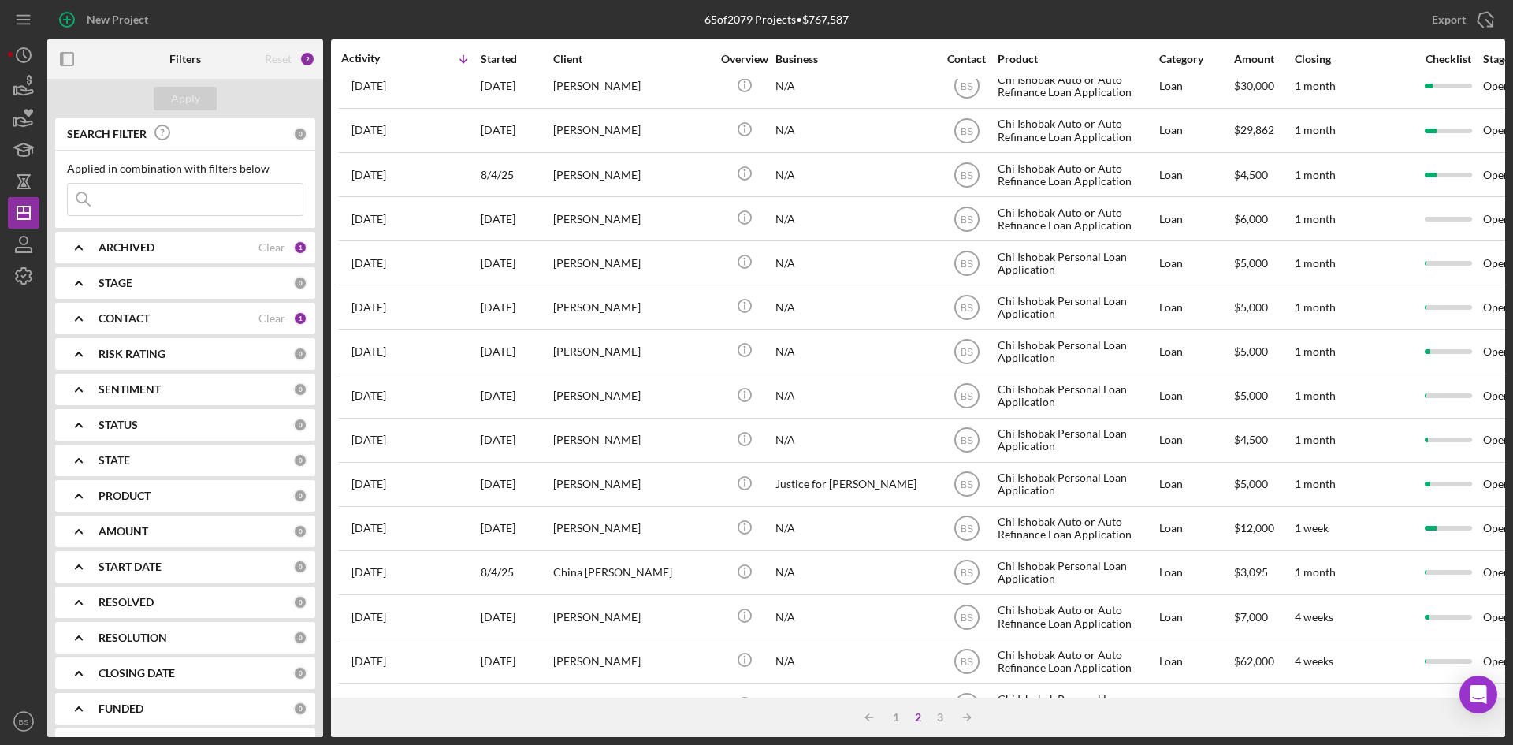
click at [654, 511] on div "[PERSON_NAME]" at bounding box center [632, 528] width 158 height 42
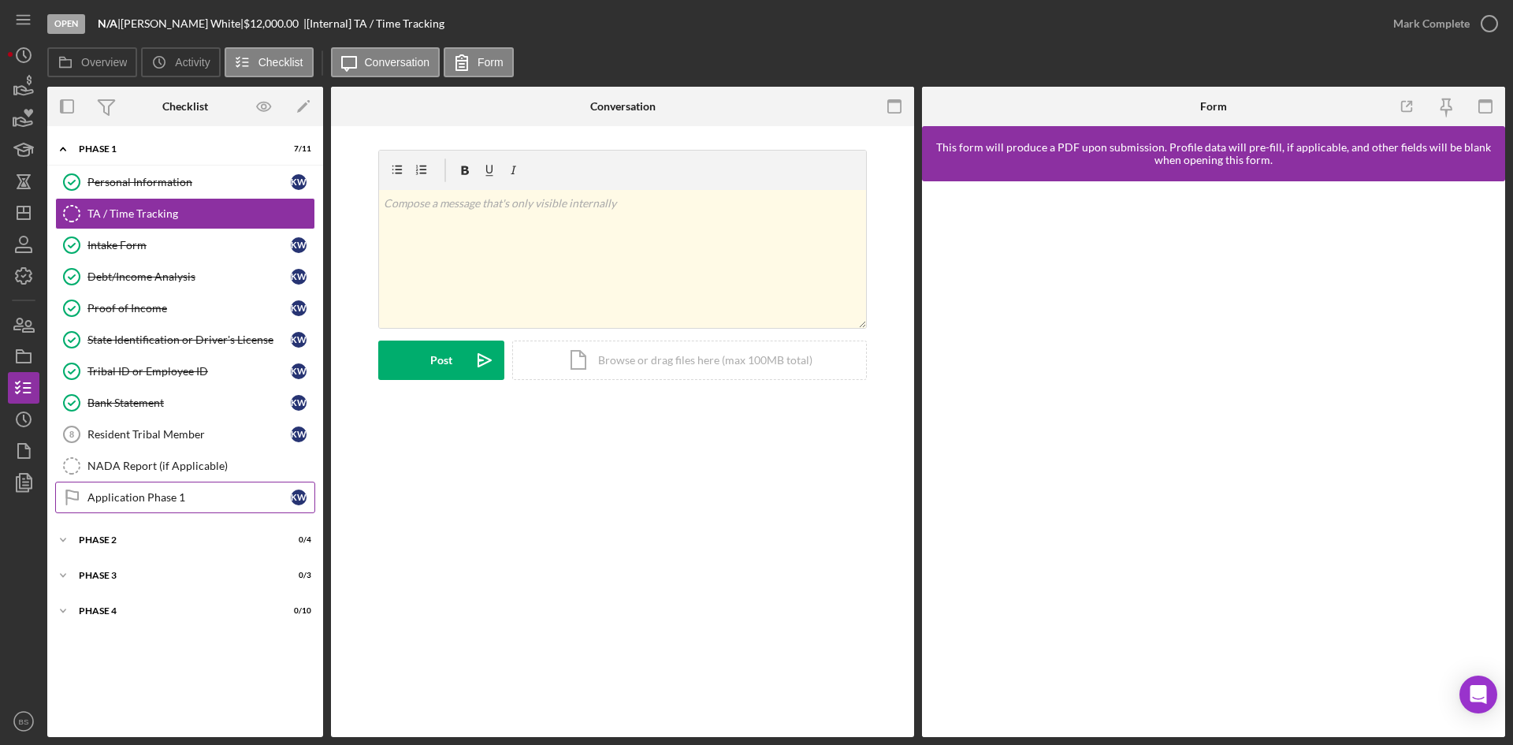
click at [261, 486] on link "Application Phase 1 Application Phase 1 K W" at bounding box center [185, 497] width 260 height 32
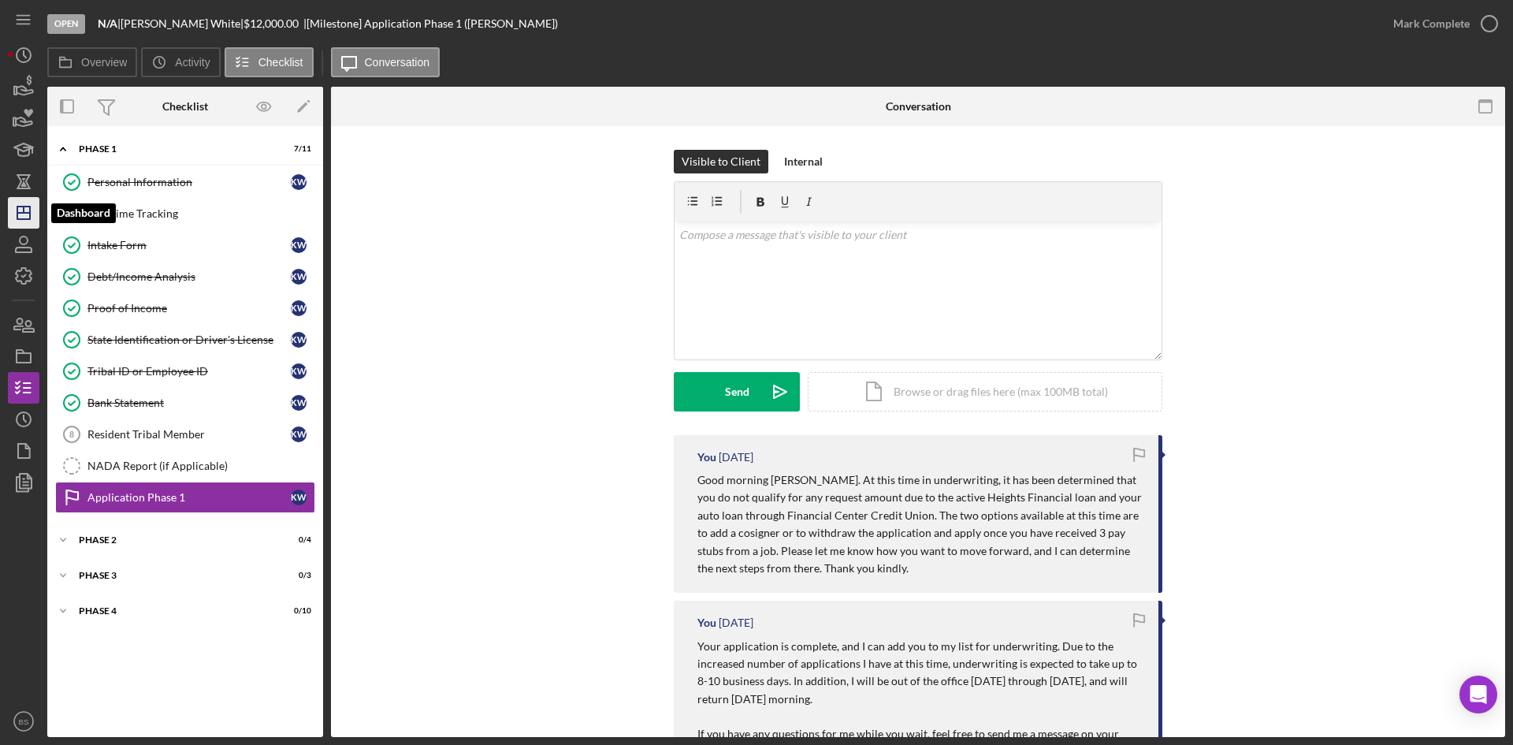
click at [26, 209] on icon "Icon/Dashboard" at bounding box center [23, 212] width 39 height 39
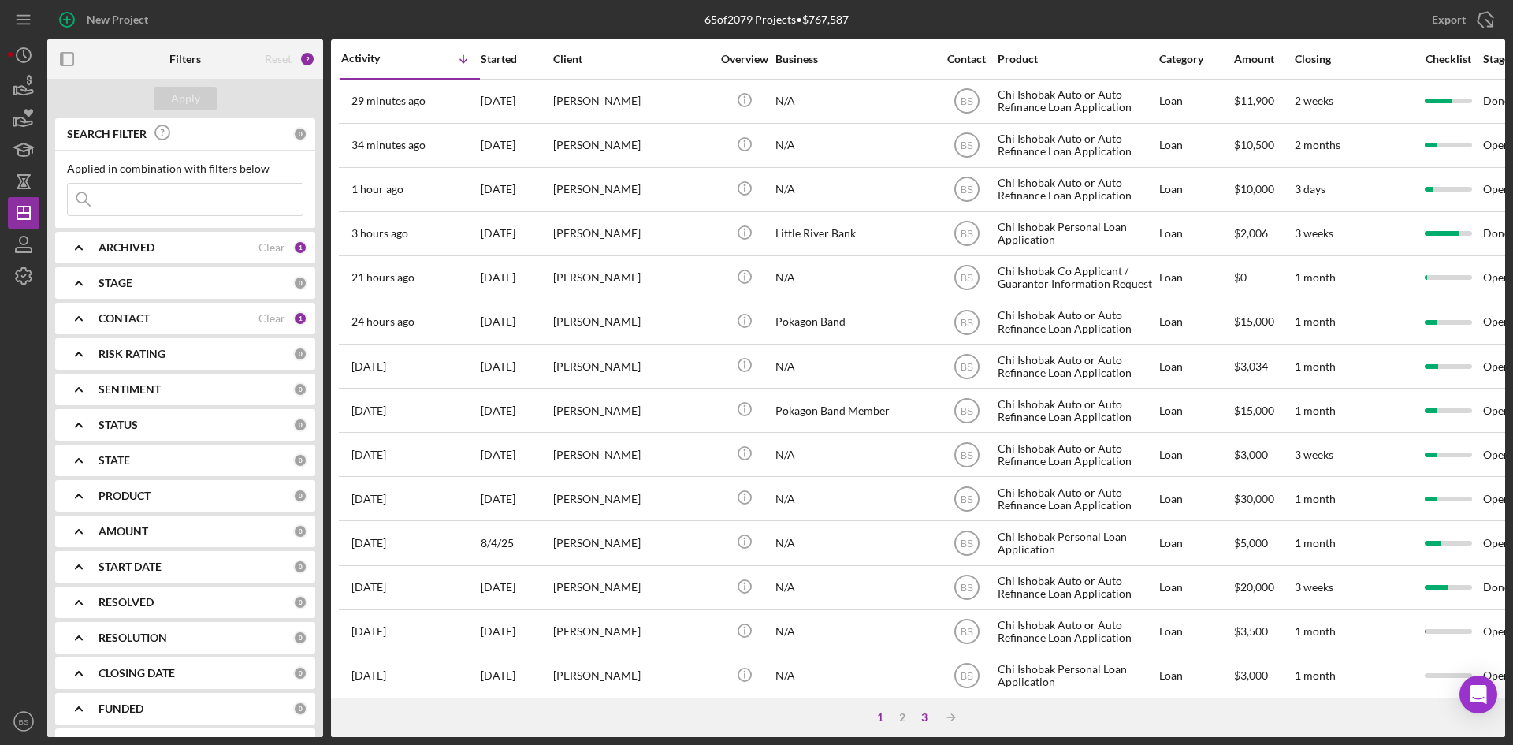
click at [921, 715] on div "3" at bounding box center [924, 717] width 22 height 13
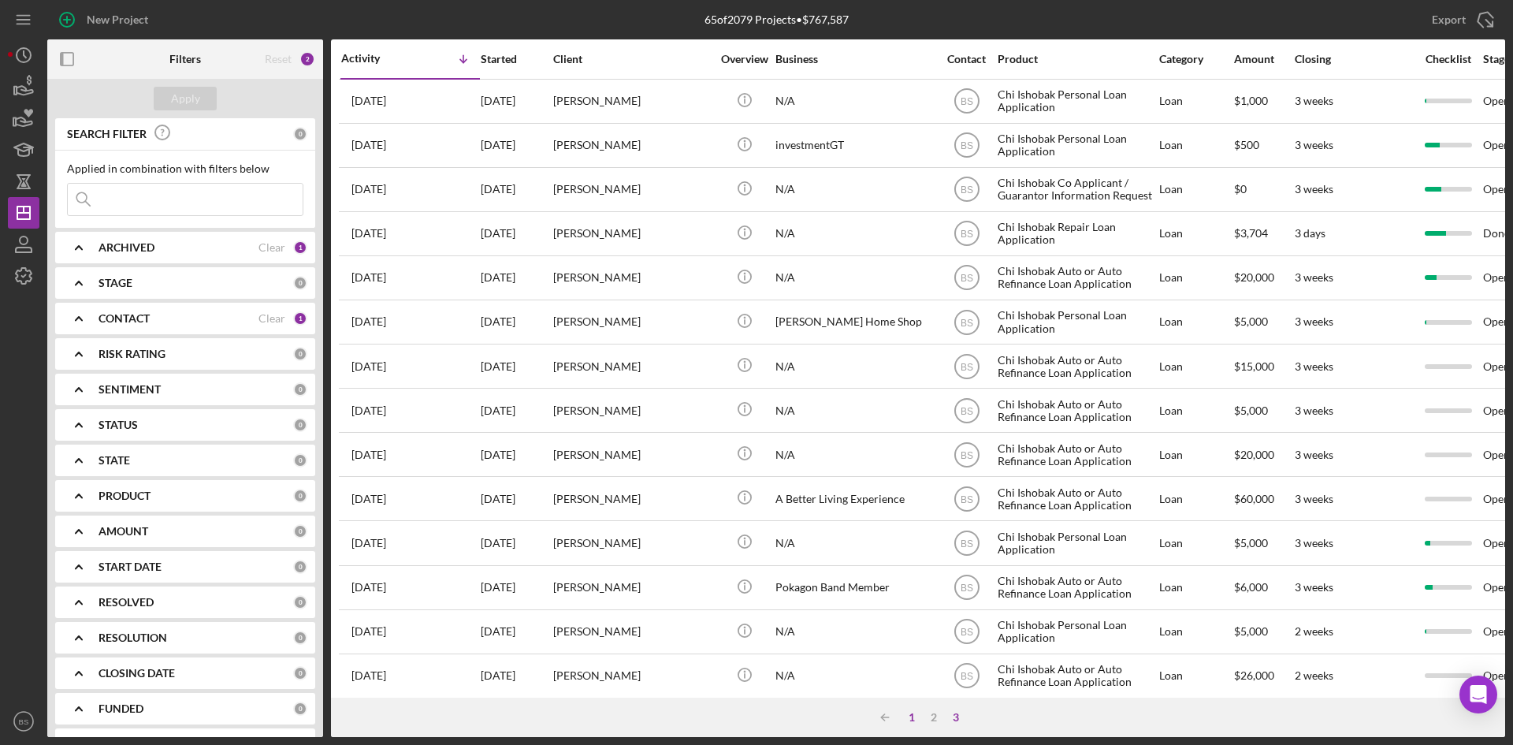
click at [910, 720] on div "1" at bounding box center [912, 717] width 22 height 13
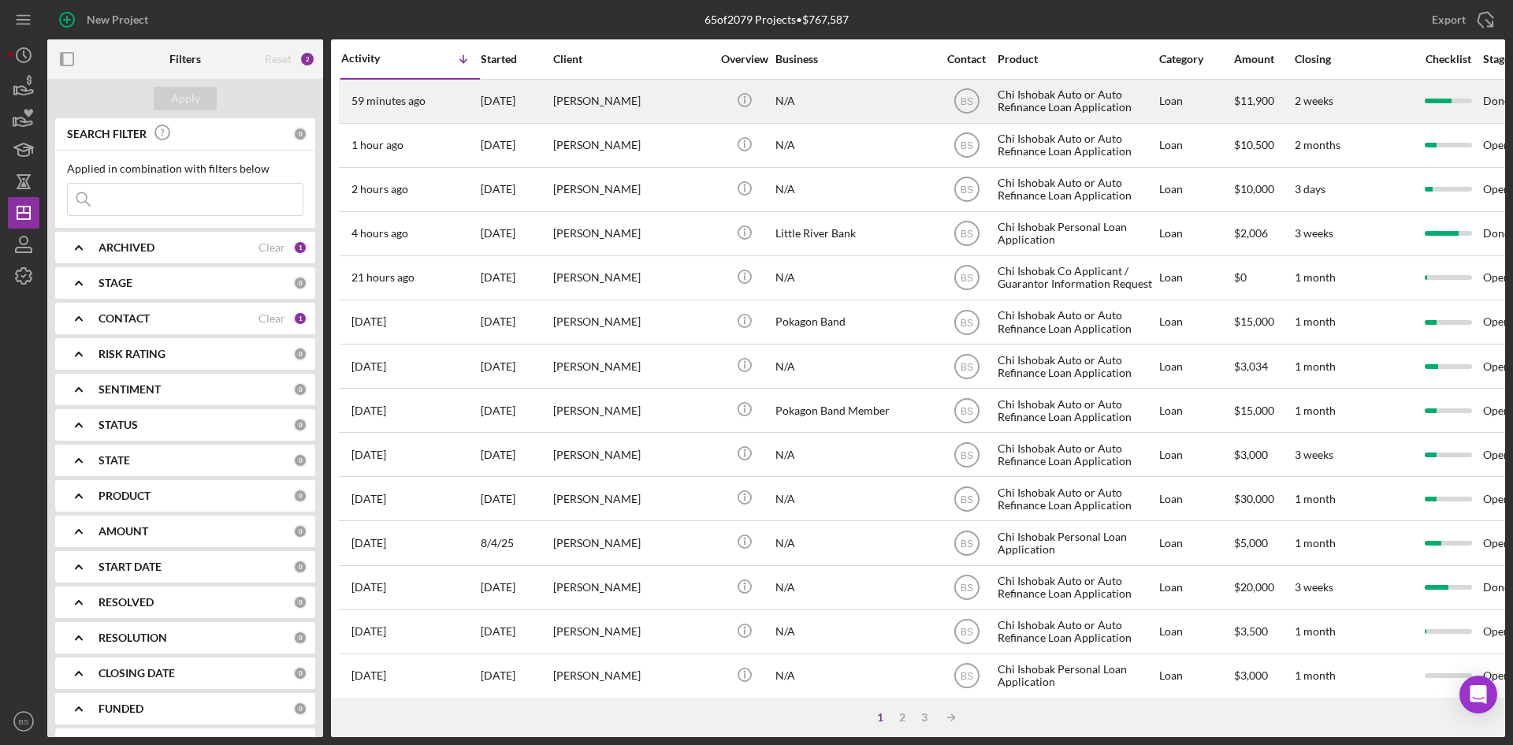
click at [629, 95] on div "[PERSON_NAME]" at bounding box center [632, 101] width 158 height 42
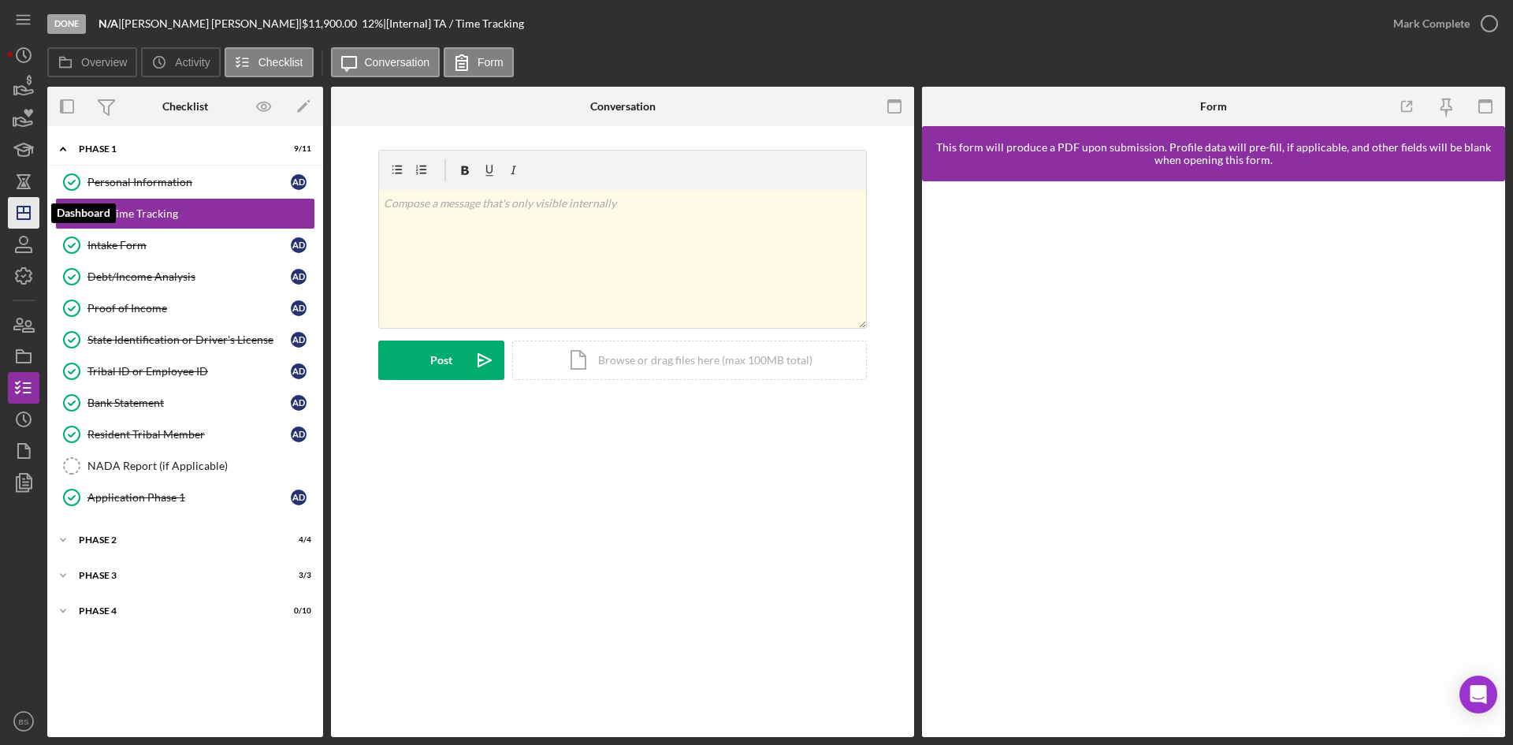
click at [38, 209] on icon "Icon/Dashboard" at bounding box center [23, 212] width 39 height 39
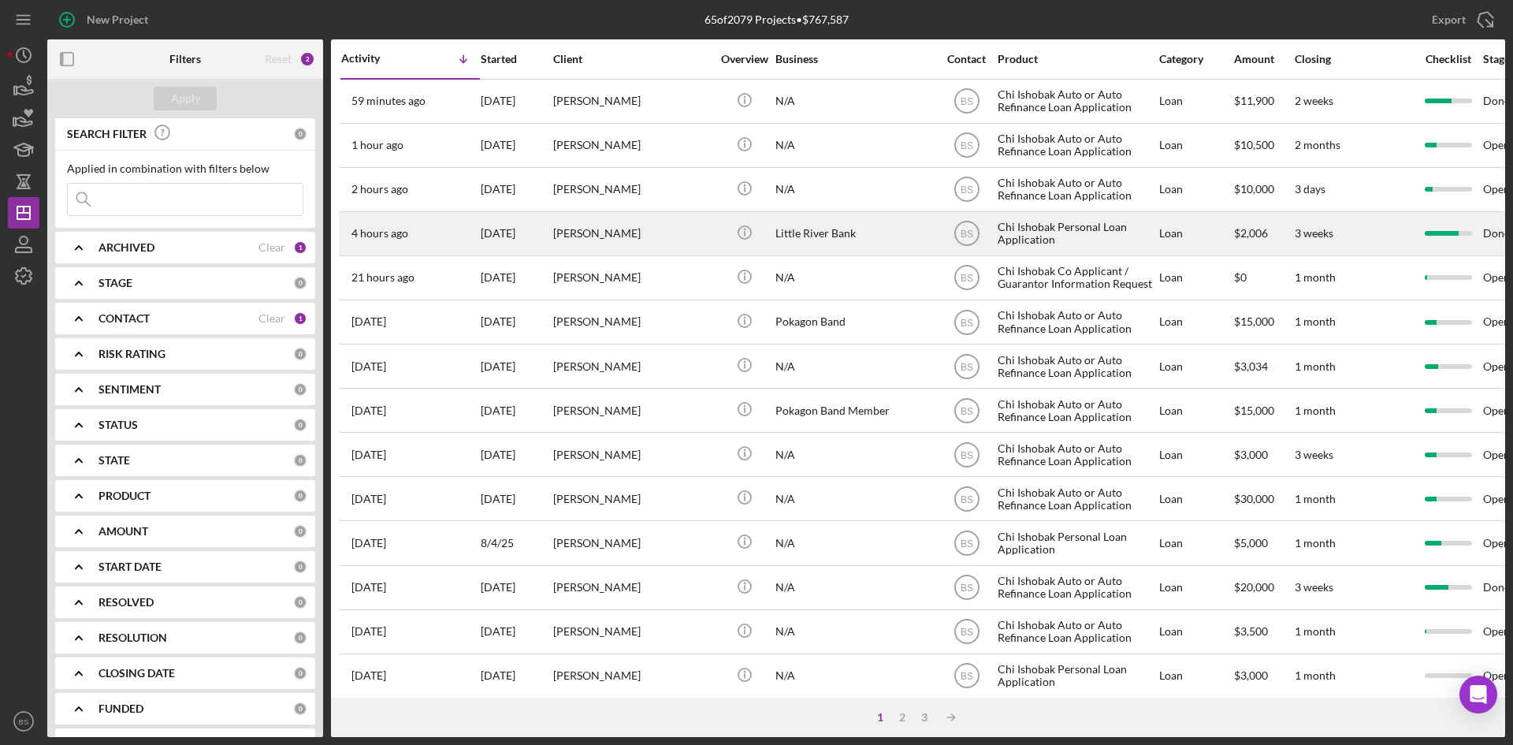
click at [563, 233] on div "[PERSON_NAME]" at bounding box center [632, 234] width 158 height 42
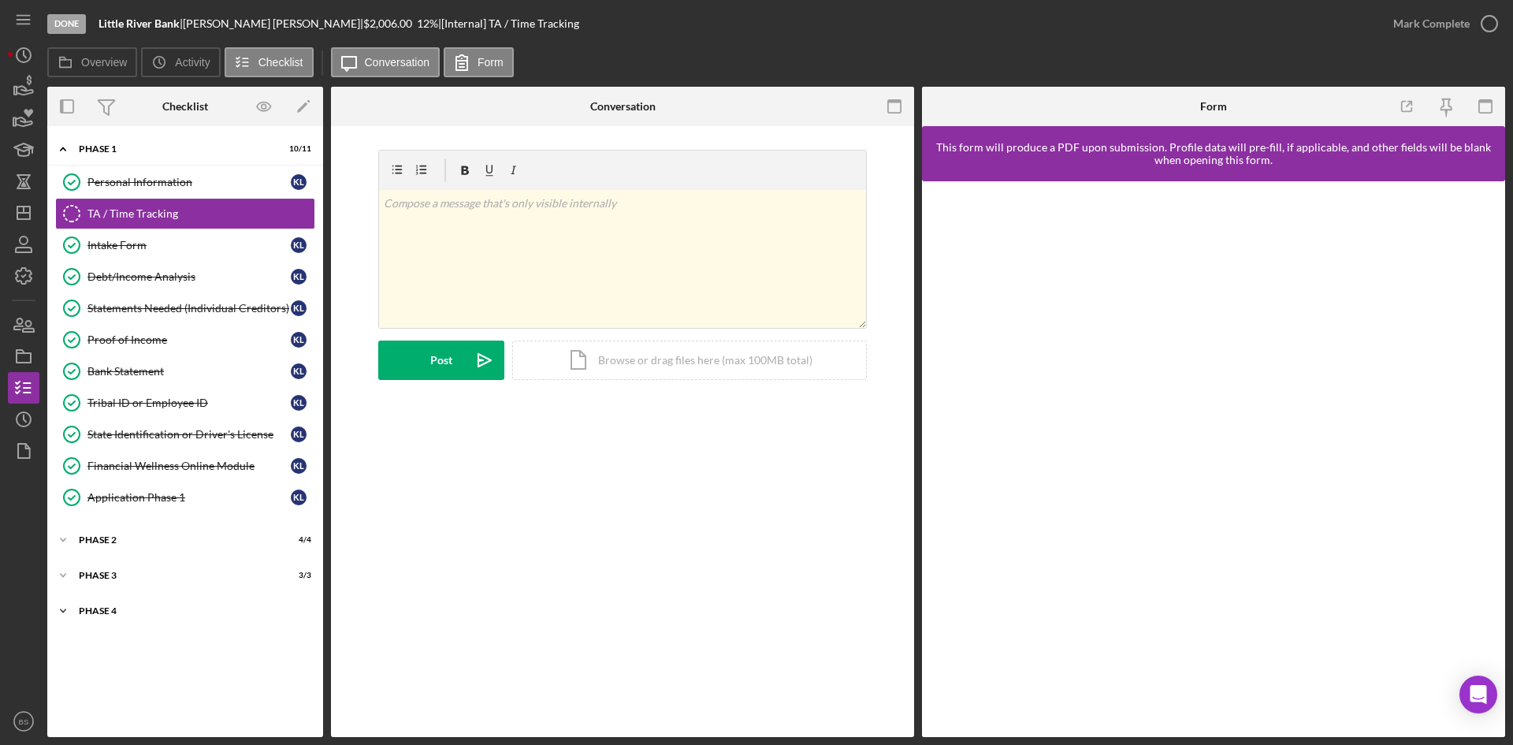
click at [132, 602] on div "Icon/Expander Phase 4 1 / 7" at bounding box center [185, 611] width 276 height 32
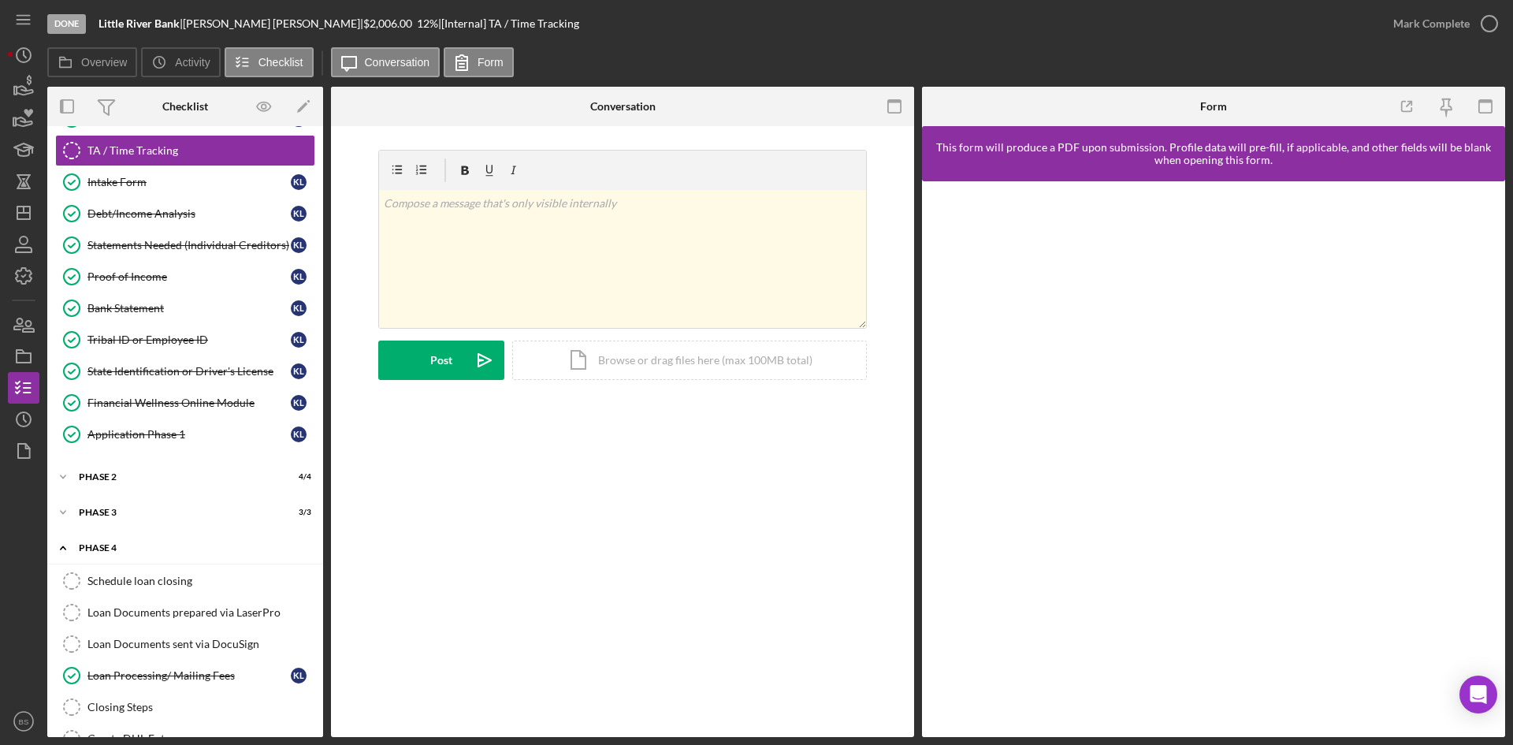
scroll to position [128, 0]
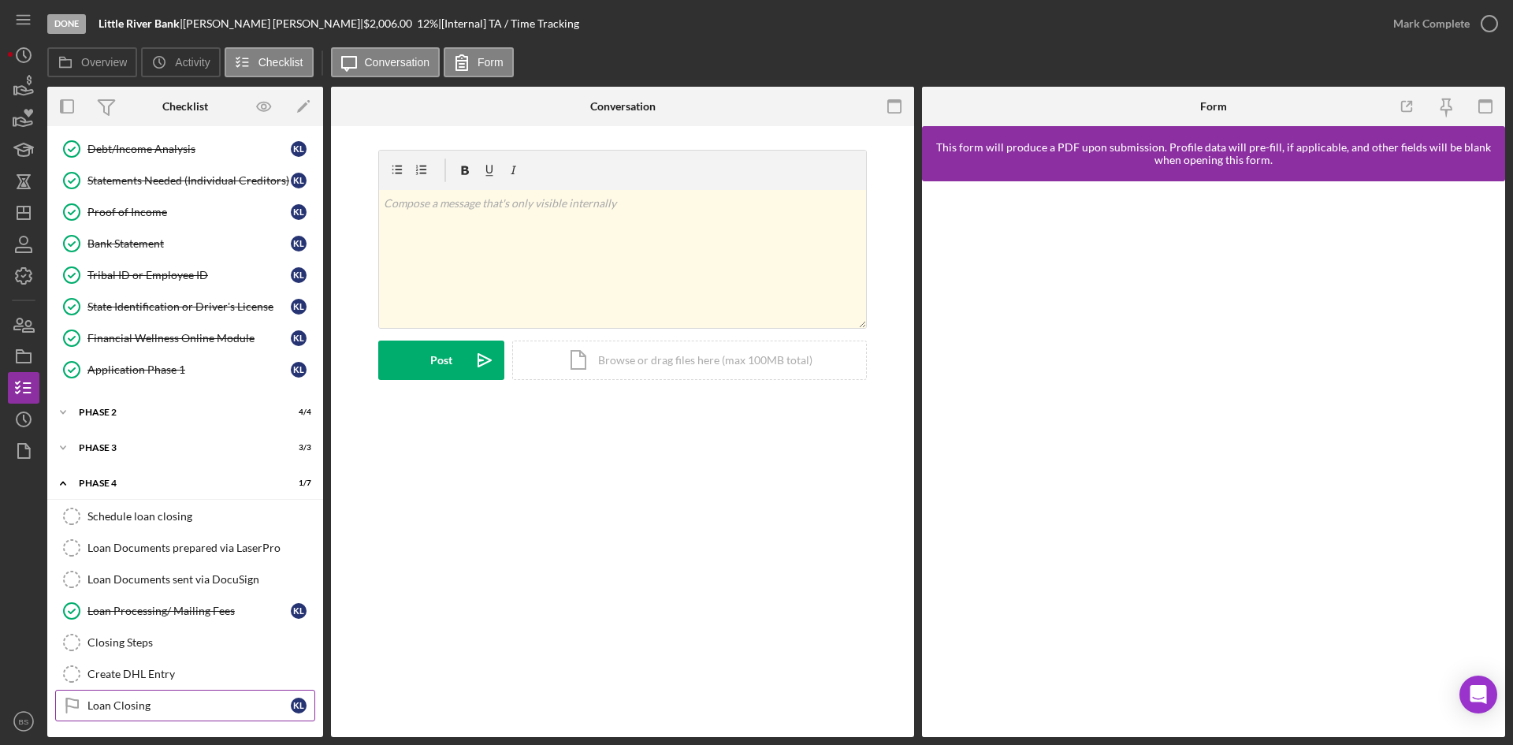
click at [143, 699] on div "Loan Closing" at bounding box center [188, 705] width 203 height 13
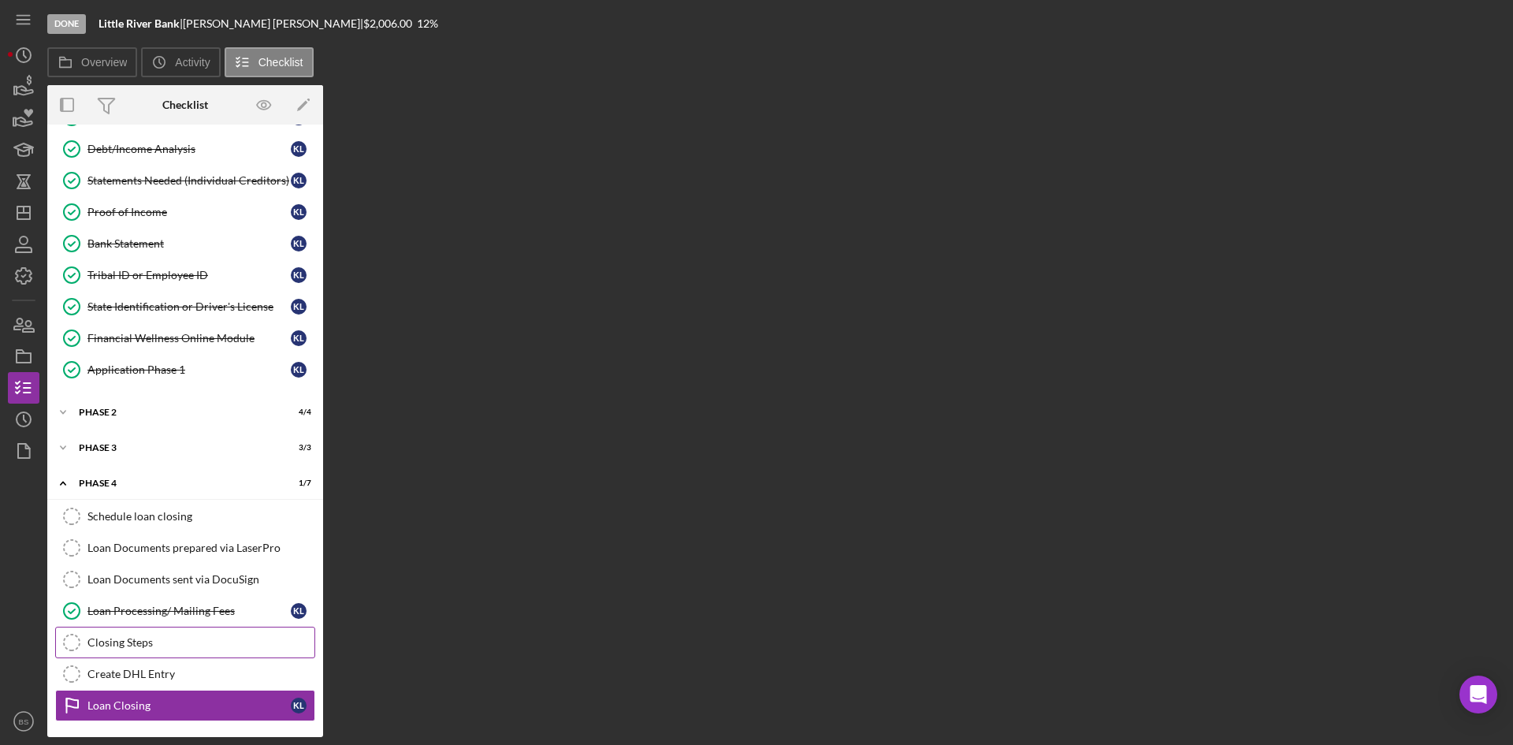
scroll to position [128, 0]
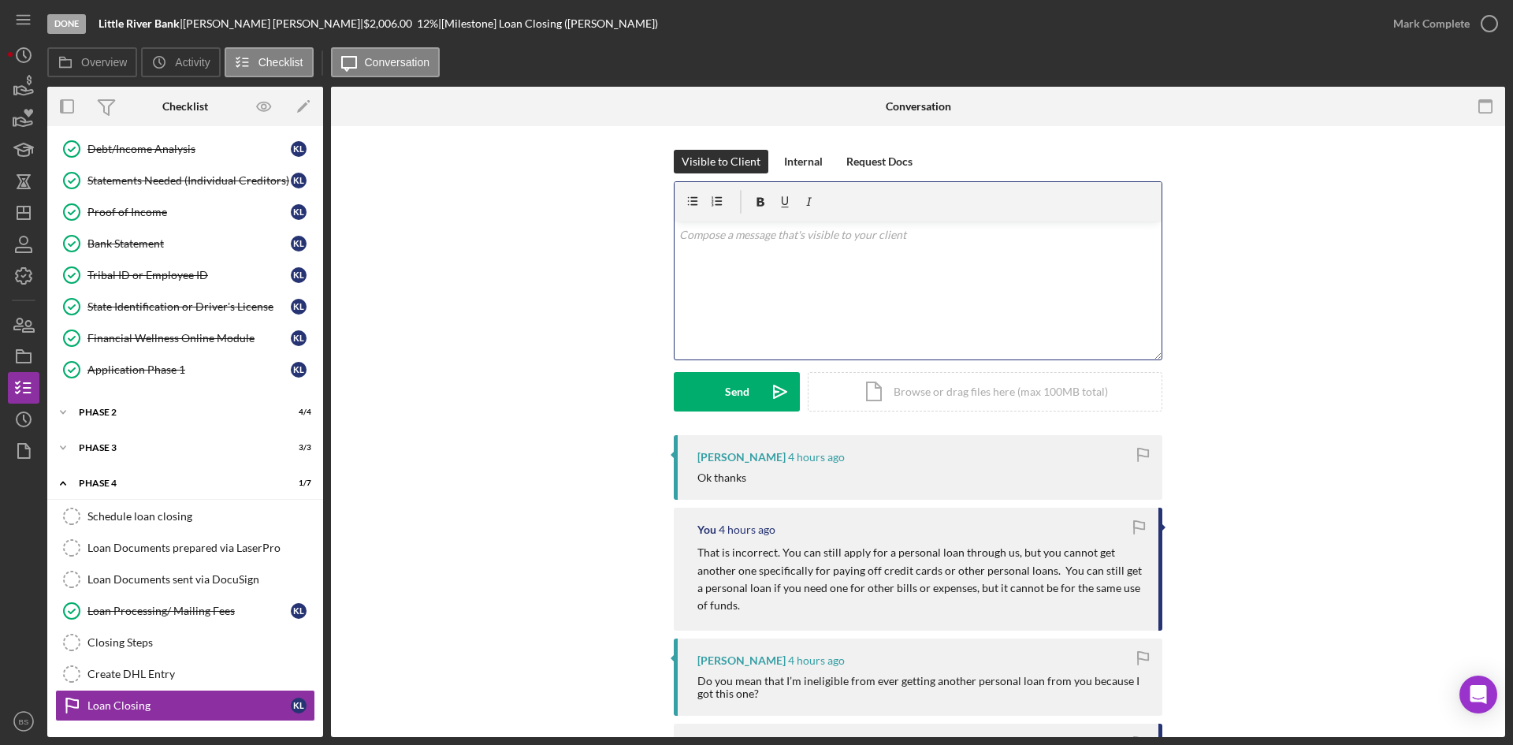
click at [751, 294] on div "v Color teal Color pink Remove color Add row above Add row below Add column bef…" at bounding box center [917, 290] width 487 height 138
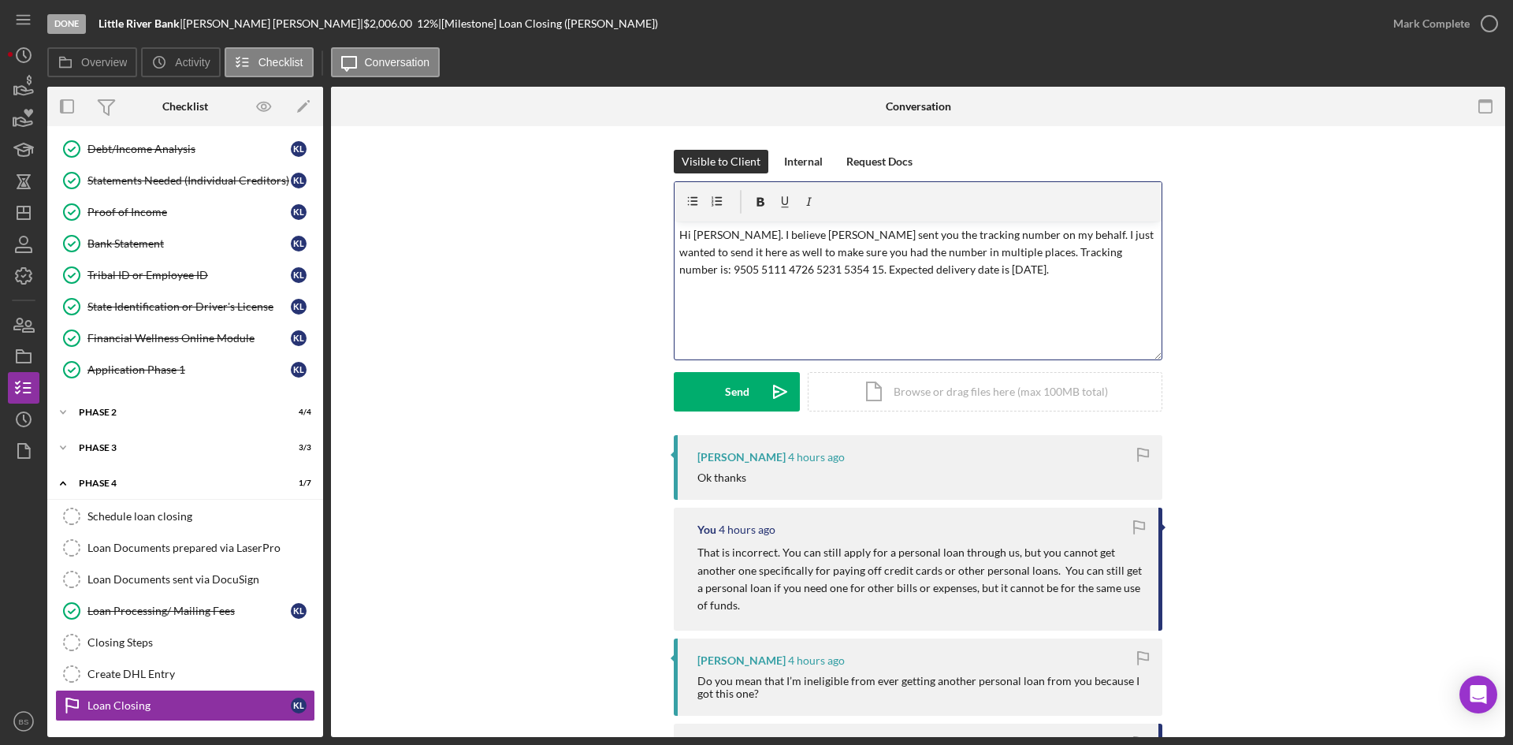
click at [876, 269] on p "Hi [PERSON_NAME]. I believe [PERSON_NAME] sent you the tracking number on my be…" at bounding box center [918, 252] width 478 height 53
click at [898, 298] on div "v Color teal Color pink Remove color Add row above Add row below Add column bef…" at bounding box center [917, 290] width 487 height 138
click at [888, 276] on p "Hi [PERSON_NAME]. I believe [PERSON_NAME] sent you the tracking number on my be…" at bounding box center [918, 252] width 478 height 53
click at [963, 254] on p "Hi [PERSON_NAME]. I believe [PERSON_NAME] sent you the tracking number on my be…" at bounding box center [918, 252] width 478 height 53
click at [760, 199] on icon "button" at bounding box center [761, 202] width 8 height 9
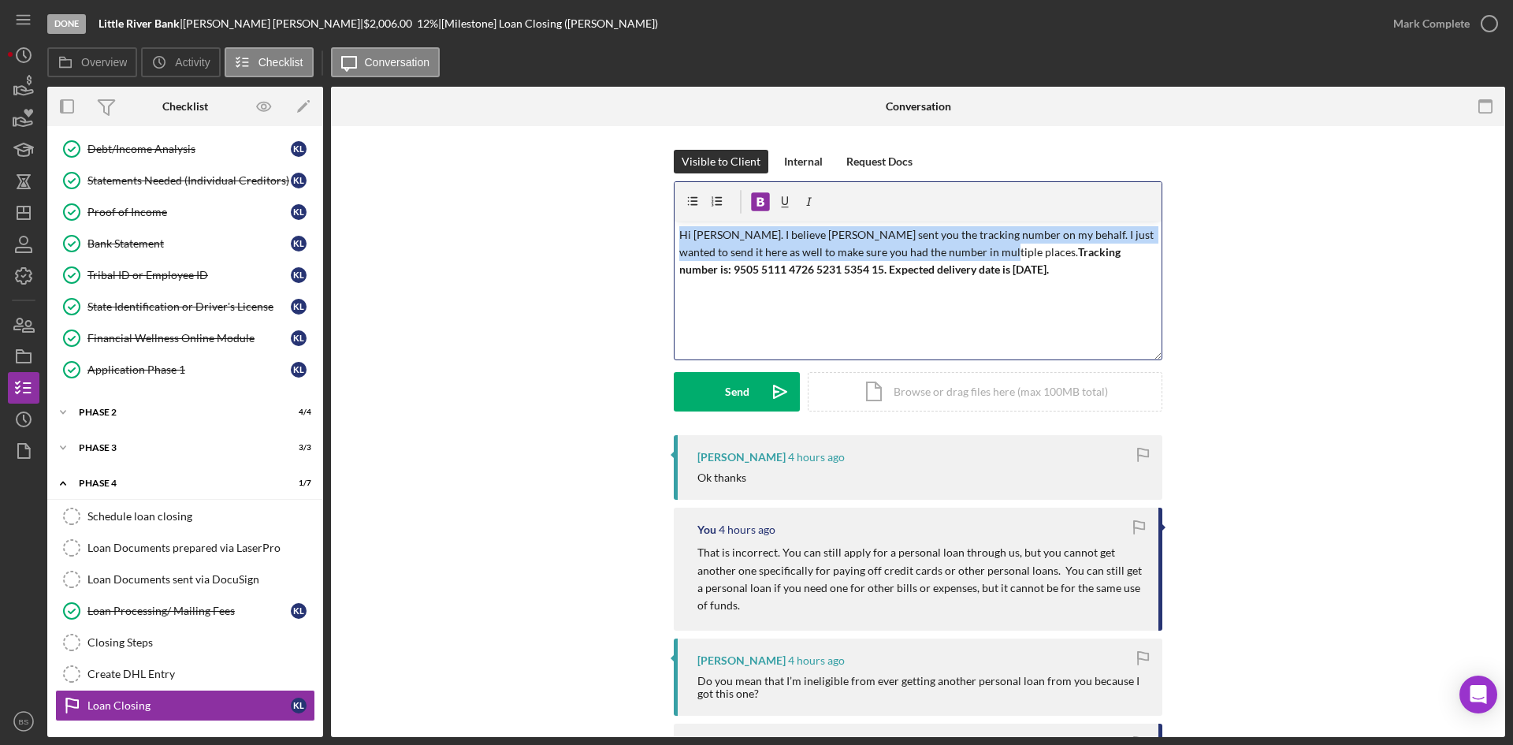
click at [829, 283] on div "v Color teal Color pink Remove color Add row above Add row below Add column bef…" at bounding box center [917, 290] width 487 height 138
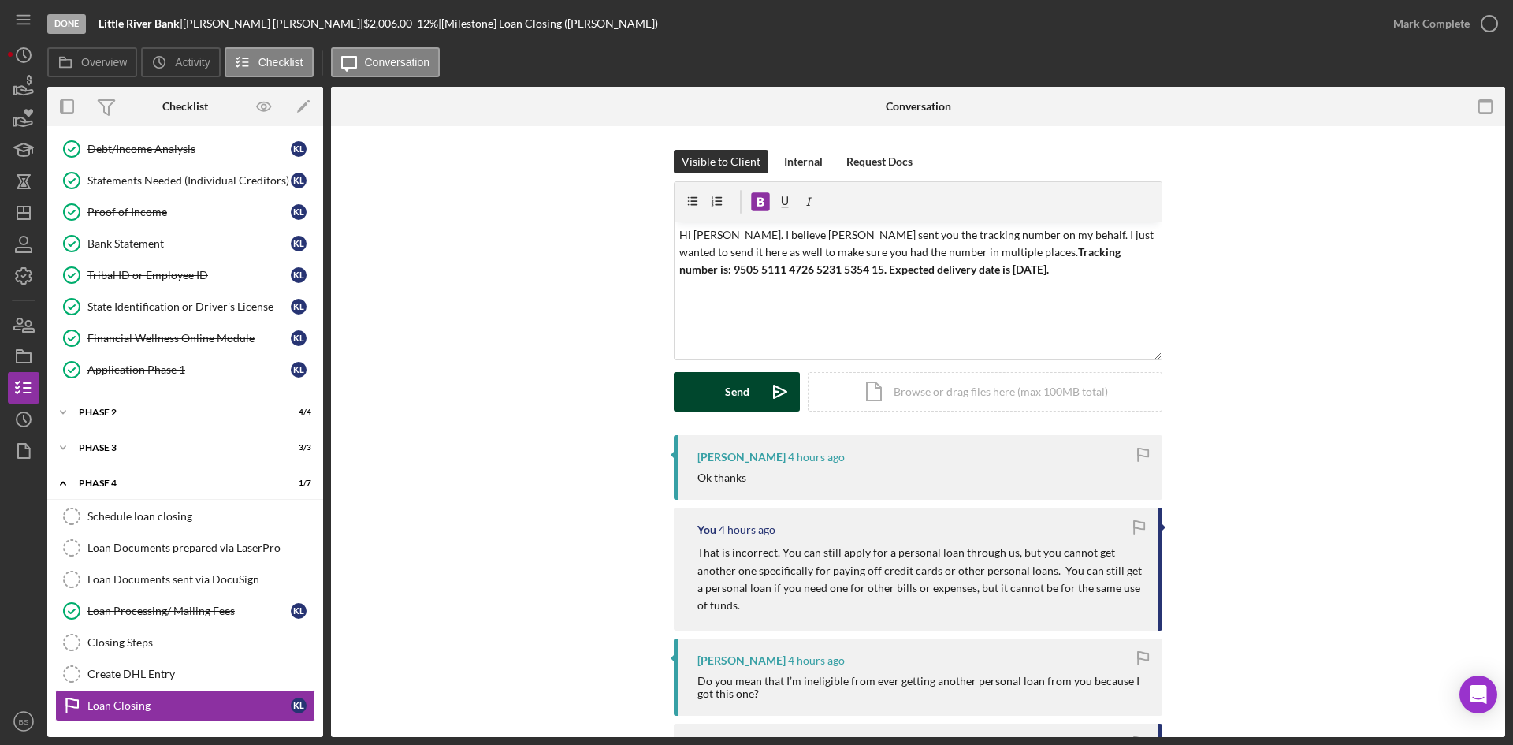
click at [770, 384] on icon "Icon/icon-invite-send" at bounding box center [779, 391] width 39 height 39
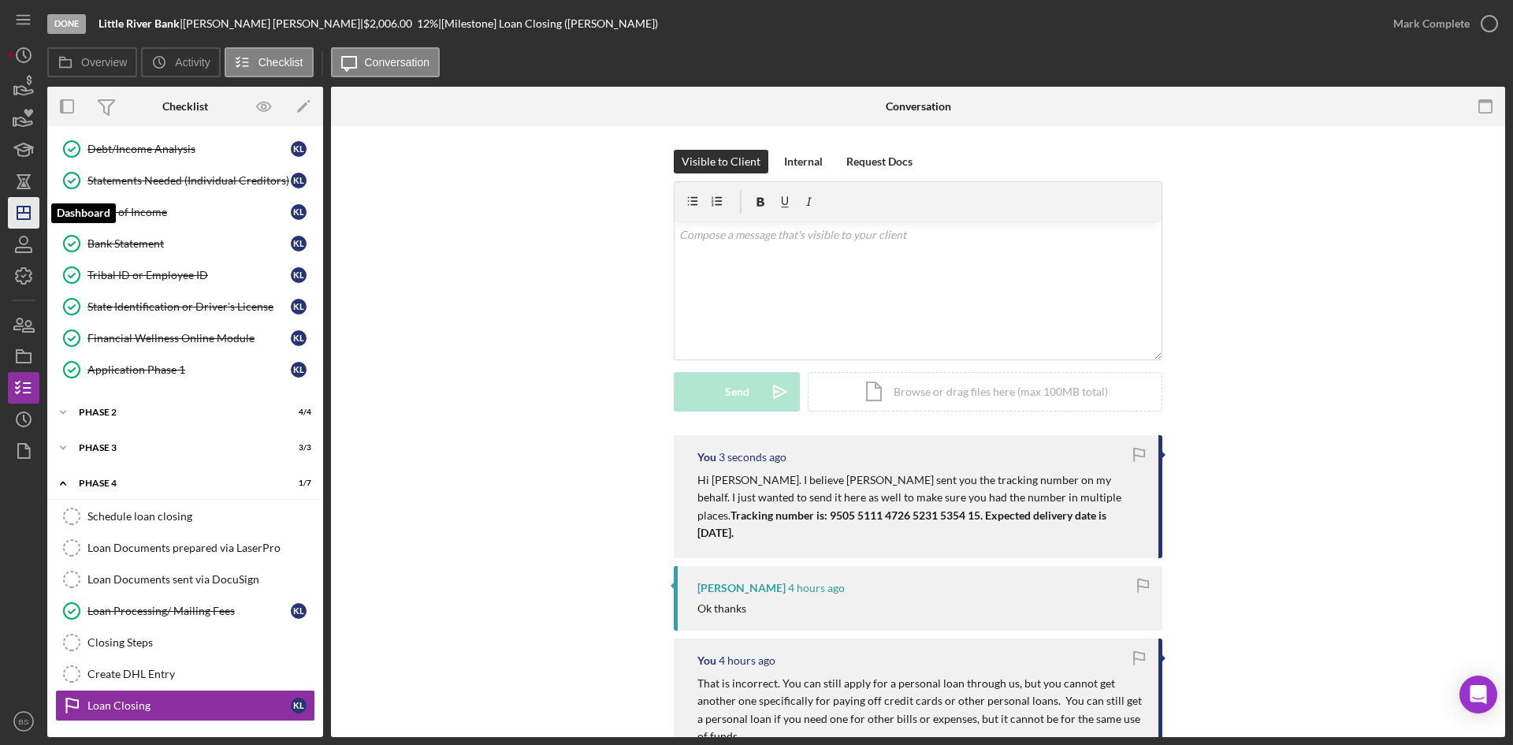
click at [30, 213] on line "button" at bounding box center [23, 213] width 13 height 0
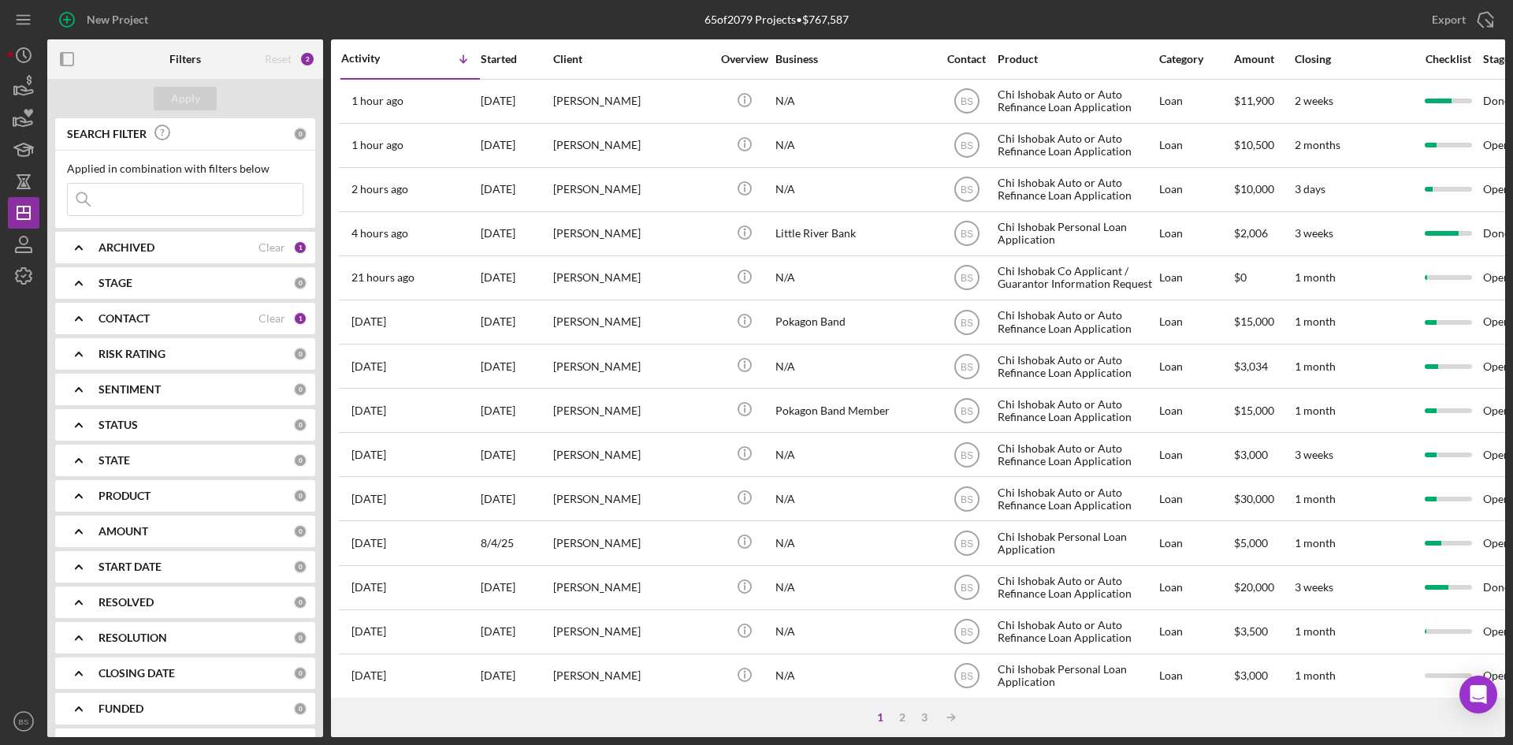
click at [520, 734] on div "1 2 3 Icon/Table Sort Arrow" at bounding box center [918, 716] width 1174 height 39
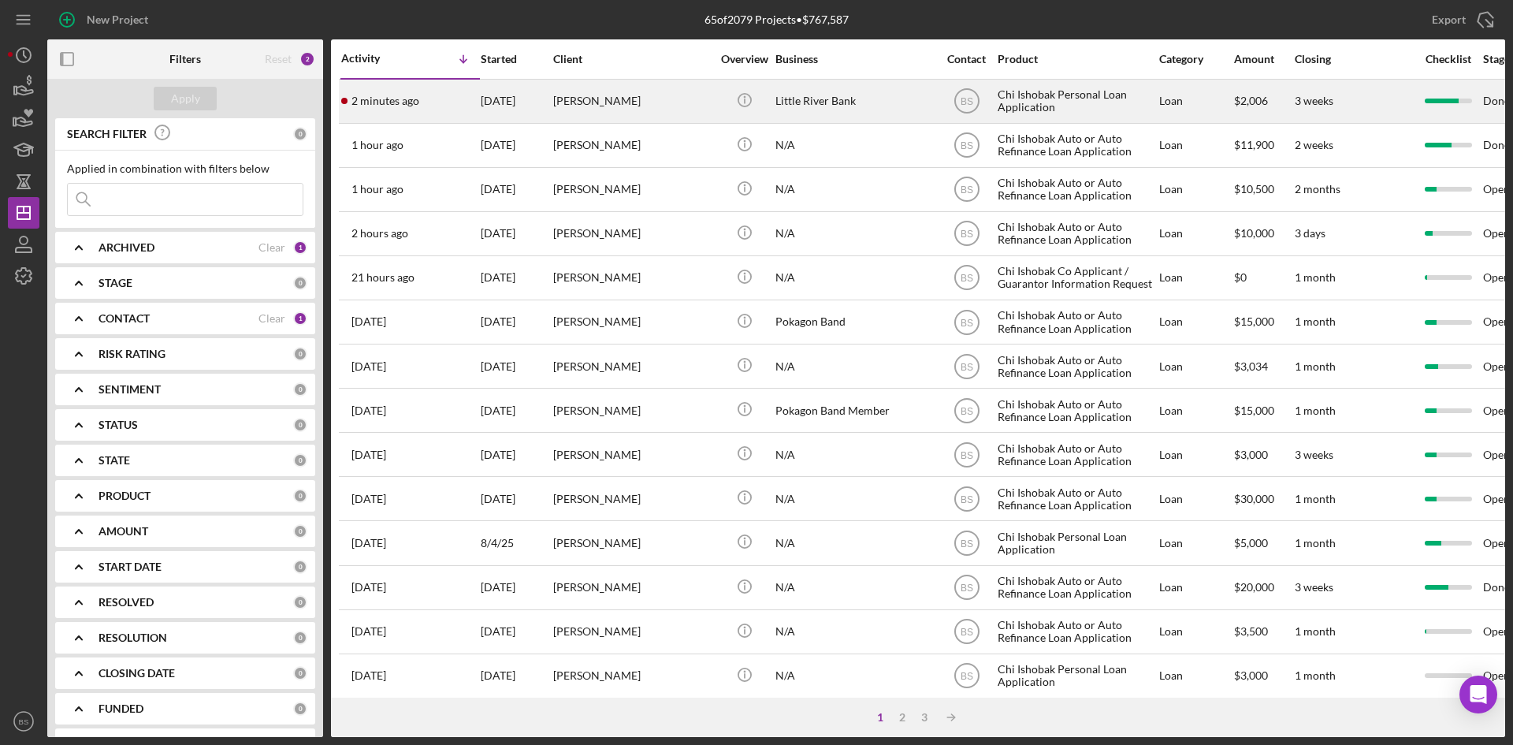
click at [589, 114] on div "[PERSON_NAME]" at bounding box center [632, 101] width 158 height 42
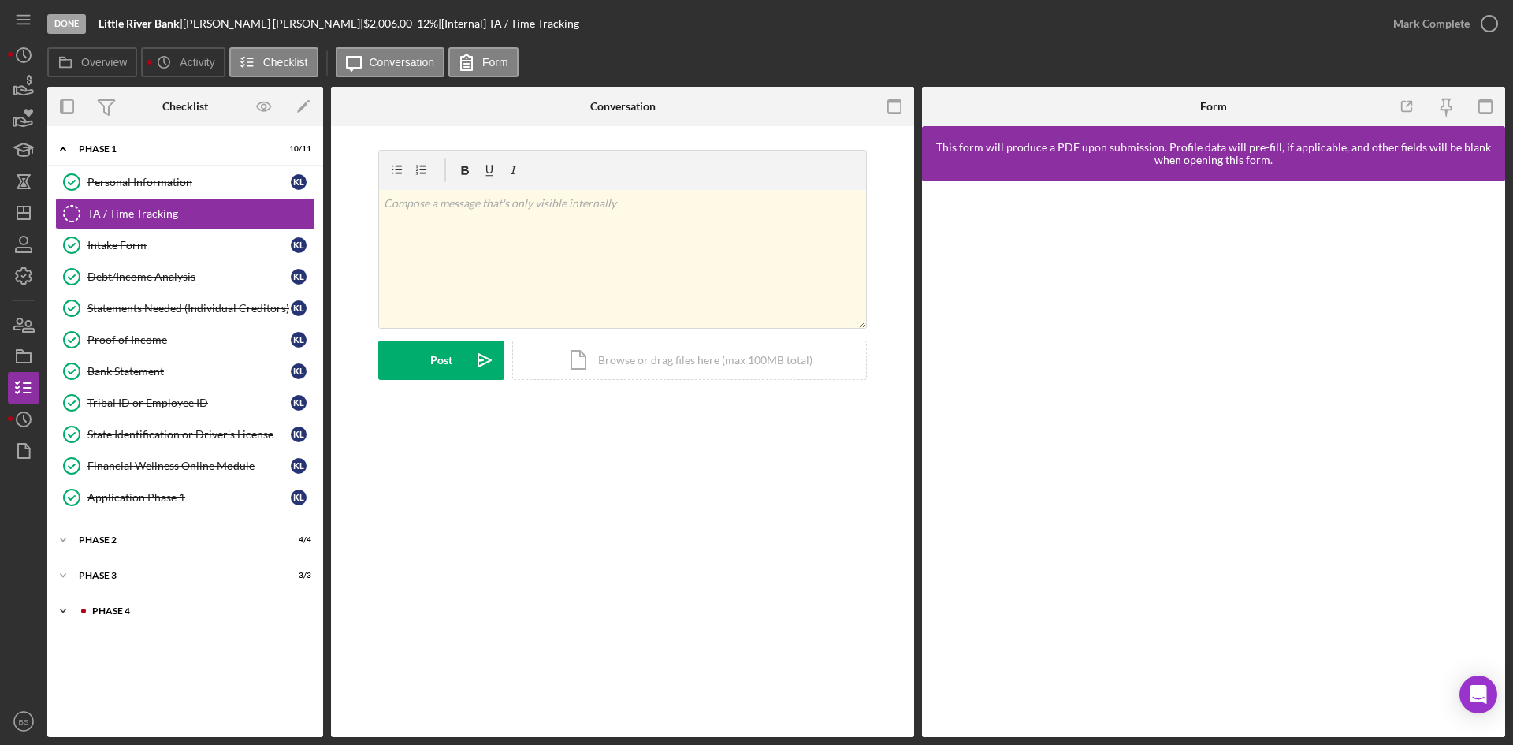
click at [169, 616] on div "Icon/Expander Phase 4 1 / 7" at bounding box center [185, 611] width 276 height 32
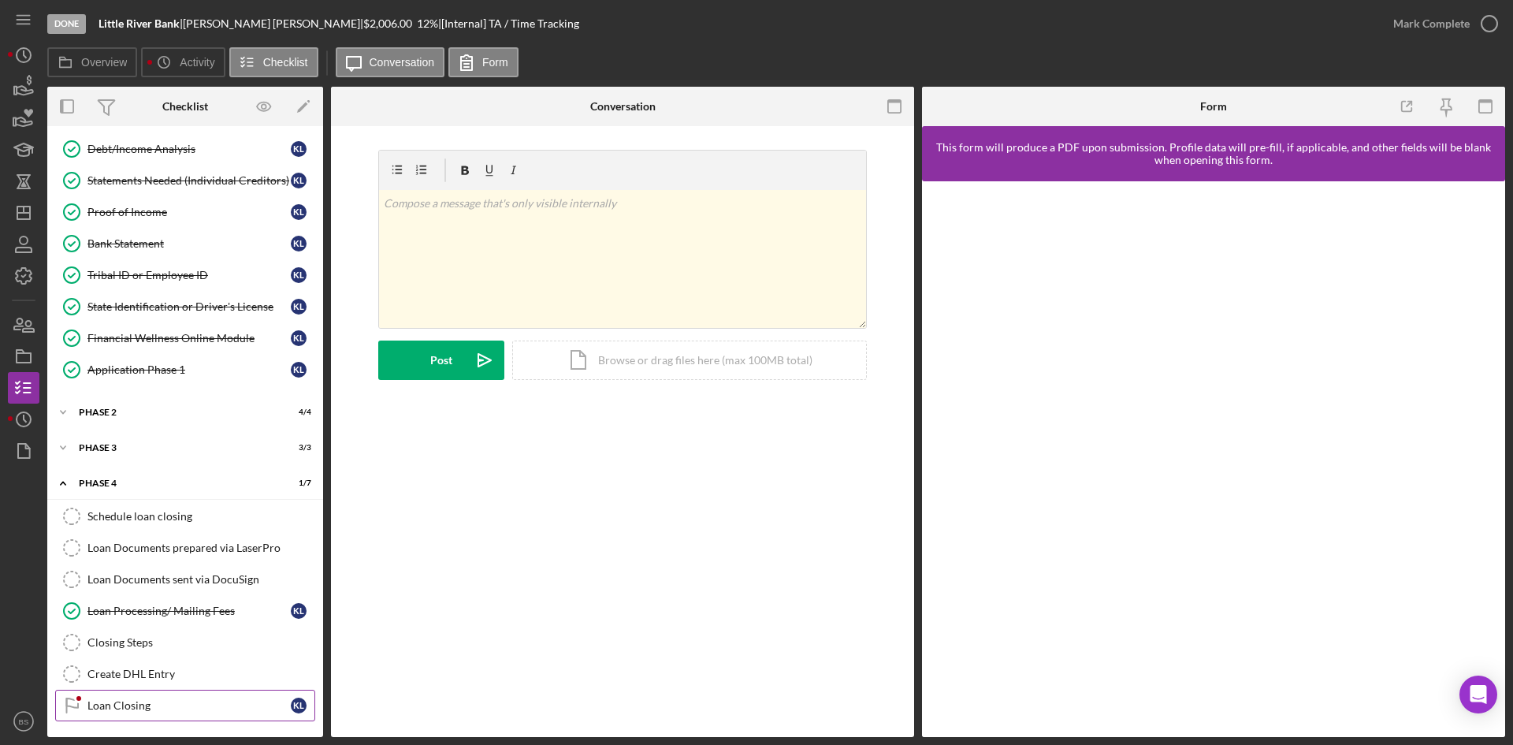
click at [176, 690] on link "Loan Closing Loan Closing K L" at bounding box center [185, 705] width 260 height 32
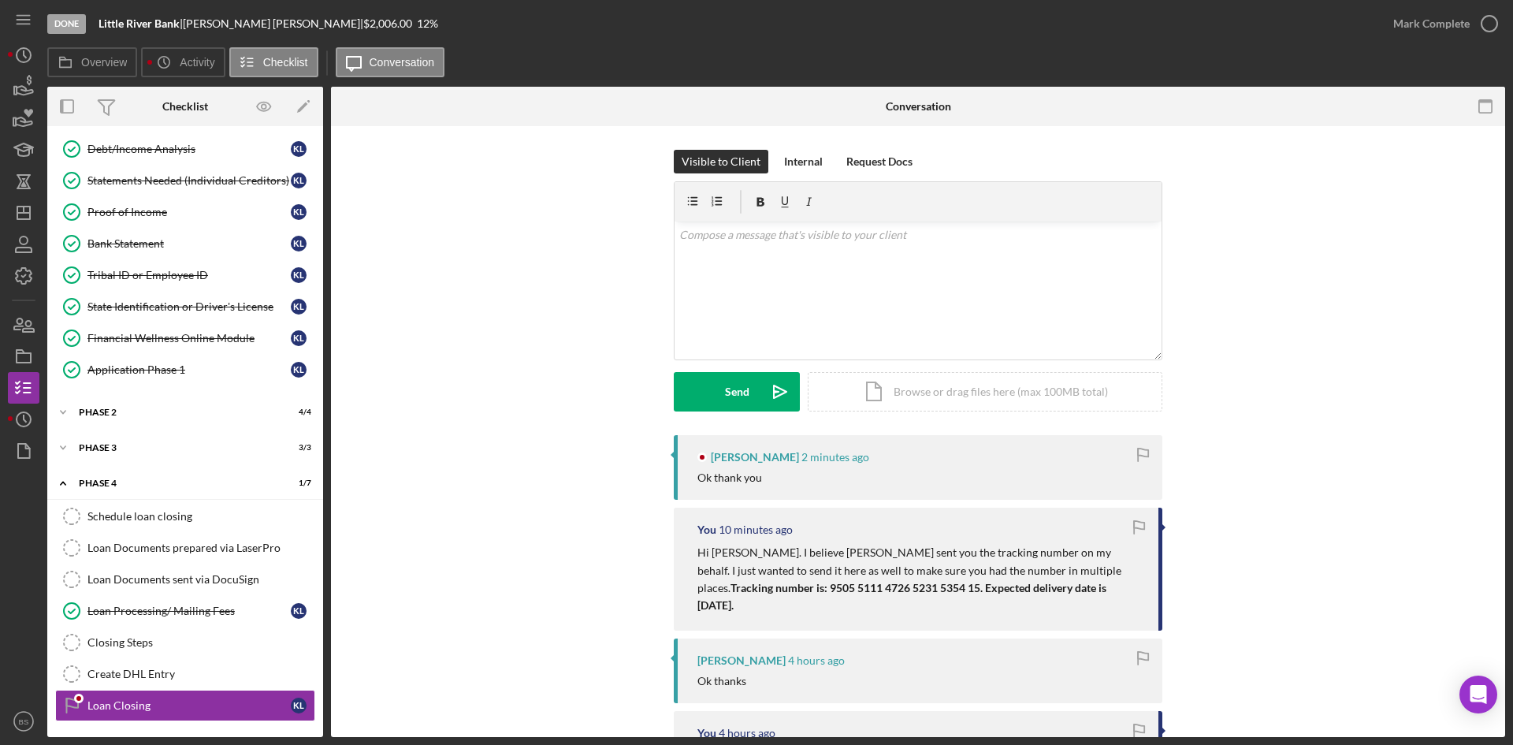
scroll to position [128, 0]
click at [32, 213] on icon "Icon/Dashboard" at bounding box center [23, 212] width 39 height 39
